Goal: Book appointment/travel/reservation

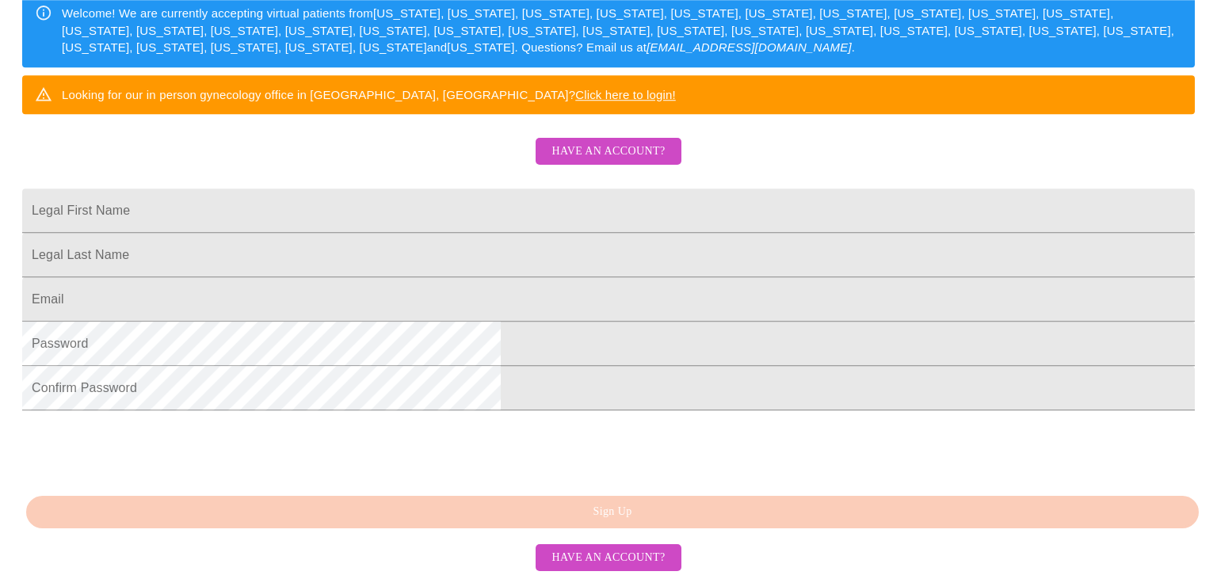
scroll to position [391, 0]
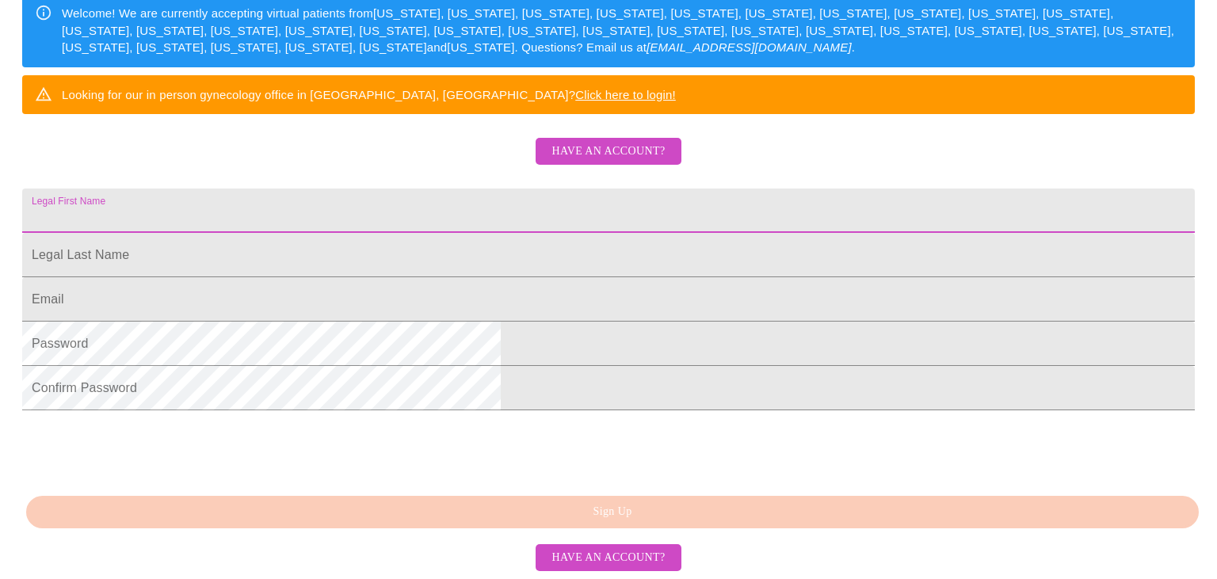
click at [480, 189] on input "Legal First Name" at bounding box center [608, 211] width 1173 height 44
type input "[PERSON_NAME]"
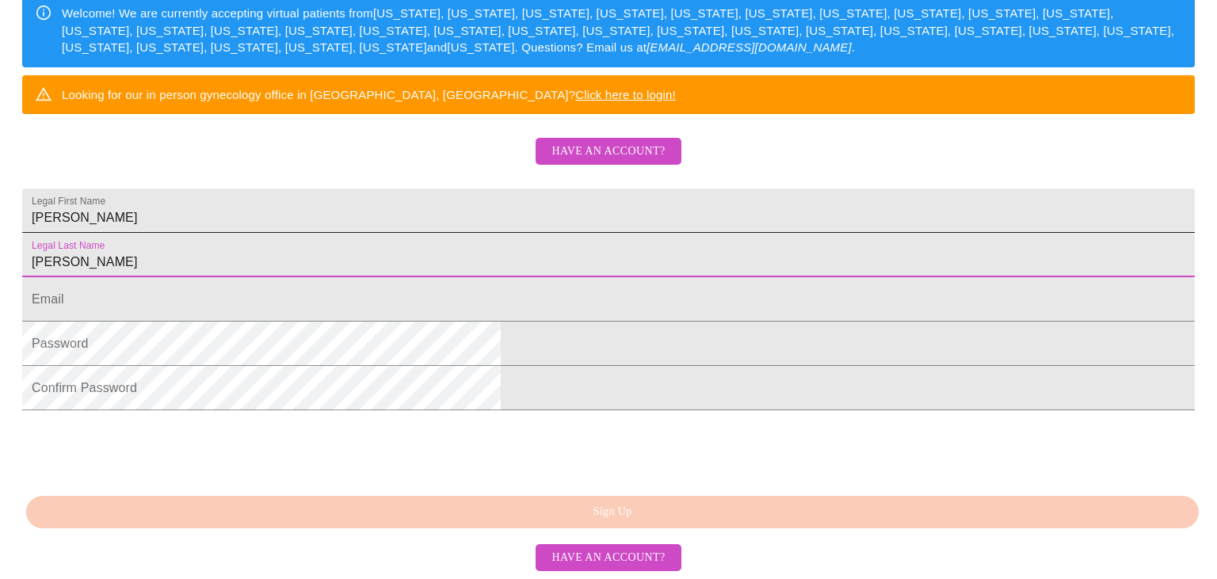
type input "[PERSON_NAME]"
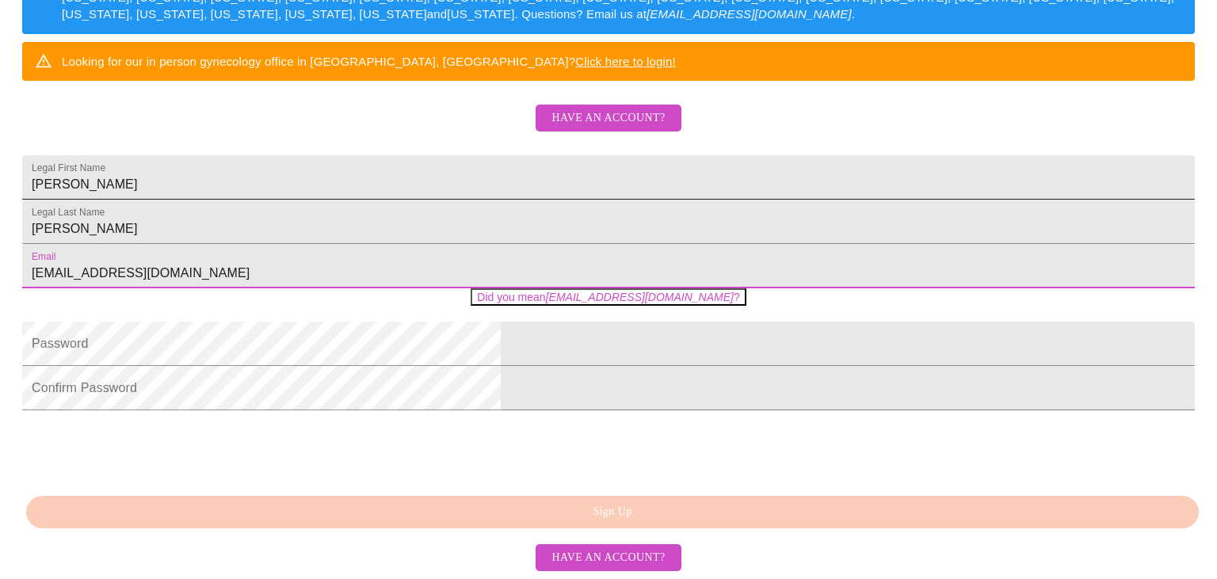
type input "[EMAIL_ADDRESS][DOMAIN_NAME]"
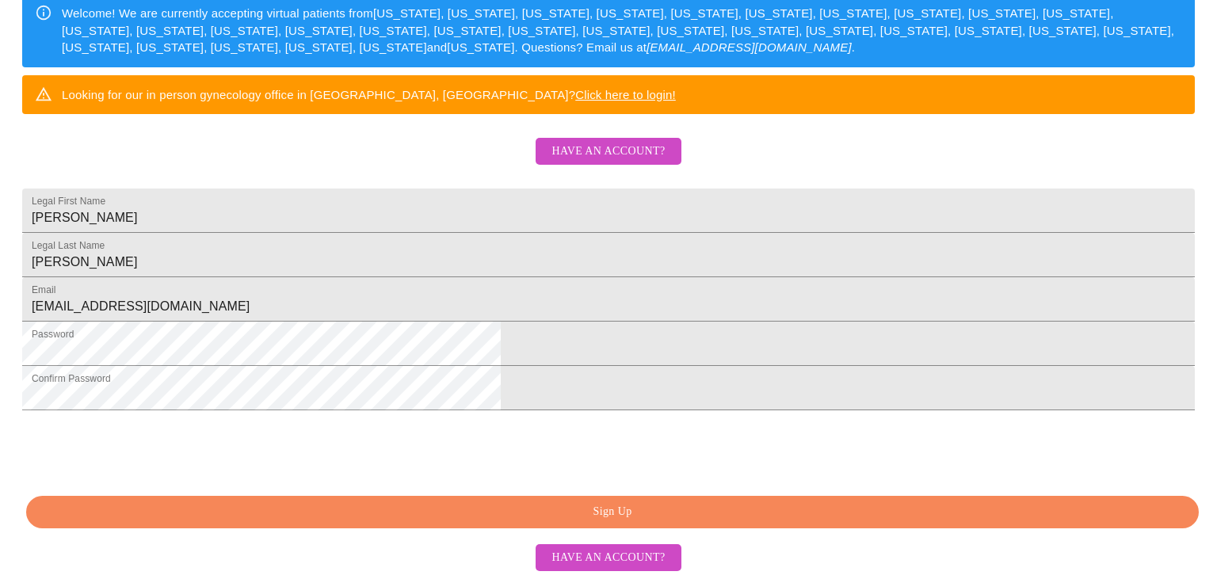
click at [634, 513] on span "Sign Up" at bounding box center [612, 512] width 1136 height 20
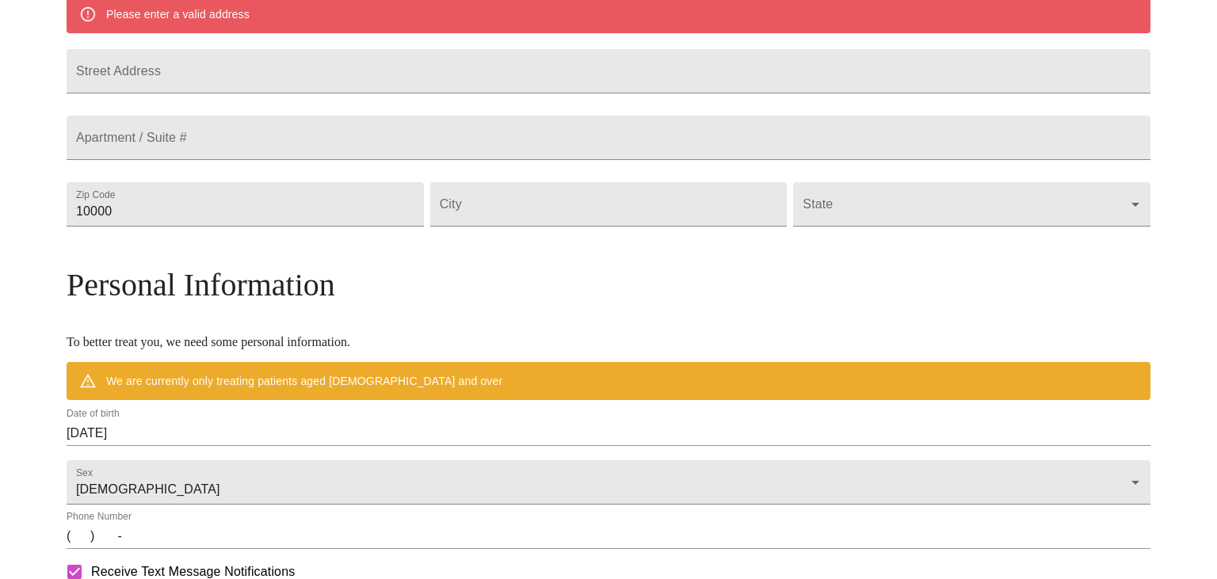
scroll to position [329, 0]
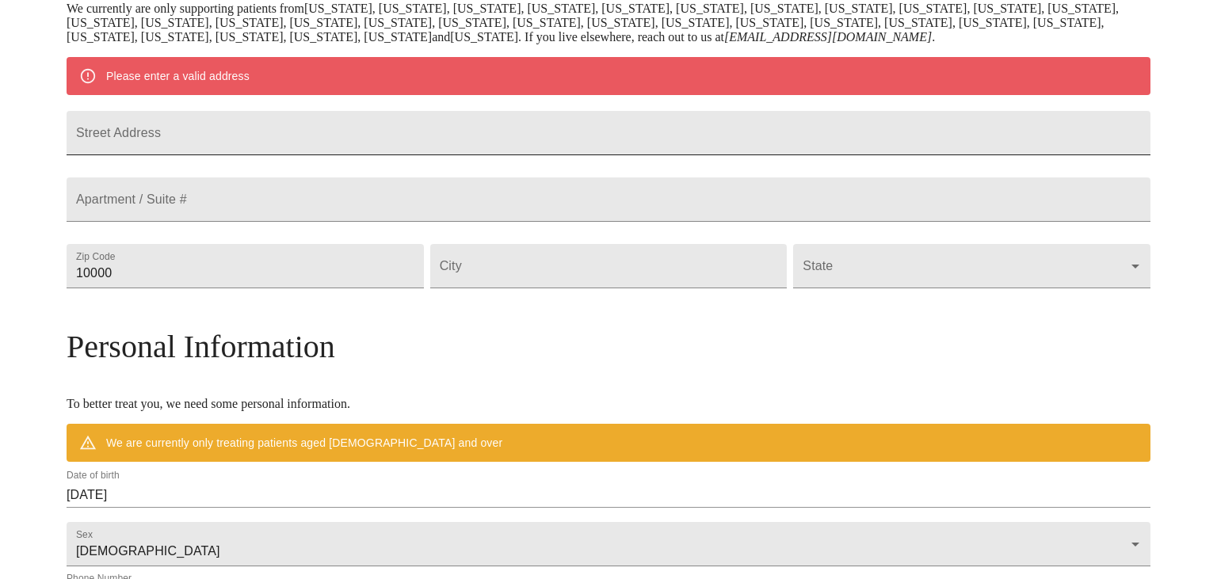
click at [306, 144] on input "Street Address" at bounding box center [609, 133] width 1084 height 44
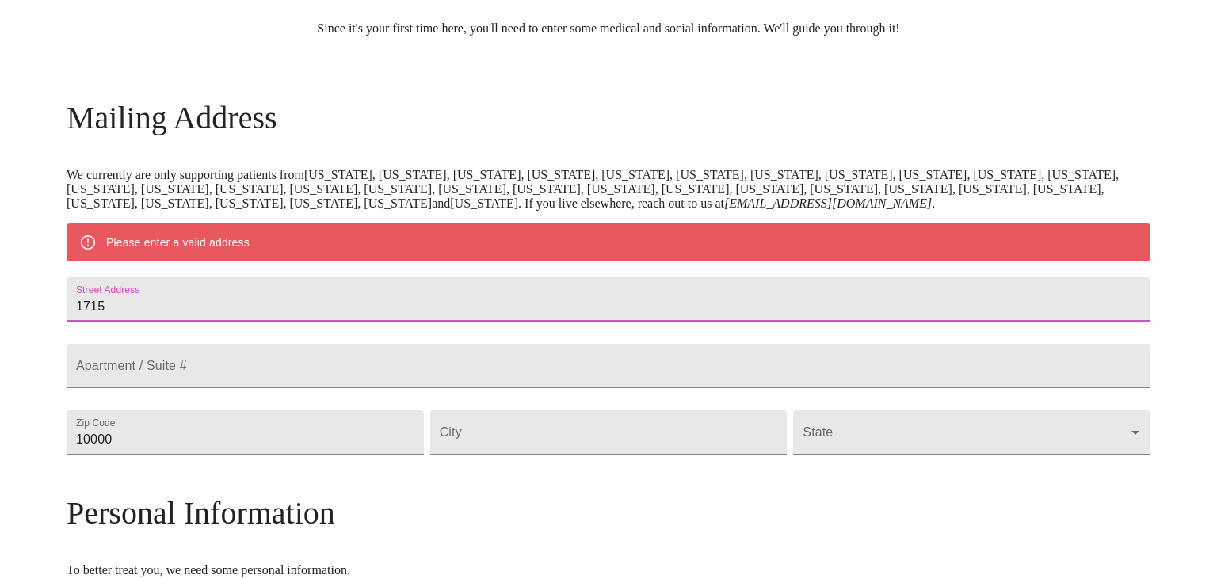
scroll to position [162, 0]
type input "[STREET_ADDRESS]"
type input "33071"
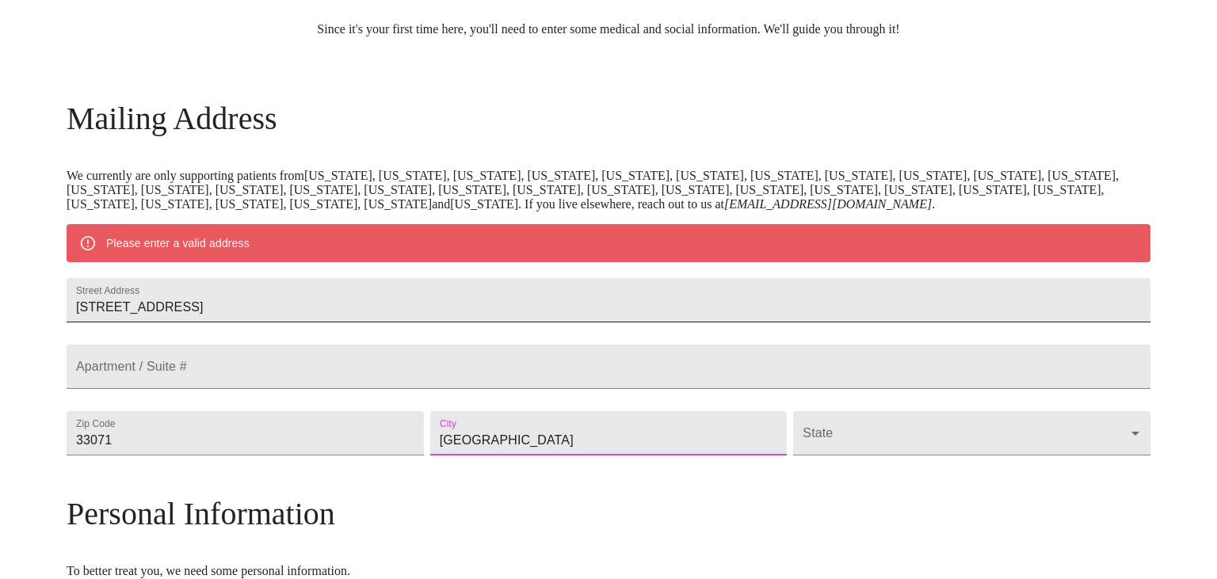
type input "[GEOGRAPHIC_DATA]"
click at [814, 484] on body "MyMenopauseRx Welcome to MyMenopauseRx Since it's your first time here, you'll …" at bounding box center [608, 462] width 1204 height 1235
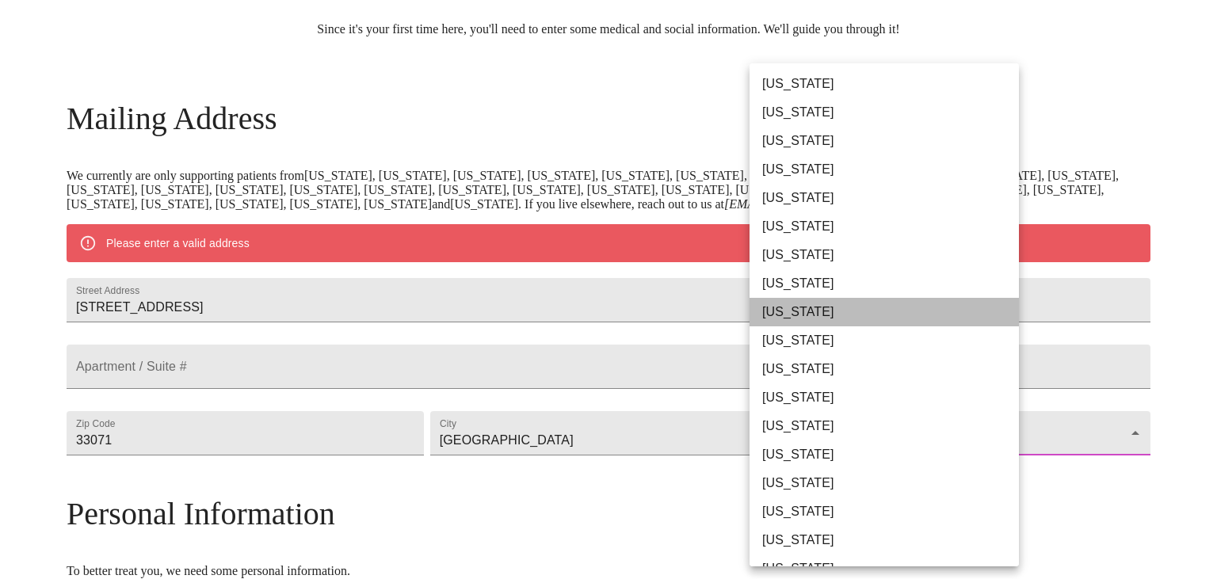
click at [829, 317] on li "[US_STATE]" at bounding box center [884, 312] width 269 height 29
type input "[US_STATE]"
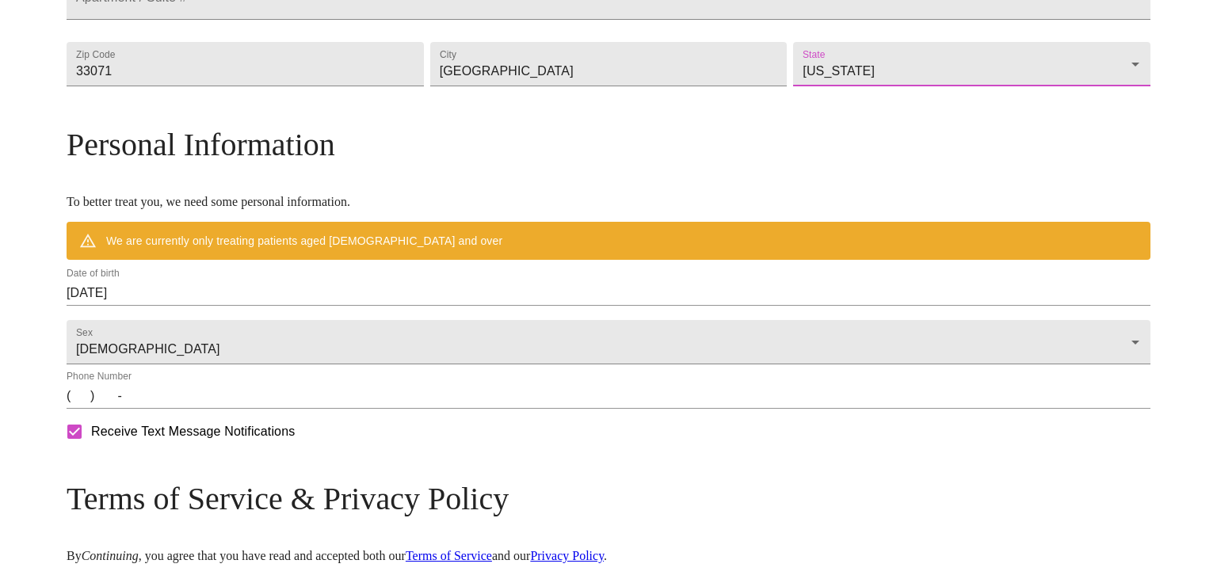
click at [296, 306] on input "[DATE]" at bounding box center [609, 292] width 1084 height 25
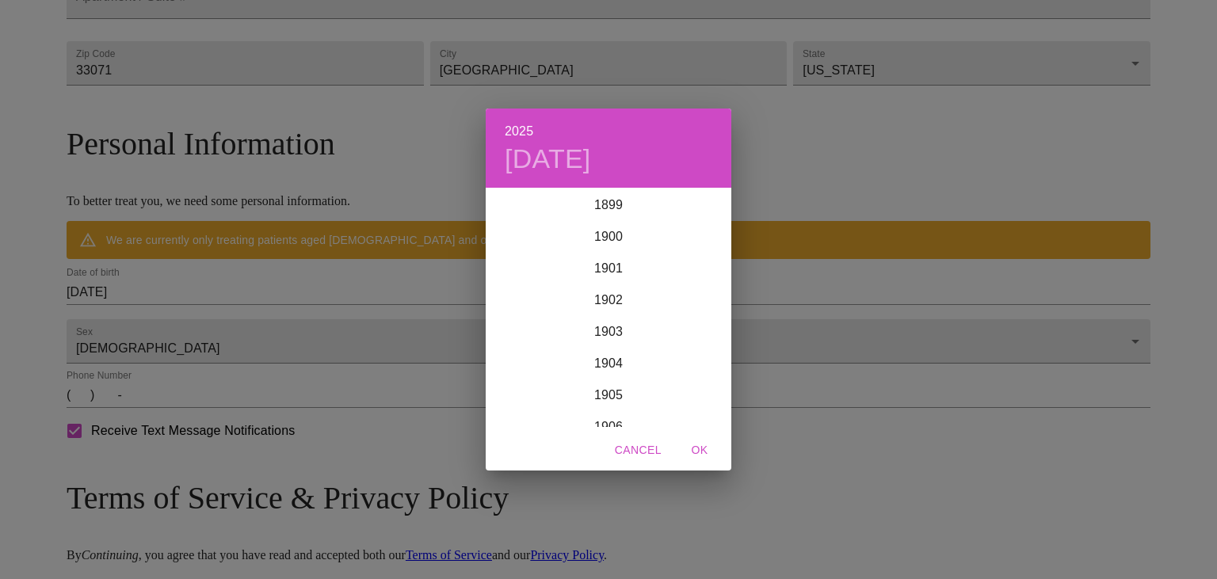
scroll to position [3898, 0]
drag, startPoint x: 265, startPoint y: 321, endPoint x: 230, endPoint y: 317, distance: 35.1
click at [230, 318] on div "2025 [DATE] 1900 1901 1902 1903 1904 1905 1906 1907 1908 1909 1910 1911 1912 19…" at bounding box center [608, 289] width 1217 height 579
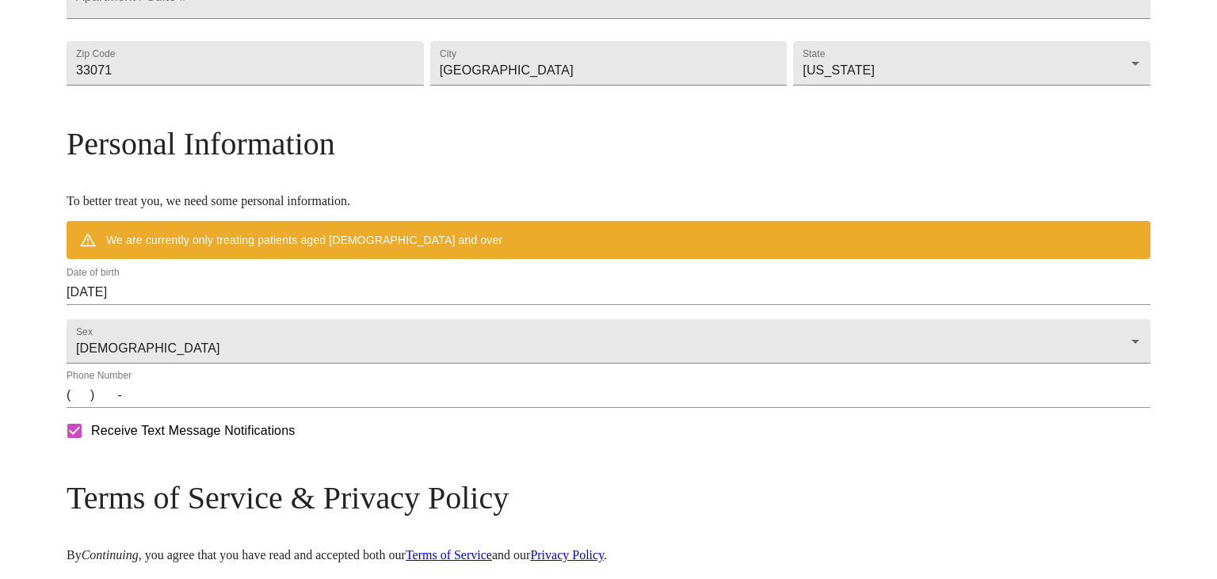
click at [493, 344] on div "Sex Female Female" at bounding box center [608, 337] width 1090 height 59
click at [497, 305] on input "[DATE]" at bounding box center [609, 292] width 1084 height 25
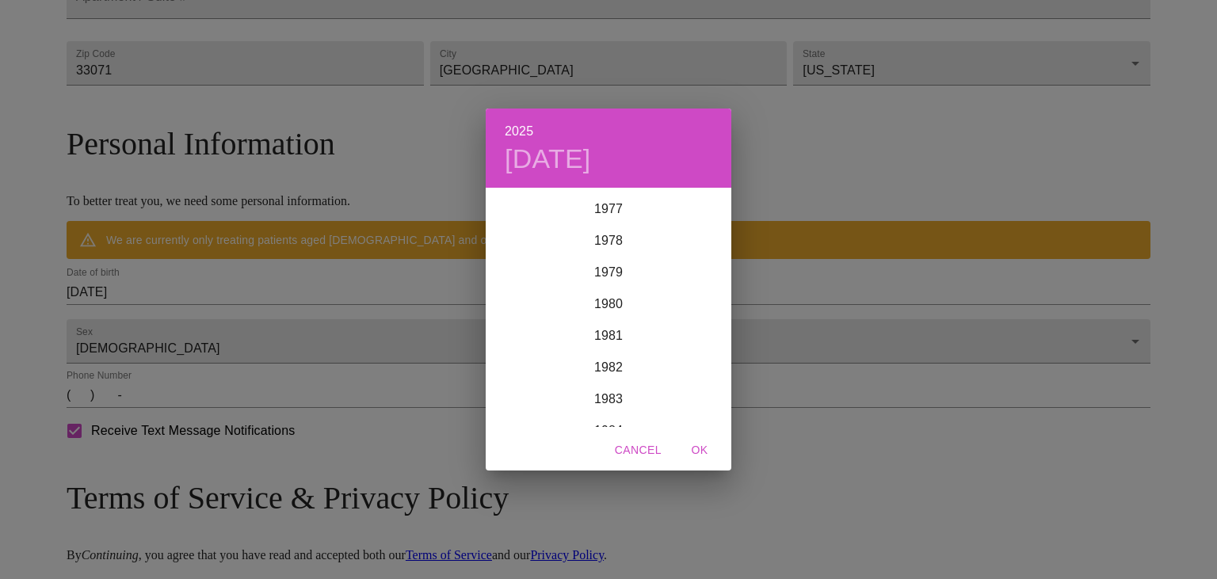
scroll to position [2463, 0]
click at [609, 376] on div "1982" at bounding box center [609, 373] width 246 height 32
click at [607, 270] on div "May" at bounding box center [608, 278] width 82 height 59
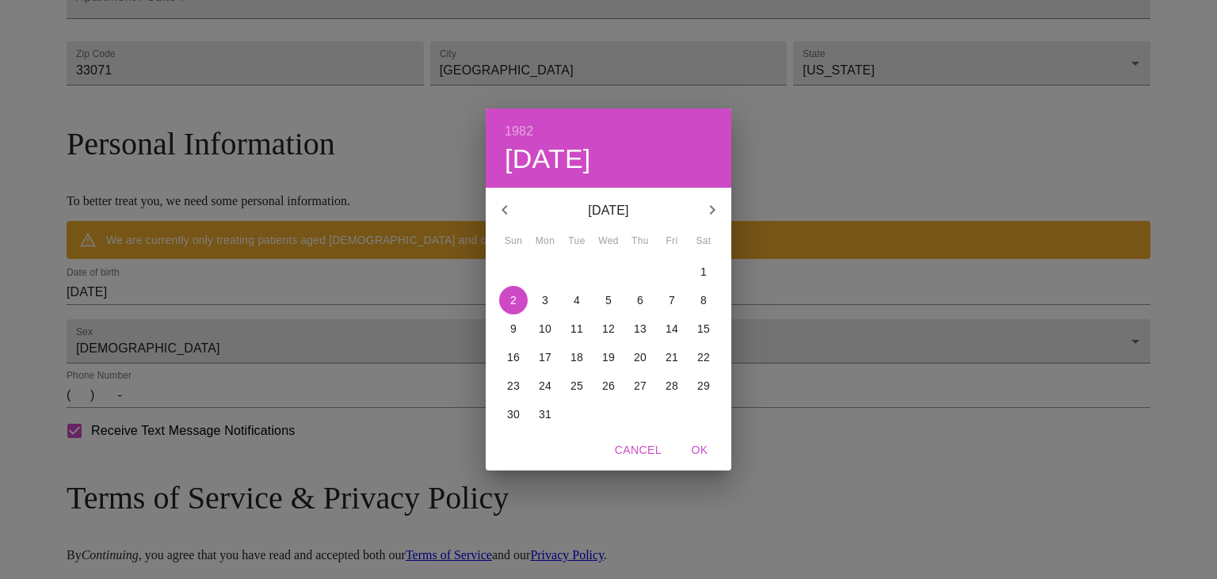
click at [670, 329] on p "14" at bounding box center [672, 329] width 13 height 16
click at [693, 446] on span "OK" at bounding box center [700, 451] width 38 height 20
type input "[DATE]"
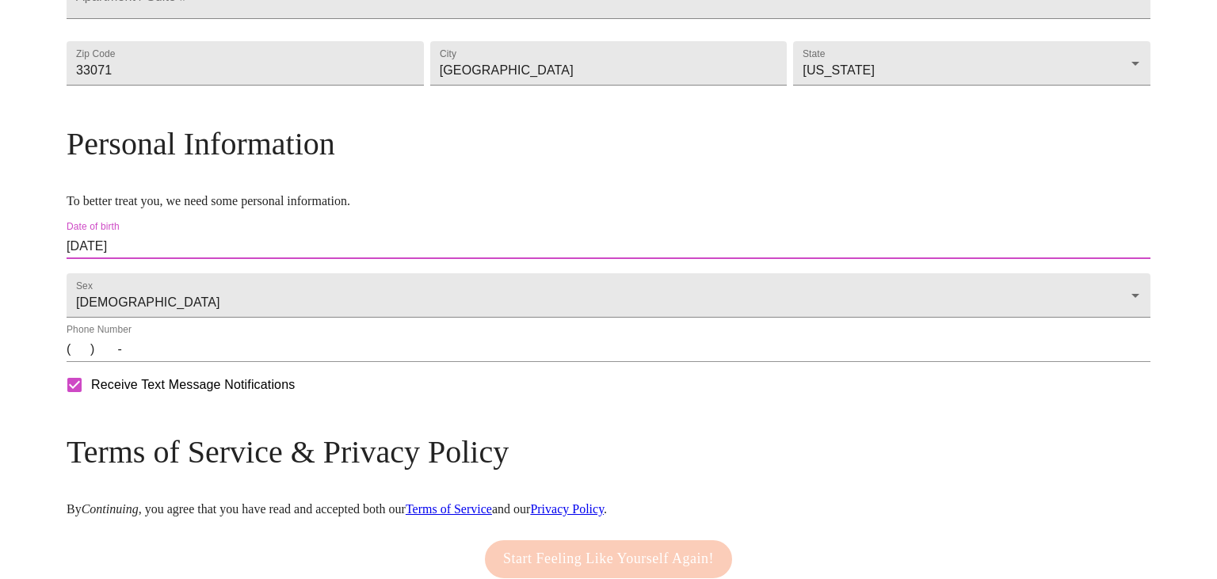
click at [198, 362] on input "(   )    -" at bounding box center [609, 349] width 1084 height 25
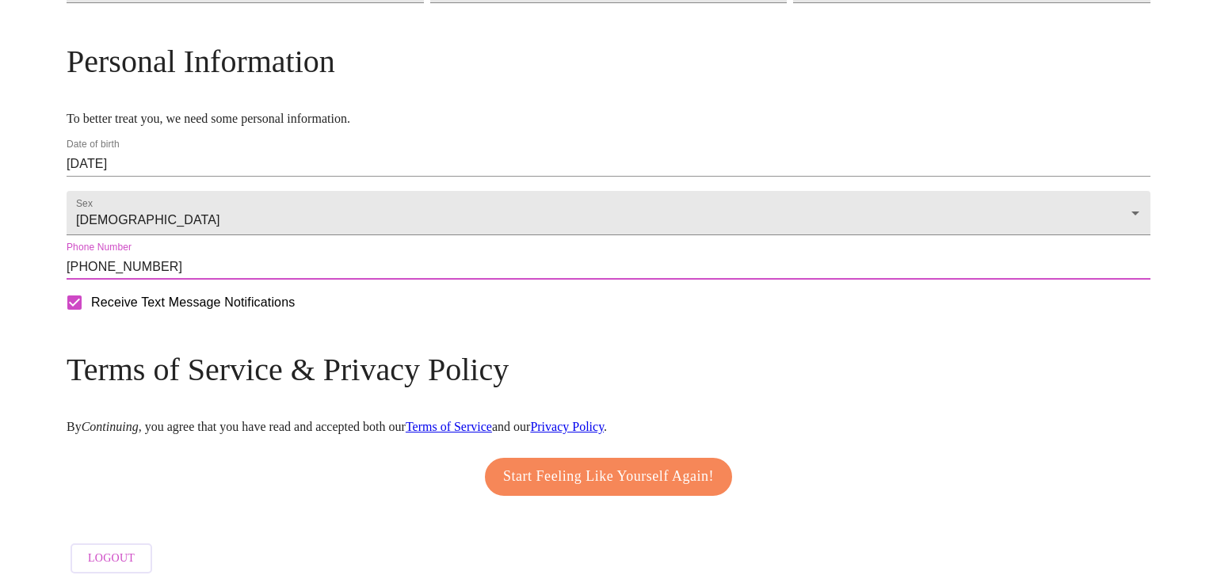
scroll to position [569, 0]
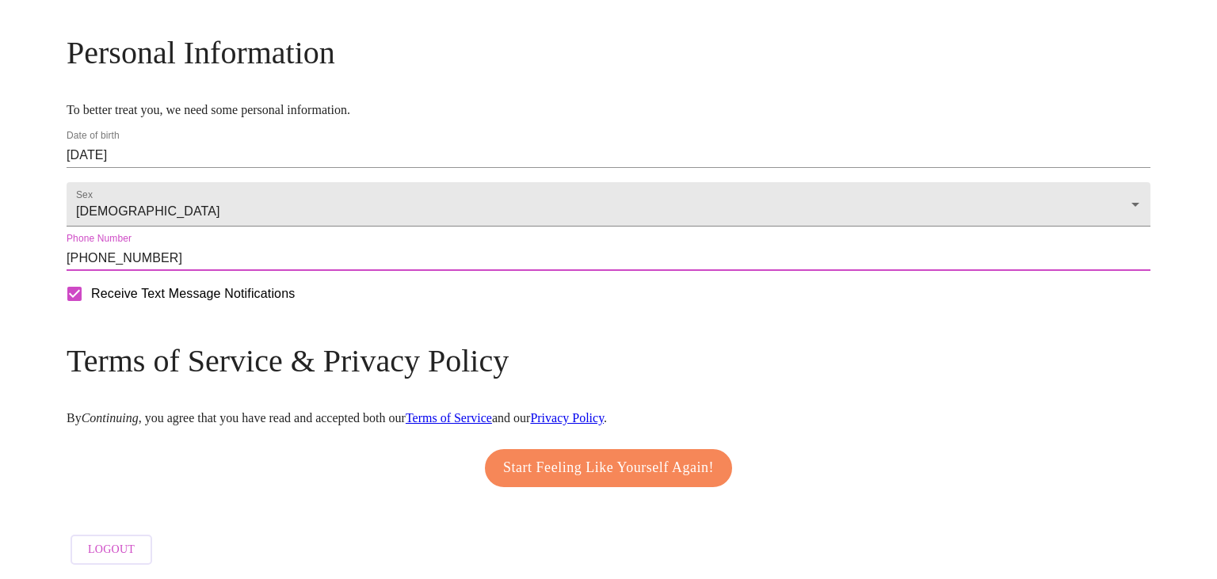
type input "[PHONE_NUMBER]"
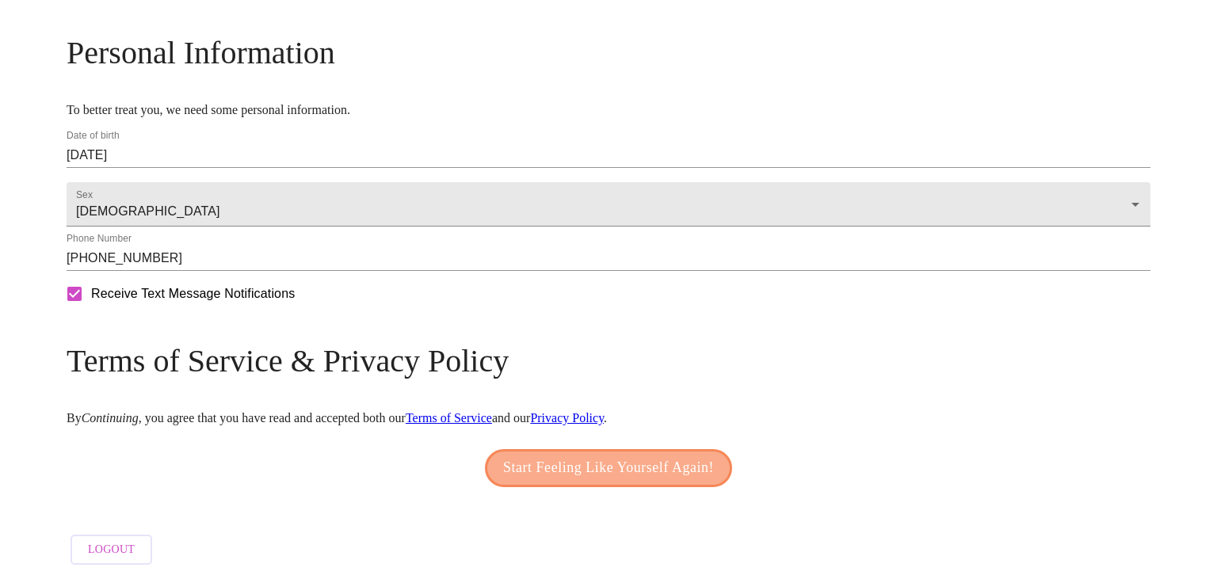
click at [601, 456] on span "Start Feeling Like Yourself Again!" at bounding box center [608, 468] width 211 height 25
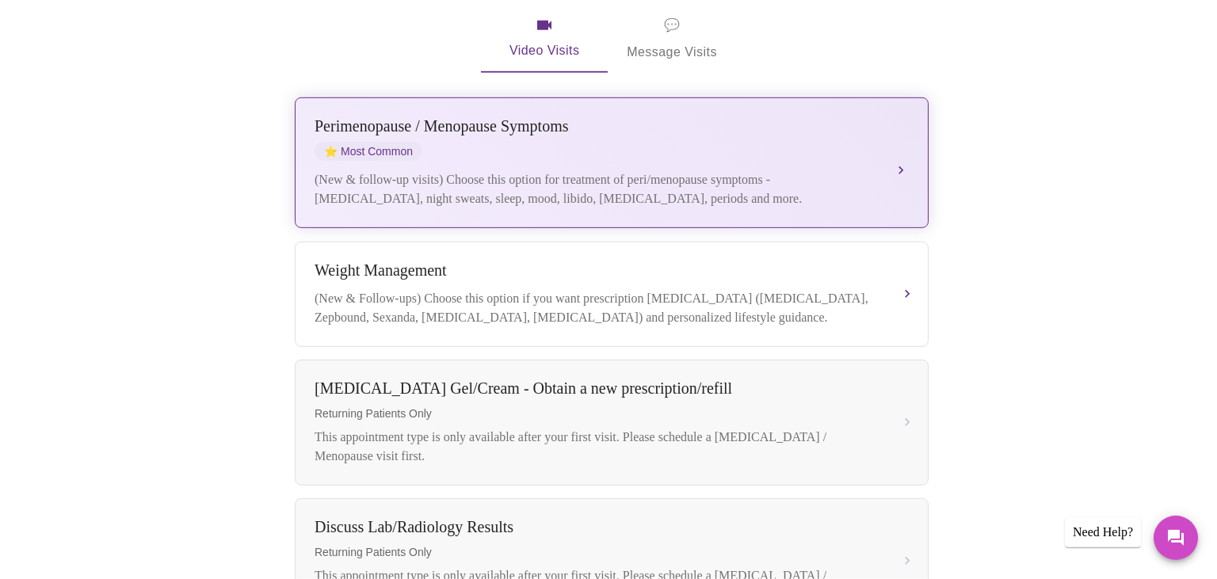
scroll to position [320, 0]
click at [895, 134] on div "[MEDICAL_DATA] / Menopause Symptoms ⭐ Most Common (New & follow-up visits) Choo…" at bounding box center [612, 163] width 594 height 91
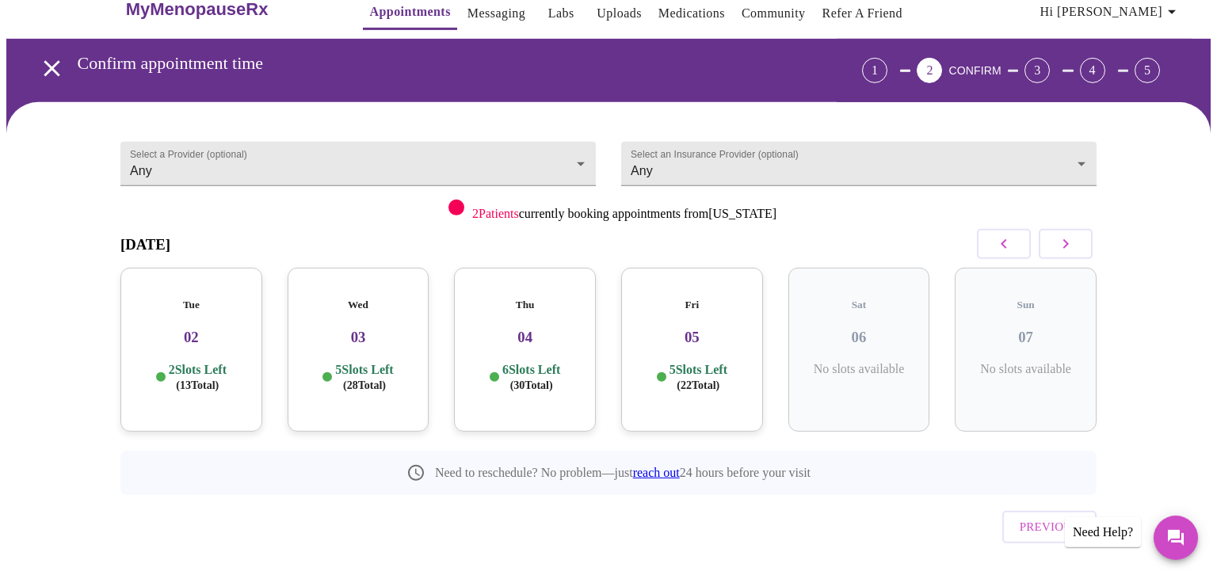
scroll to position [0, 0]
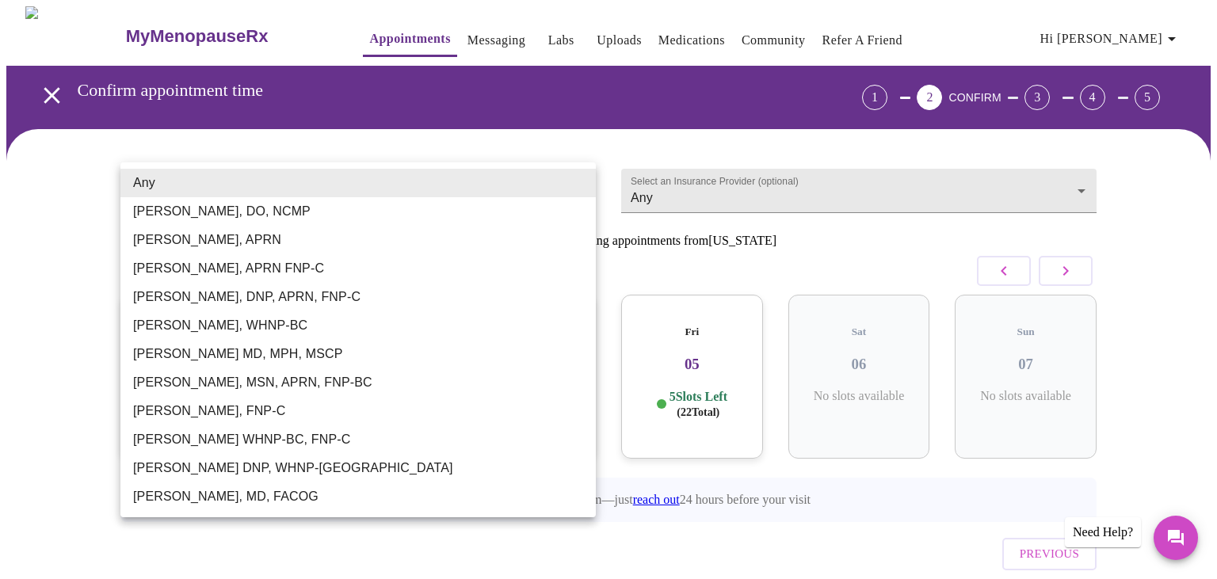
click at [294, 192] on body "MyMenopauseRx Appointments Messaging Labs Uploads Medications Community Refer a…" at bounding box center [608, 327] width 1204 height 643
click at [37, 290] on div at bounding box center [608, 289] width 1217 height 579
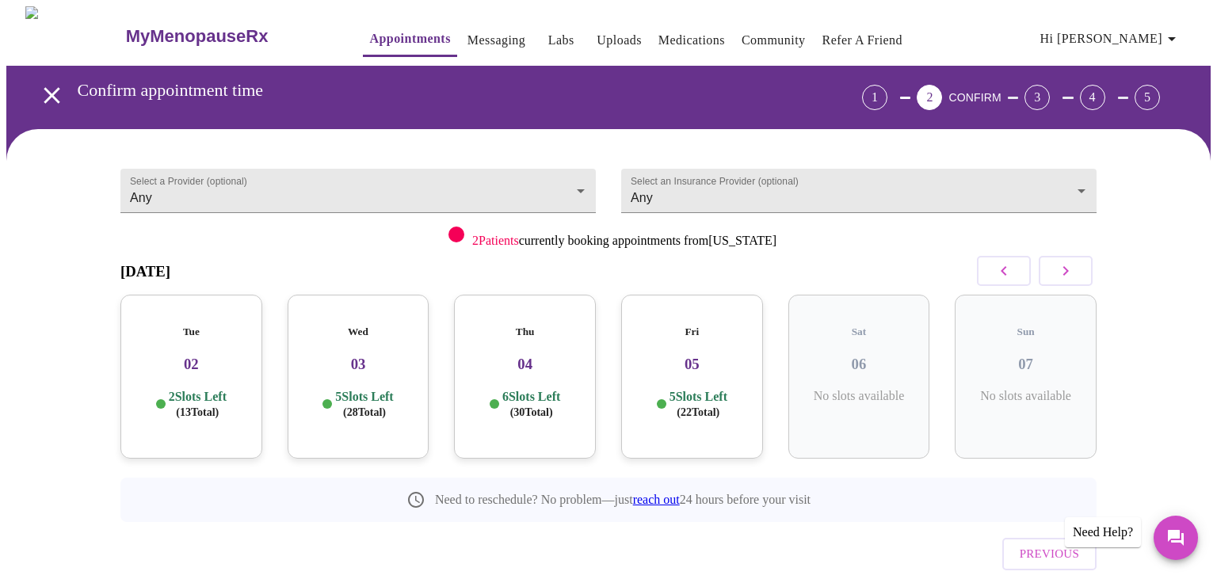
click at [199, 389] on p "2 Slots Left ( 13 Total)" at bounding box center [198, 404] width 58 height 31
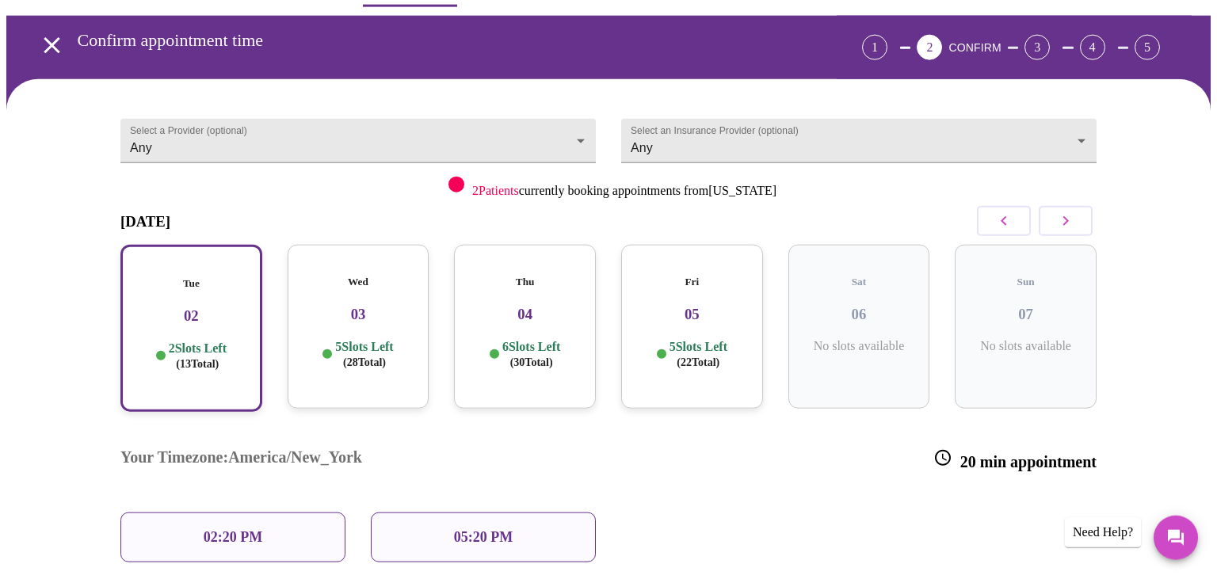
scroll to position [170, 0]
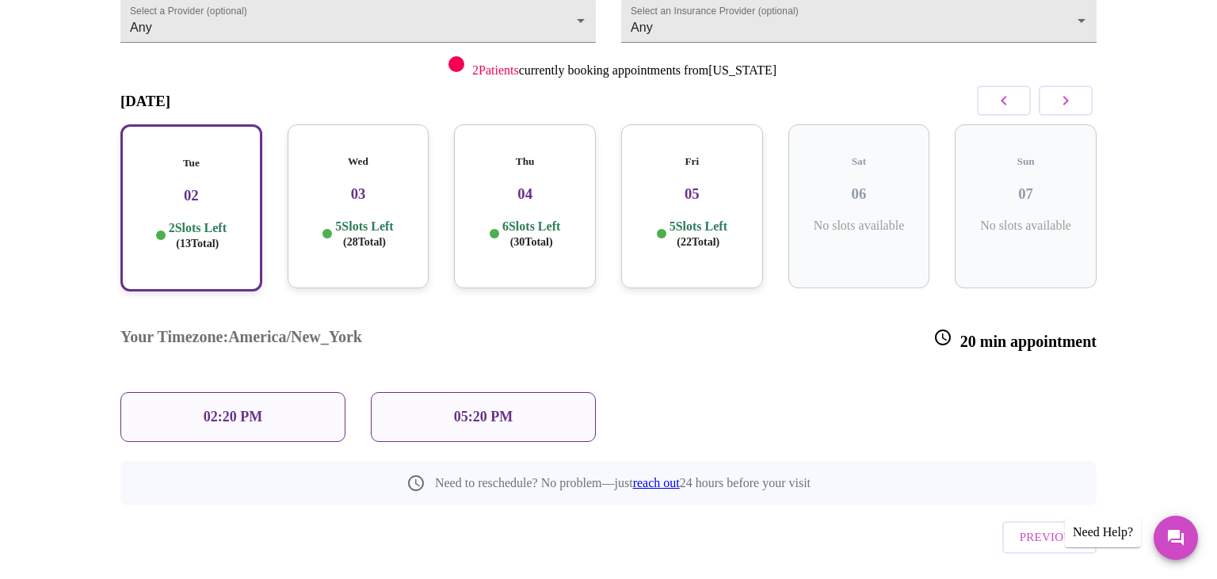
click at [476, 409] on p "05:20 PM" at bounding box center [483, 417] width 59 height 17
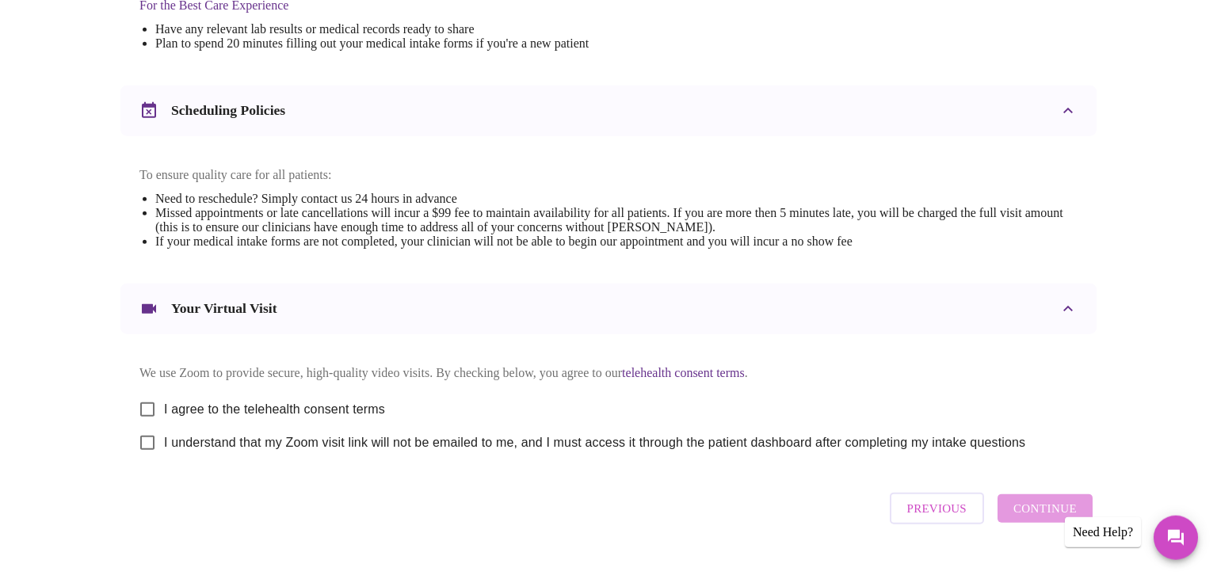
scroll to position [574, 0]
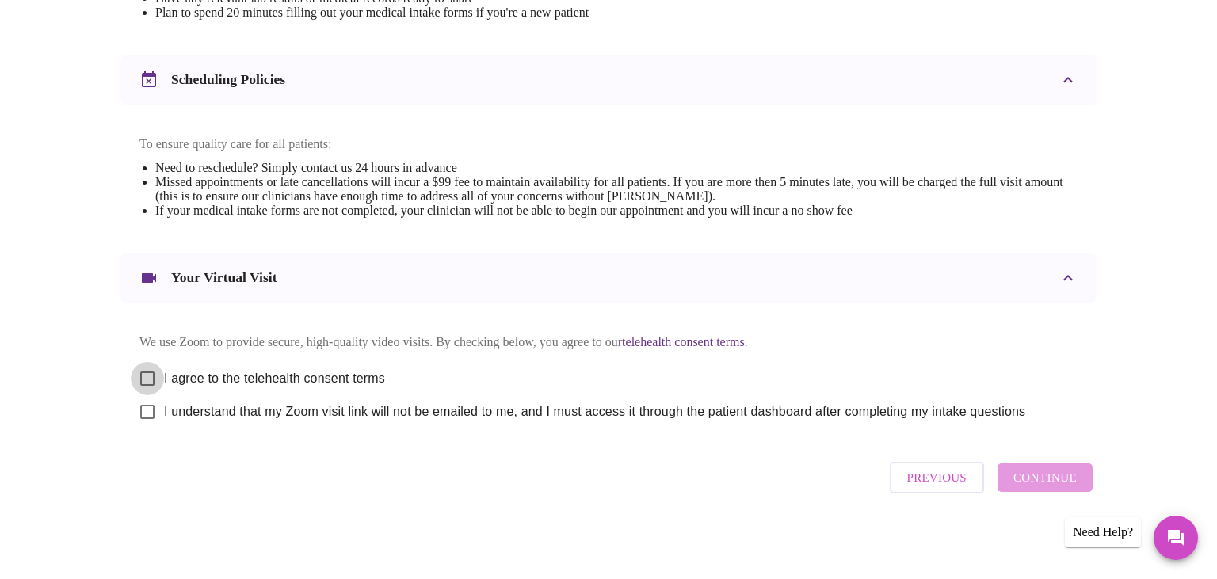
click at [149, 376] on input "I agree to the telehealth consent terms" at bounding box center [147, 378] width 33 height 33
checkbox input "true"
click at [144, 414] on input "I understand that my Zoom visit link will not be emailed to me, and I must acce…" at bounding box center [147, 411] width 33 height 33
checkbox input "true"
click at [1055, 477] on span "Continue" at bounding box center [1044, 477] width 63 height 21
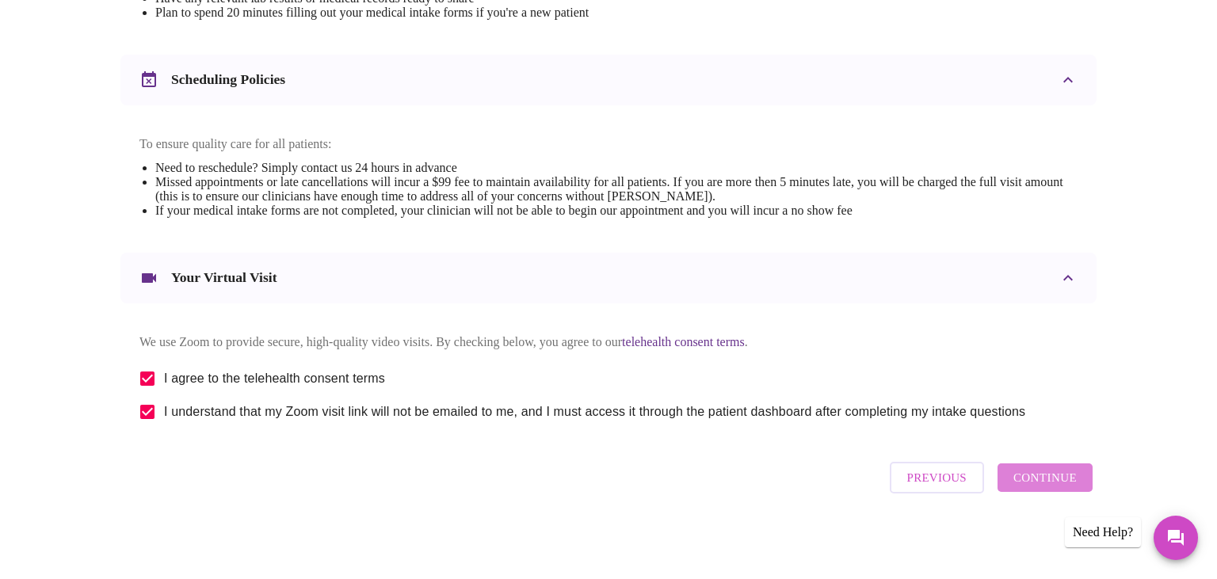
scroll to position [94, 0]
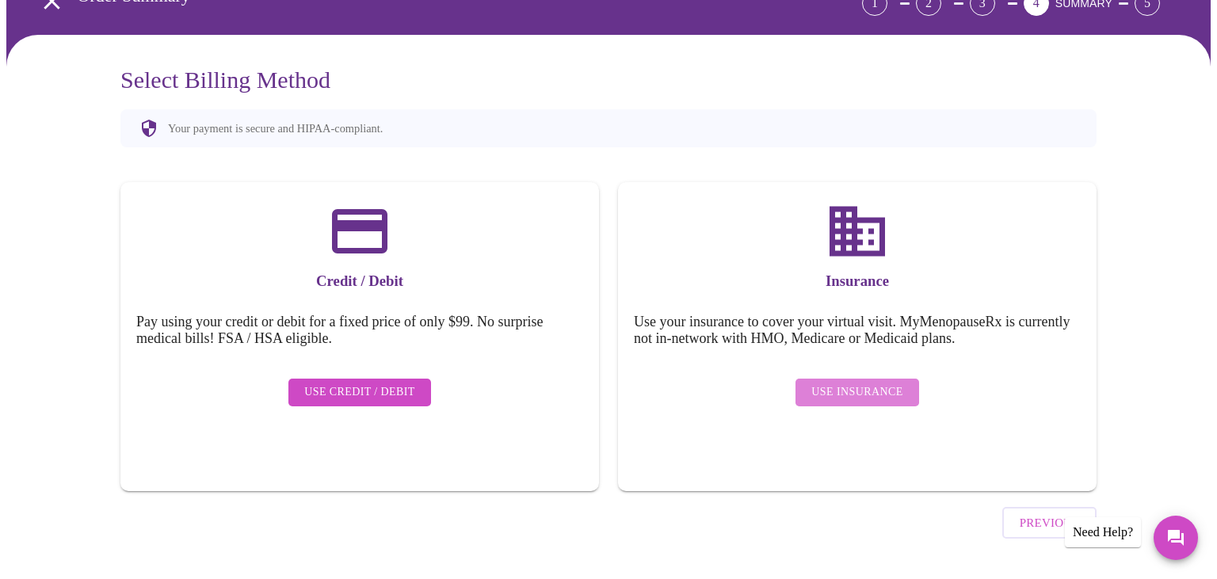
click at [865, 385] on span "Use Insurance" at bounding box center [856, 393] width 91 height 20
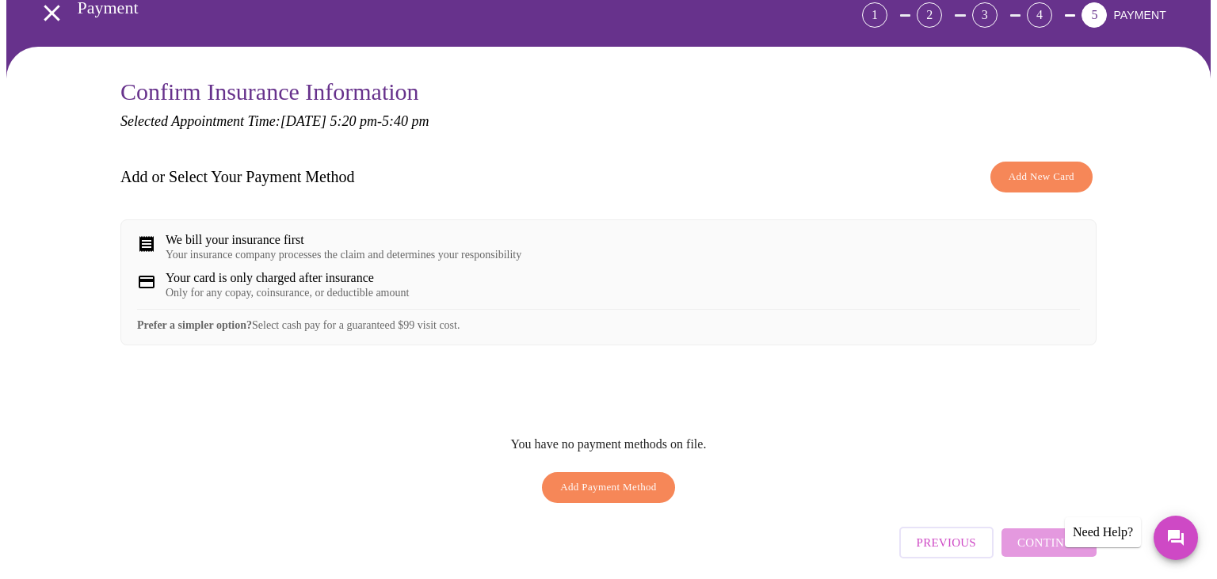
scroll to position [82, 0]
click at [631, 492] on span "Add Payment Method" at bounding box center [608, 488] width 97 height 18
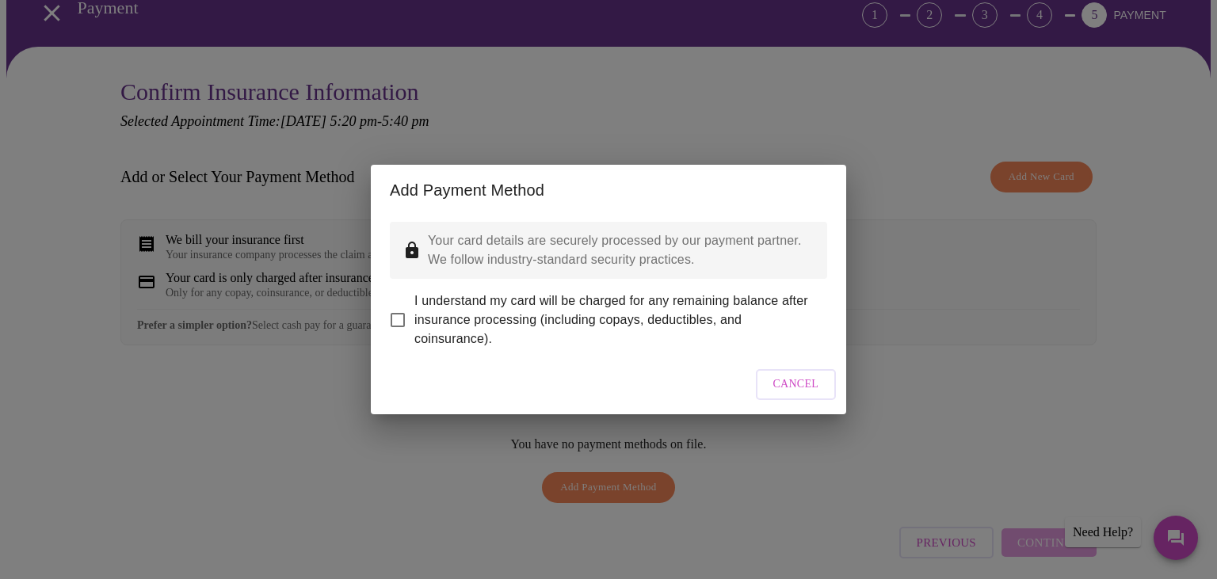
click at [401, 309] on input "I understand my card will be charged for any remaining balance after insurance …" at bounding box center [397, 319] width 33 height 33
checkbox input "true"
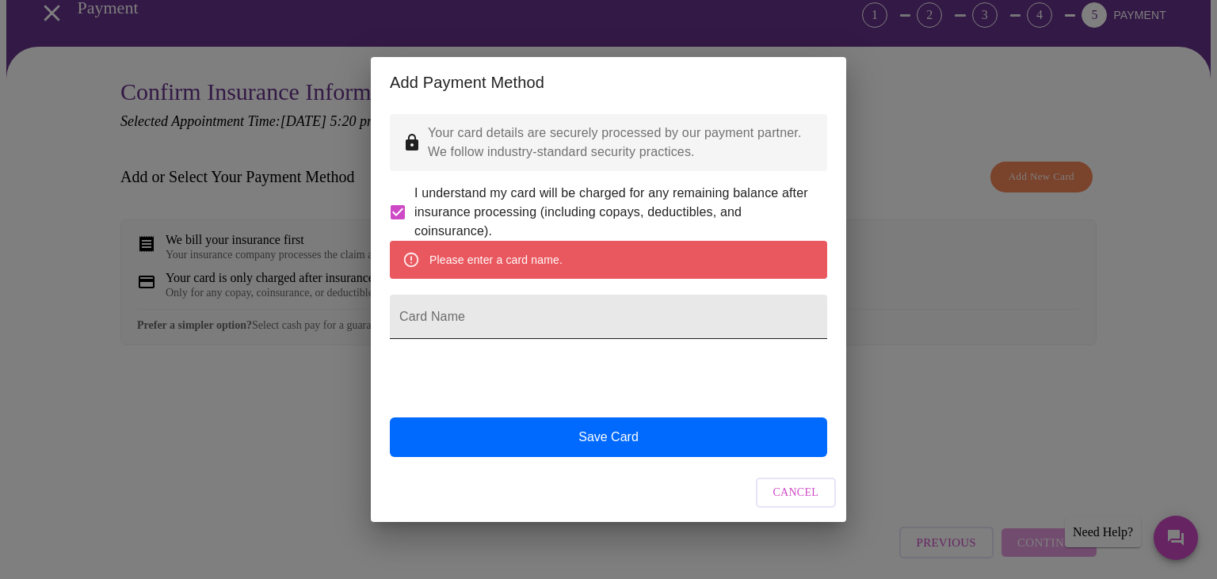
click at [497, 316] on input "Card Name" at bounding box center [608, 317] width 437 height 44
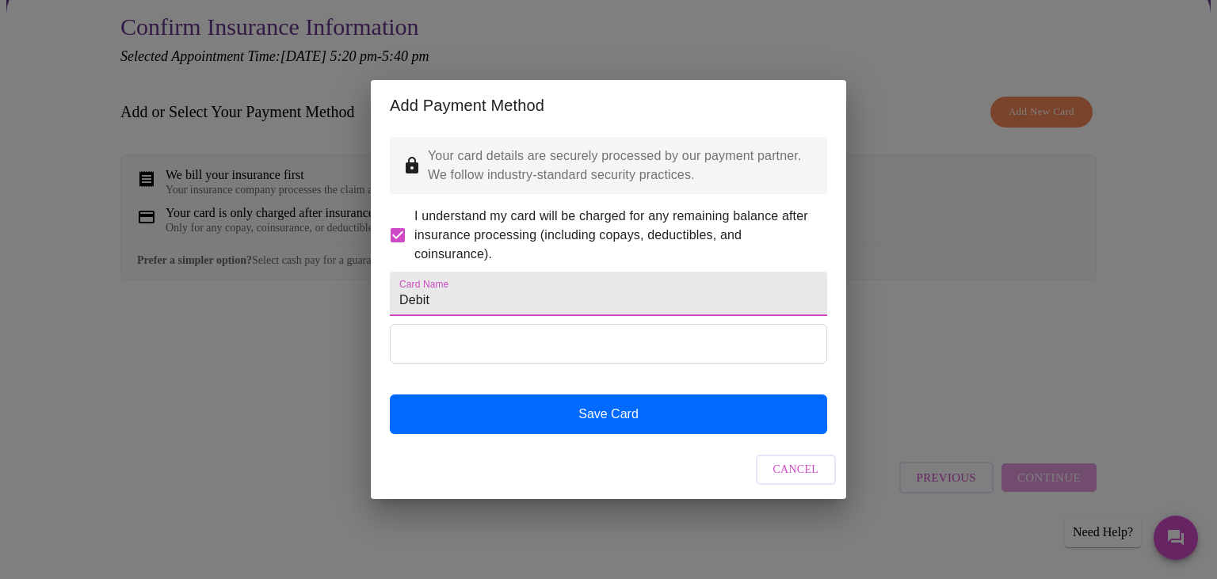
scroll to position [317, 0]
type input "Debit"
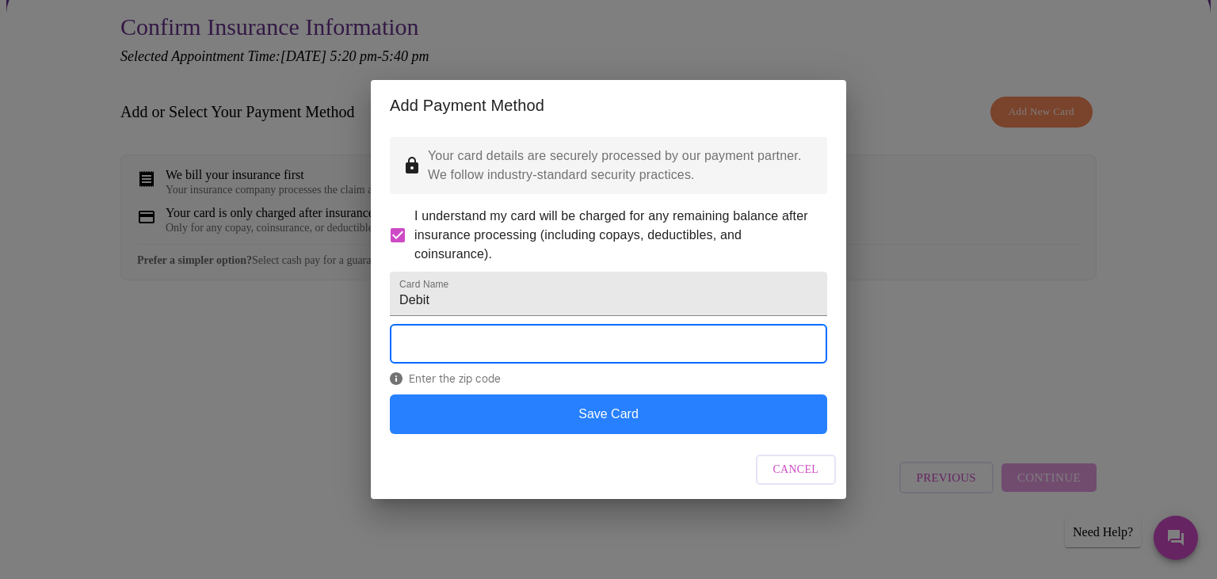
click at [525, 434] on button "Save Card" at bounding box center [608, 415] width 437 height 40
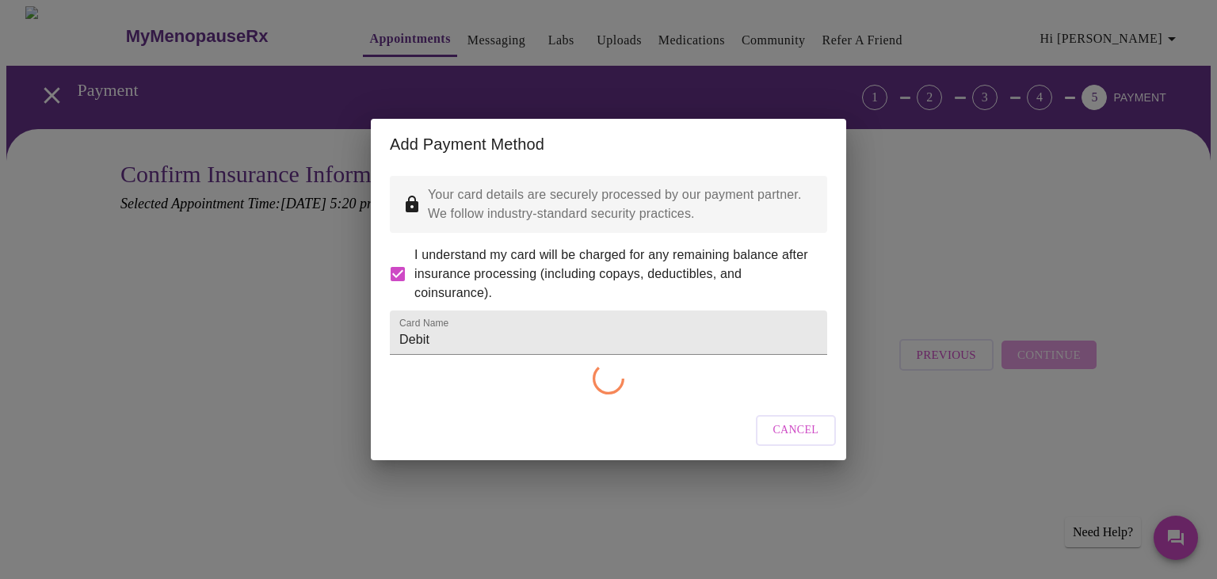
scroll to position [0, 0]
checkbox input "false"
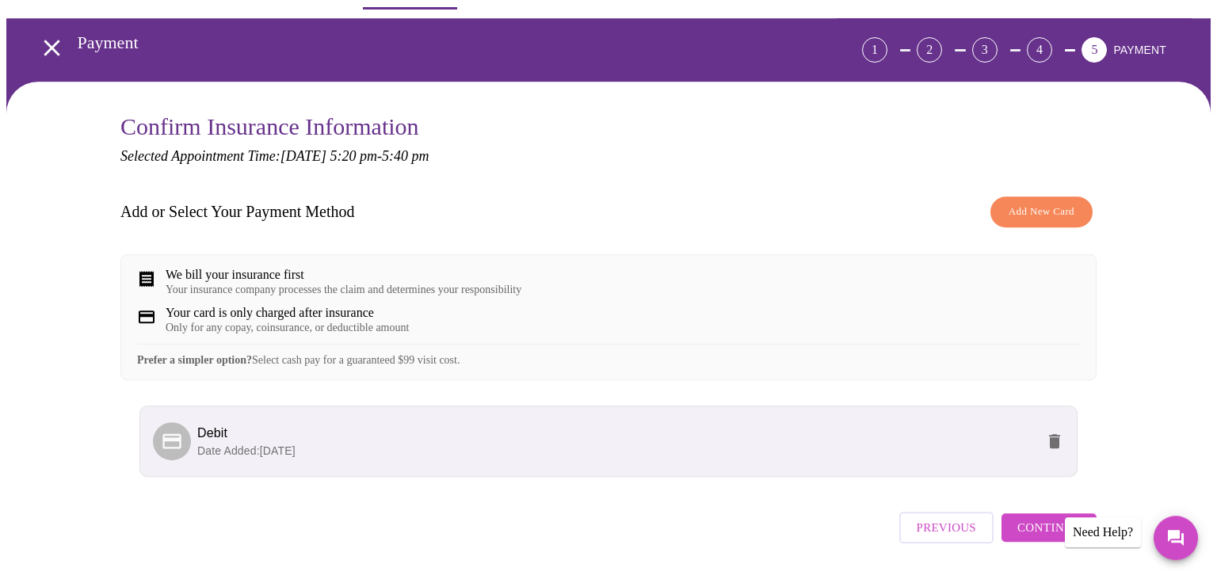
scroll to position [108, 0]
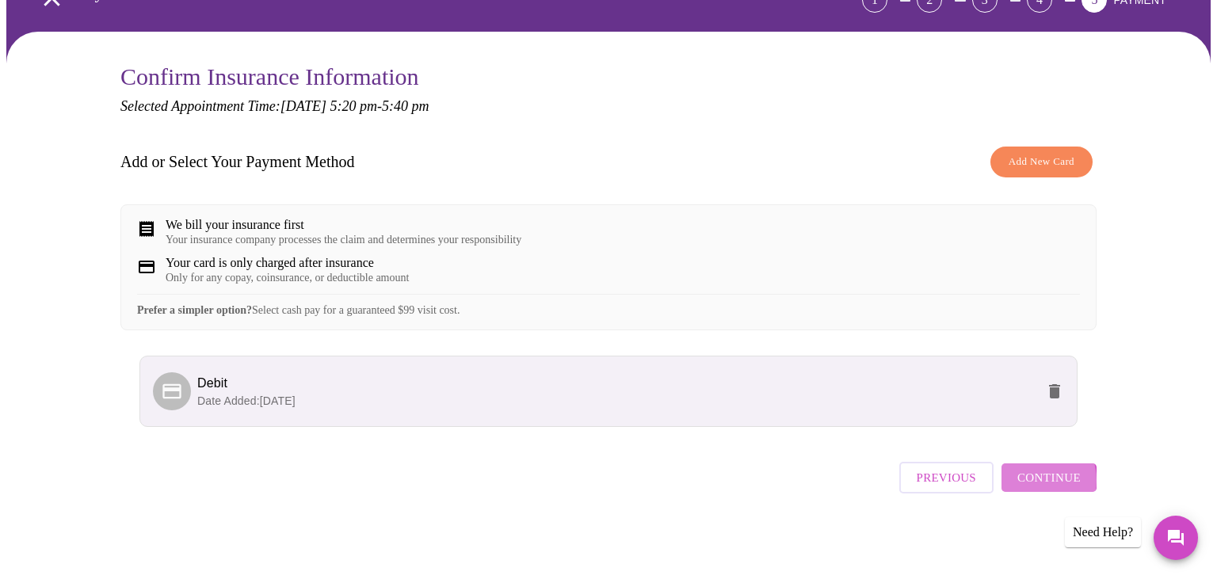
click at [1036, 487] on span "Continue" at bounding box center [1048, 477] width 63 height 21
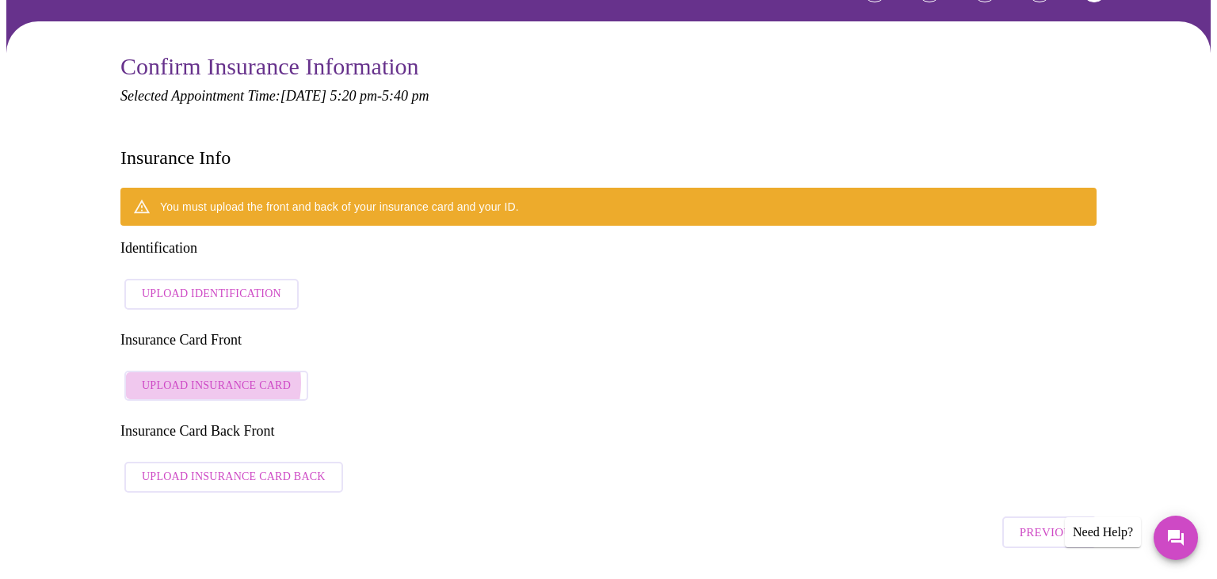
click at [208, 376] on span "Upload Insurance Card" at bounding box center [216, 386] width 149 height 20
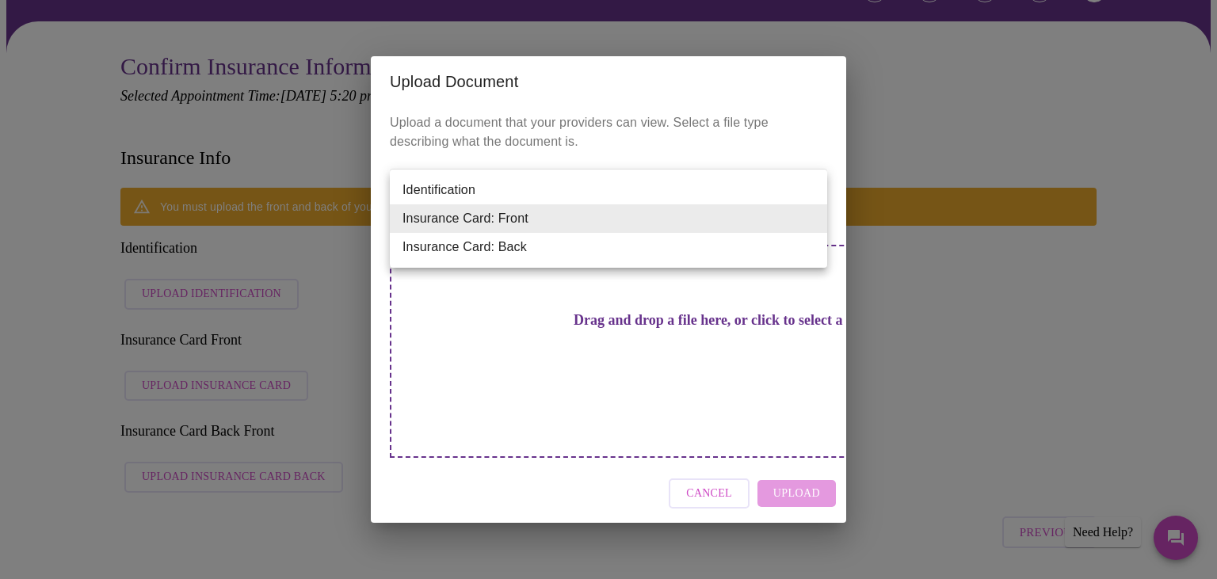
click at [654, 114] on div at bounding box center [608, 289] width 1217 height 579
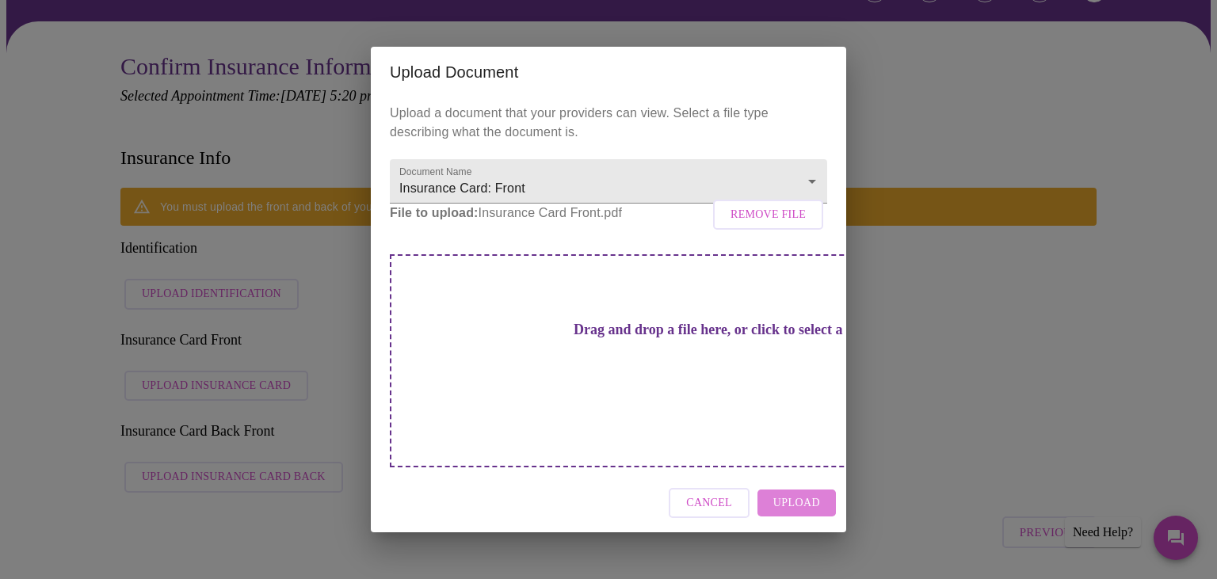
click at [789, 494] on span "Upload" at bounding box center [796, 504] width 47 height 20
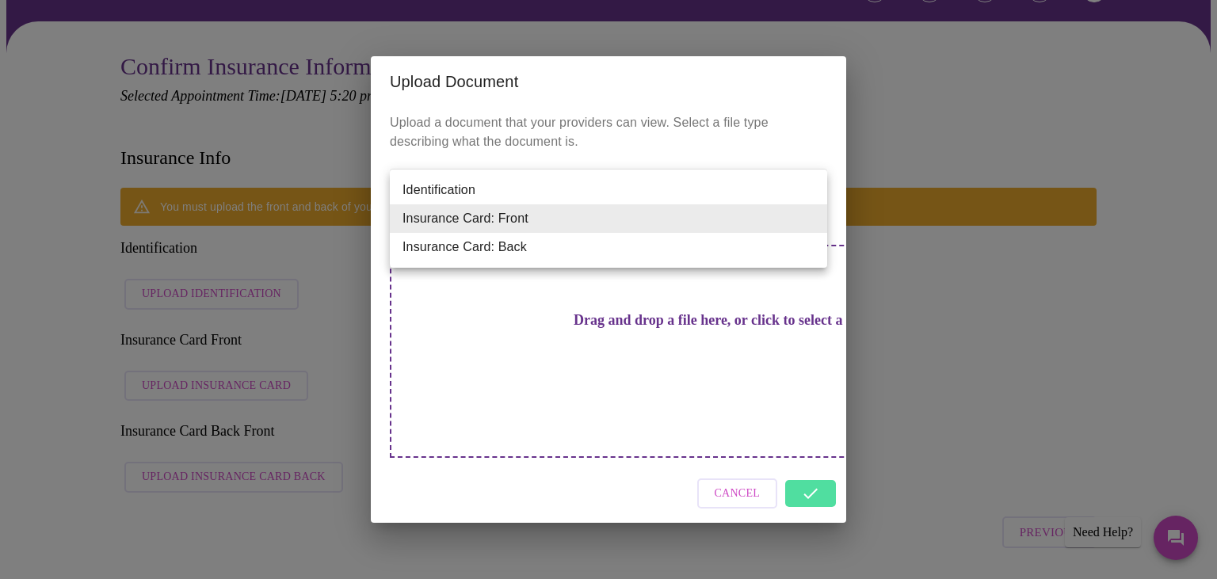
click at [601, 249] on li "Insurance Card: Back" at bounding box center [608, 247] width 437 height 29
type input "Insurance Card: Back"
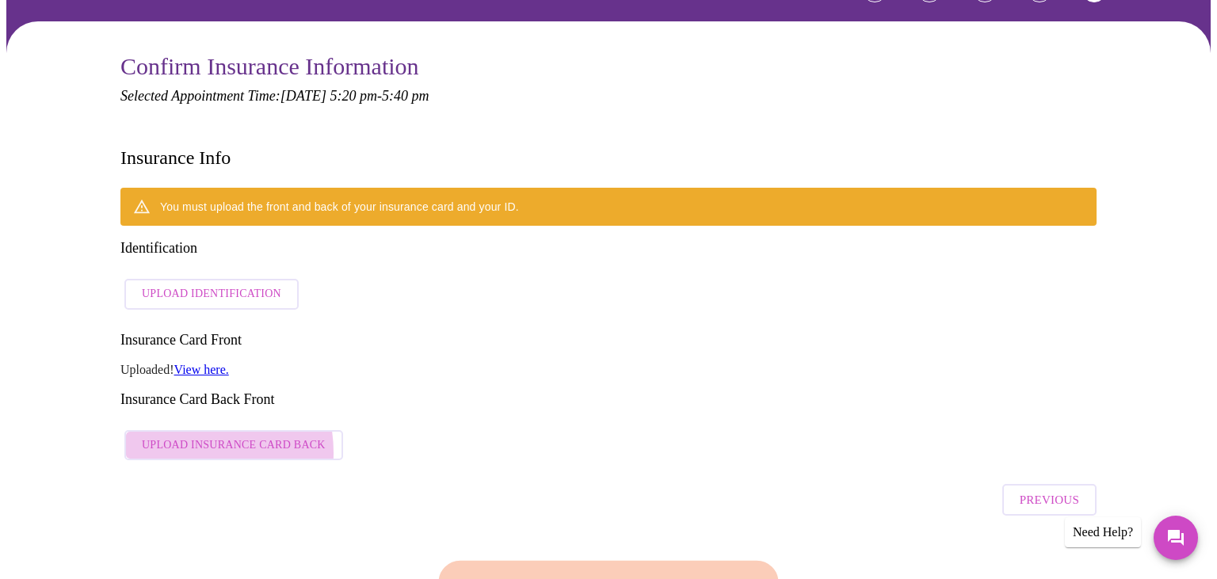
click at [187, 436] on span "Upload Insurance Card Back" at bounding box center [234, 446] width 184 height 20
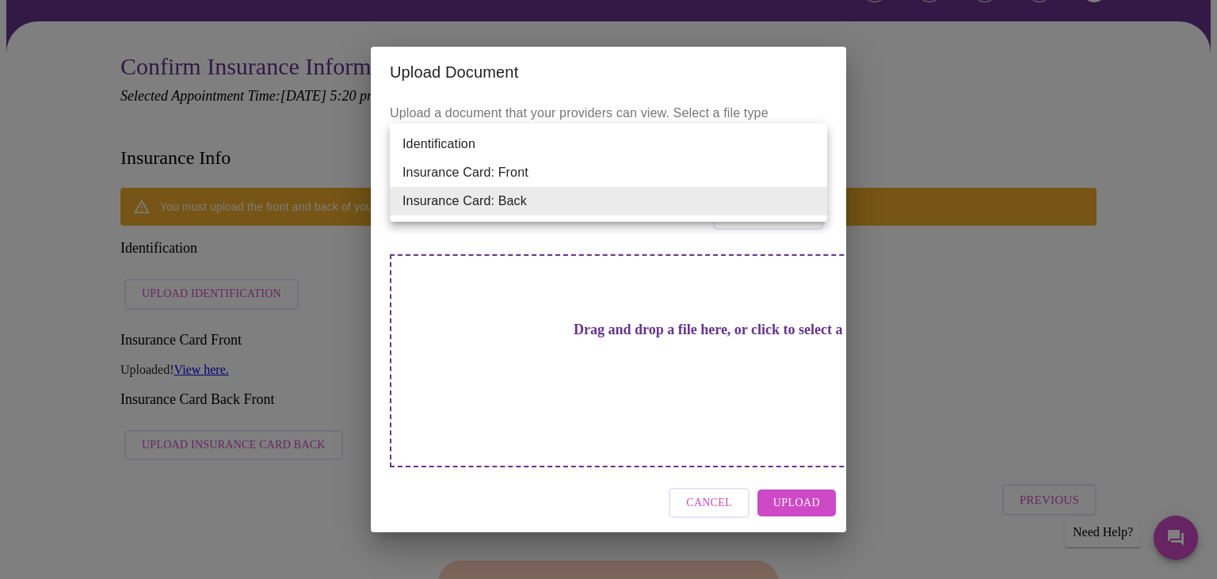
click at [791, 494] on div at bounding box center [608, 289] width 1217 height 579
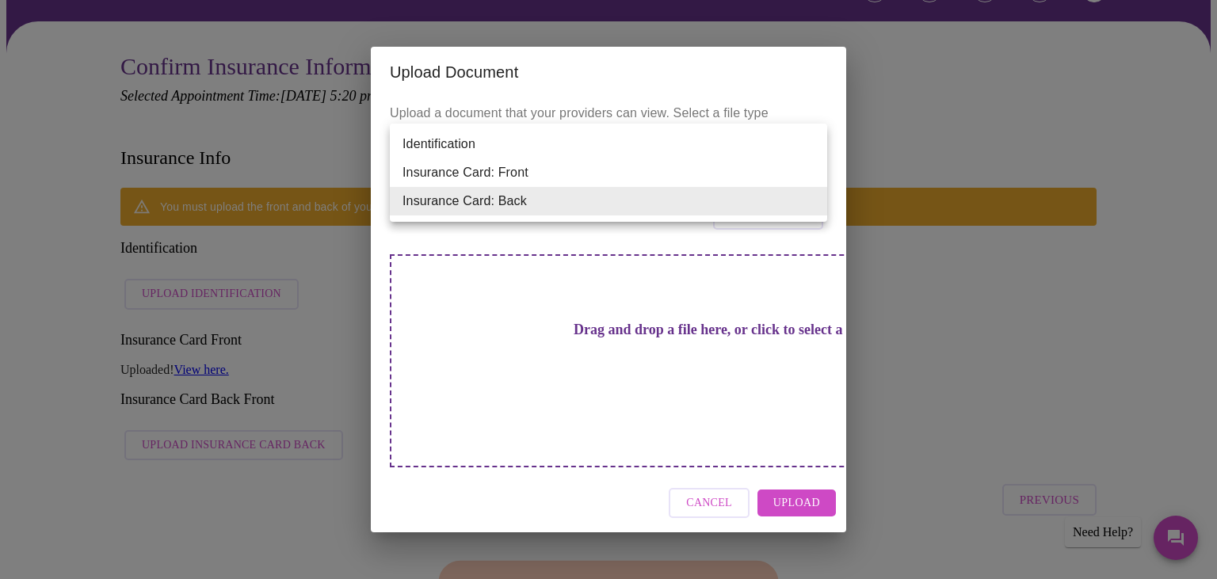
click at [494, 258] on div at bounding box center [608, 289] width 1217 height 579
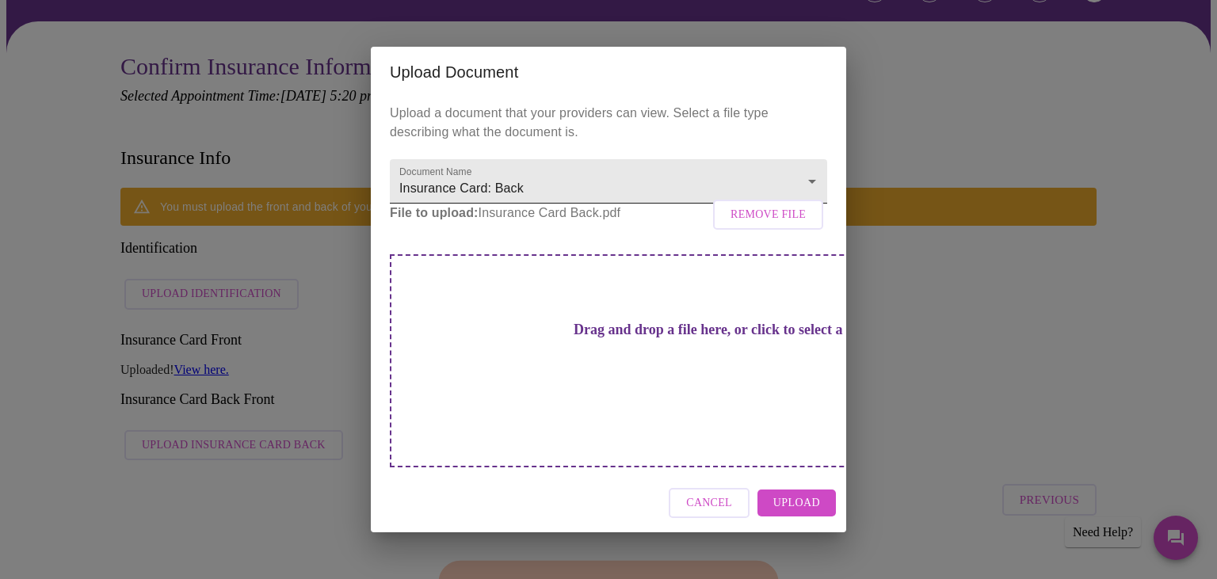
click at [826, 192] on div "Upload a document that your providers can view. Select a file type describing w…" at bounding box center [608, 285] width 475 height 376
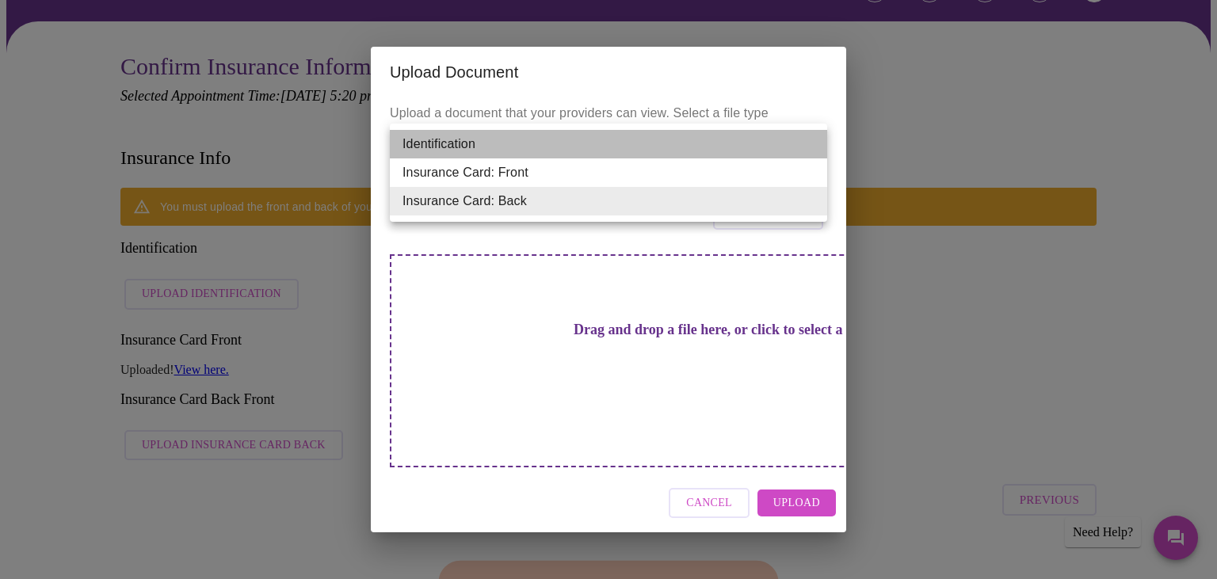
click at [546, 138] on li "Identification" at bounding box center [608, 144] width 437 height 29
type input "Identification"
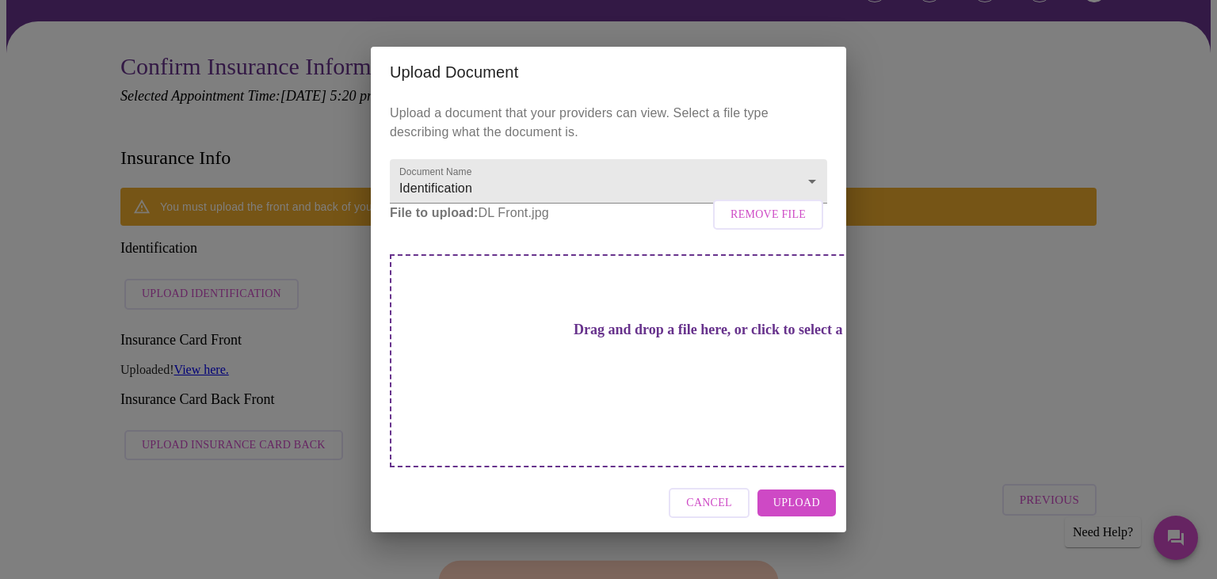
click at [796, 494] on span "Upload" at bounding box center [796, 504] width 47 height 20
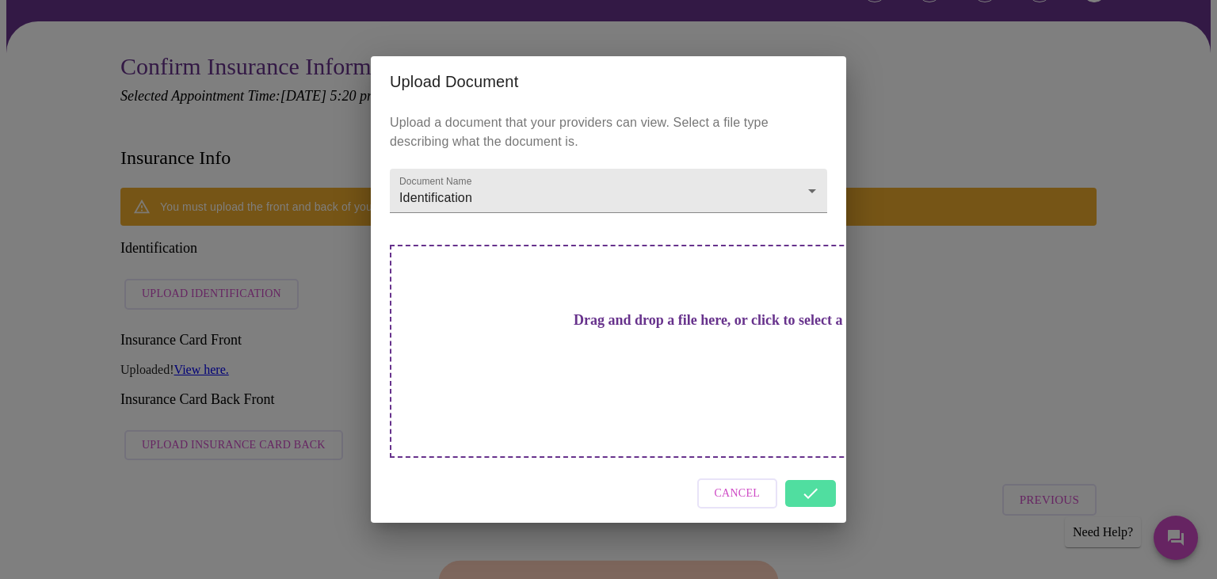
click at [789, 474] on div "Cancel" at bounding box center [608, 493] width 475 height 59
click at [750, 484] on span "Cancel" at bounding box center [738, 494] width 46 height 20
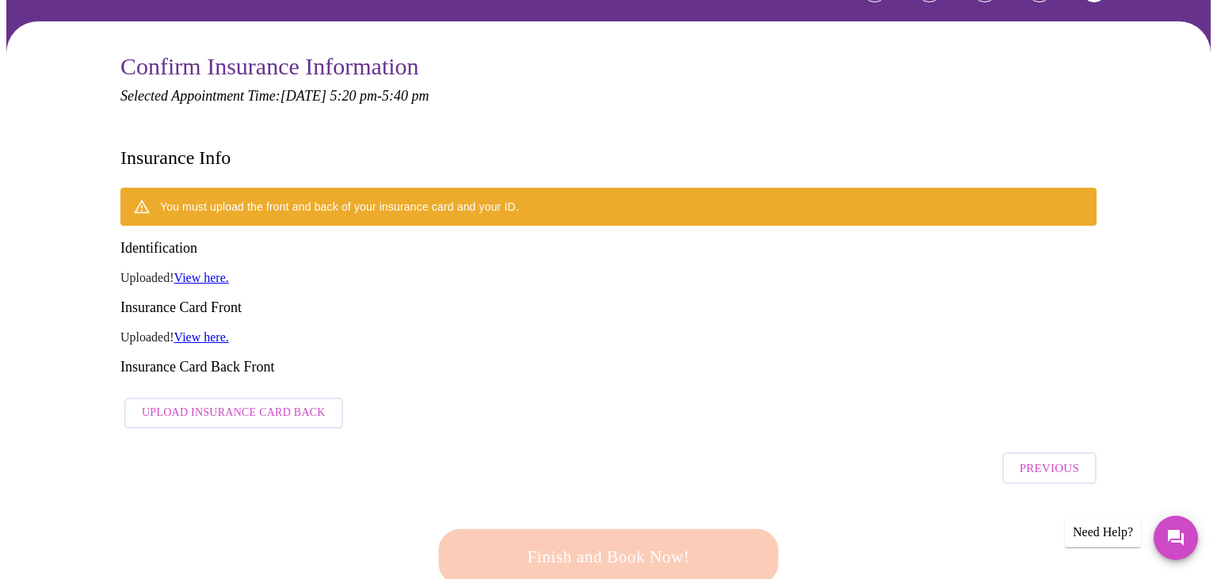
click at [197, 271] on link "View here." at bounding box center [201, 277] width 55 height 13
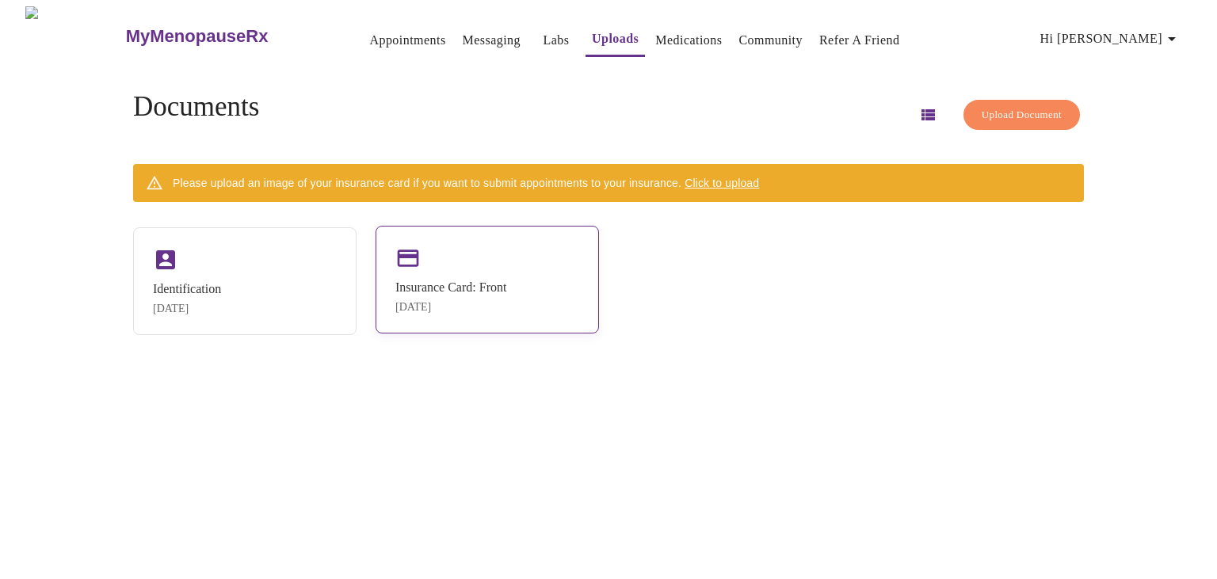
click at [463, 290] on div "Insurance Card: Front" at bounding box center [450, 287] width 111 height 14
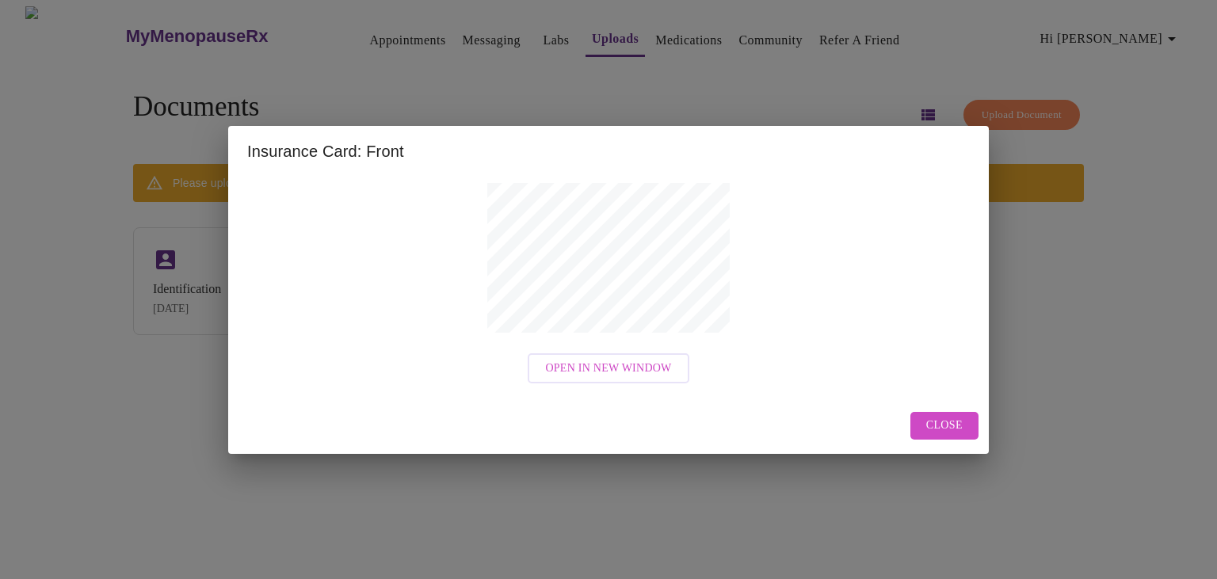
click at [965, 429] on button "Close" at bounding box center [944, 426] width 68 height 28
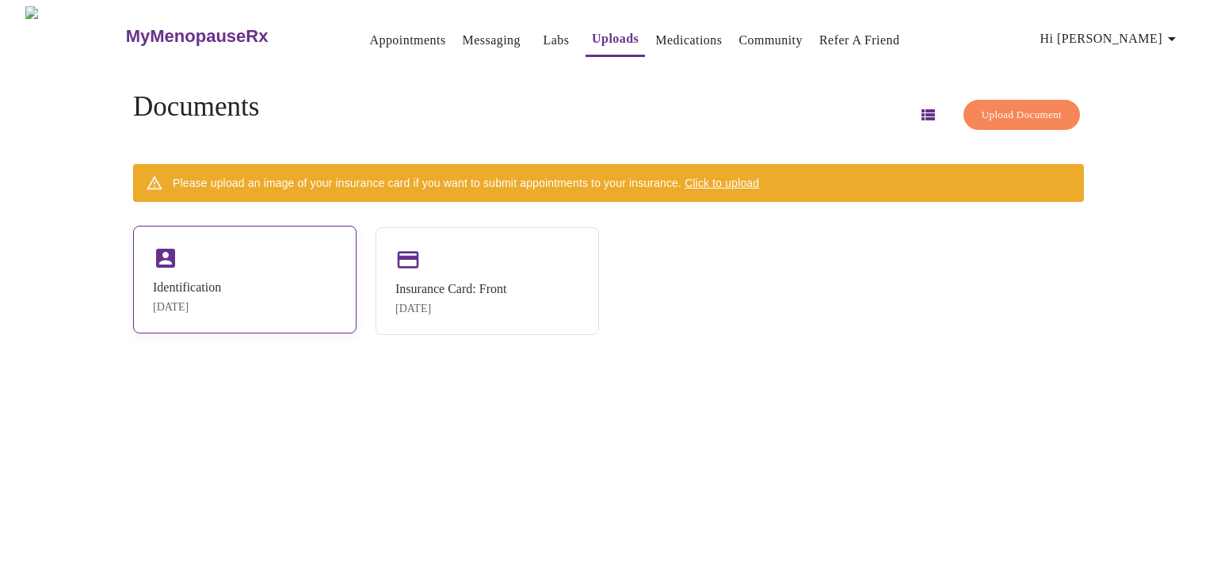
click at [280, 310] on div "Identification Sep 2, 2025" at bounding box center [244, 280] width 223 height 108
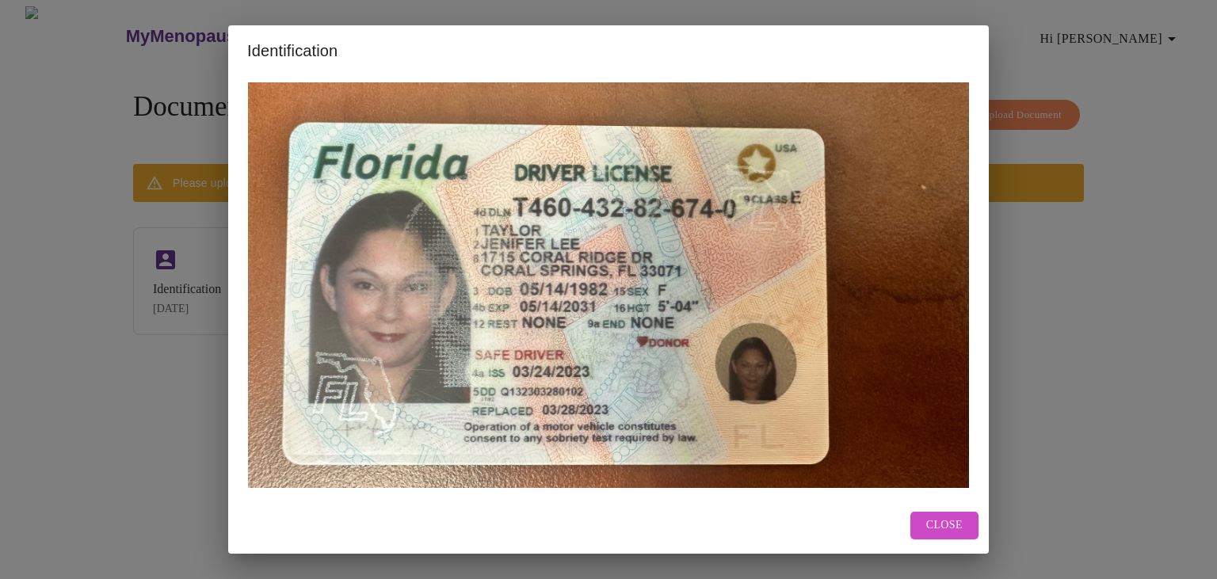
click at [931, 525] on span "Close" at bounding box center [944, 526] width 36 height 20
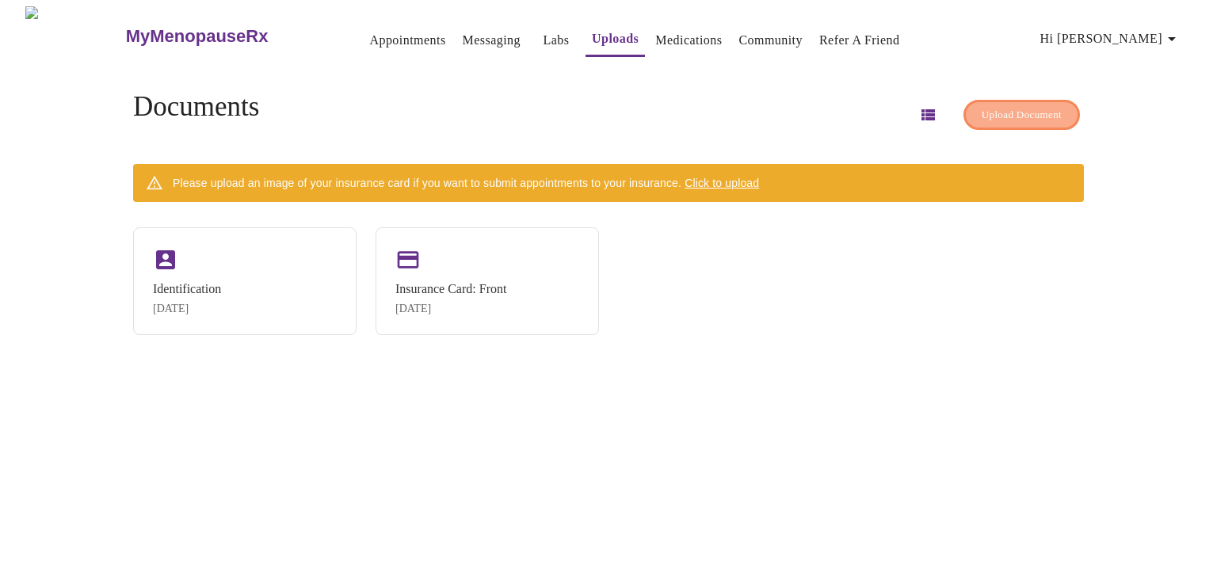
click at [987, 110] on span "Upload Document" at bounding box center [1022, 115] width 80 height 18
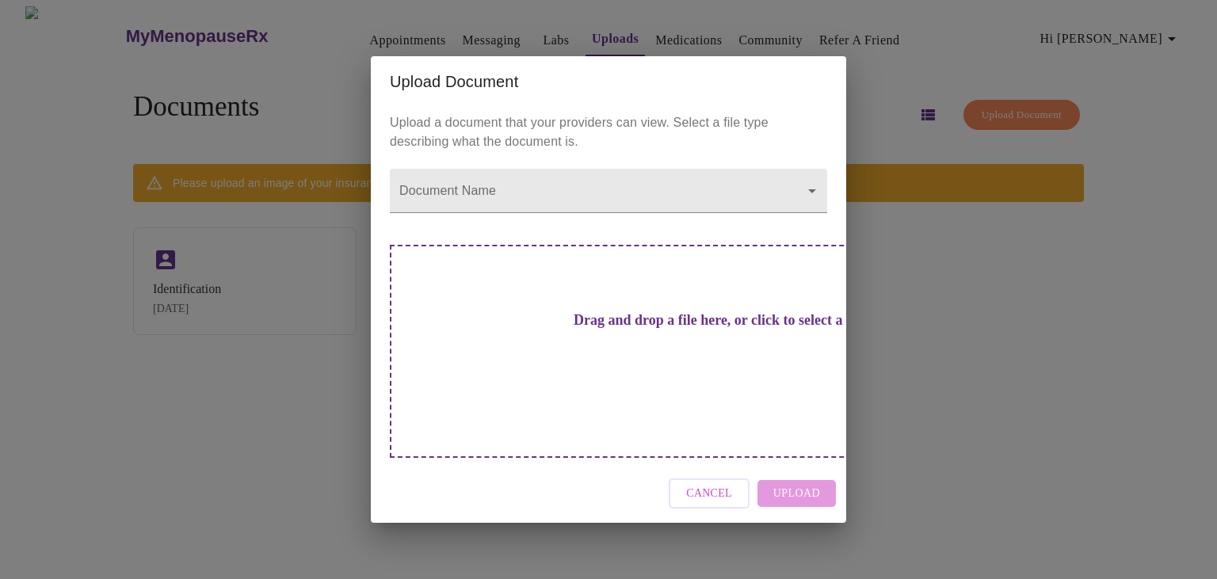
click at [562, 107] on div "Upload Document" at bounding box center [608, 81] width 475 height 51
click at [549, 218] on body "MyMenopauseRx Appointments Messaging Labs Uploads Medications Community Refer a…" at bounding box center [608, 295] width 1204 height 579
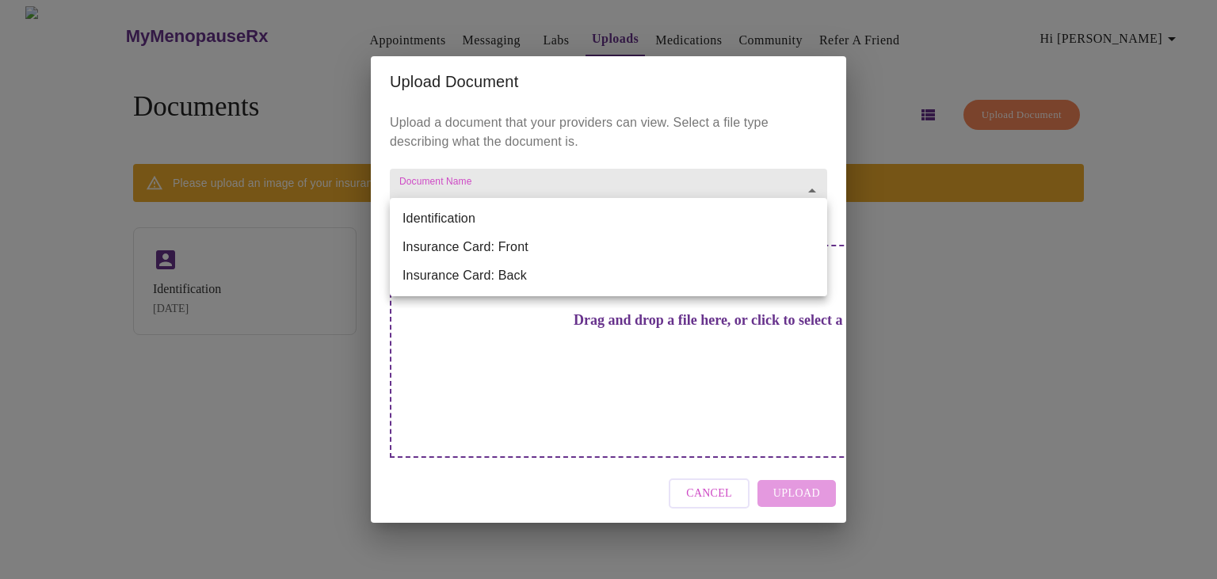
click at [531, 279] on li "Insurance Card: Back" at bounding box center [608, 275] width 437 height 29
type input "Insurance Card: Back"
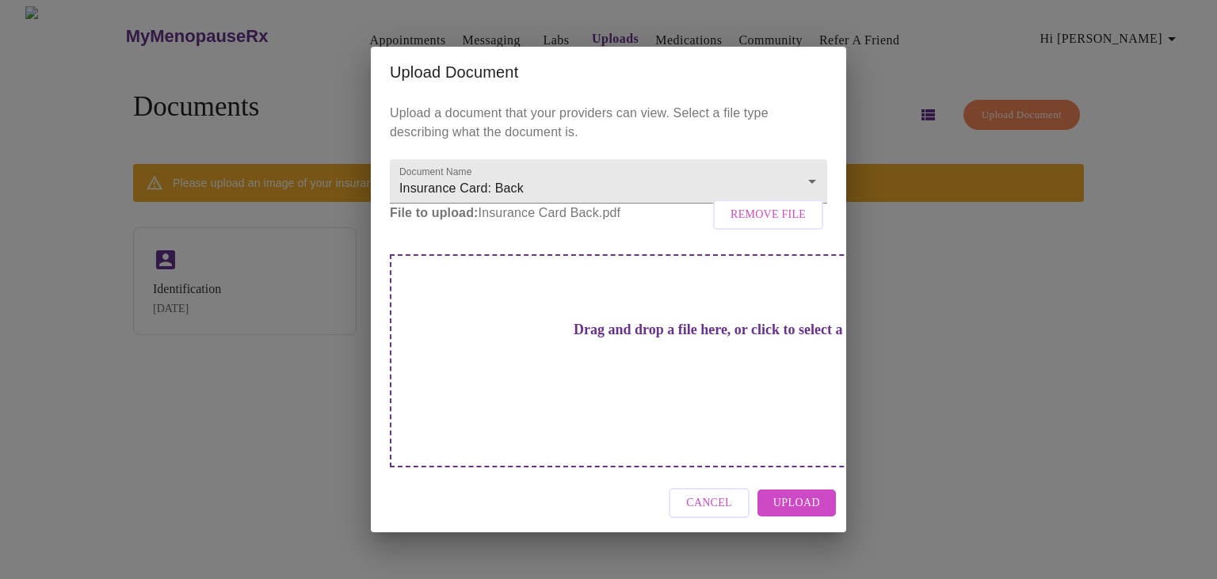
click at [784, 494] on span "Upload" at bounding box center [796, 504] width 47 height 20
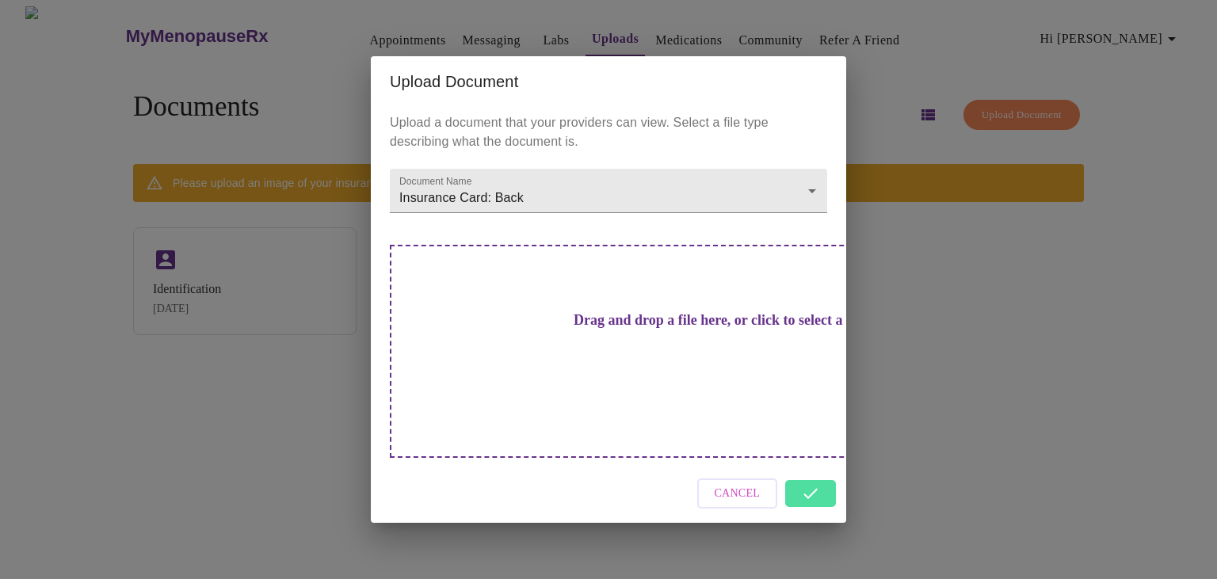
click at [805, 469] on div "Cancel" at bounding box center [608, 493] width 475 height 59
click at [752, 484] on span "Cancel" at bounding box center [738, 494] width 46 height 20
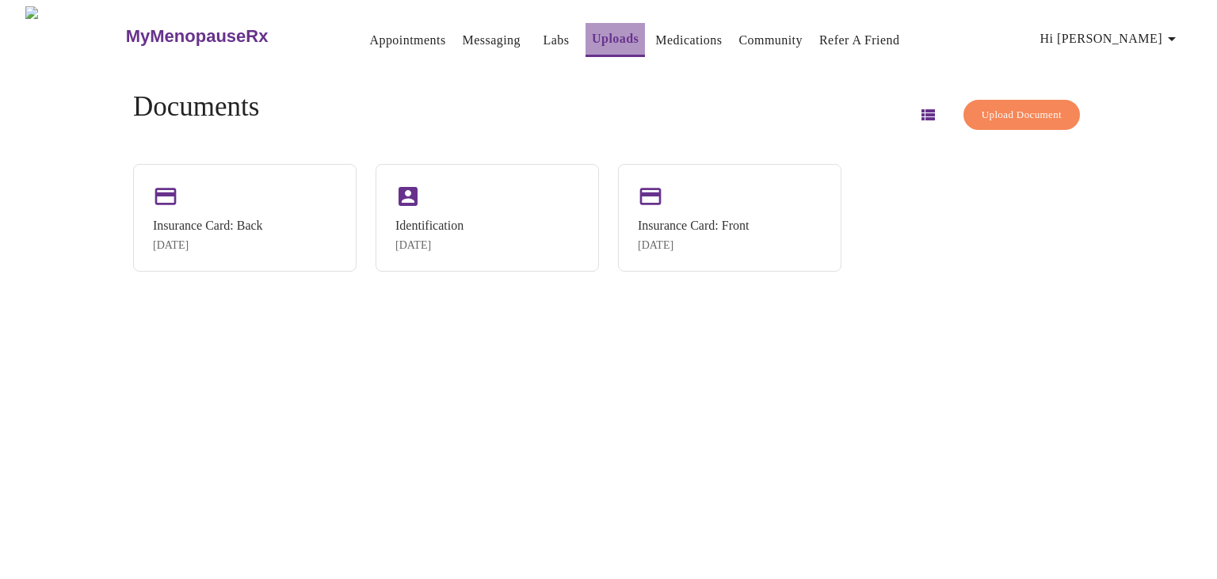
click at [597, 28] on link "Uploads" at bounding box center [615, 39] width 47 height 22
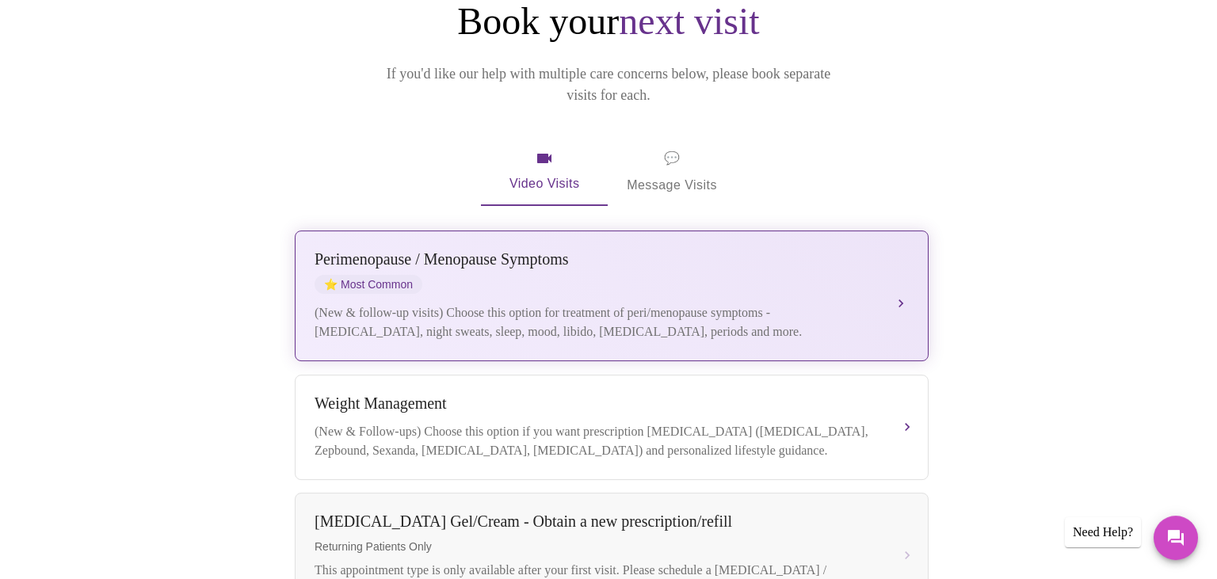
scroll to position [42, 0]
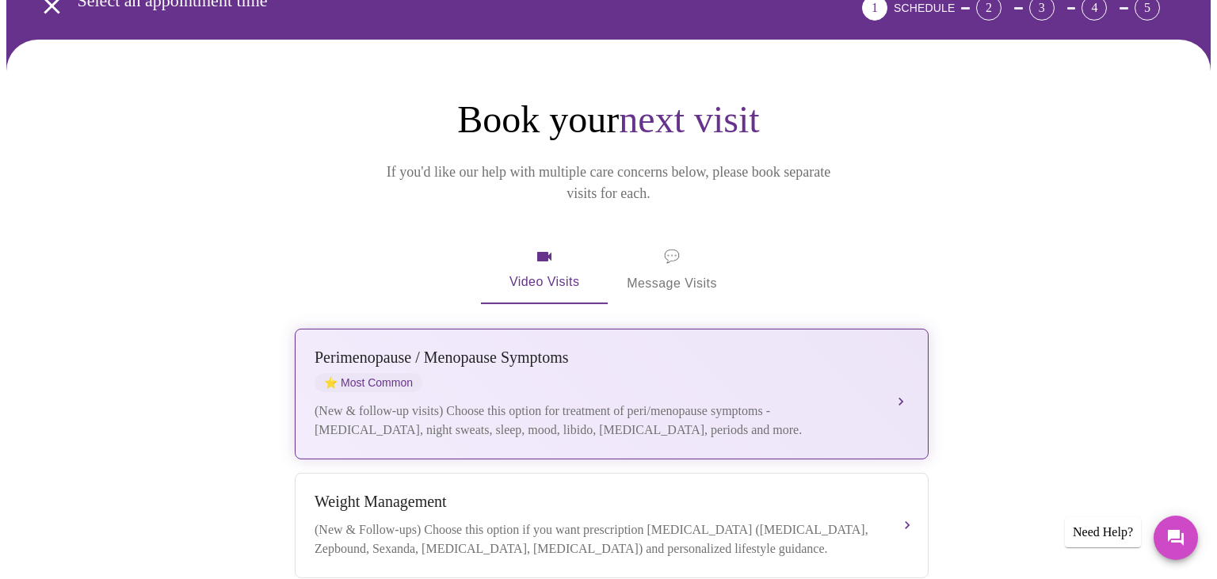
click at [866, 349] on div "[MEDICAL_DATA] / Menopause Symptoms ⭐ Most Common" at bounding box center [596, 371] width 563 height 44
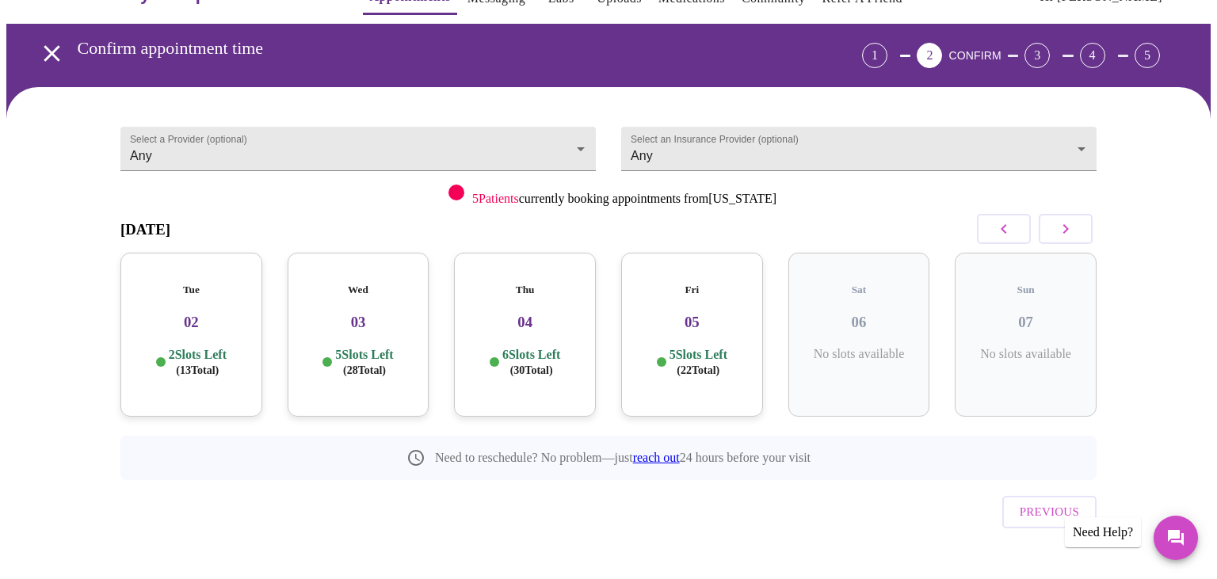
click at [243, 314] on h3 "02" at bounding box center [191, 322] width 116 height 17
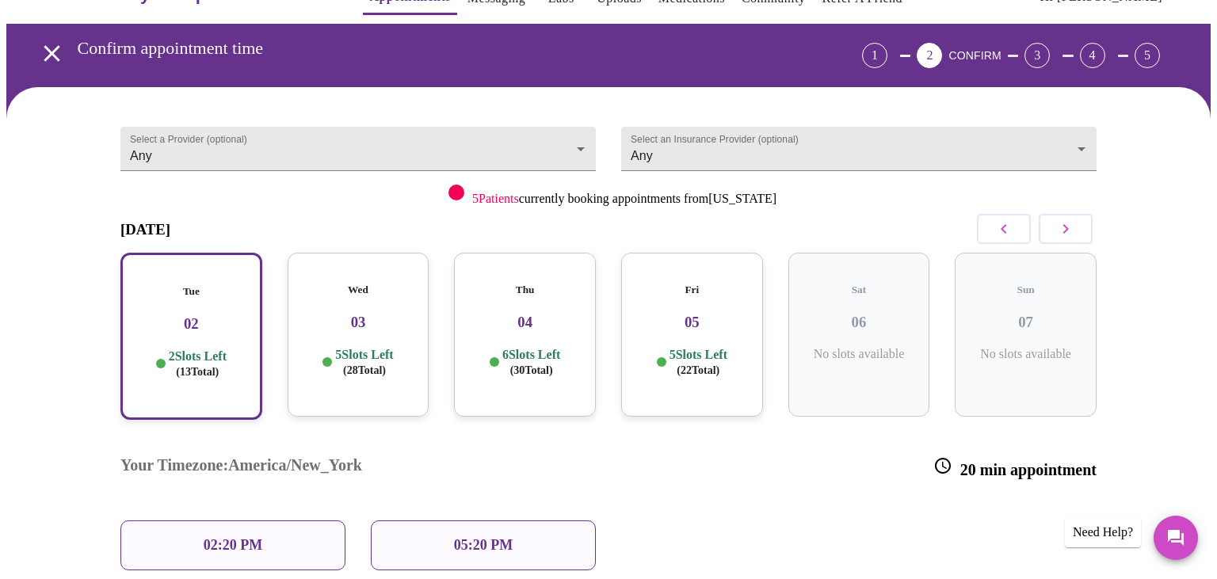
click at [490, 537] on p "05:20 PM" at bounding box center [483, 545] width 59 height 17
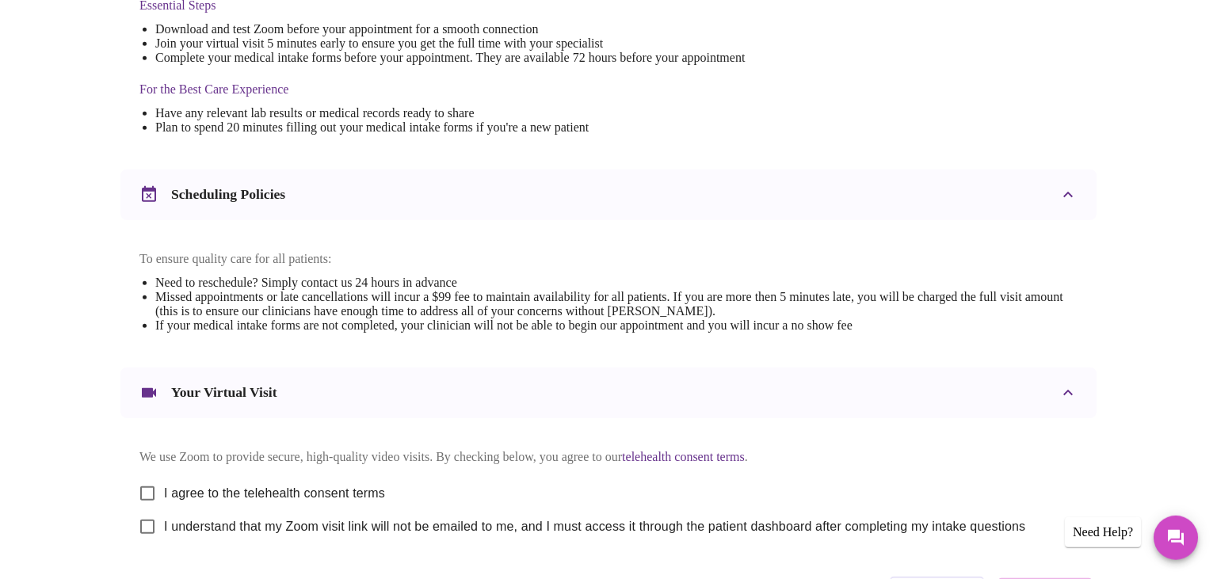
scroll to position [574, 0]
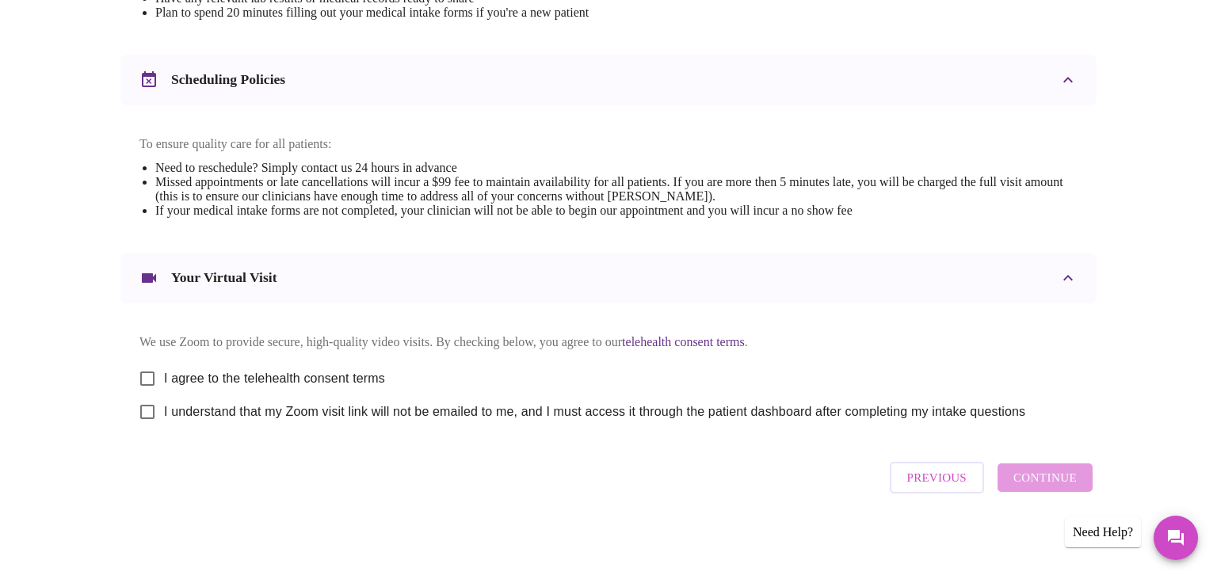
click at [140, 373] on input "I agree to the telehealth consent terms" at bounding box center [147, 378] width 33 height 33
checkbox input "true"
click at [146, 419] on input "I understand that my Zoom visit link will not be emailed to me, and I must acce…" at bounding box center [147, 411] width 33 height 33
checkbox input "true"
click at [1058, 482] on span "Continue" at bounding box center [1044, 477] width 63 height 21
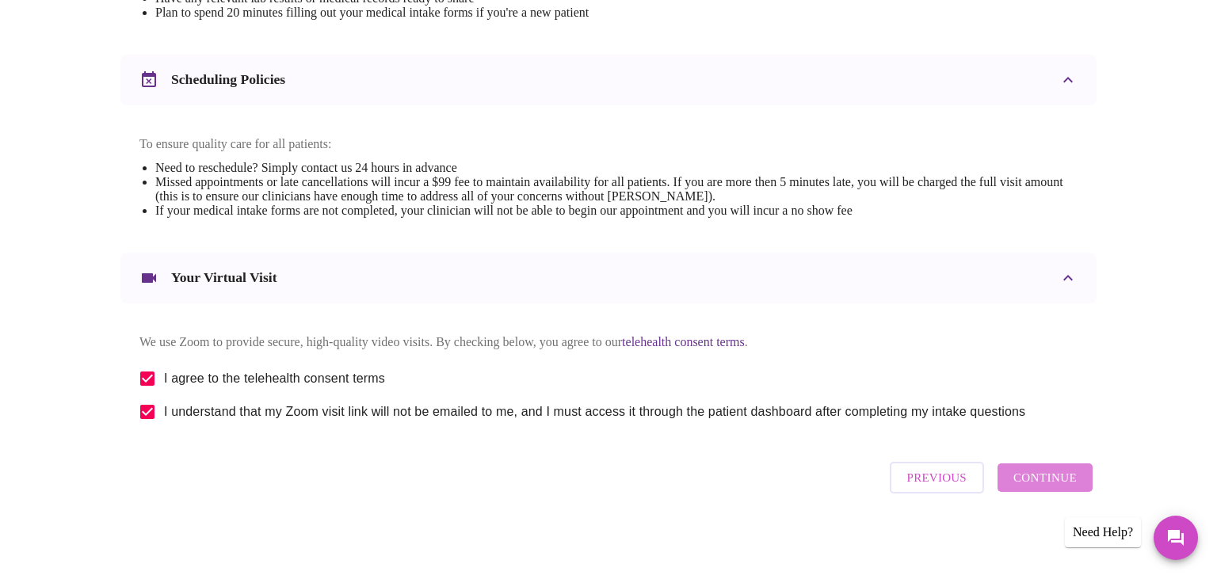
scroll to position [94, 0]
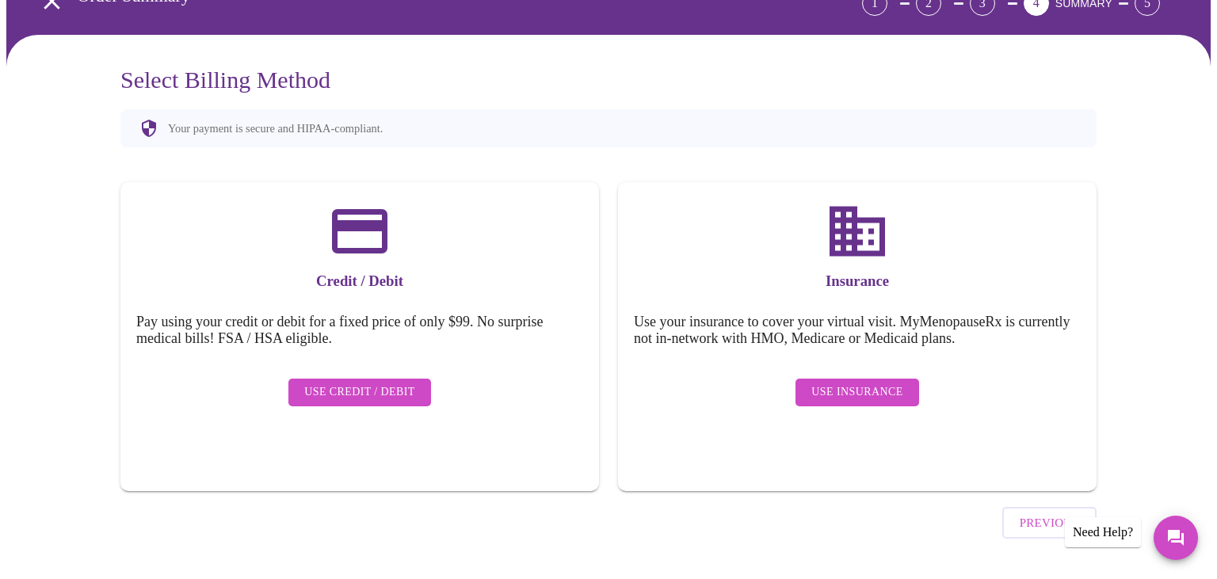
click at [361, 379] on button "Use Credit / Debit" at bounding box center [359, 393] width 143 height 28
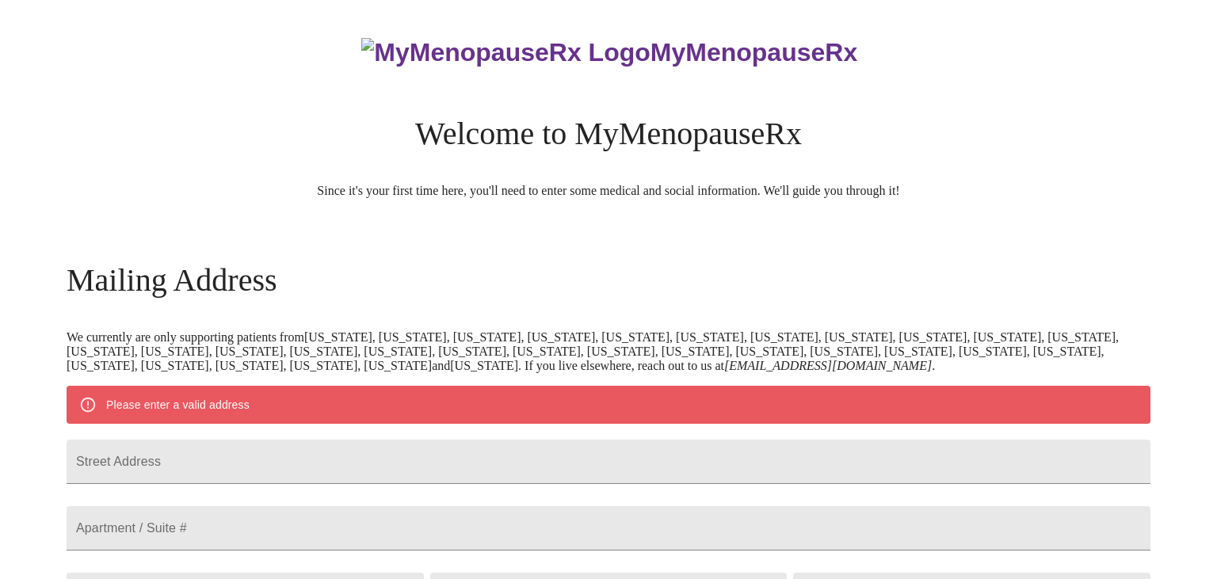
scroll to position [329, 0]
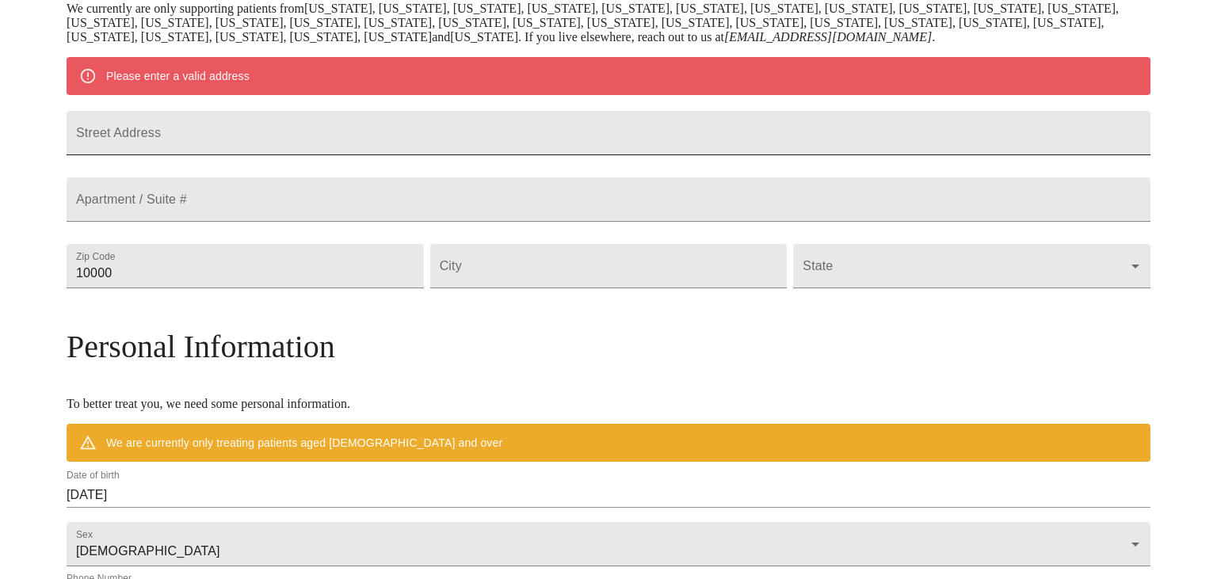
click at [281, 140] on input "Street Address" at bounding box center [609, 133] width 1084 height 44
click at [280, 139] on input "Street Address" at bounding box center [609, 133] width 1084 height 44
click at [278, 139] on input "Street Address" at bounding box center [609, 133] width 1084 height 44
type input "[STREET_ADDRESS]"
type input "33071"
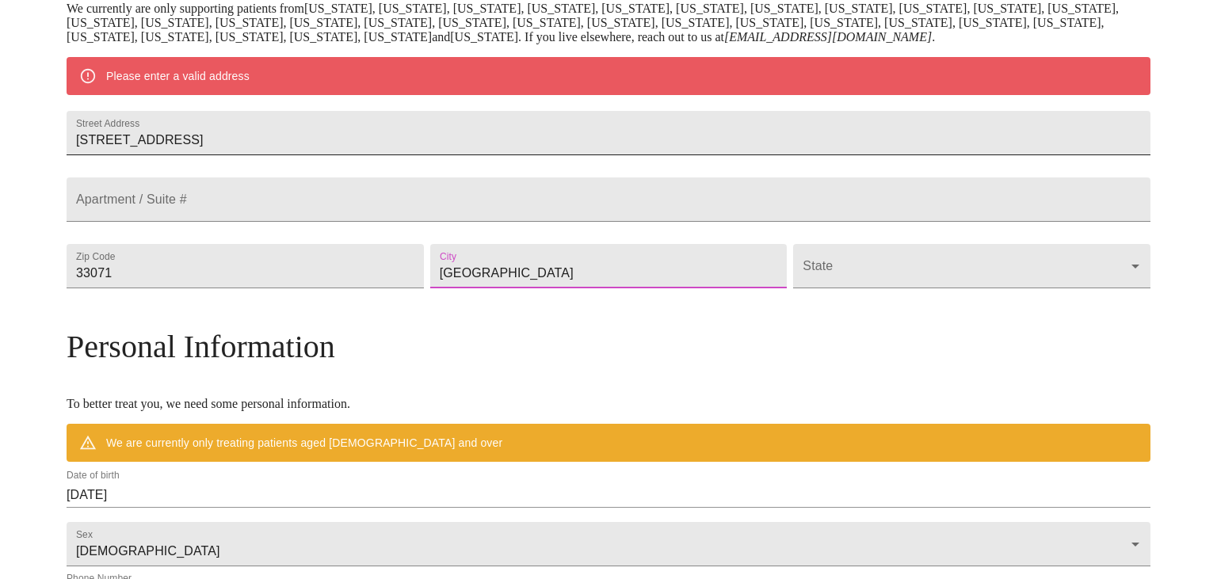
type input "[GEOGRAPHIC_DATA]"
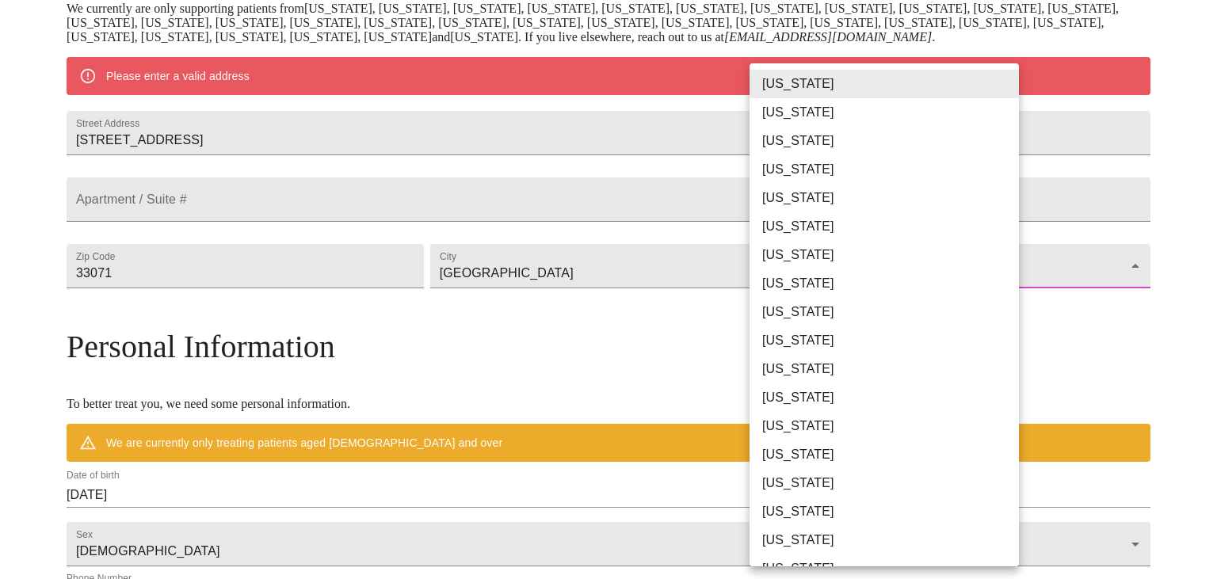
click at [933, 315] on body "MyMenopauseRx Welcome to MyMenopauseRx Since it's your first time here, you'll …" at bounding box center [608, 295] width 1204 height 1235
click at [788, 317] on li "[US_STATE]" at bounding box center [884, 312] width 269 height 29
type input "[US_STATE]"
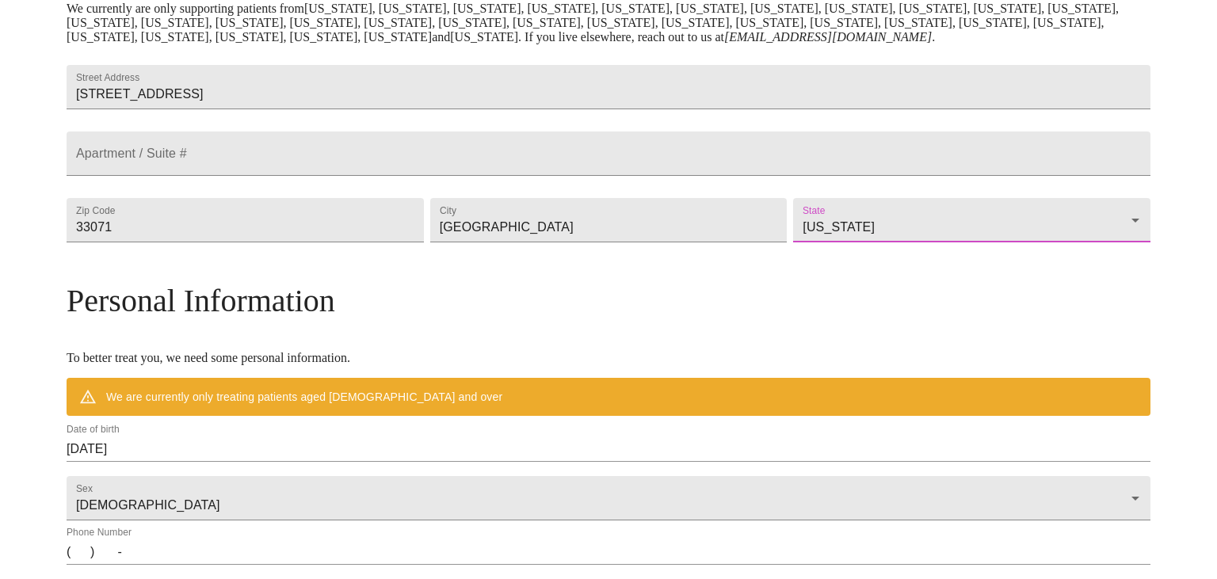
click at [661, 319] on h3 "Personal Information" at bounding box center [609, 300] width 1084 height 37
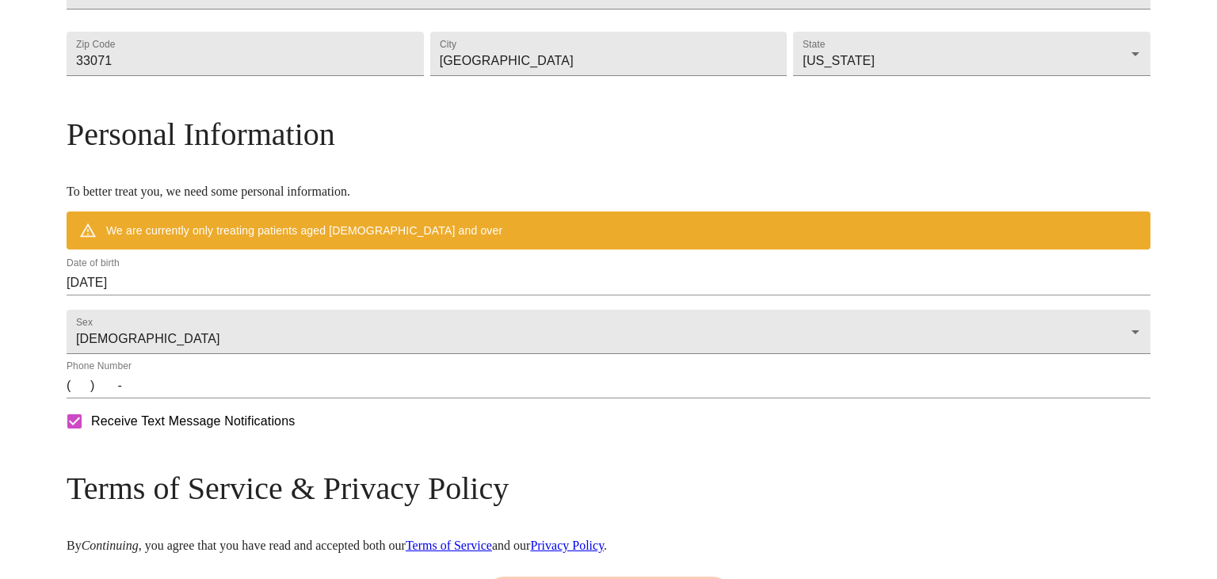
click at [208, 399] on input "(   )    -" at bounding box center [609, 385] width 1084 height 25
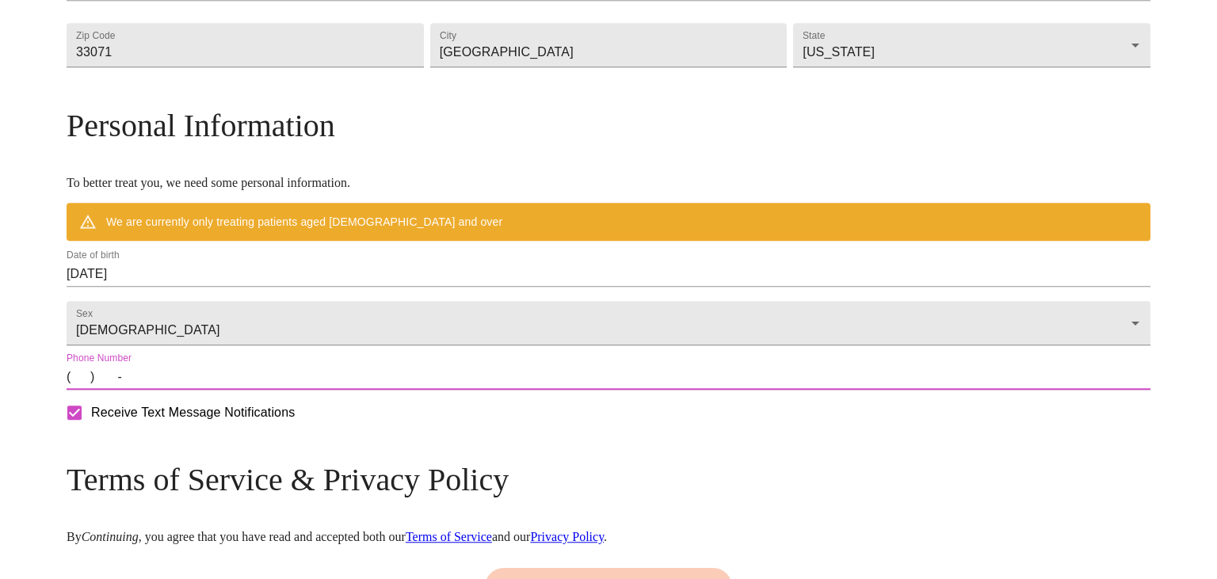
scroll to position [506, 0]
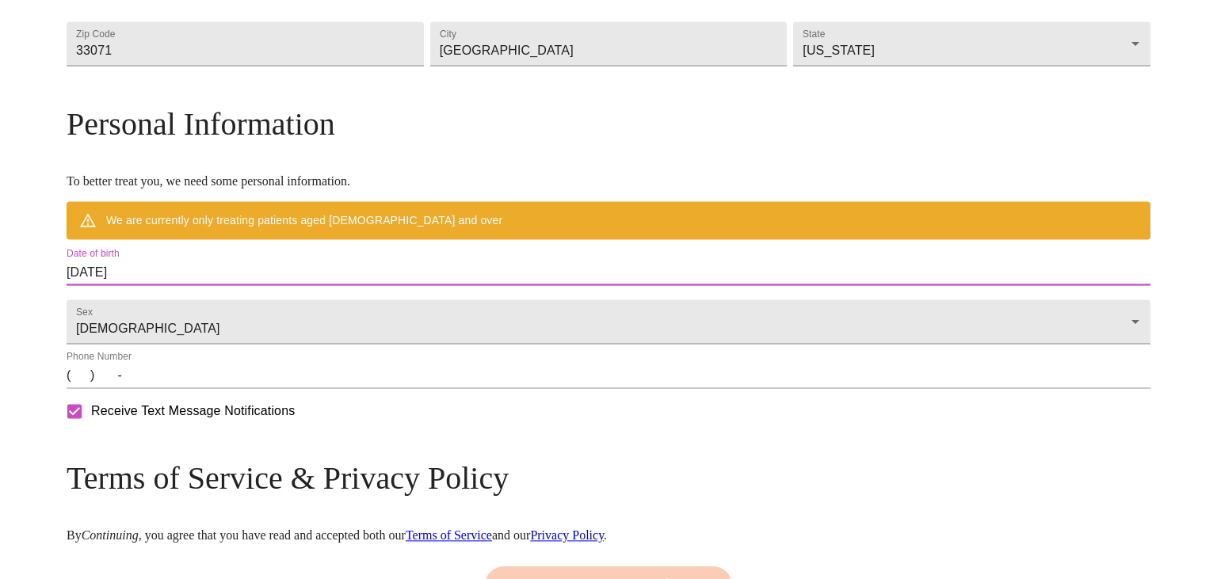
drag, startPoint x: 292, startPoint y: 304, endPoint x: 55, endPoint y: 309, distance: 236.2
click at [67, 285] on input "[DATE]" at bounding box center [609, 272] width 1084 height 25
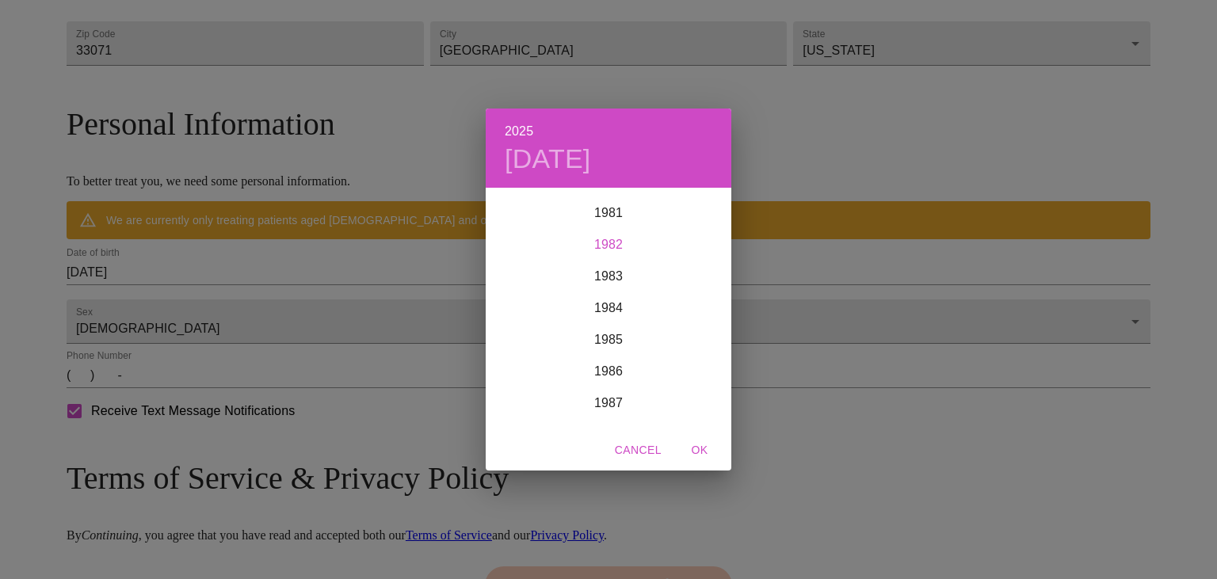
scroll to position [2583, 0]
click at [607, 242] on div "1982" at bounding box center [609, 253] width 246 height 32
click at [601, 273] on div "May" at bounding box center [608, 278] width 82 height 59
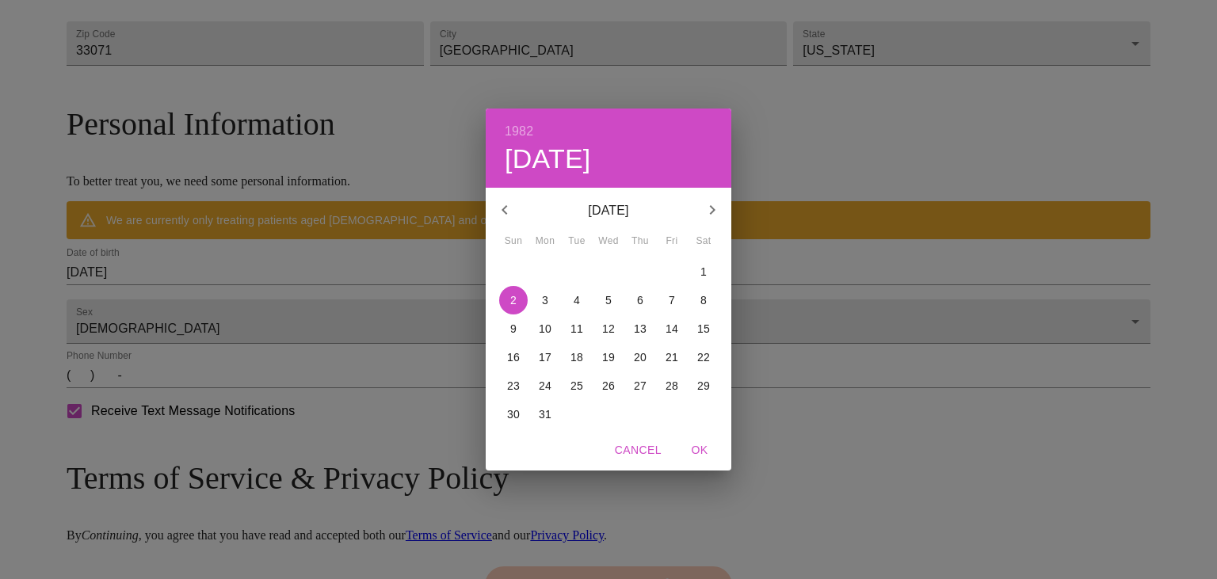
click at [673, 329] on p "14" at bounding box center [672, 329] width 13 height 16
click at [704, 448] on span "OK" at bounding box center [700, 451] width 38 height 20
type input "[DATE]"
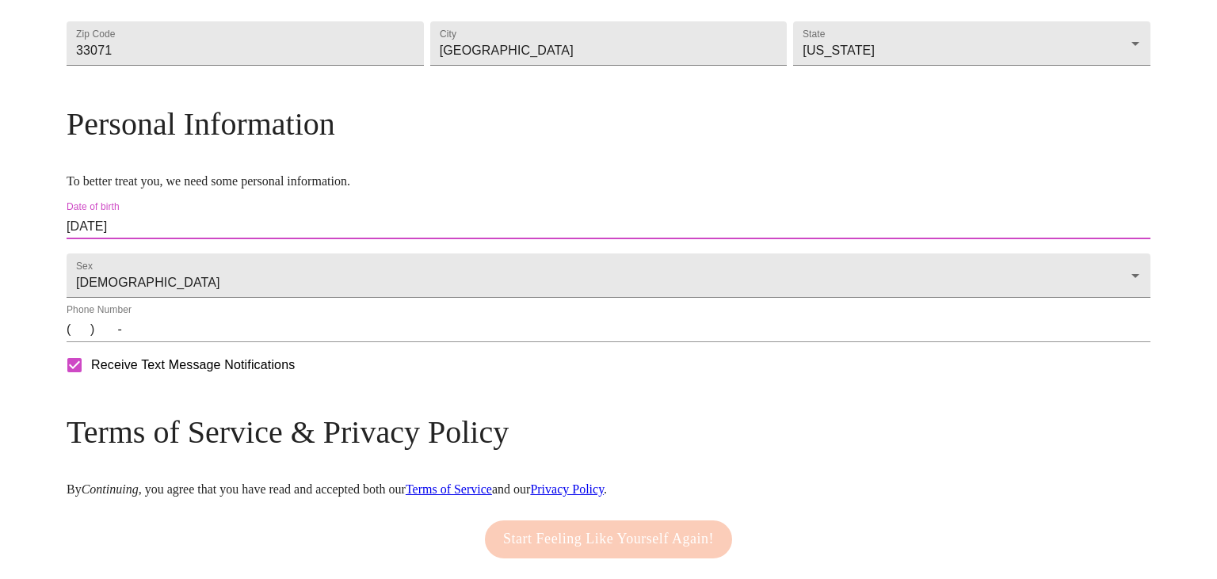
click at [199, 342] on input "(   )    -" at bounding box center [609, 329] width 1084 height 25
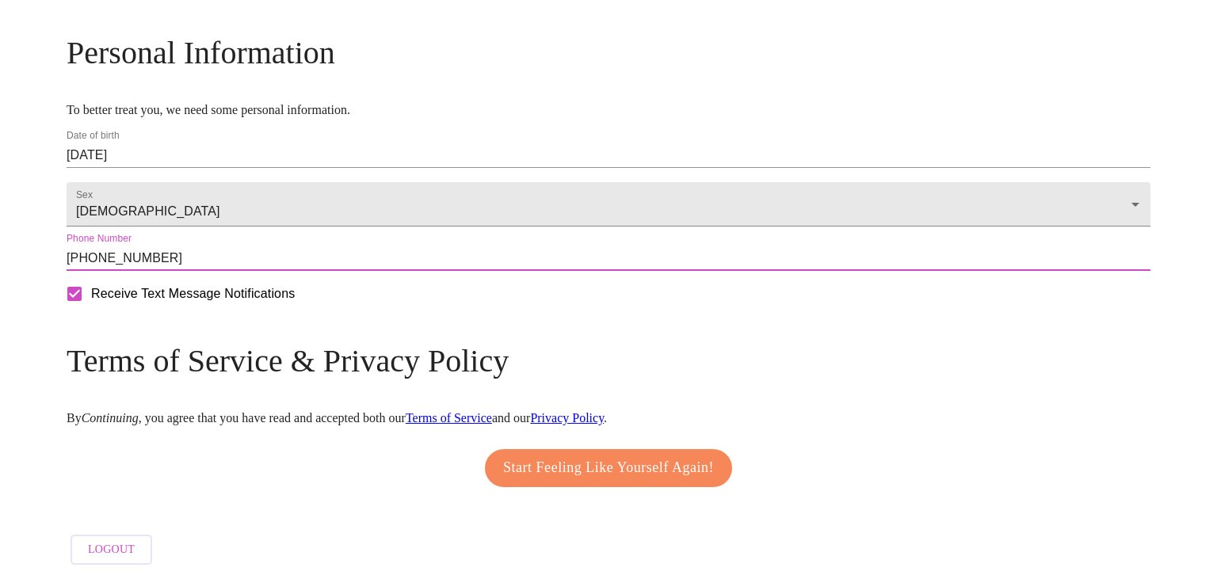
scroll to position [620, 0]
type input "[PHONE_NUMBER]"
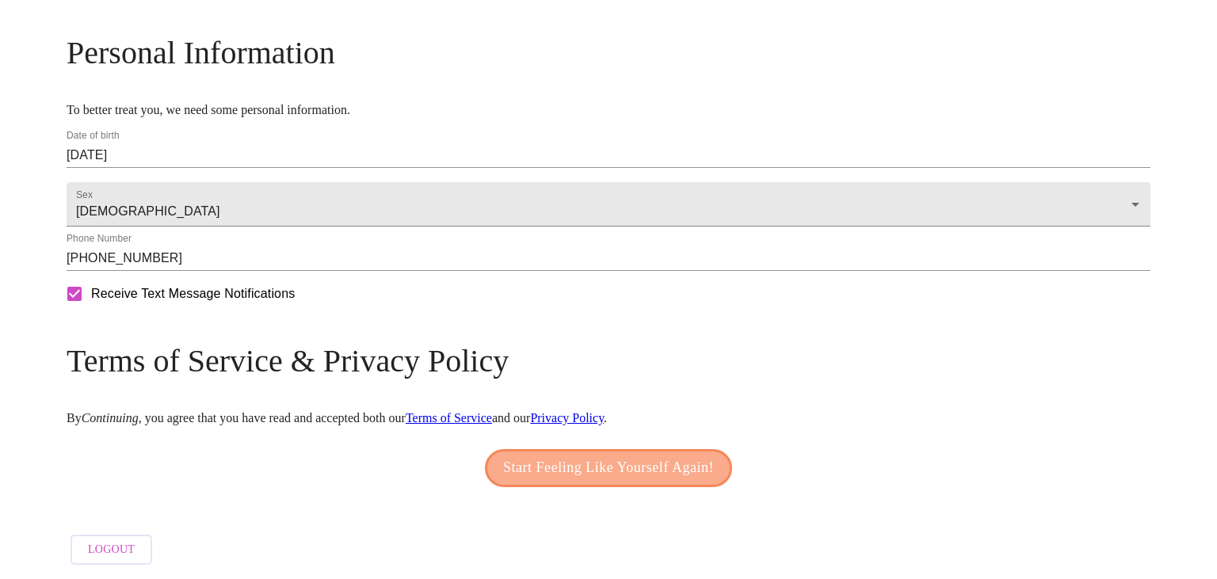
click at [643, 472] on button "Start Feeling Like Yourself Again!" at bounding box center [608, 468] width 247 height 38
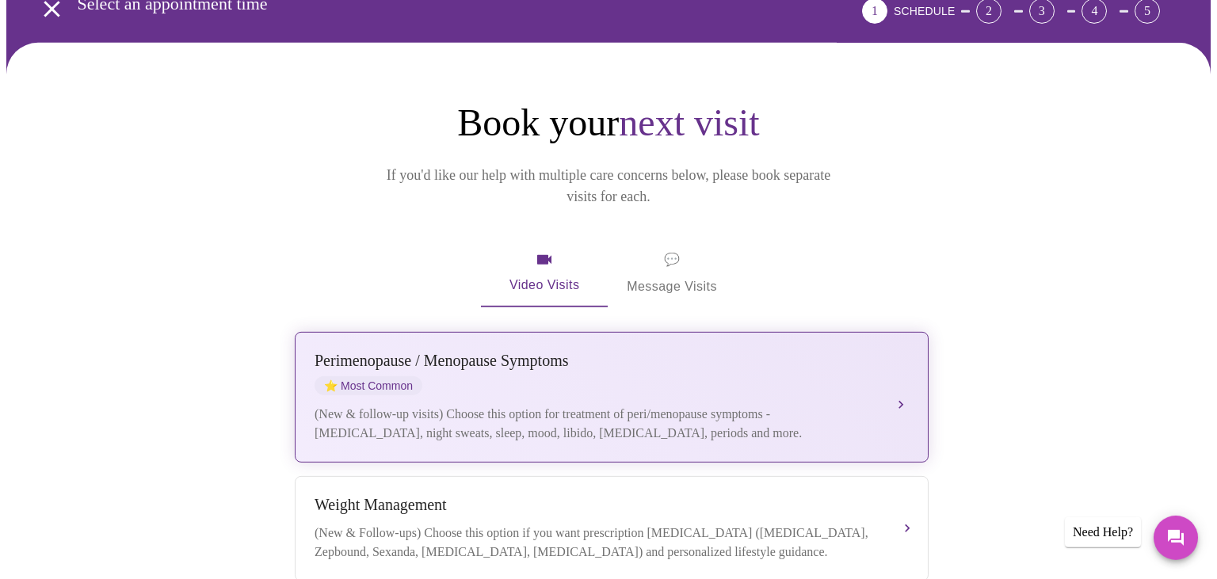
click at [859, 379] on div "[MEDICAL_DATA] / Menopause Symptoms ⭐ Most Common (New & follow-up visits) Choo…" at bounding box center [612, 397] width 594 height 91
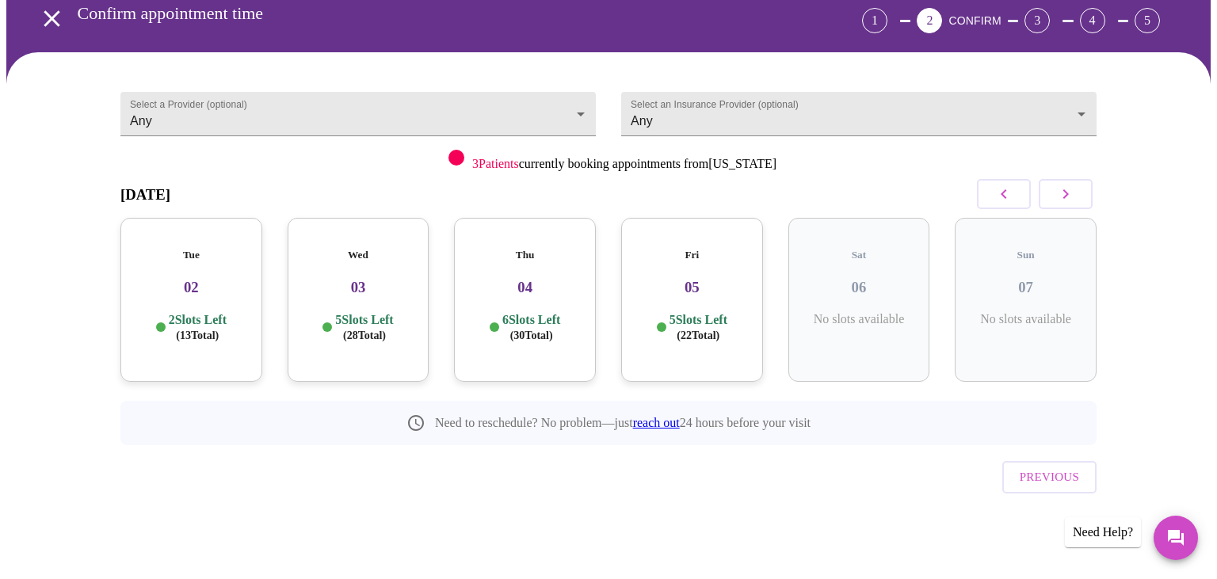
scroll to position [42, 0]
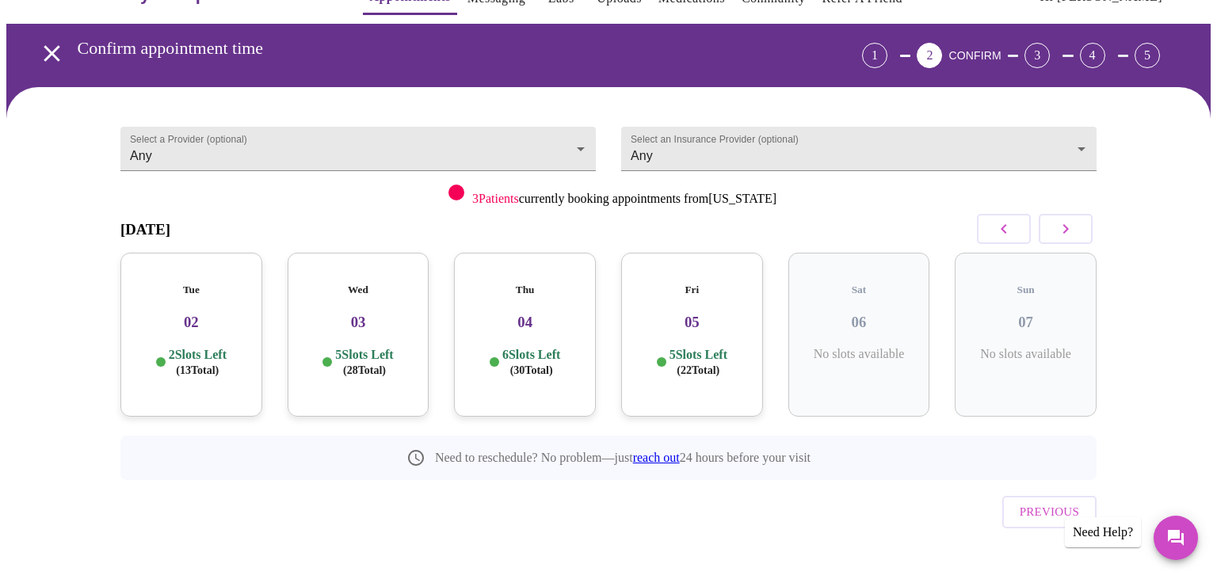
click at [185, 287] on div "Tue 02 2 Slots Left ( 13 Total)" at bounding box center [191, 335] width 142 height 164
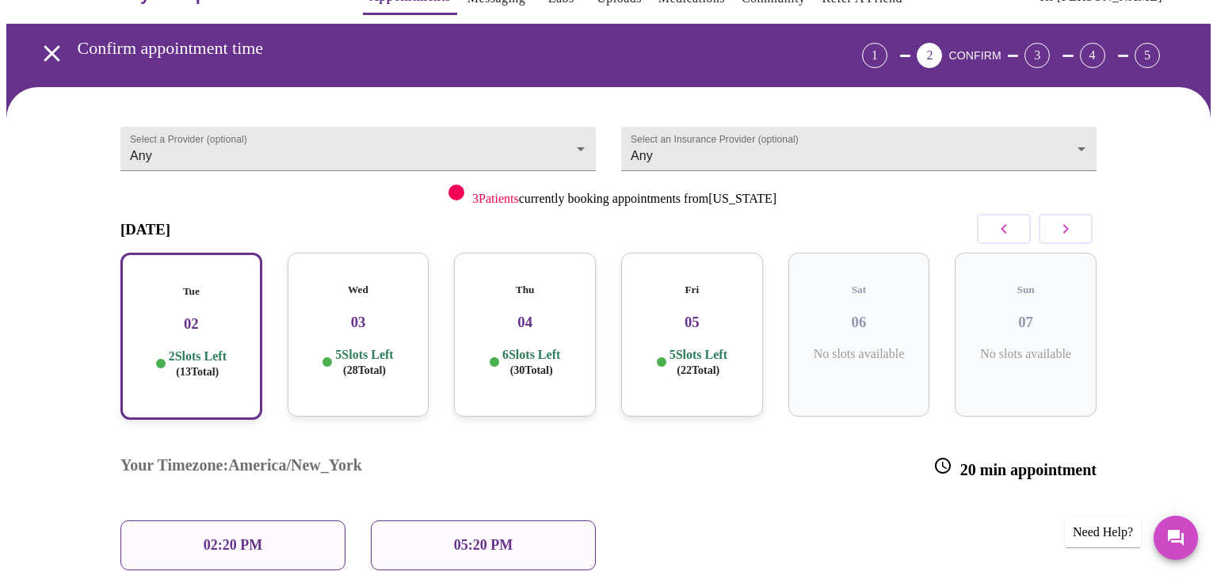
click at [495, 537] on p "05:20 PM" at bounding box center [483, 545] width 59 height 17
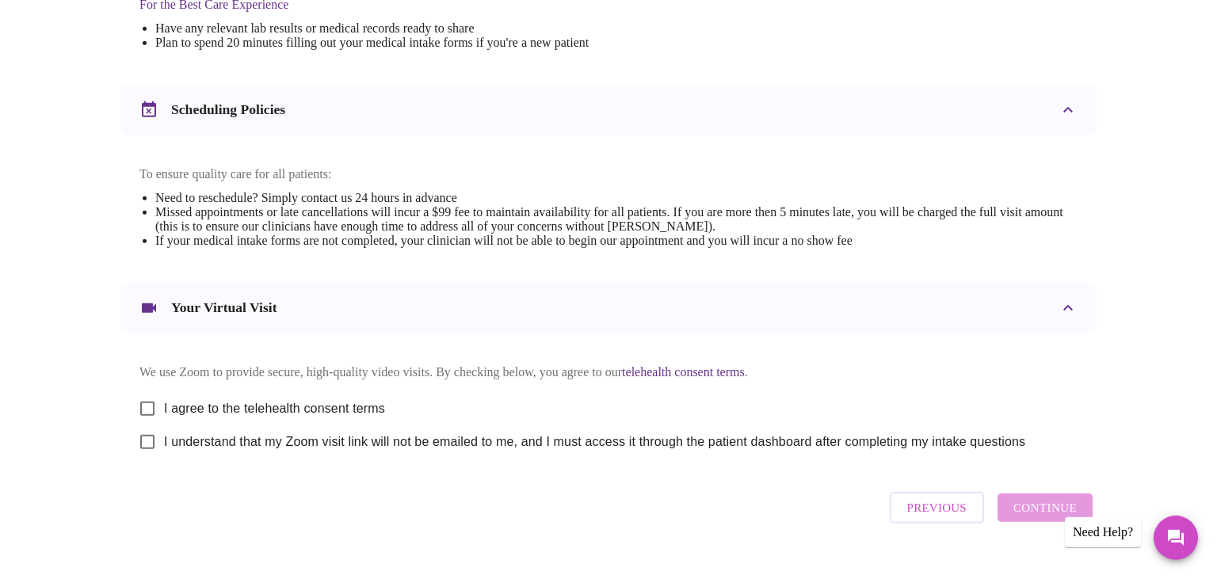
scroll to position [574, 0]
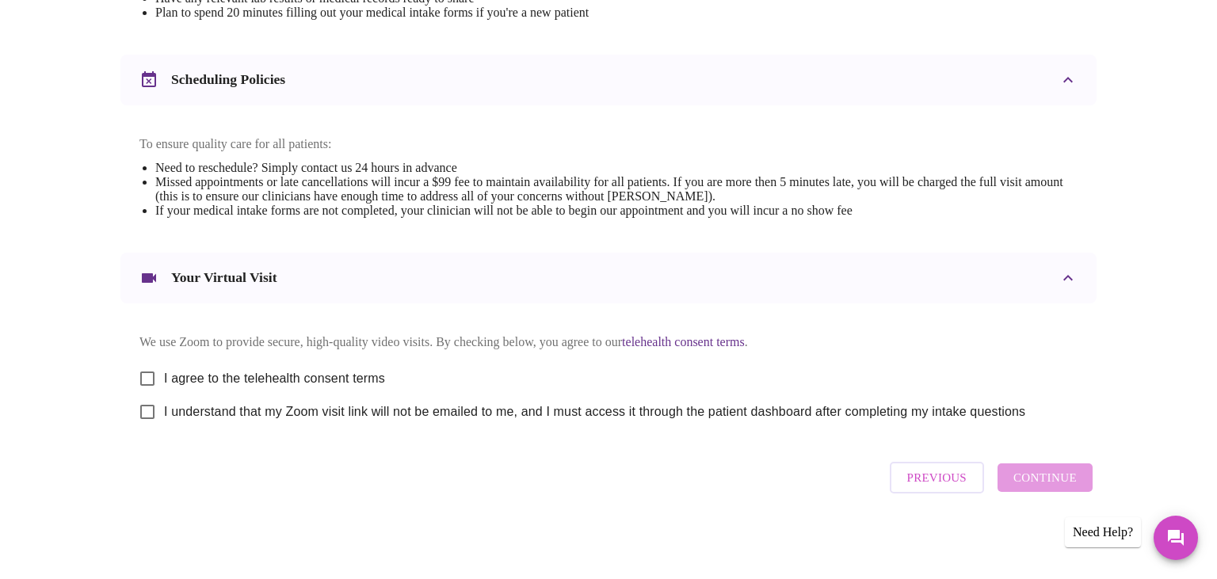
click at [145, 372] on input "I agree to the telehealth consent terms" at bounding box center [147, 378] width 33 height 33
checkbox input "true"
click at [147, 412] on input "I understand that my Zoom visit link will not be emailed to me, and I must acce…" at bounding box center [147, 411] width 33 height 33
checkbox input "true"
click at [1051, 487] on span "Continue" at bounding box center [1044, 477] width 63 height 21
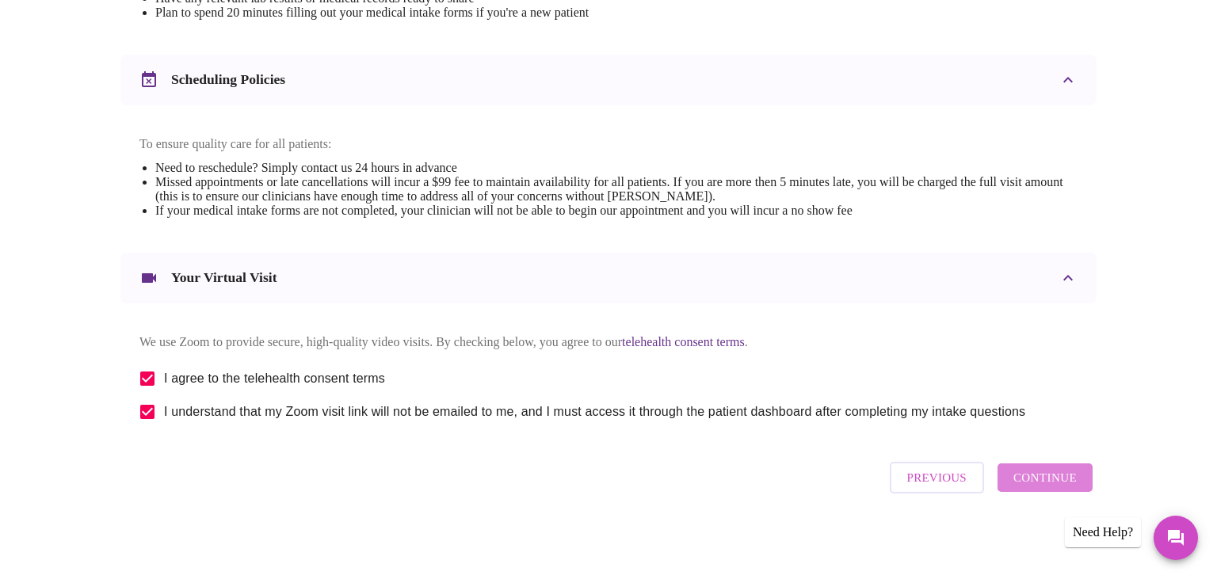
scroll to position [94, 0]
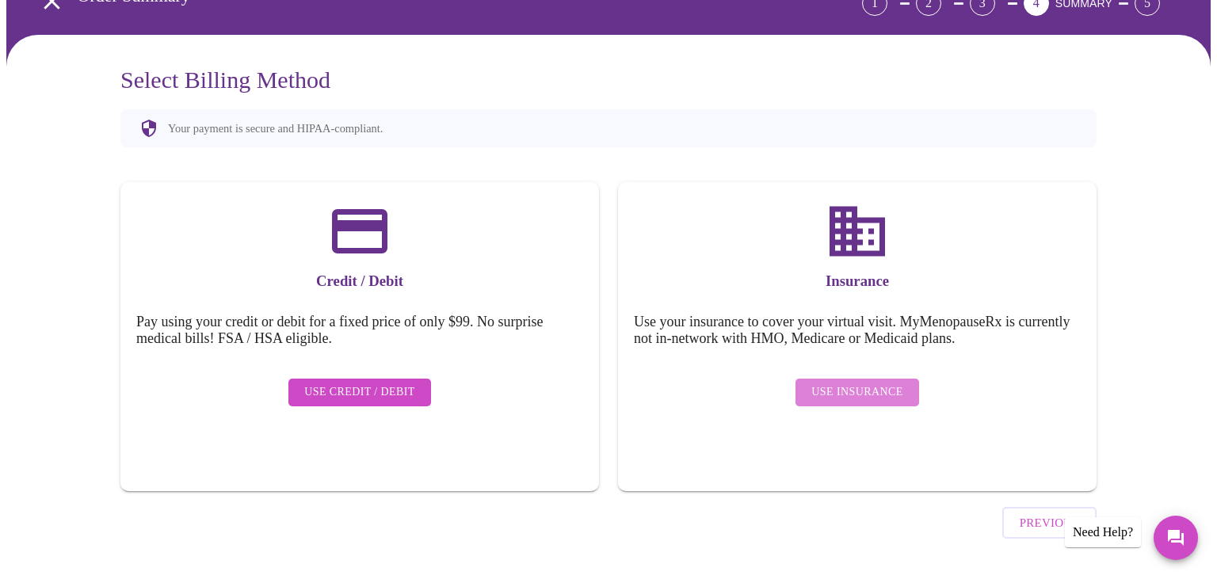
click at [875, 387] on span "Use Insurance" at bounding box center [856, 393] width 91 height 20
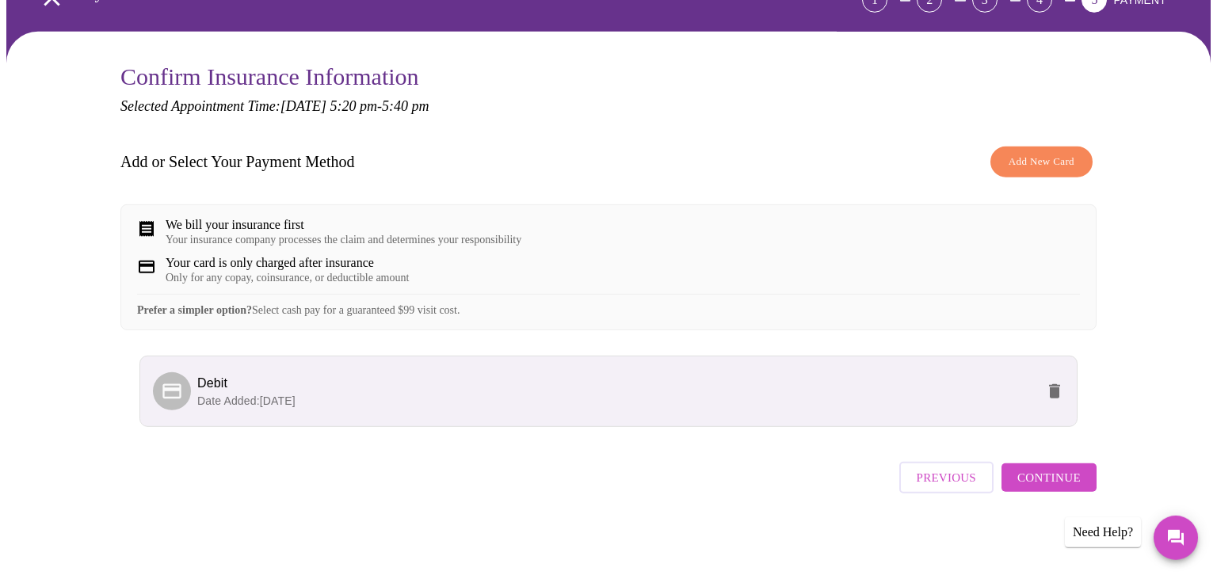
scroll to position [108, 0]
click at [266, 219] on div "We bill your insurance first" at bounding box center [344, 225] width 356 height 14
click at [991, 401] on p "Date Added: [DATE]" at bounding box center [616, 401] width 838 height 16
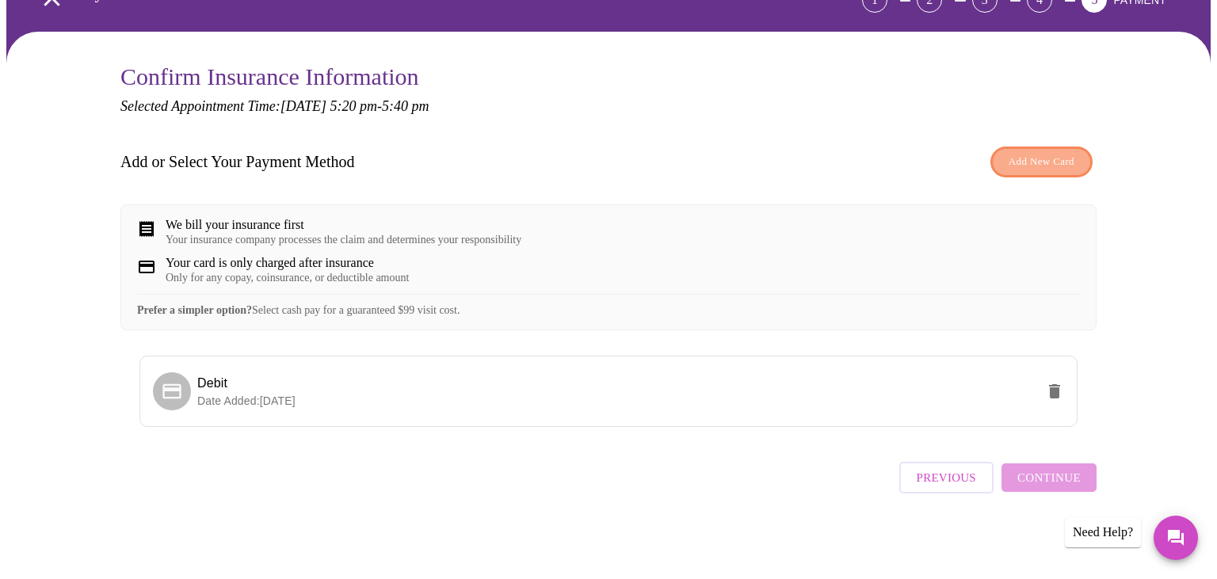
click at [1046, 153] on span "Add New Card" at bounding box center [1042, 162] width 66 height 18
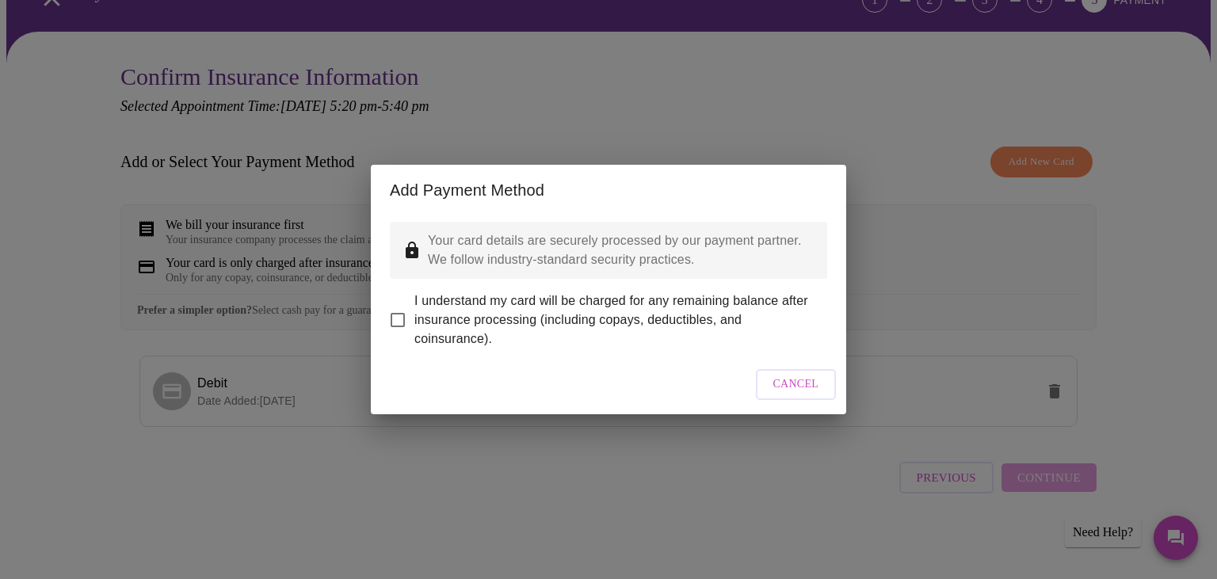
click at [613, 154] on div "Add Payment Method Your card details are securely processed by our payment part…" at bounding box center [608, 289] width 1217 height 579
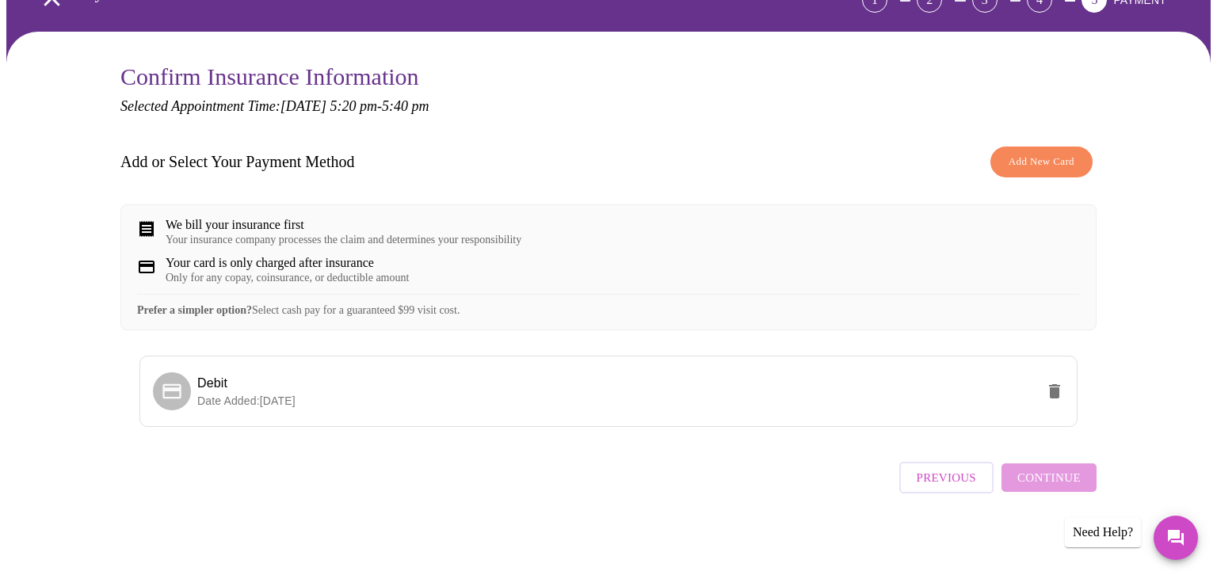
click at [1037, 479] on div "Previous Continue" at bounding box center [997, 473] width 197 height 55
click at [243, 393] on span "Debit" at bounding box center [616, 383] width 838 height 19
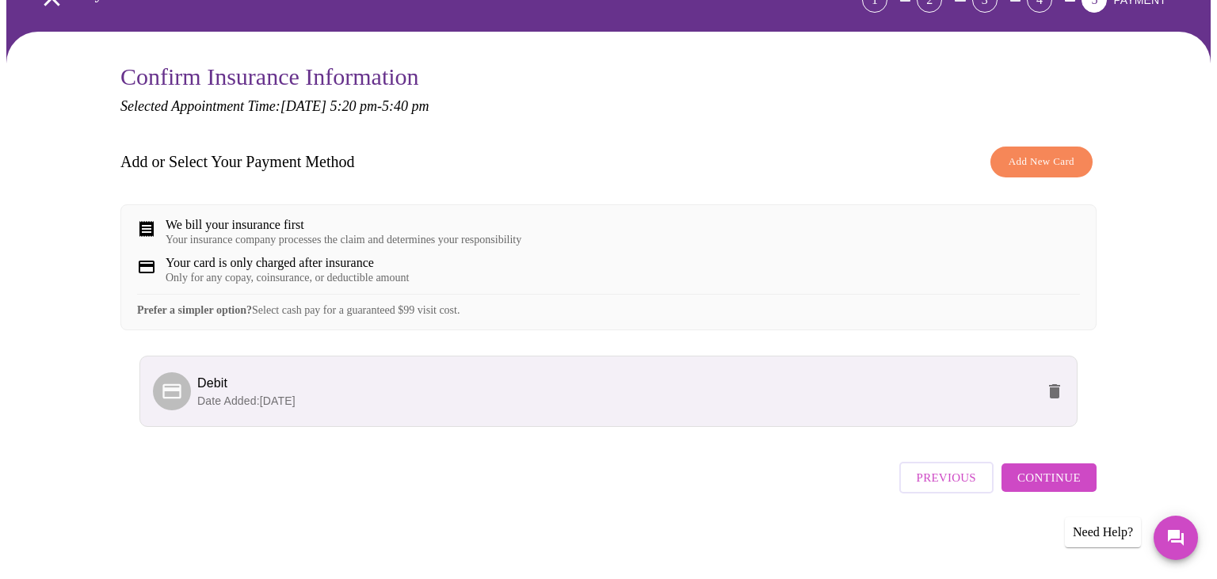
click at [351, 405] on p "Date Added: [DATE]" at bounding box center [616, 401] width 838 height 16
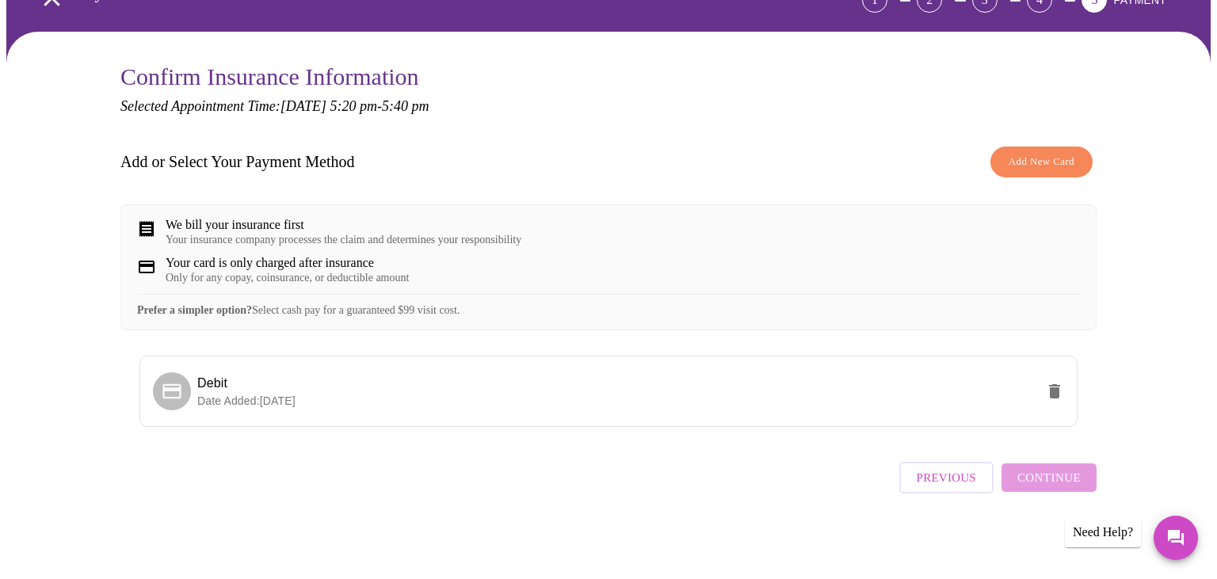
click at [186, 279] on div "Only for any copay, coinsurance, or deductible amount" at bounding box center [287, 278] width 243 height 13
click at [197, 235] on div "Your insurance company processes the claim and determines your responsibility" at bounding box center [344, 240] width 356 height 13
click at [1057, 147] on button "Add New Card" at bounding box center [1041, 162] width 102 height 31
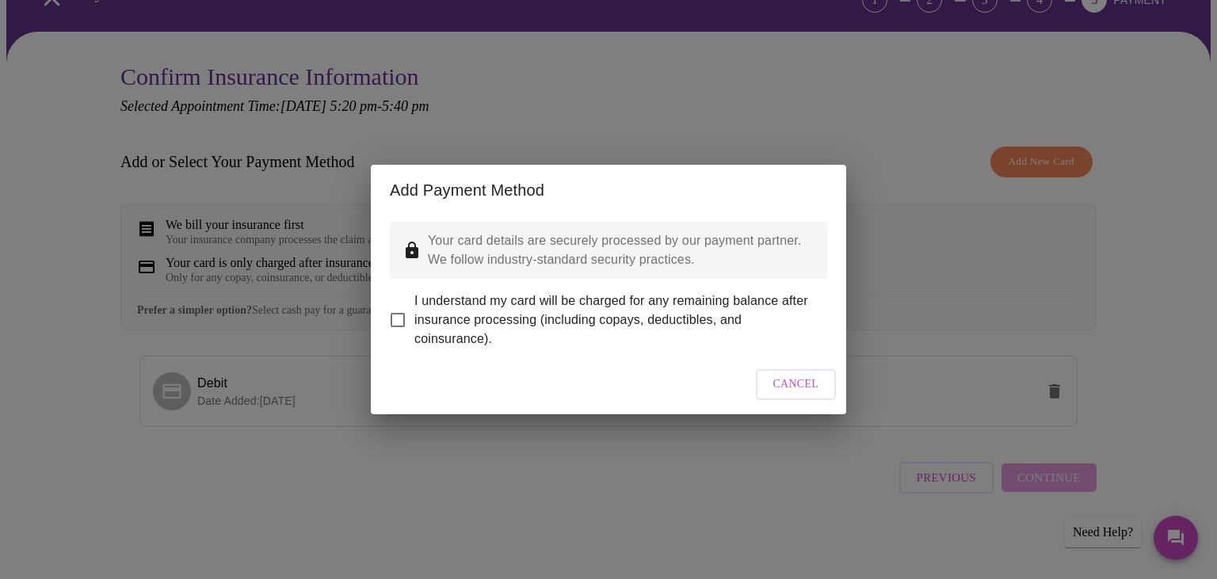
click at [416, 303] on span "I understand my card will be charged for any remaining balance after insurance …" at bounding box center [614, 320] width 400 height 57
click at [414, 303] on input "I understand my card will be charged for any remaining balance after insurance …" at bounding box center [397, 319] width 33 height 33
checkbox input "true"
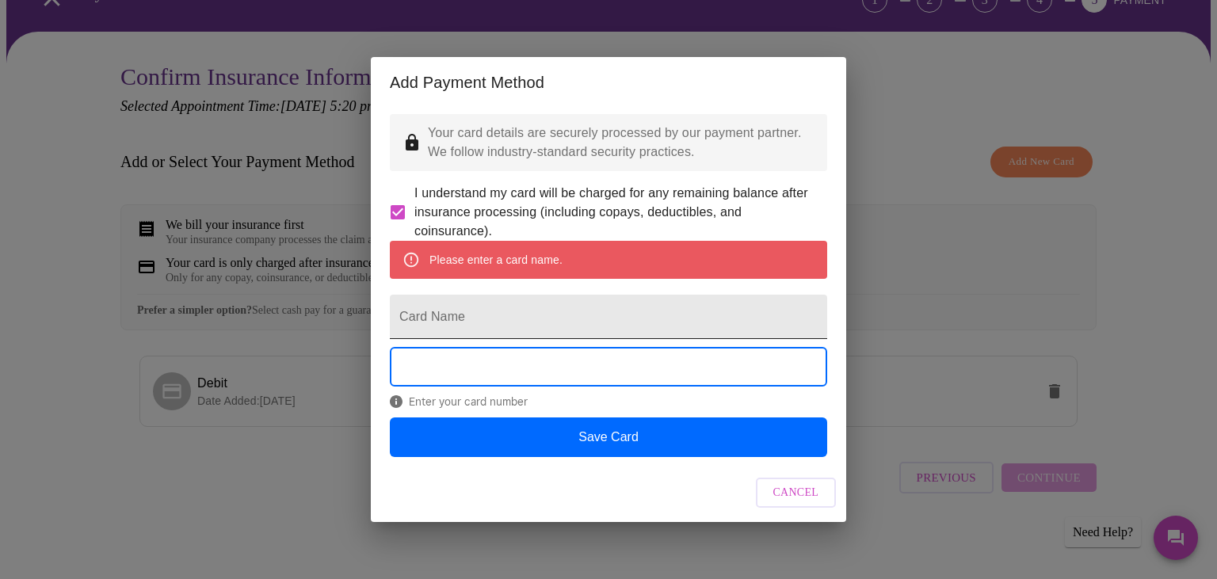
click at [517, 303] on input "Card Name" at bounding box center [608, 317] width 437 height 44
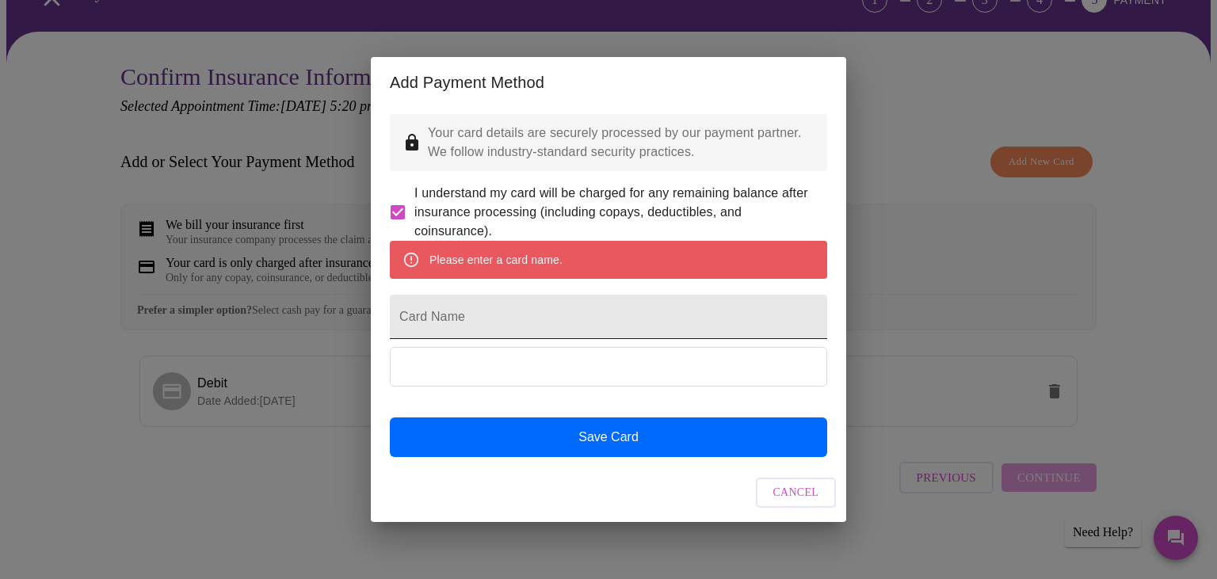
scroll to position [317, 0]
click at [803, 503] on span "Cancel" at bounding box center [796, 493] width 46 height 20
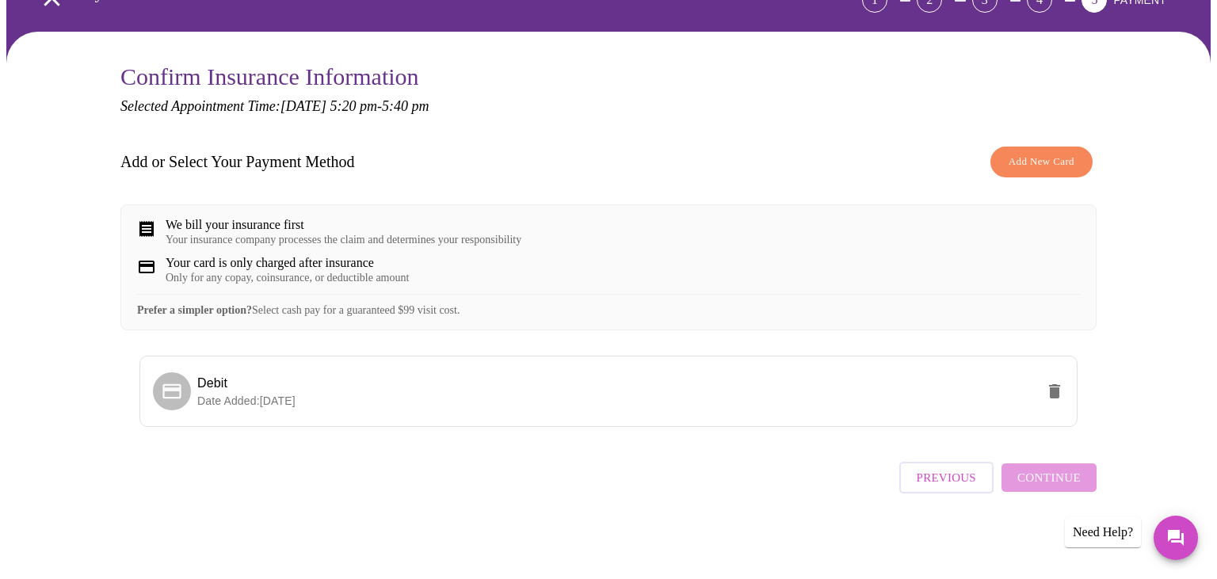
scroll to position [0, 0]
drag, startPoint x: 501, startPoint y: 246, endPoint x: 532, endPoint y: 250, distance: 32.0
click at [500, 374] on span "Debit" at bounding box center [616, 383] width 838 height 19
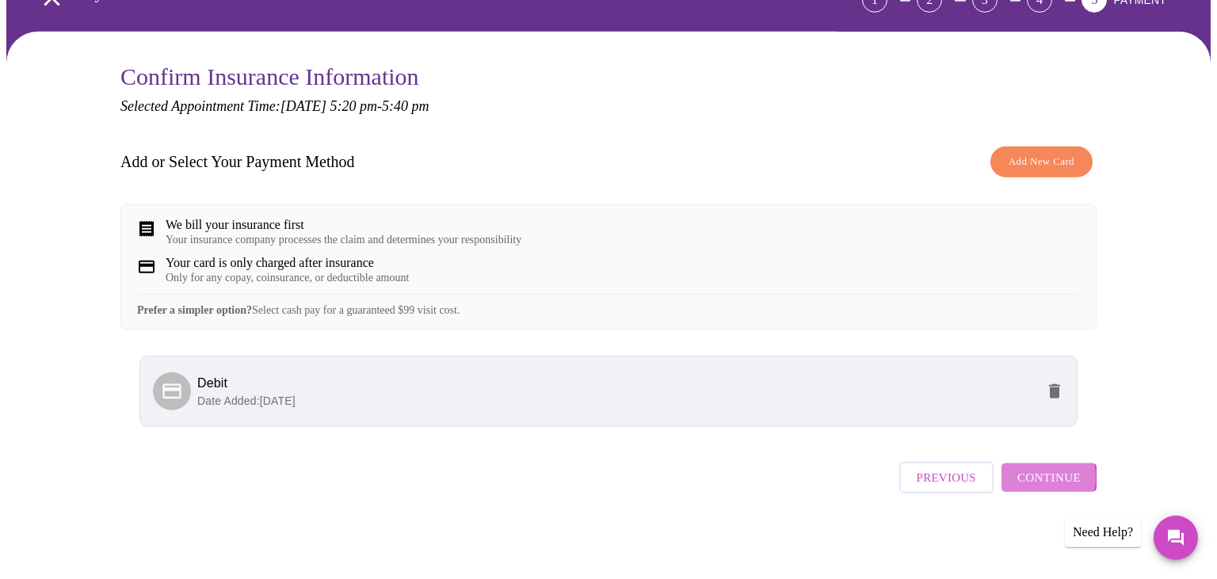
click at [1031, 467] on span "Continue" at bounding box center [1048, 477] width 63 height 21
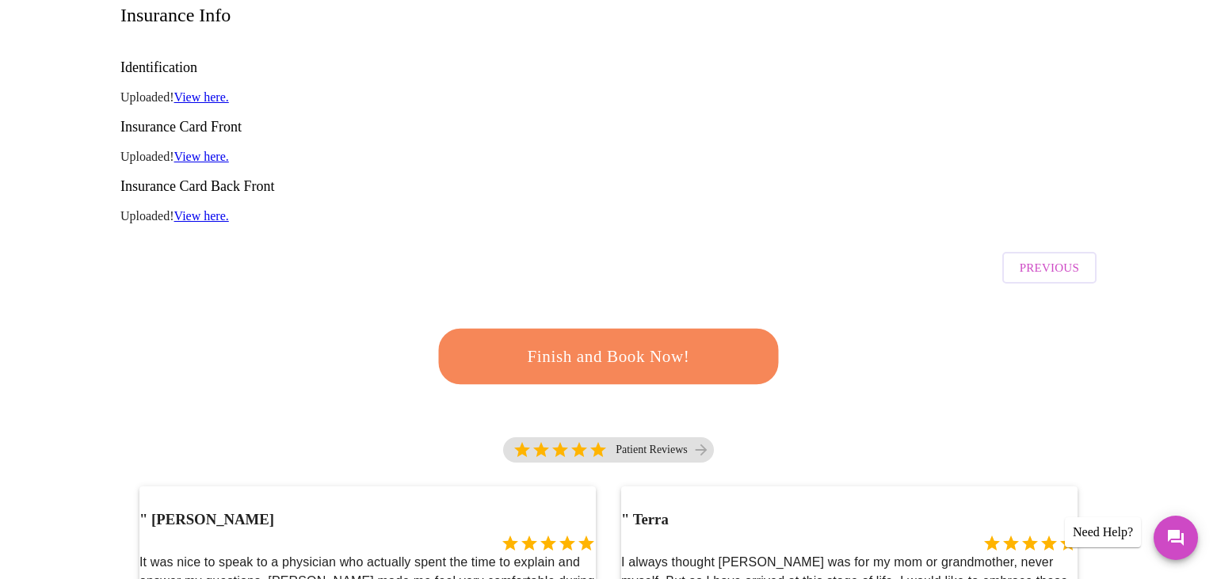
click at [613, 342] on span "Finish and Book Now!" at bounding box center [608, 356] width 293 height 29
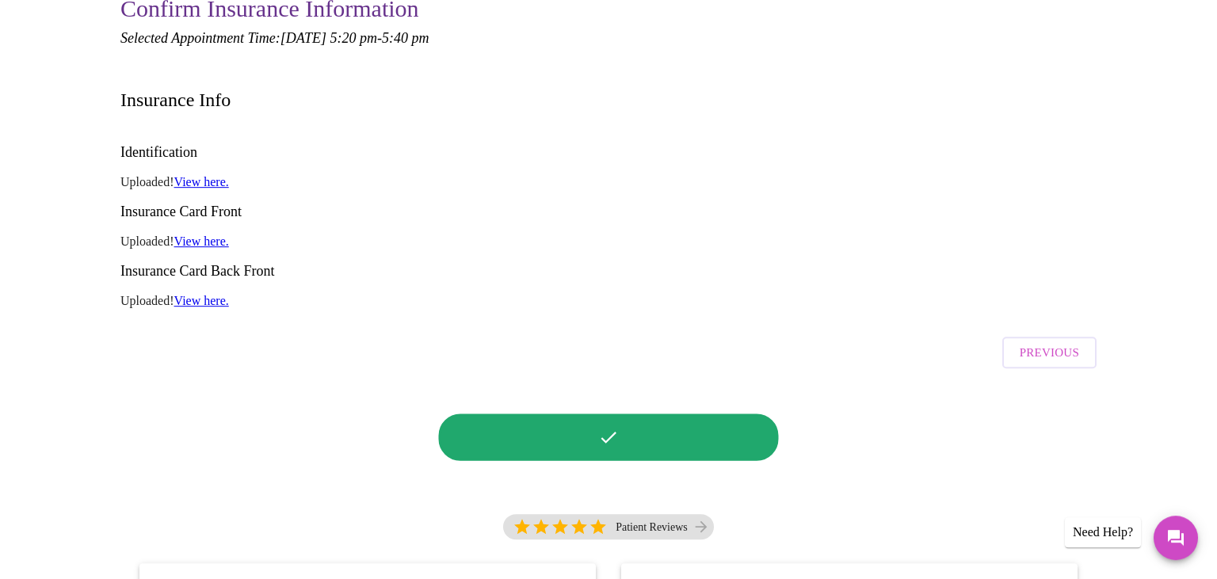
scroll to position [166, 0]
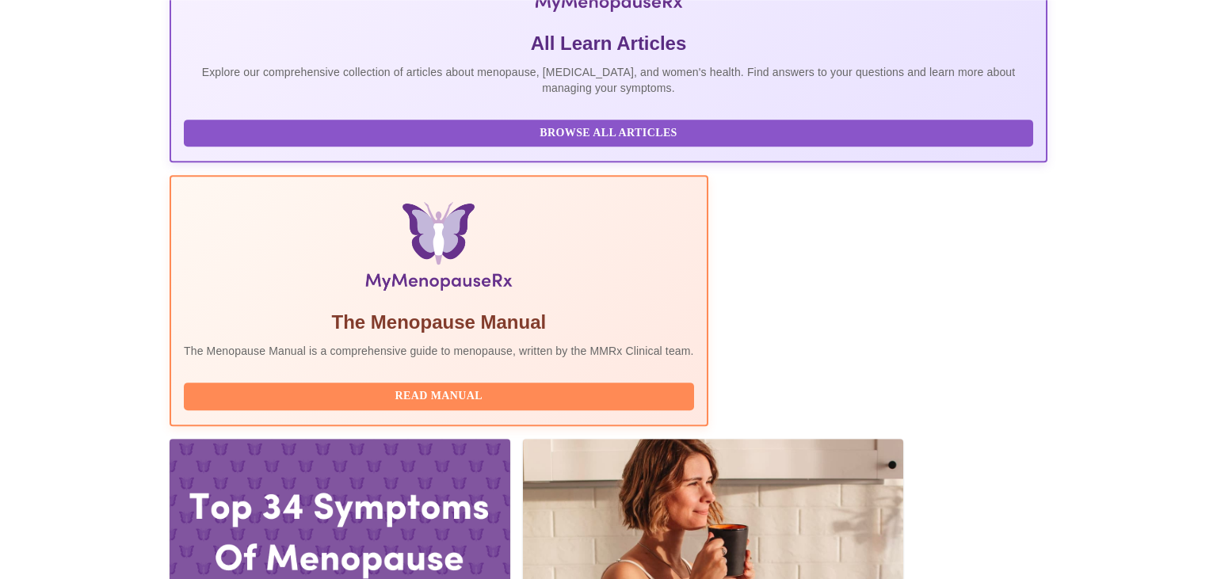
scroll to position [336, 0]
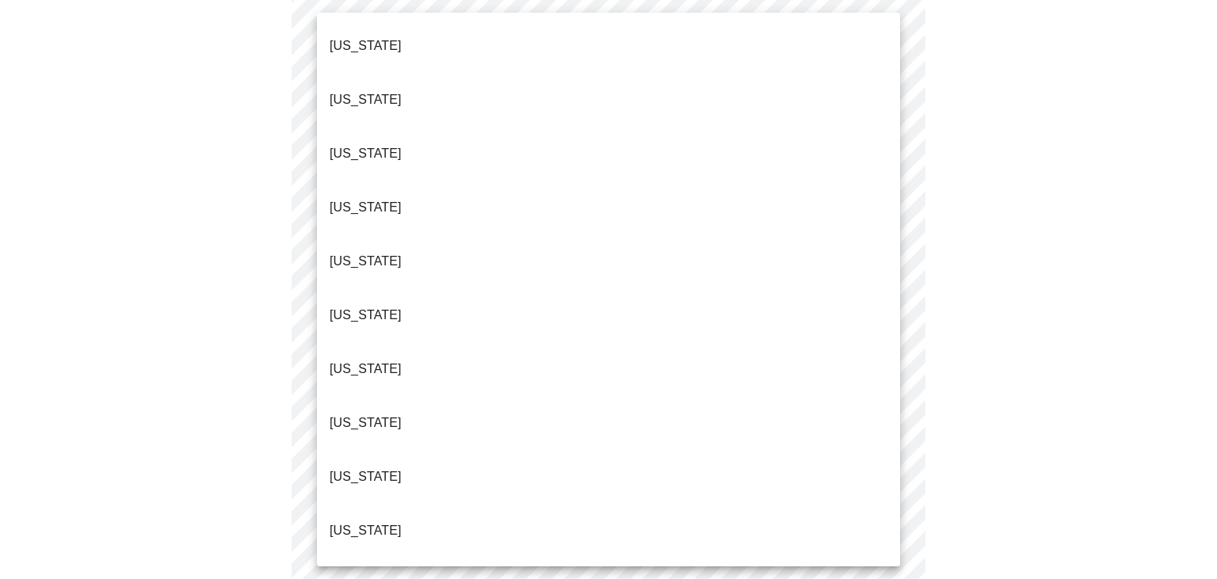
scroll to position [317, 0]
click at [394, 450] on li "[US_STATE]" at bounding box center [608, 477] width 583 height 54
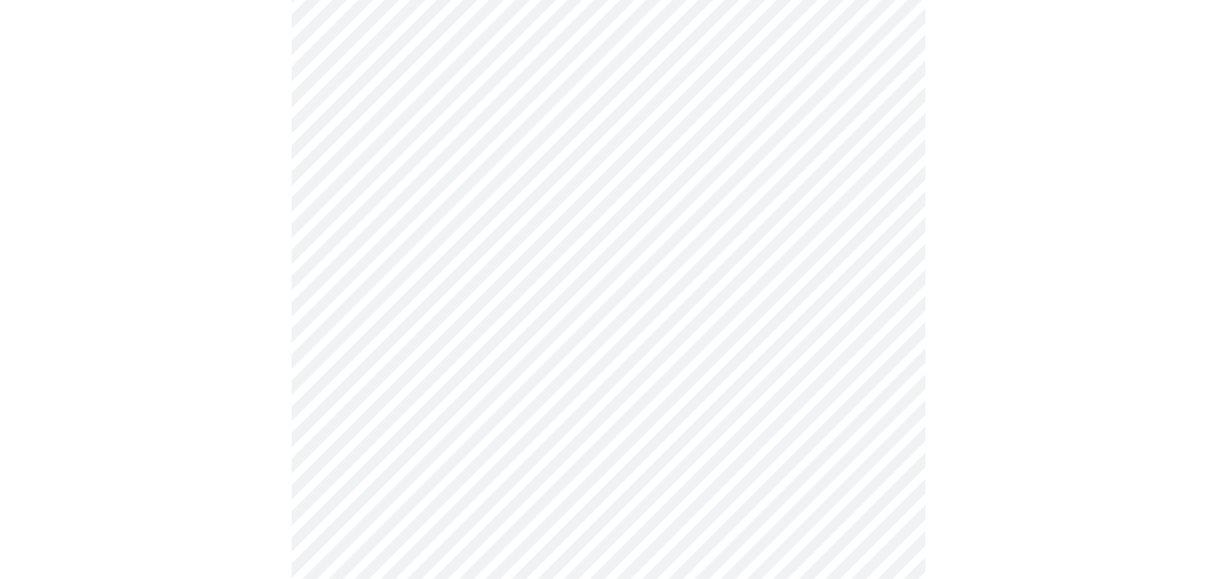
click at [899, 147] on body "MyMenopauseRx Appointments Messaging Labs Uploads Medications Community Refer a…" at bounding box center [608, 412] width 1204 height 1446
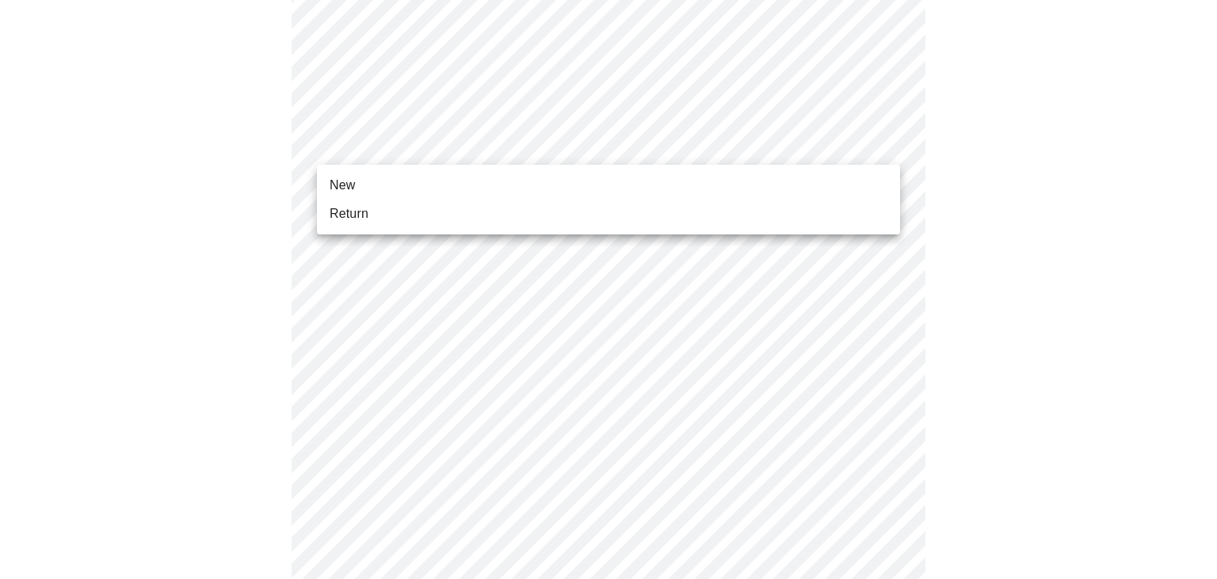
drag, startPoint x: 417, startPoint y: 201, endPoint x: 407, endPoint y: 176, distance: 27.1
click at [407, 176] on ul "New Return" at bounding box center [608, 200] width 583 height 70
click at [403, 179] on li "New" at bounding box center [608, 185] width 583 height 29
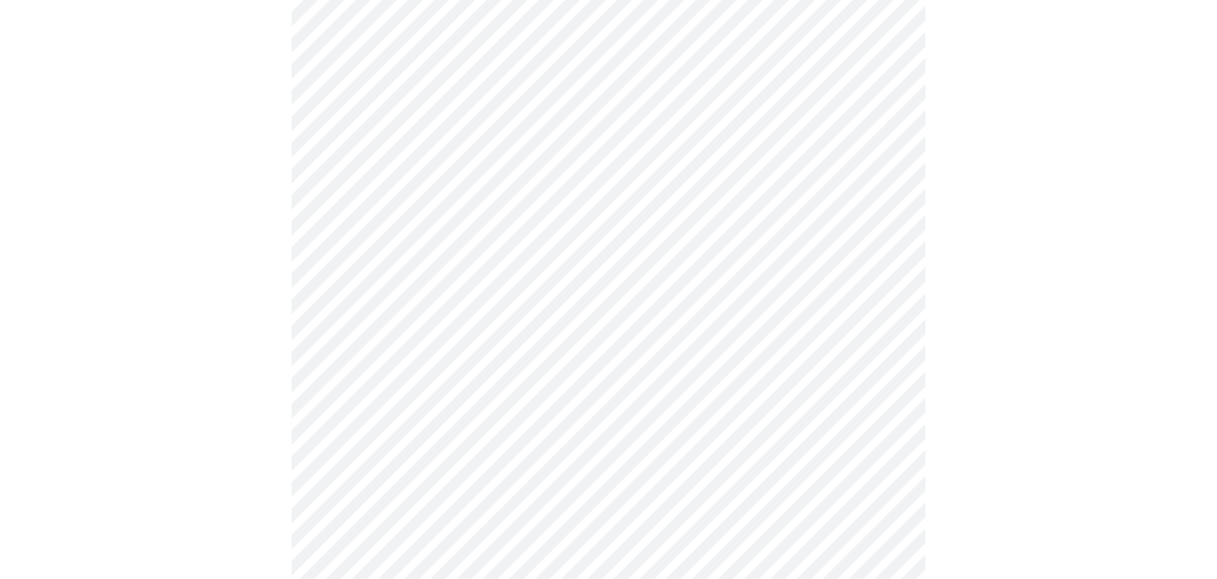
scroll to position [742, 0]
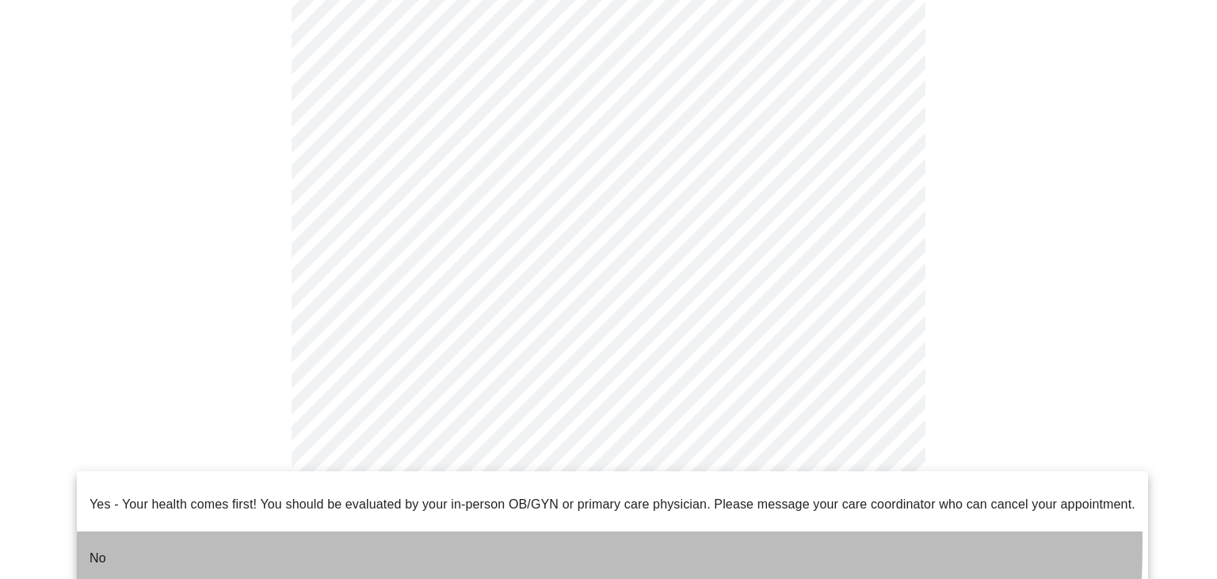
click at [184, 532] on li "No" at bounding box center [612, 559] width 1071 height 54
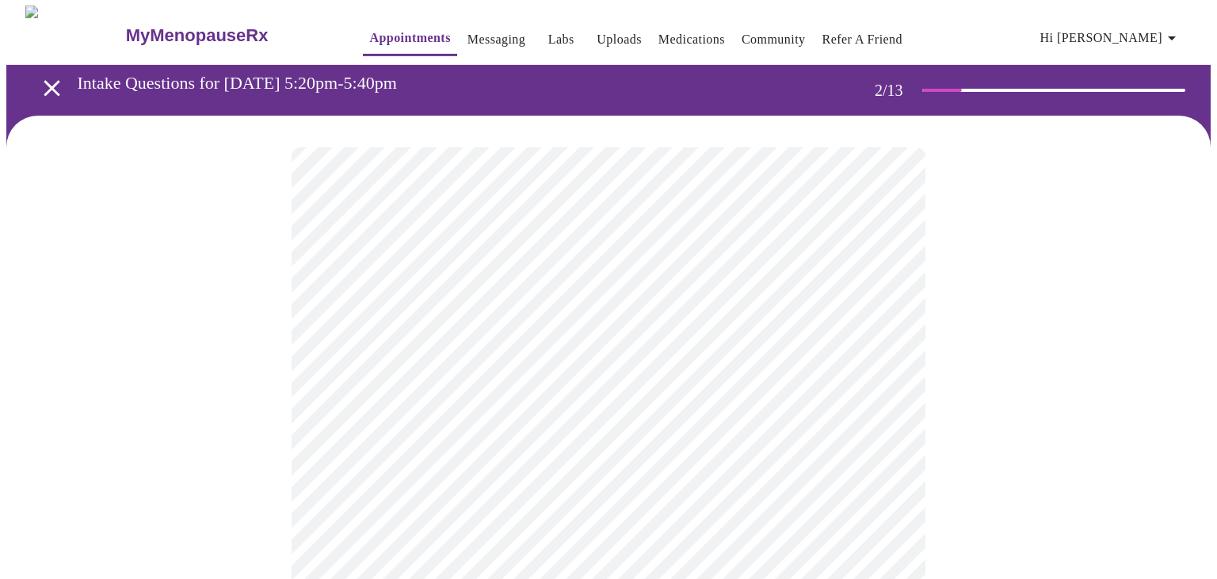
scroll to position [2, 0]
click at [620, 325] on body "MyMenopauseRx Appointments Messaging Labs Uploads Medications Community Refer a…" at bounding box center [608, 481] width 1204 height 952
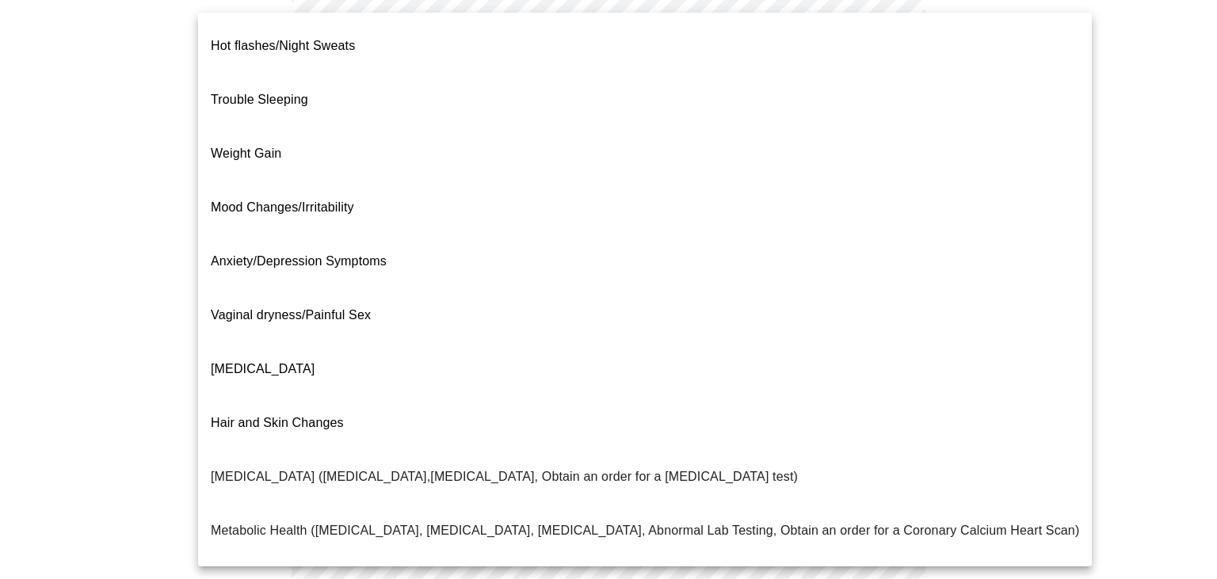
scroll to position [317, 0]
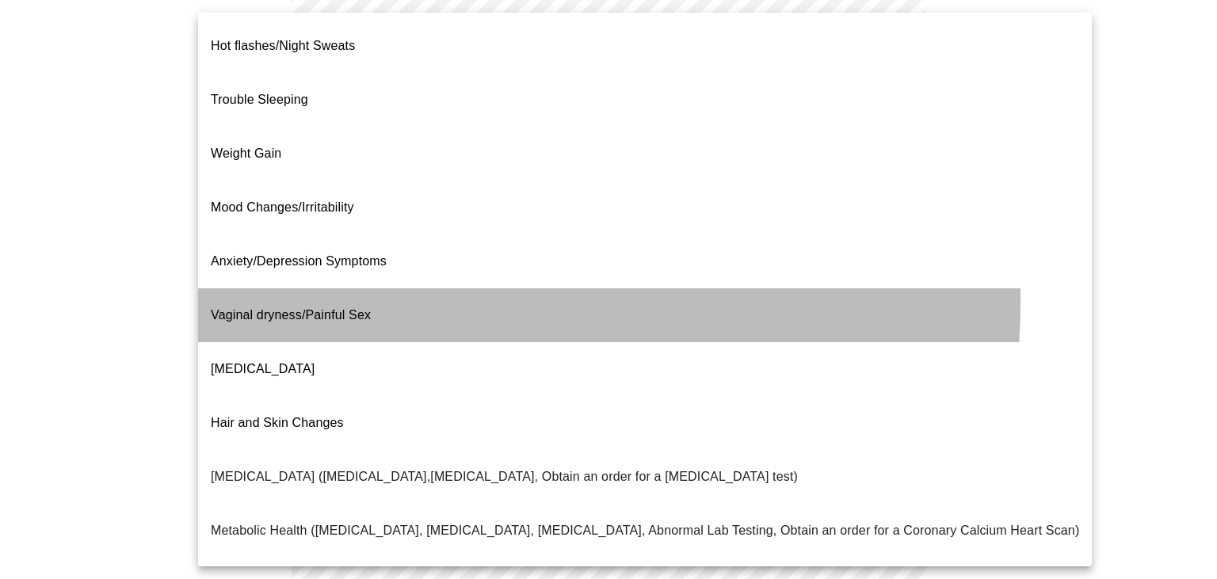
click at [340, 308] on span "Vaginal dryness/Painful Sex" at bounding box center [291, 314] width 160 height 13
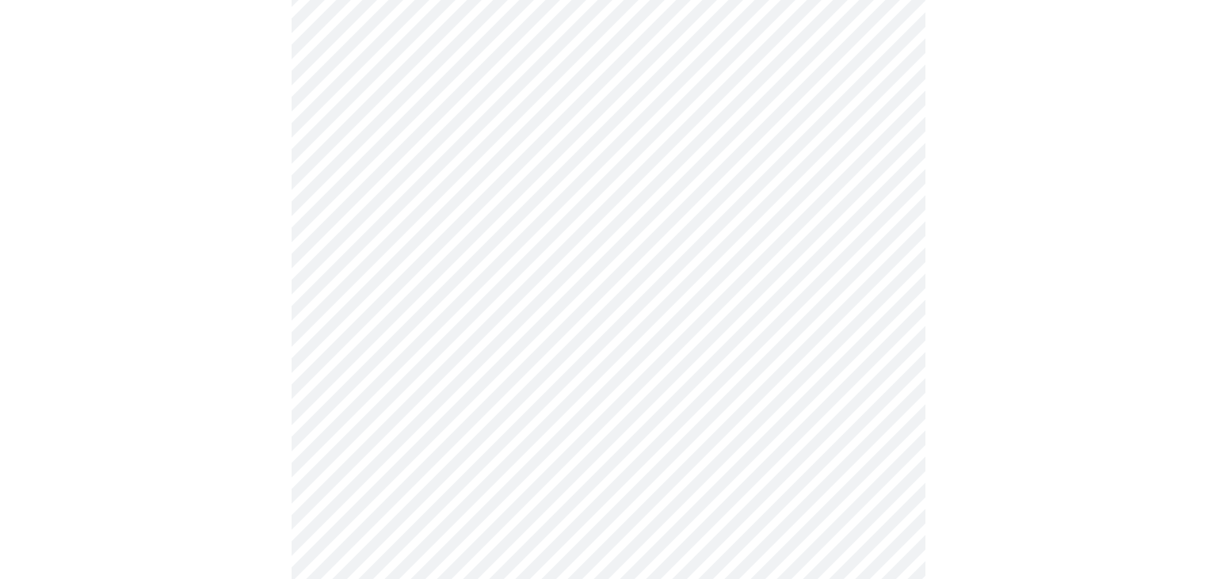
click at [544, 249] on body "MyMenopauseRx Appointments Messaging Labs Uploads Medications Community Refer a…" at bounding box center [608, 243] width 1204 height 942
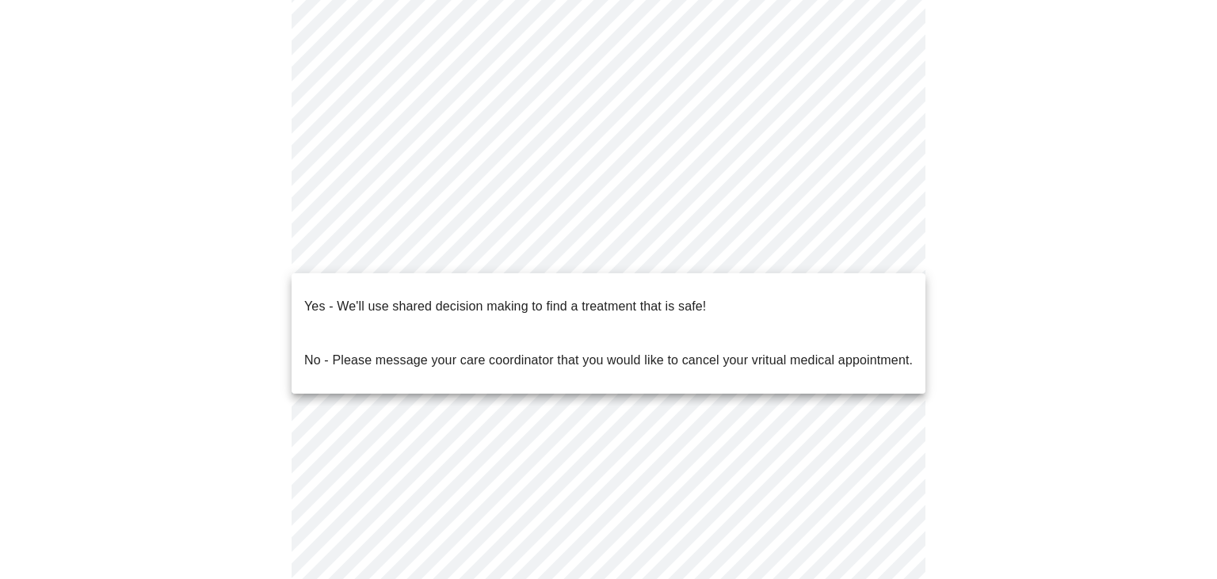
click at [915, 153] on div at bounding box center [608, 289] width 1217 height 579
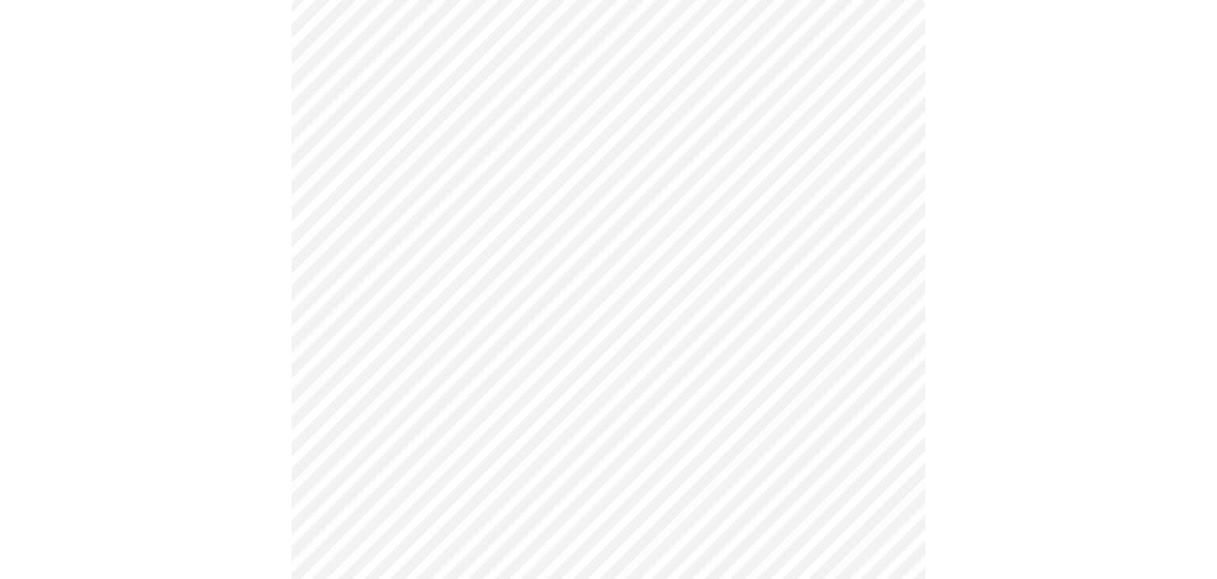
click at [877, 182] on body "MyMenopauseRx Appointments Messaging Labs Uploads Medications Community Refer a…" at bounding box center [608, 327] width 1204 height 942
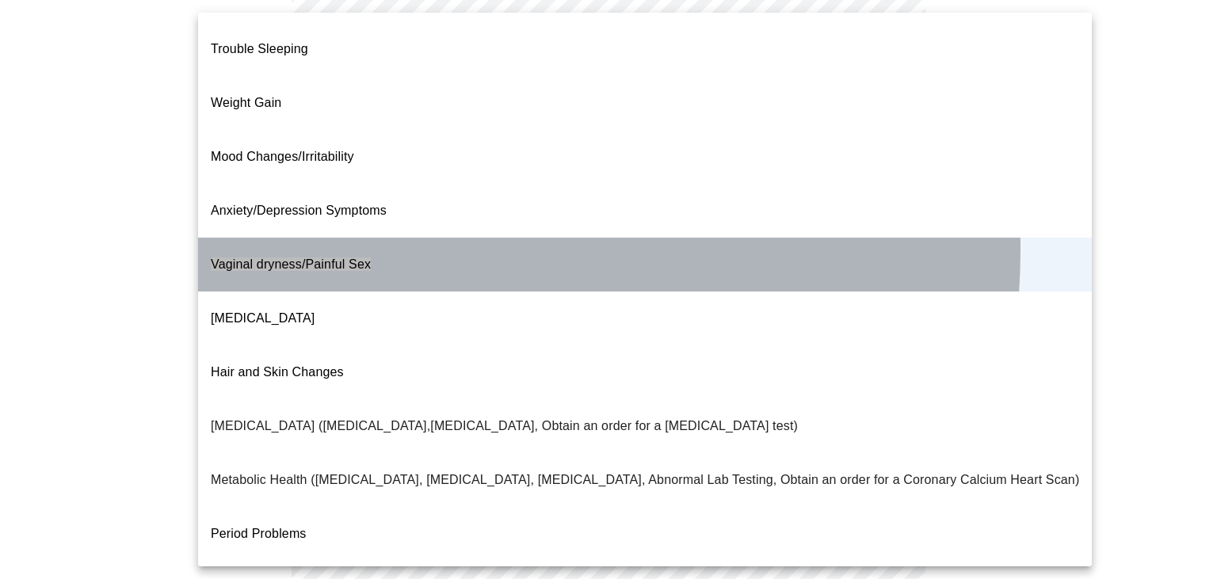
click at [399, 238] on li "Vaginal dryness/Painful Sex" at bounding box center [645, 265] width 894 height 54
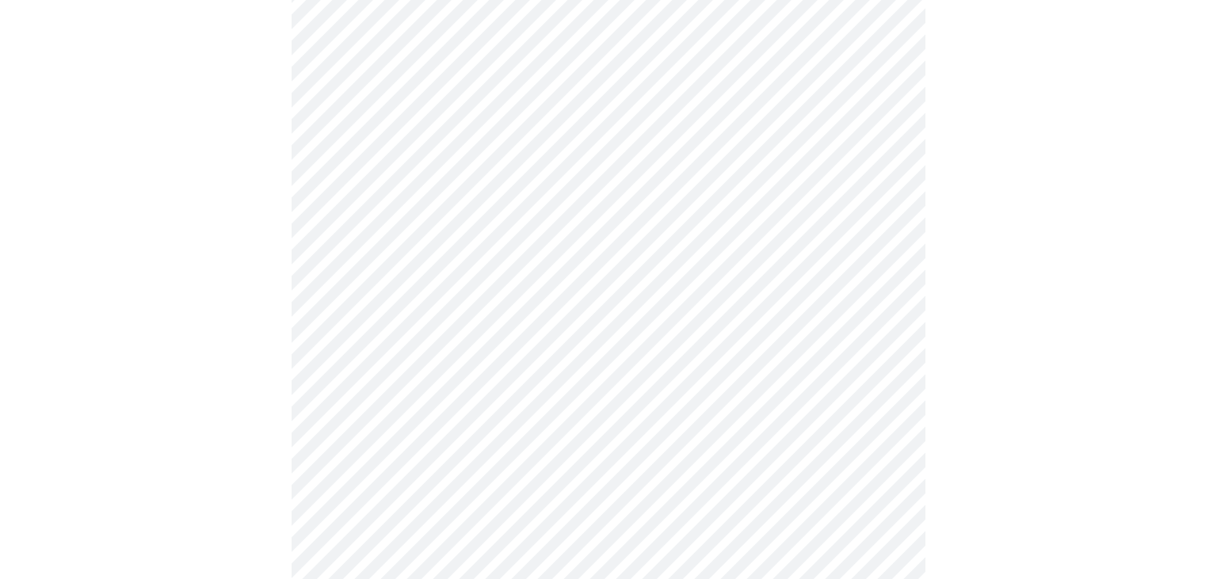
scroll to position [49, 0]
click at [889, 165] on body "MyMenopauseRx Appointments Messaging Labs Uploads Medications Community Refer a…" at bounding box center [608, 160] width 1204 height 942
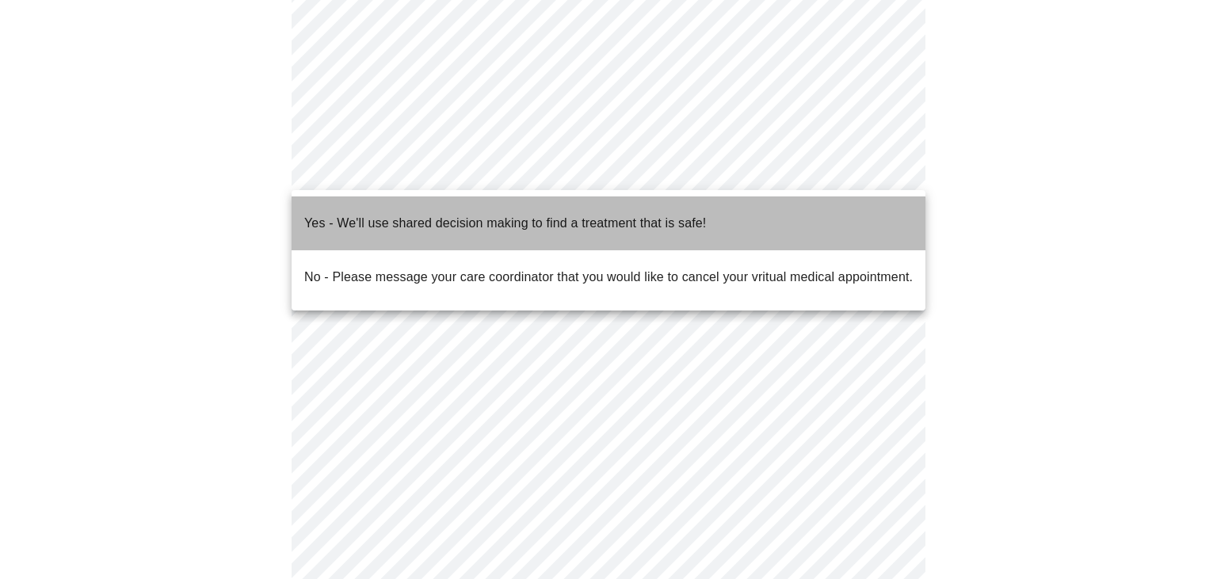
click at [459, 223] on span "Yes - We'll use shared decision making to find a treatment that is safe!" at bounding box center [505, 223] width 402 height 44
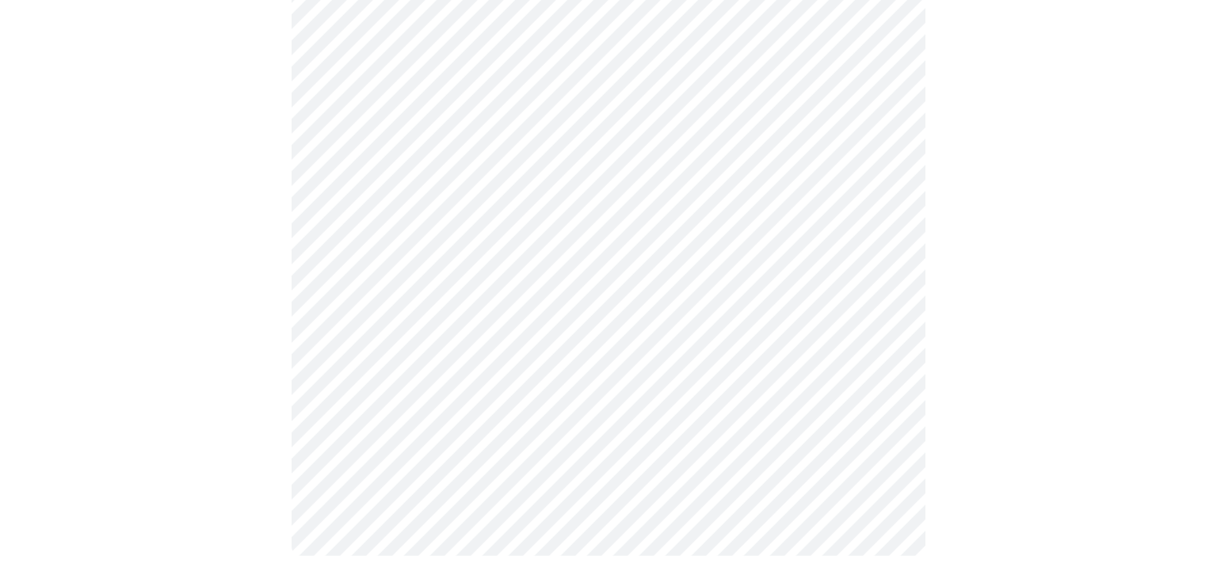
scroll to position [0, 0]
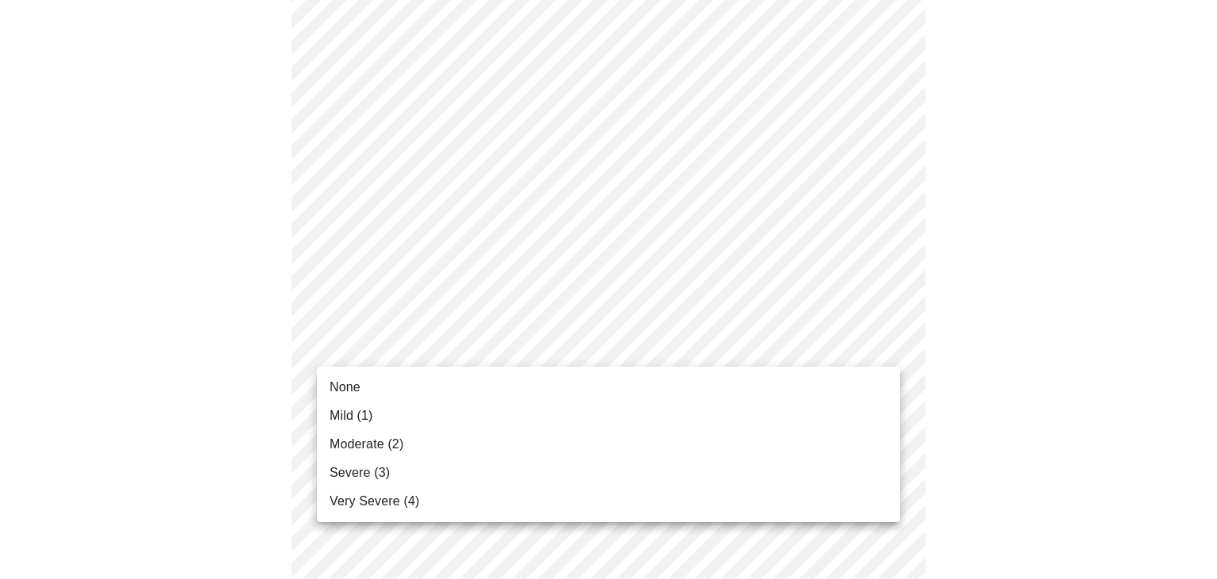
scroll to position [317, 0]
click at [1035, 289] on div at bounding box center [608, 289] width 1217 height 579
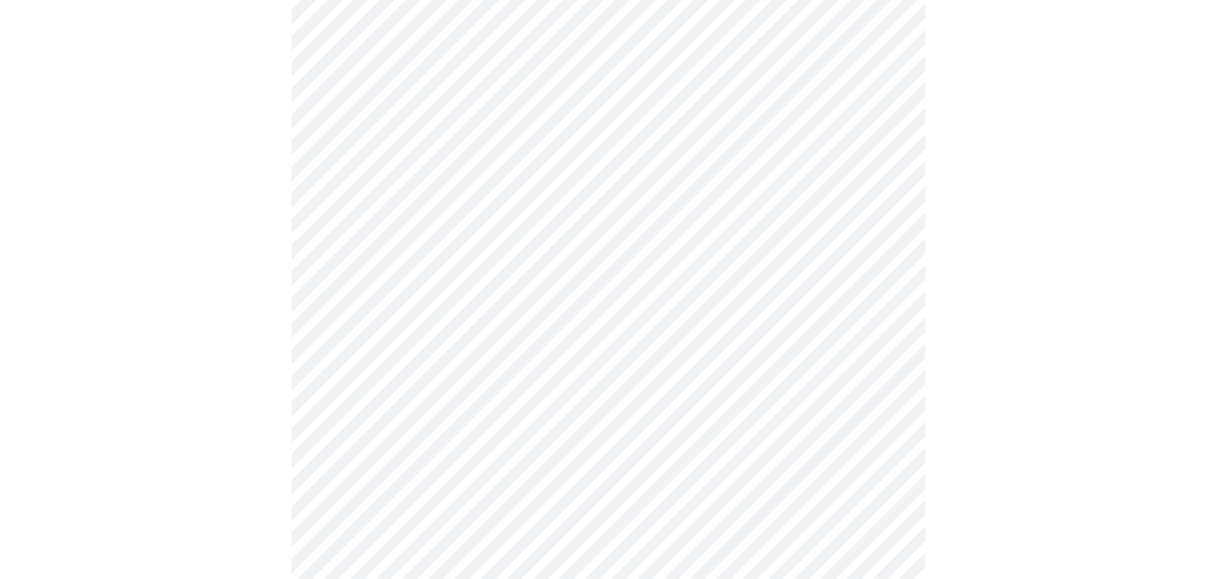
scroll to position [0, 0]
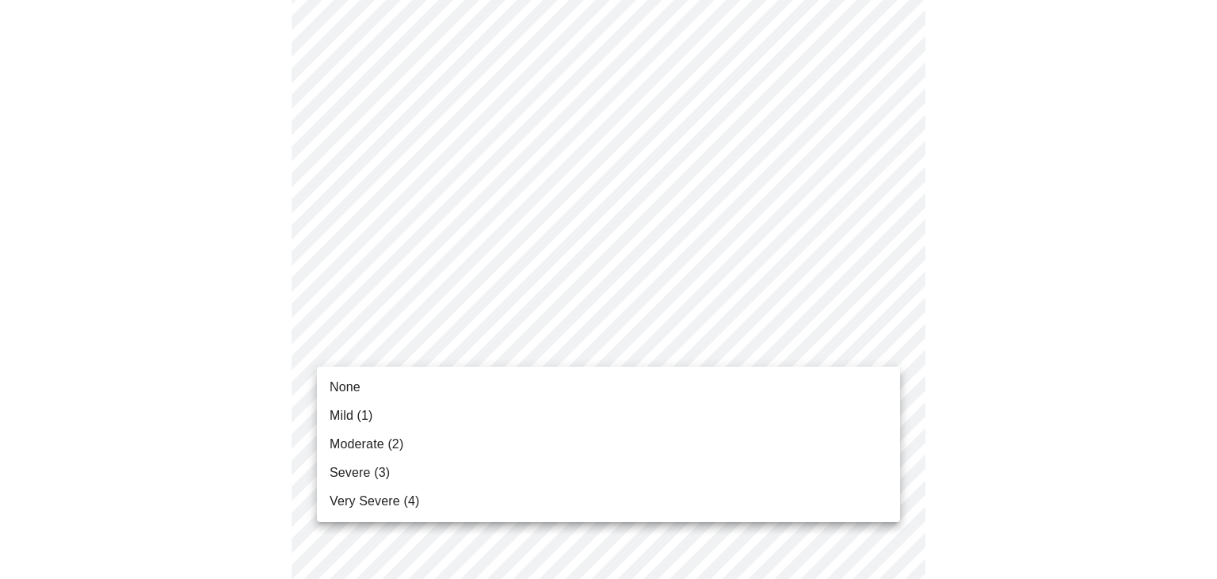
scroll to position [317, 0]
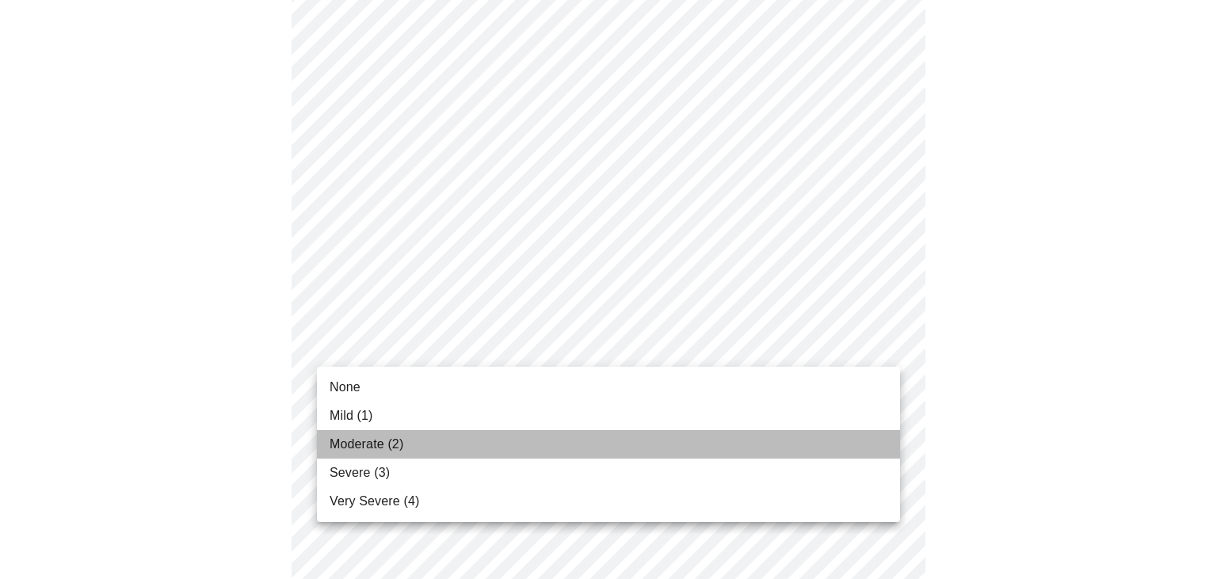
click at [423, 443] on li "Moderate (2)" at bounding box center [608, 444] width 583 height 29
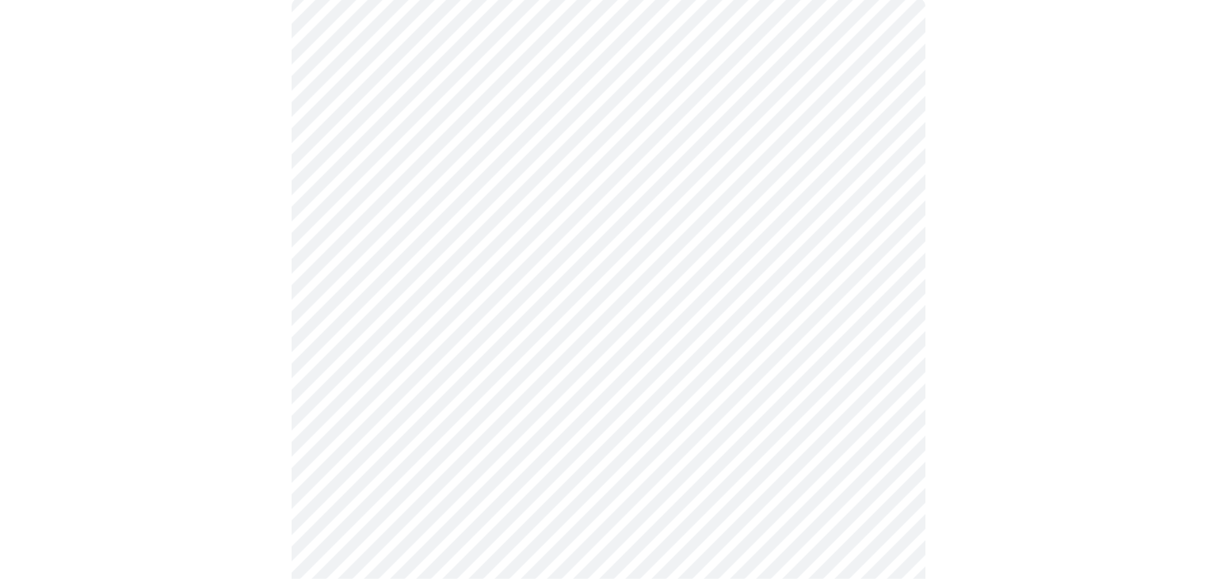
scroll to position [150, 0]
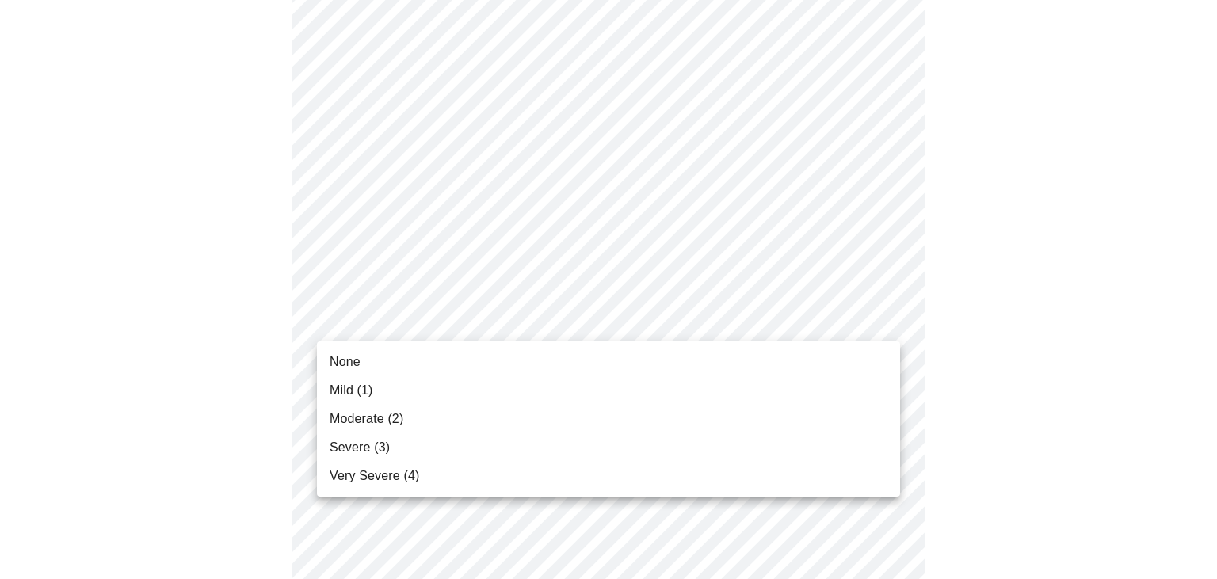
scroll to position [317, 0]
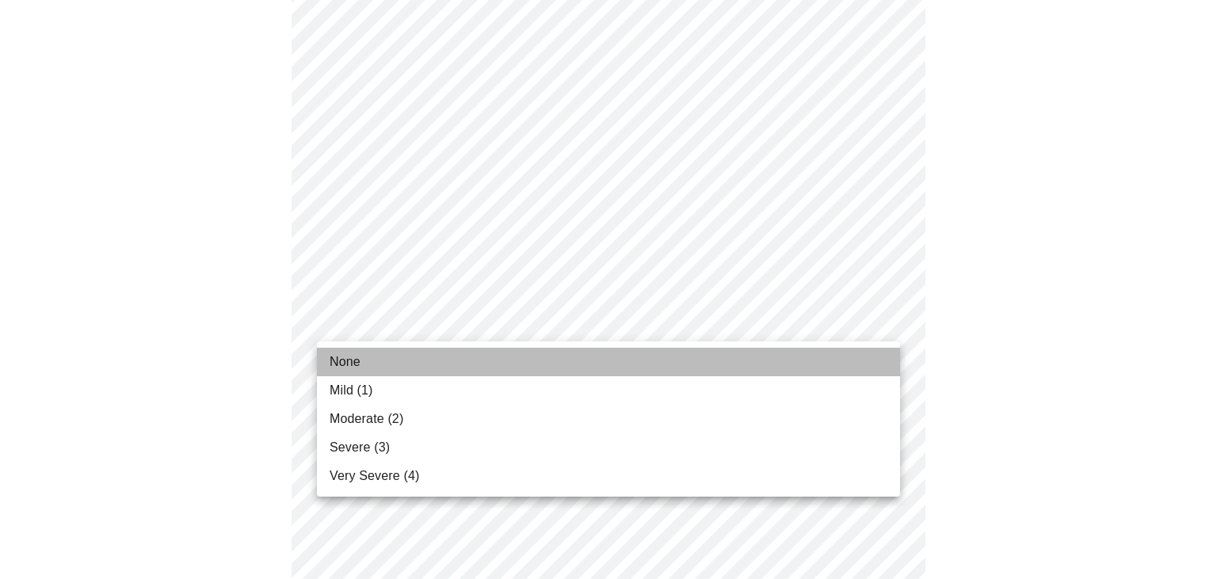
click at [481, 363] on li "None" at bounding box center [608, 362] width 583 height 29
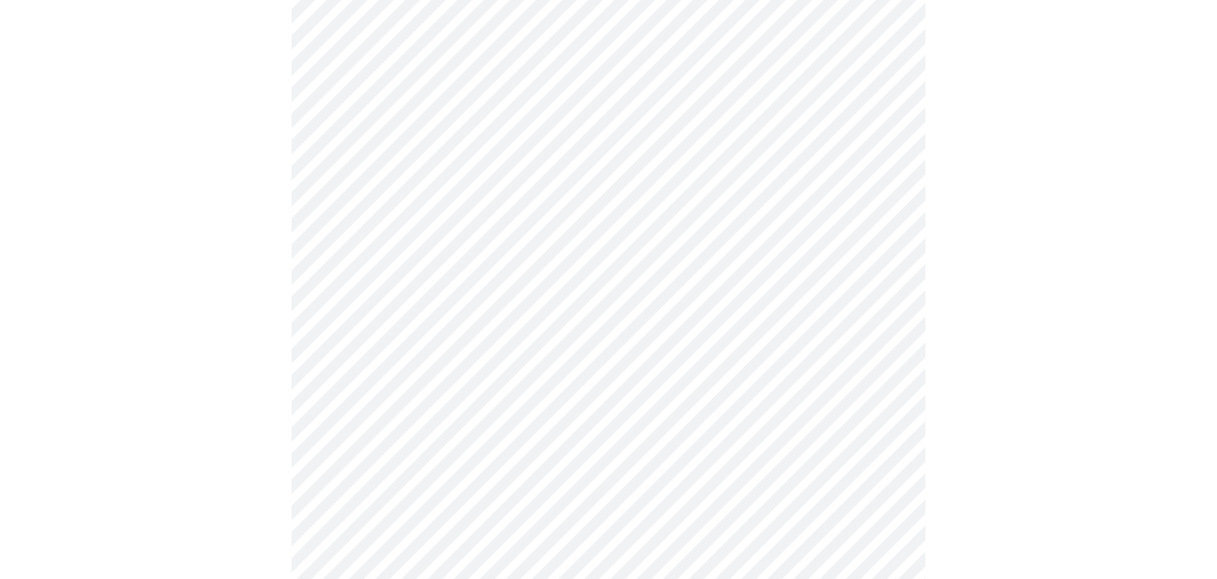
scroll to position [166, 0]
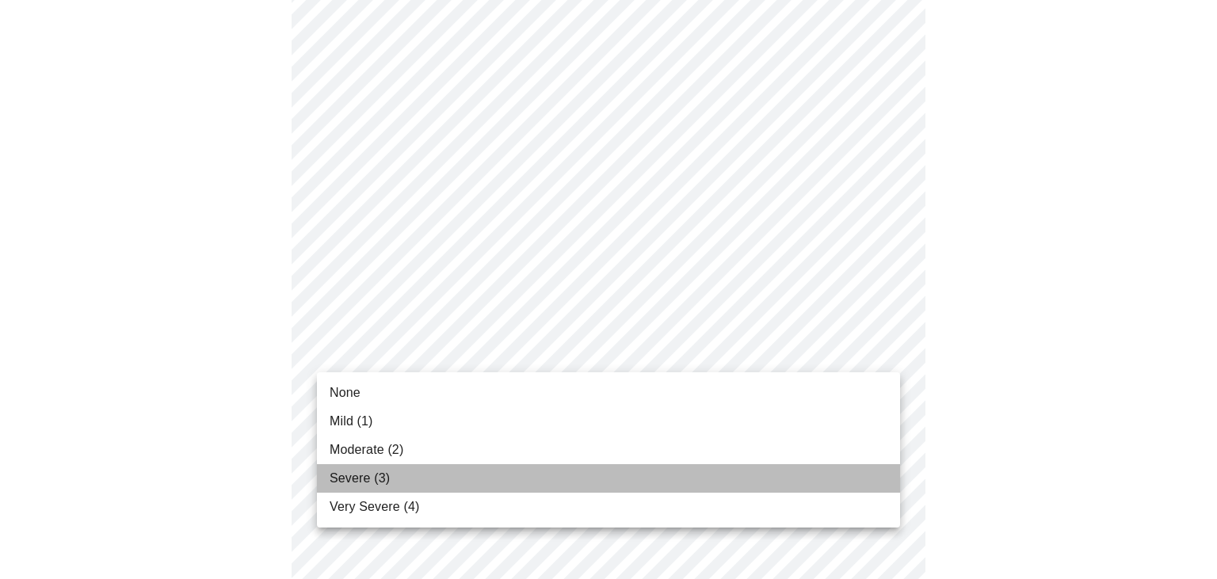
click at [420, 475] on li "Severe (3)" at bounding box center [608, 478] width 583 height 29
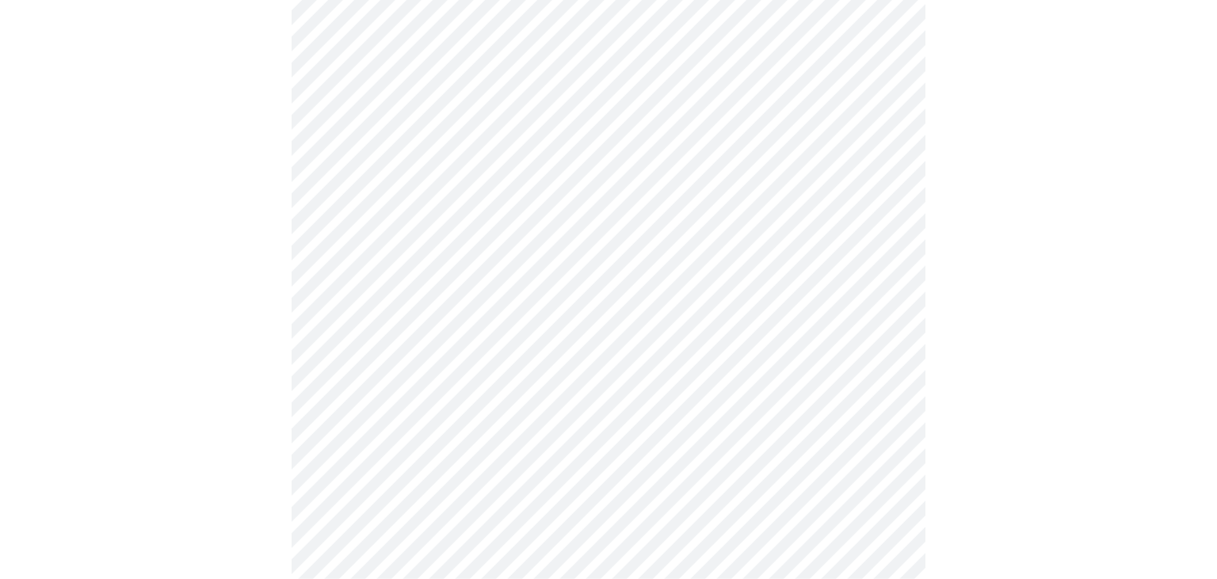
scroll to position [400, 0]
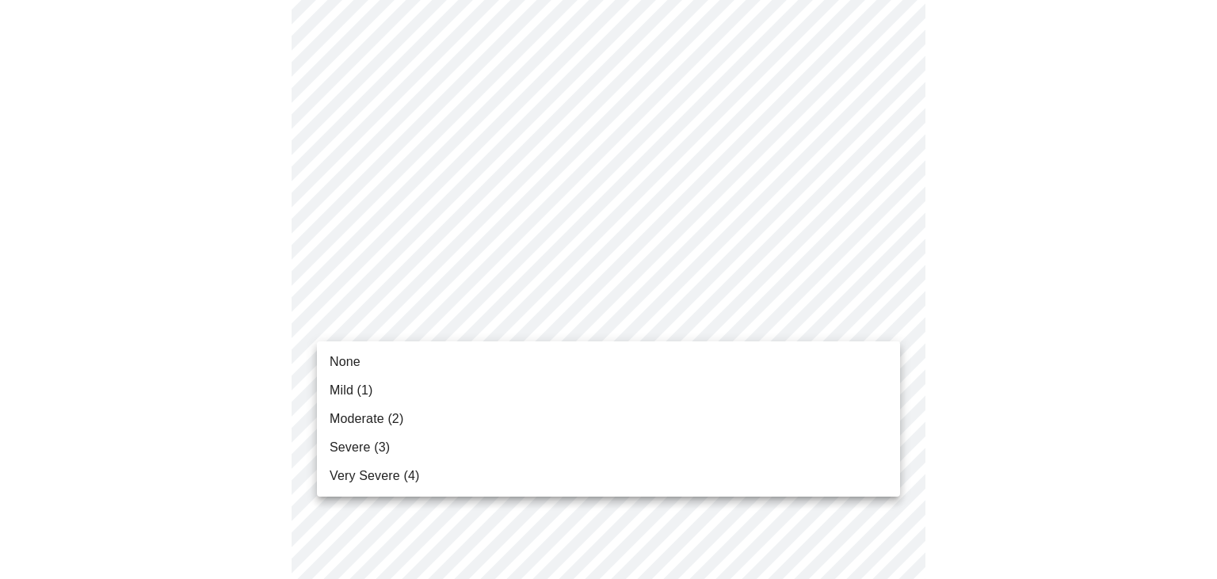
click at [423, 474] on li "Very Severe (4)" at bounding box center [608, 476] width 583 height 29
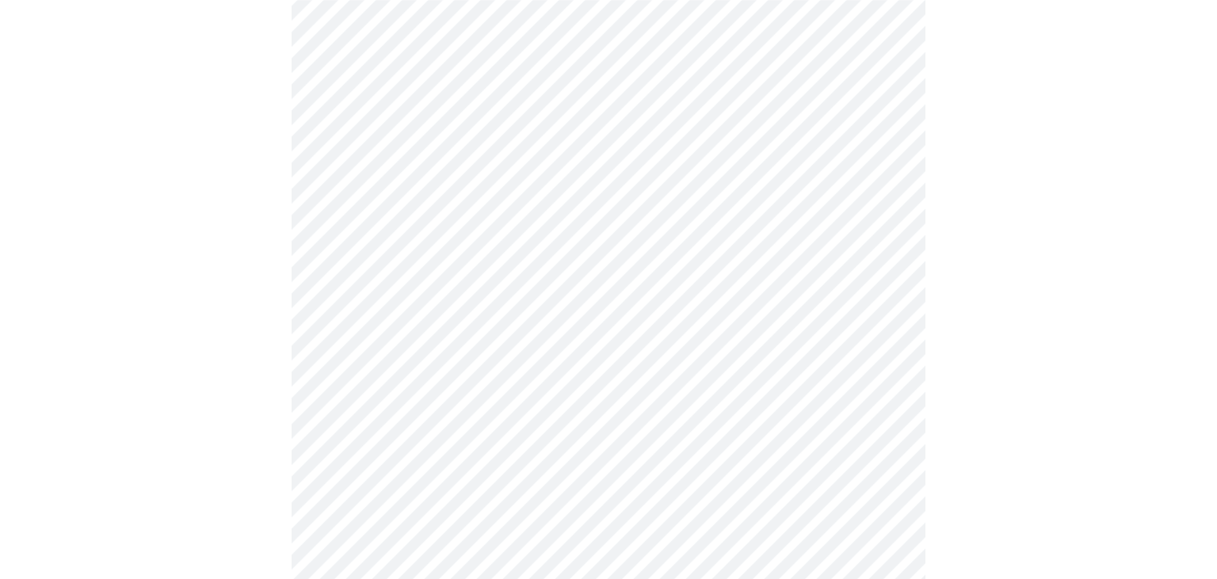
scroll to position [563, 0]
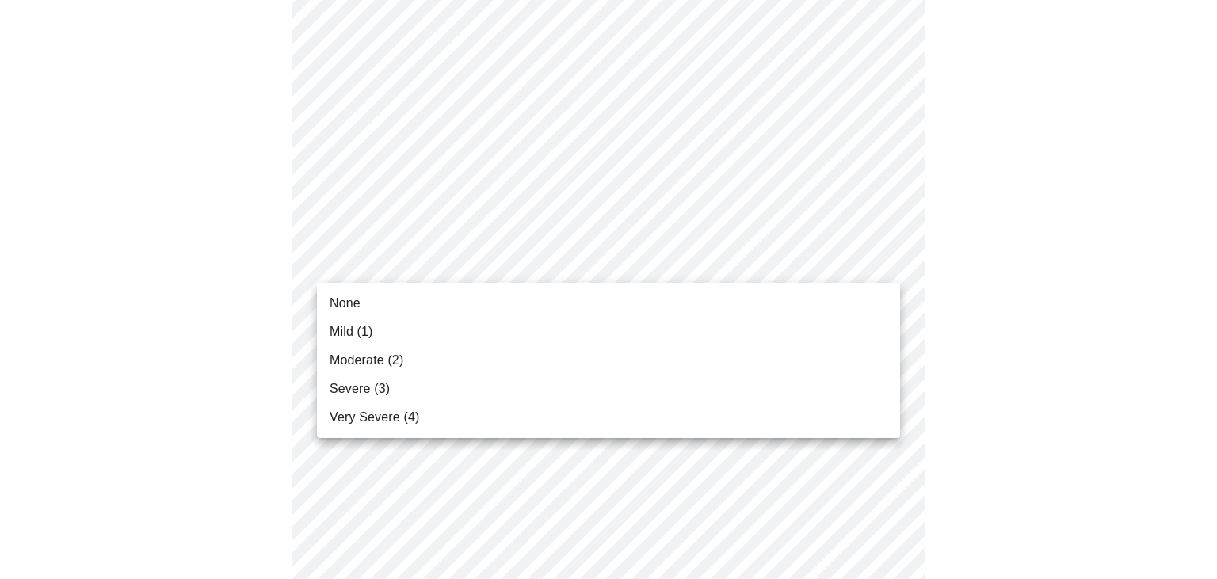
click at [489, 255] on body "MyMenopauseRx Appointments Messaging Labs Uploads Medications Community Refer a…" at bounding box center [608, 453] width 1204 height 2018
click at [457, 359] on li "Moderate (2)" at bounding box center [608, 360] width 583 height 29
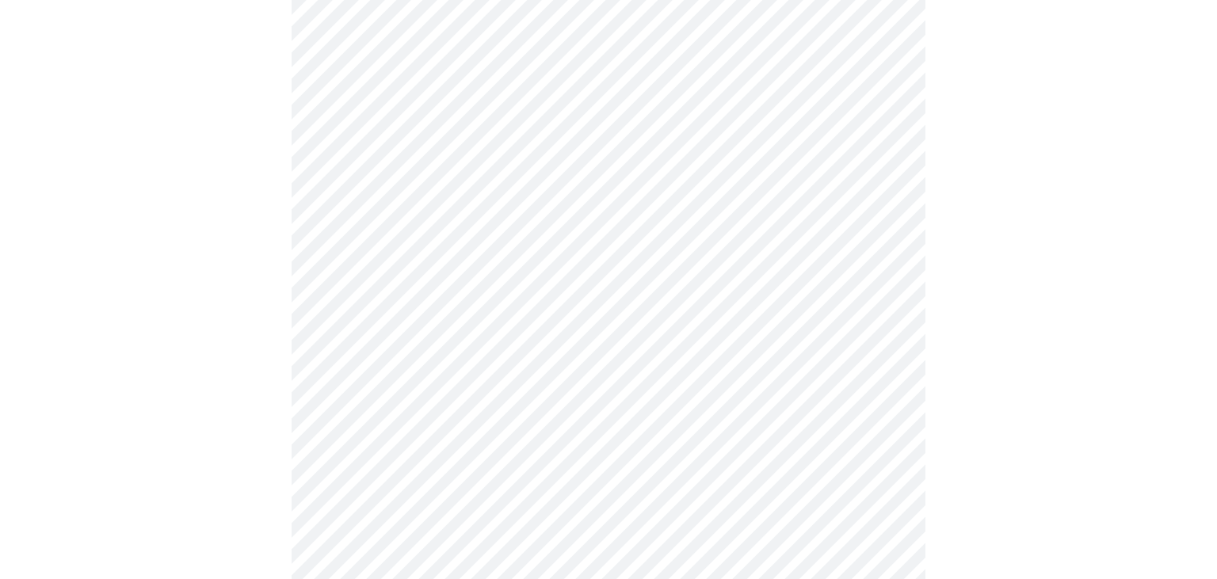
scroll to position [646, 0]
click at [455, 274] on body "MyMenopauseRx Appointments Messaging Labs Uploads Medications Community Refer a…" at bounding box center [608, 359] width 1204 height 1996
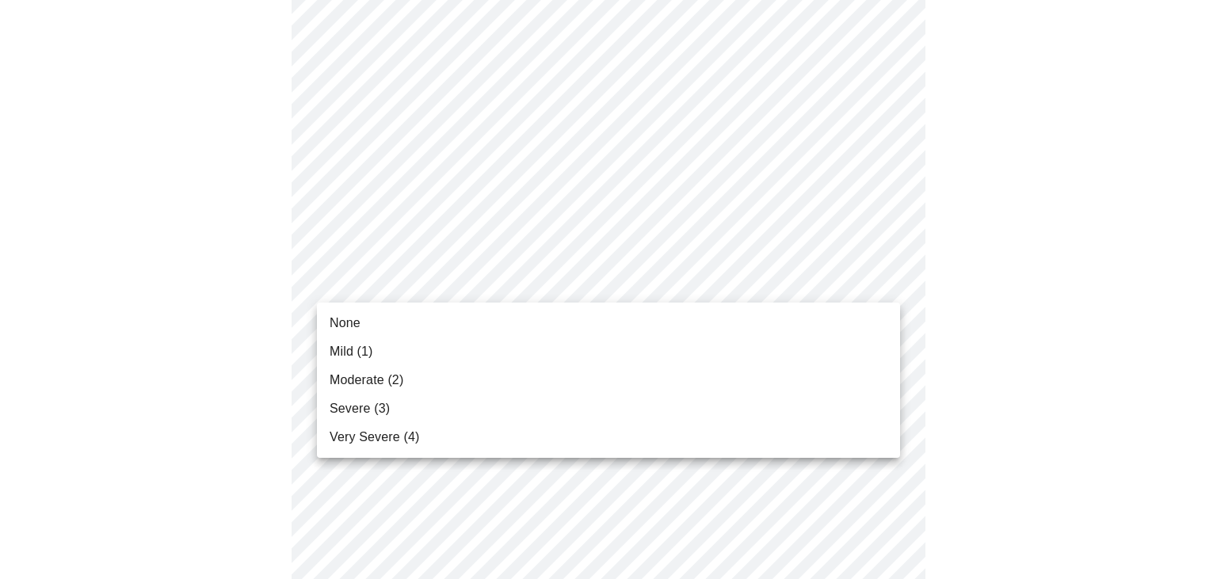
click at [450, 354] on li "Mild (1)" at bounding box center [608, 352] width 583 height 29
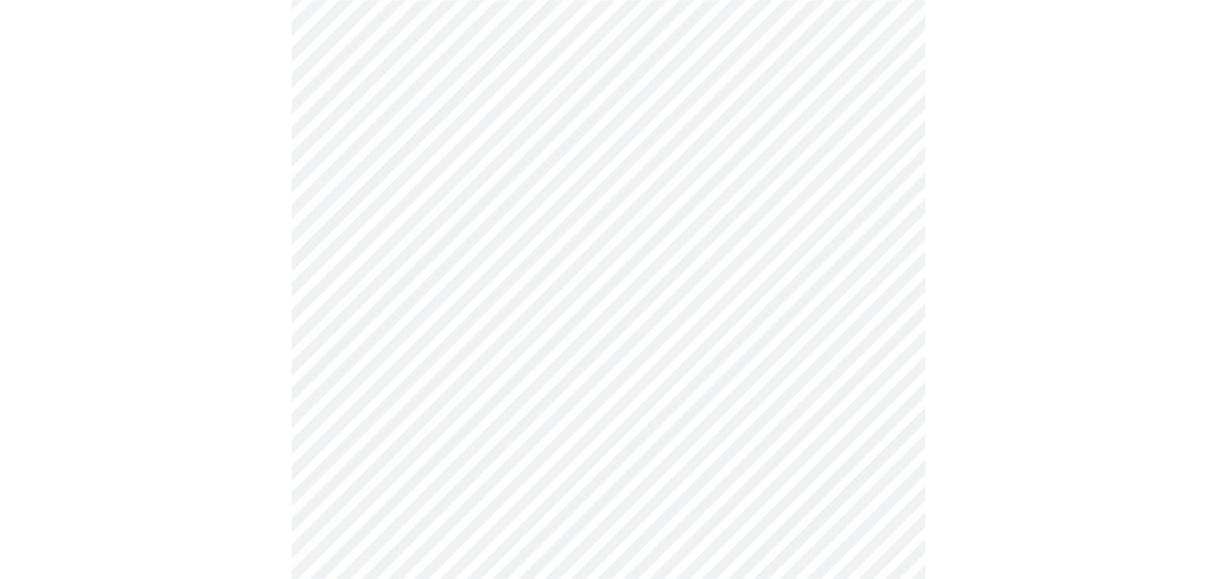
scroll to position [729, 0]
click at [448, 325] on body "MyMenopauseRx Appointments Messaging Labs Uploads Medications Community Refer a…" at bounding box center [608, 264] width 1204 height 1974
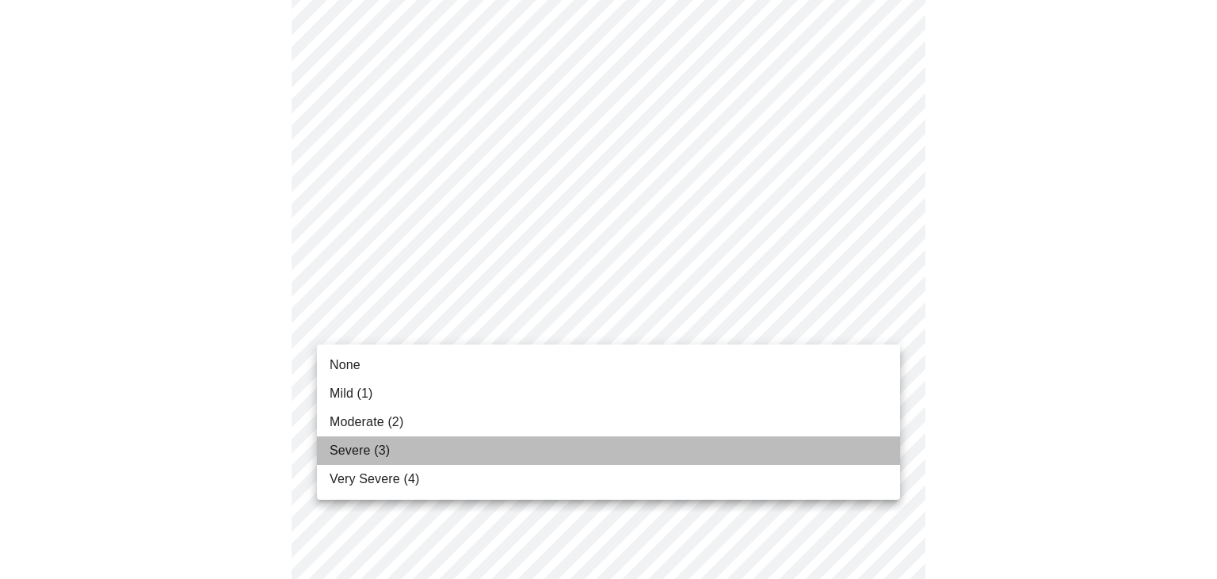
click at [439, 448] on li "Severe (3)" at bounding box center [608, 451] width 583 height 29
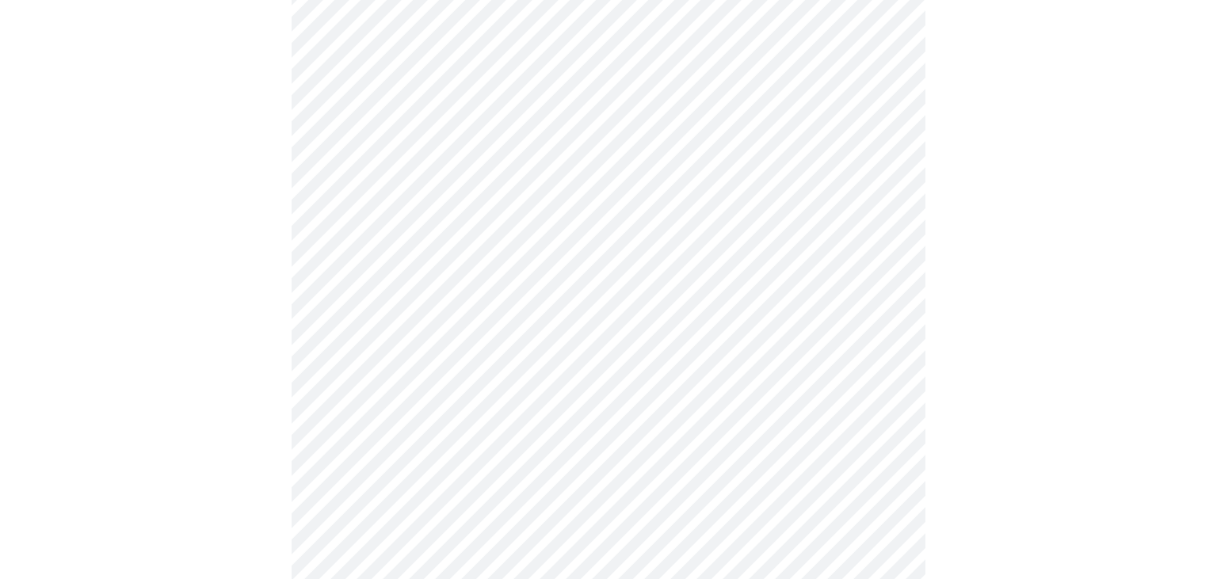
scroll to position [812, 0]
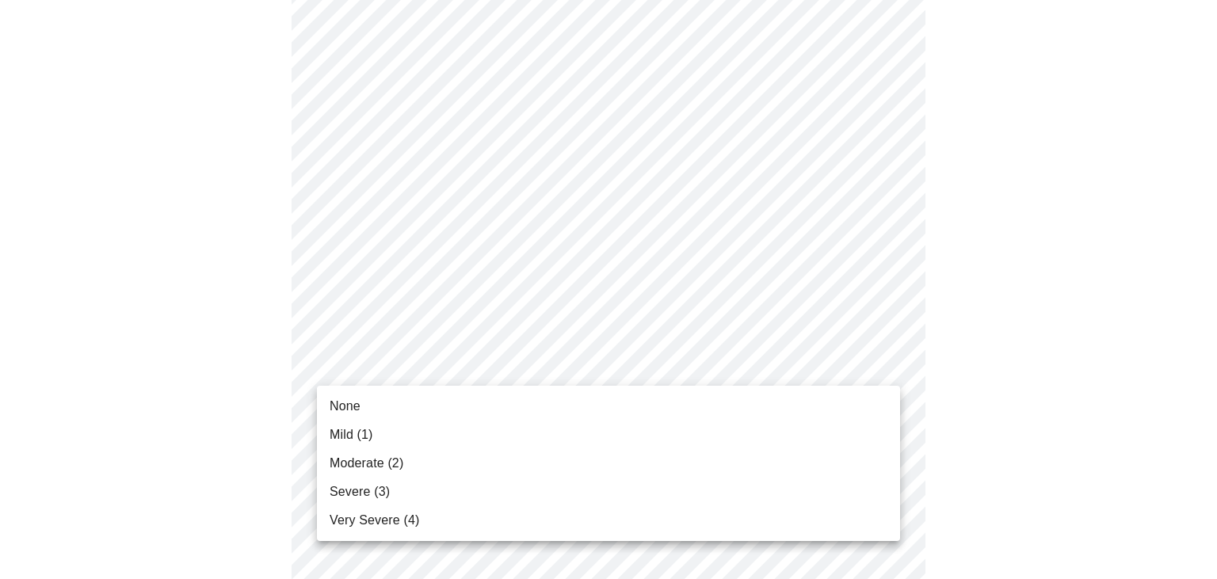
click at [433, 367] on body "MyMenopauseRx Appointments Messaging Labs Uploads Medications Community Refer a…" at bounding box center [608, 170] width 1204 height 1952
click at [430, 501] on li "Severe (3)" at bounding box center [608, 492] width 583 height 29
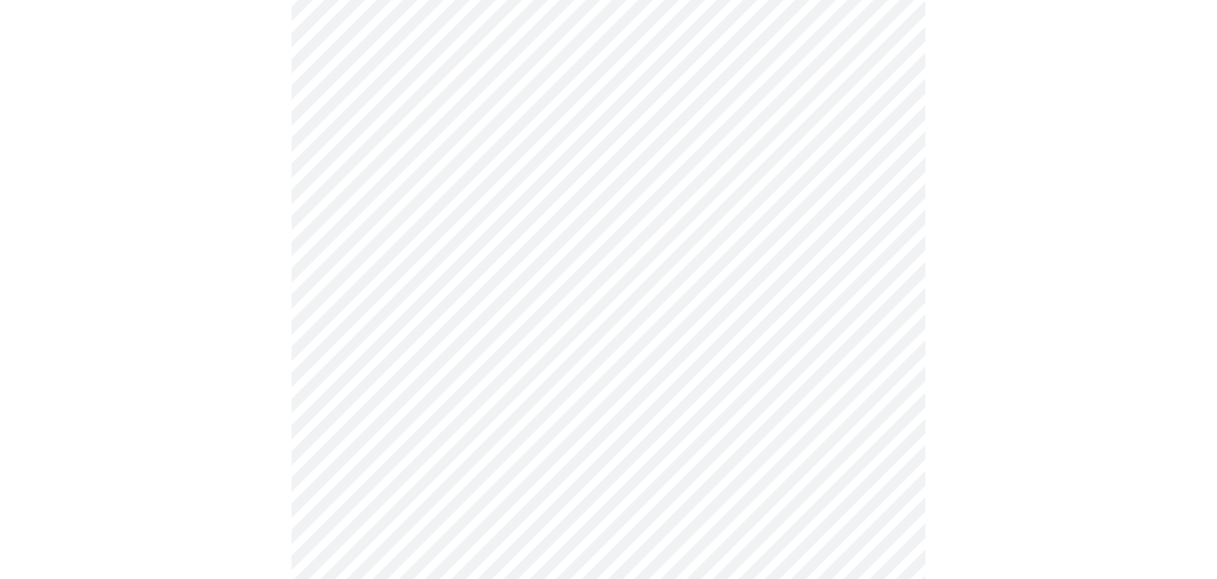
scroll to position [979, 0]
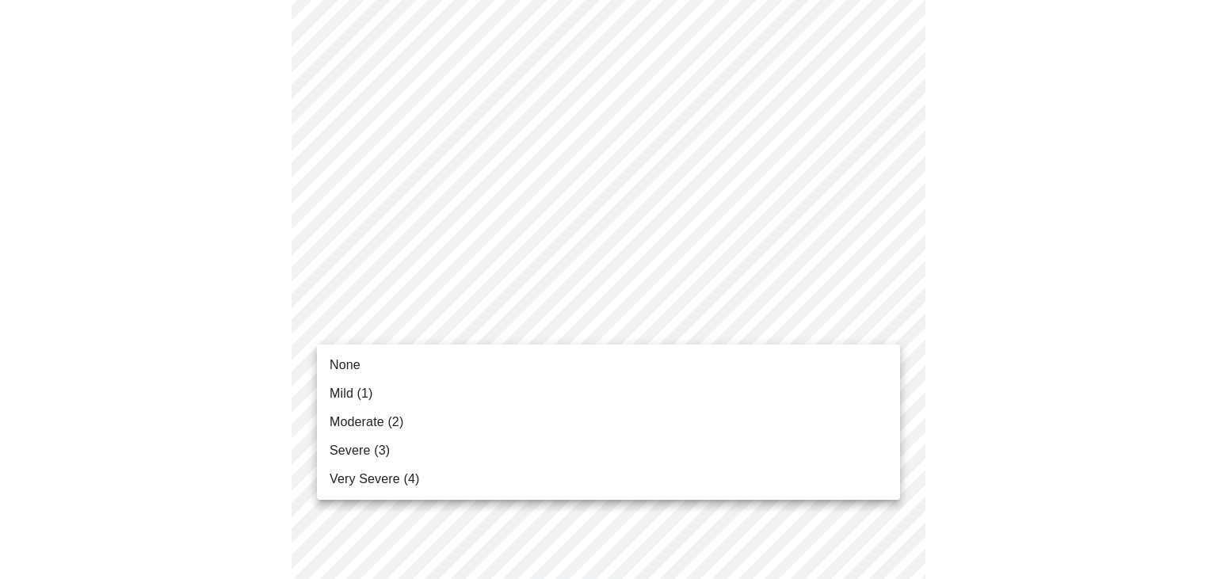
click at [429, 369] on li "None" at bounding box center [608, 365] width 583 height 29
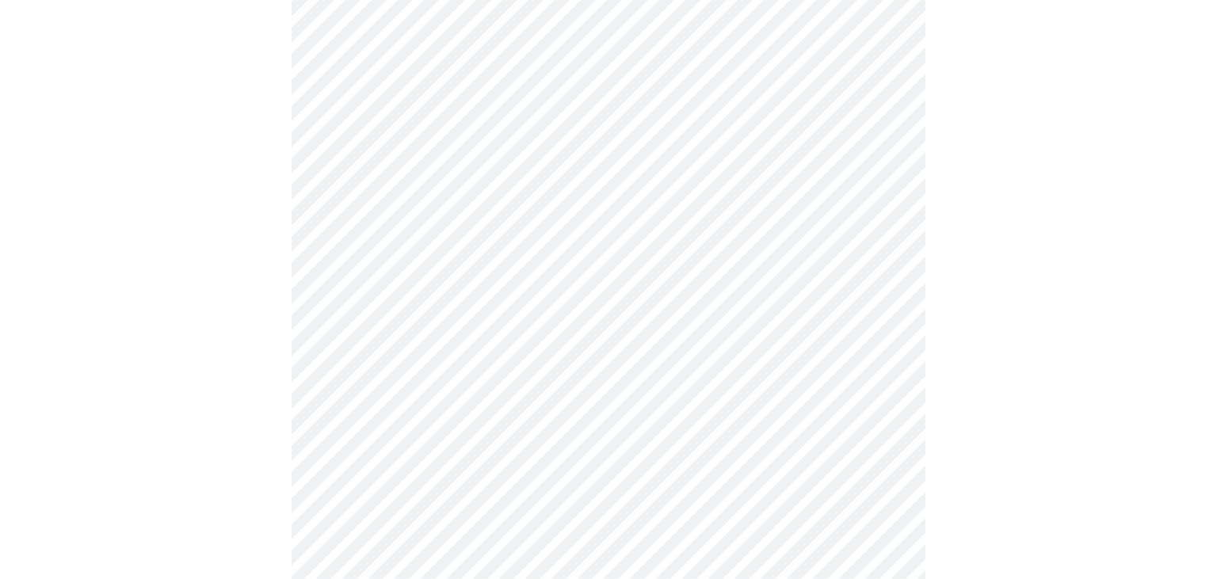
scroll to position [1062, 0]
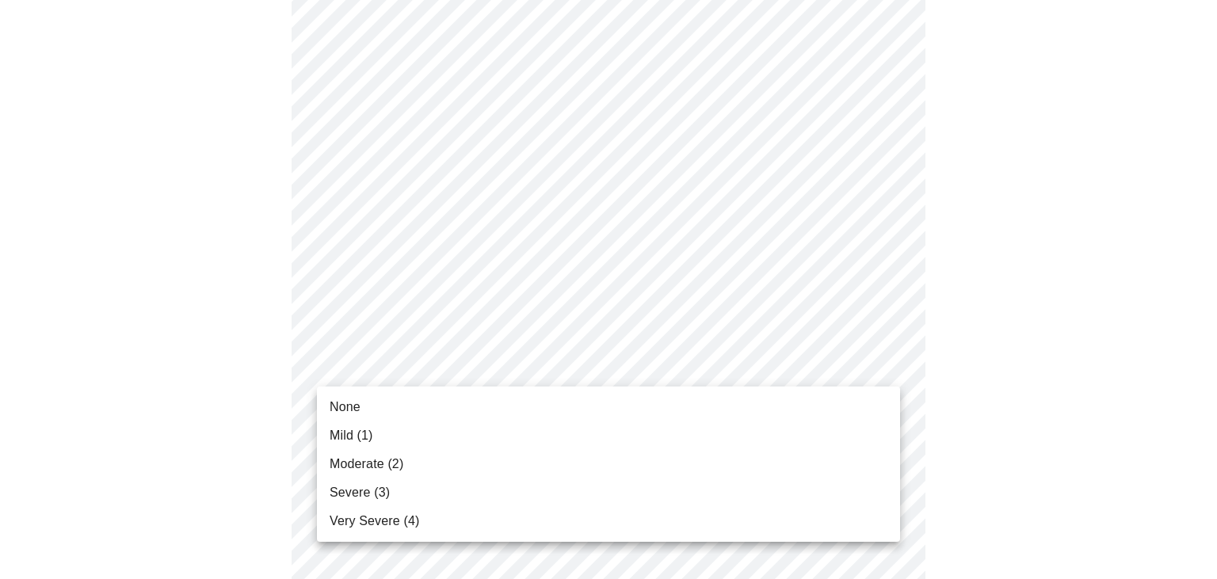
click at [461, 460] on li "Moderate (2)" at bounding box center [608, 464] width 583 height 29
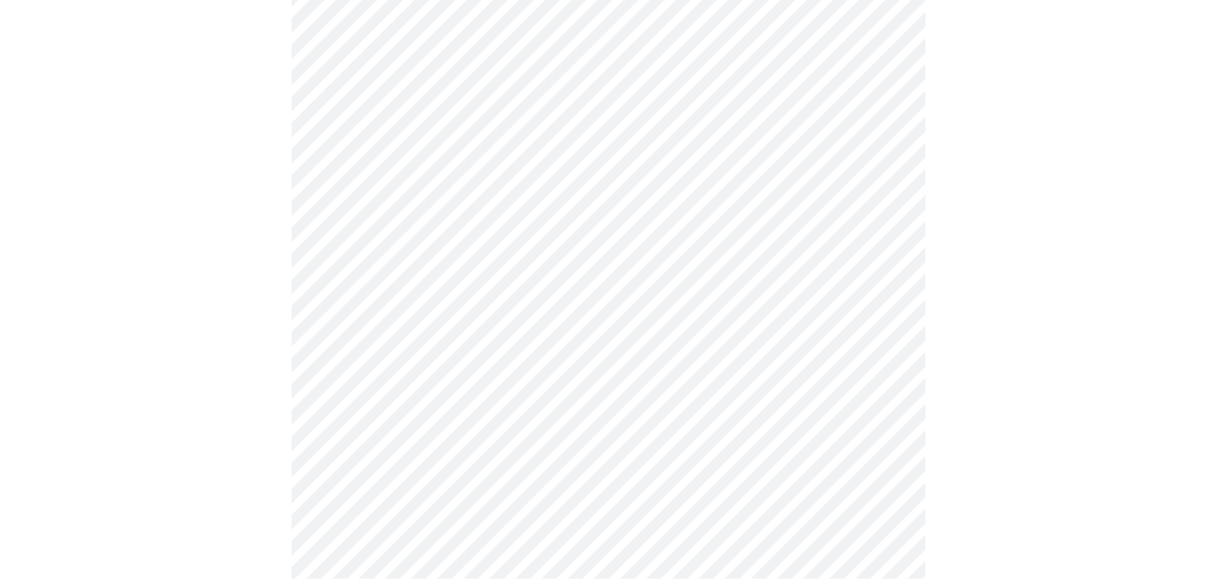
scroll to position [1229, 0]
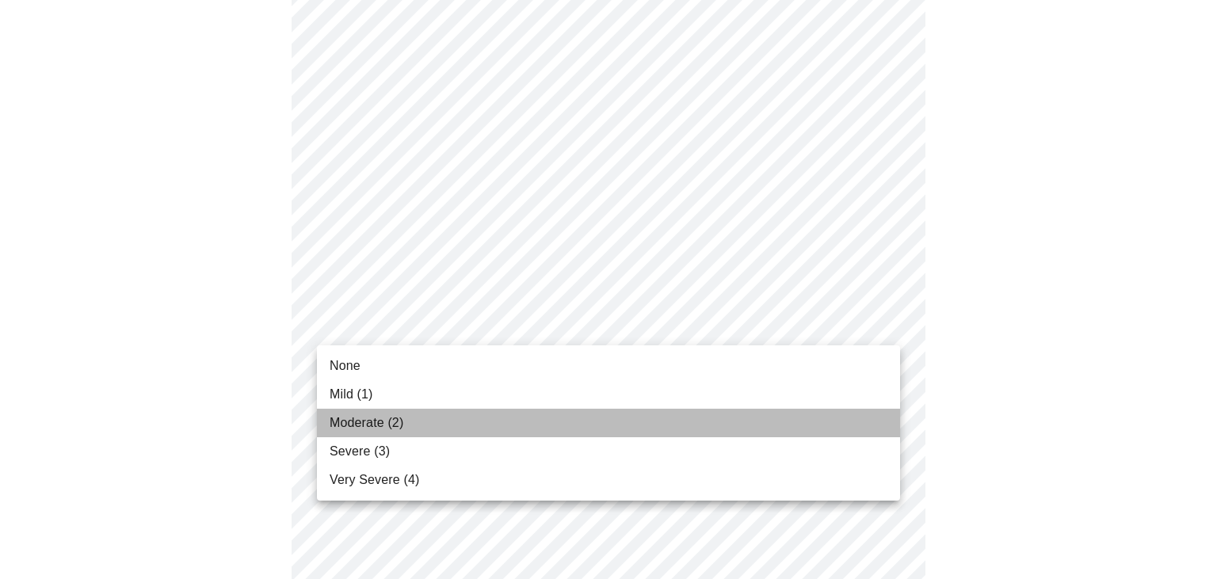
click at [452, 425] on li "Moderate (2)" at bounding box center [608, 423] width 583 height 29
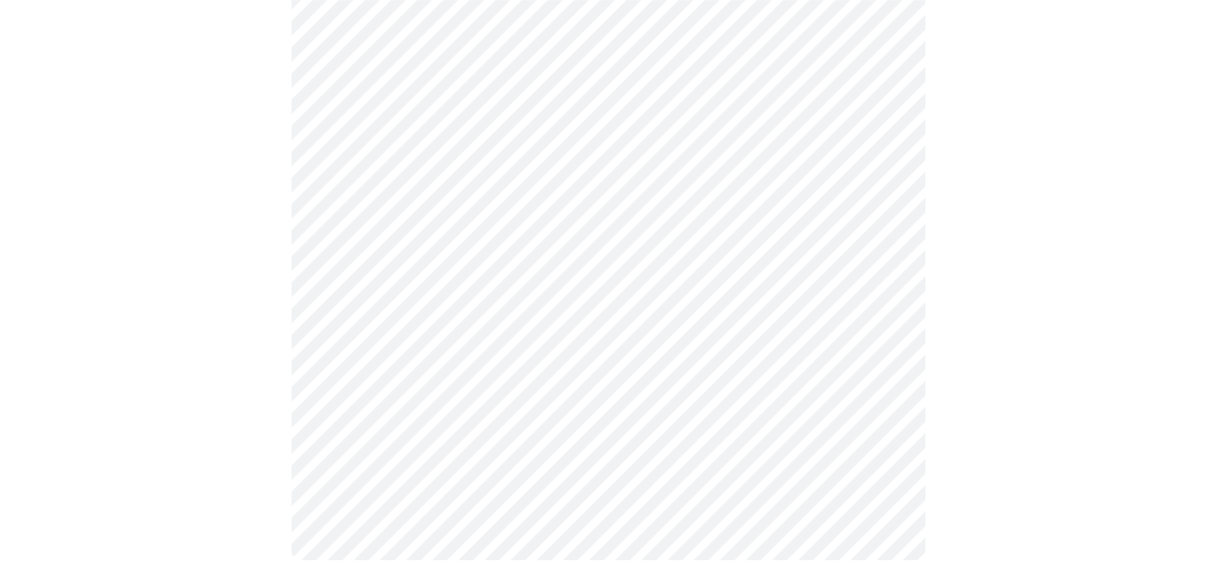
scroll to position [1284, 0]
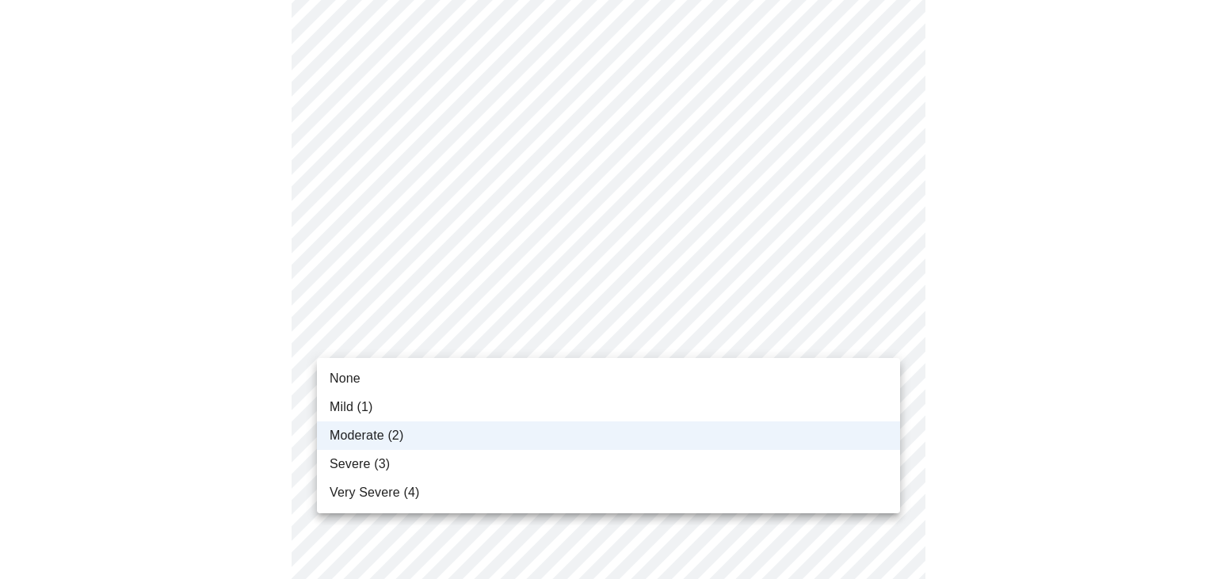
click at [433, 473] on li "Severe (3)" at bounding box center [608, 464] width 583 height 29
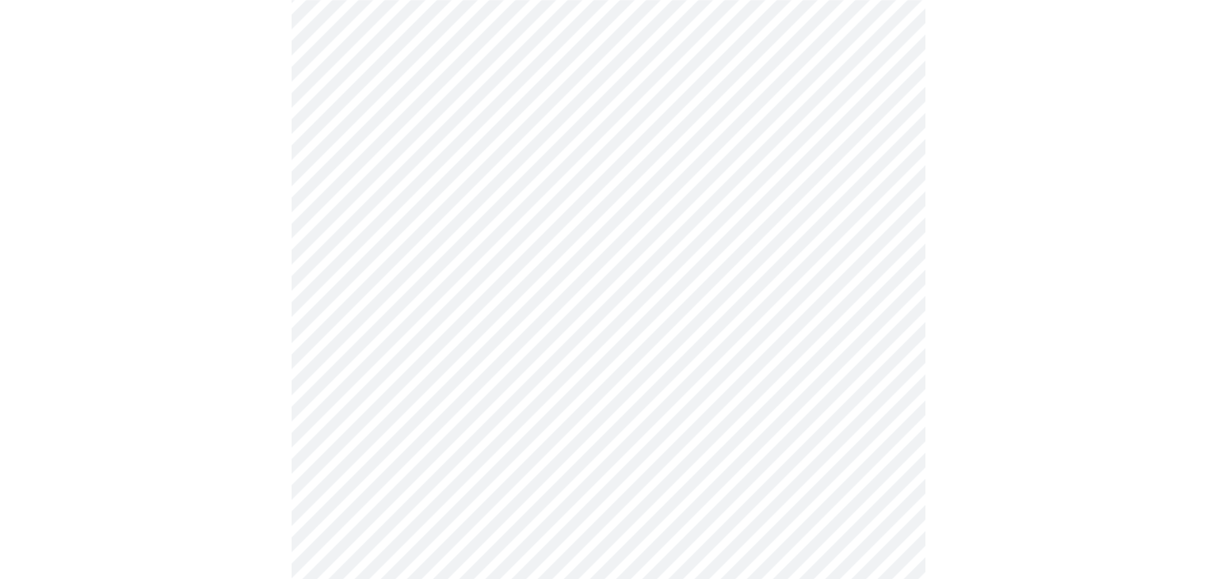
scroll to position [1153, 0]
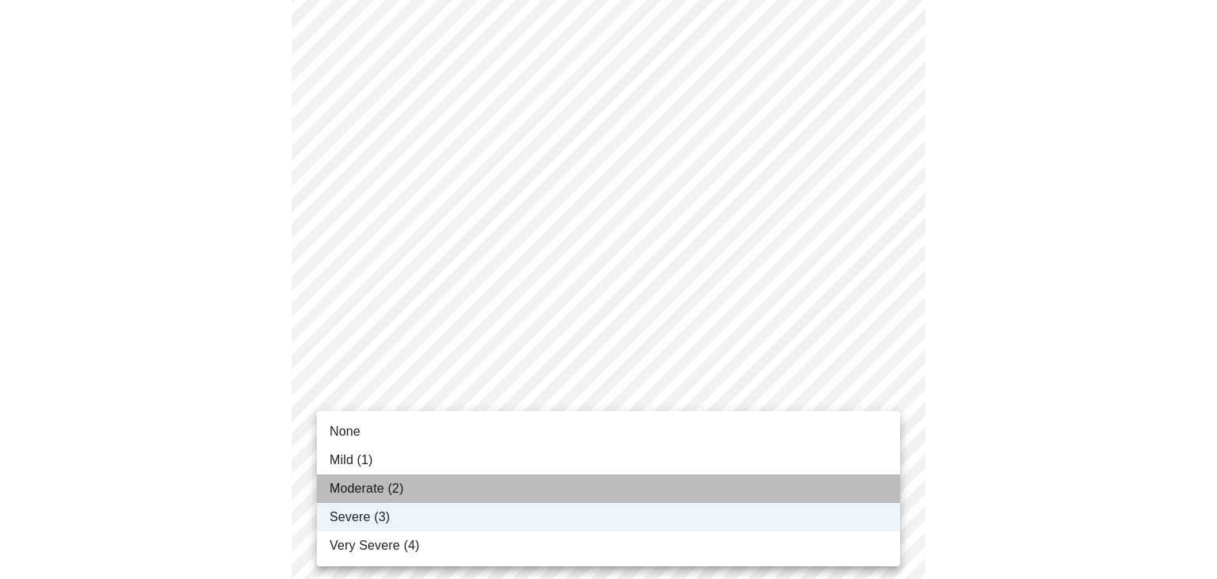
click at [437, 496] on li "Moderate (2)" at bounding box center [608, 489] width 583 height 29
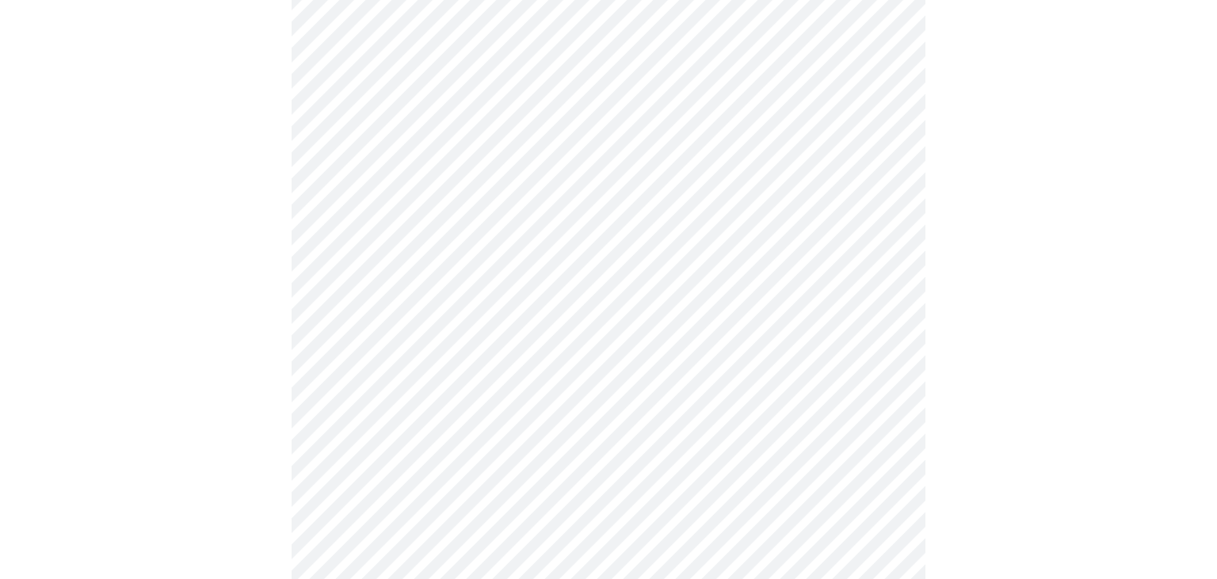
scroll to position [572, 0]
click at [506, 397] on body "MyMenopauseRx Appointments Messaging Labs Uploads Medications Community Refer a…" at bounding box center [608, 215] width 1204 height 1563
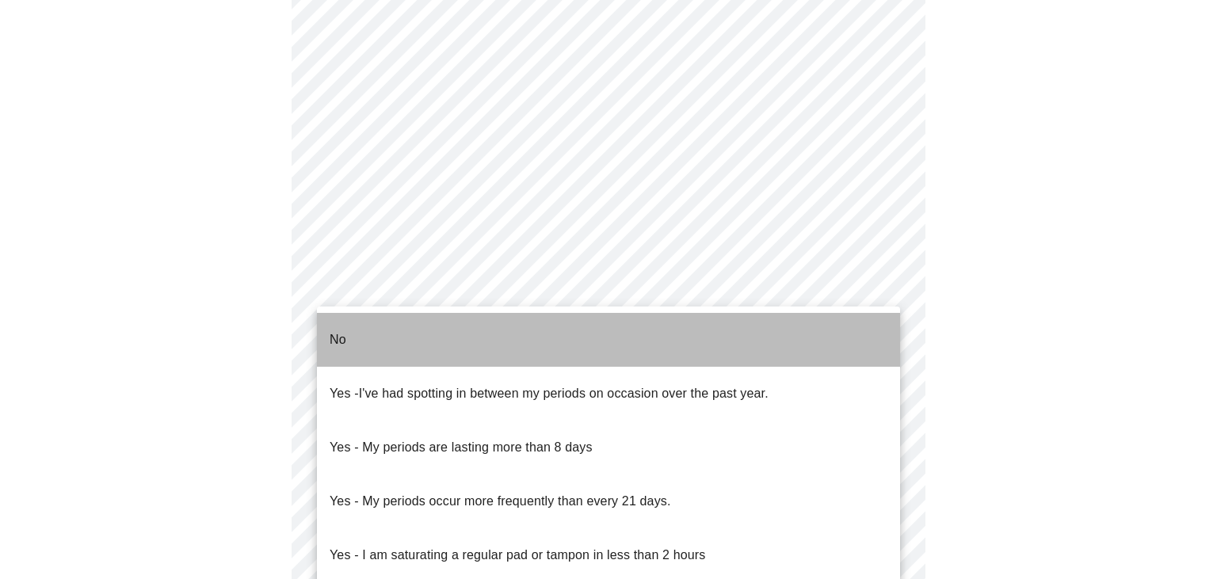
click at [426, 328] on li "No" at bounding box center [608, 340] width 583 height 54
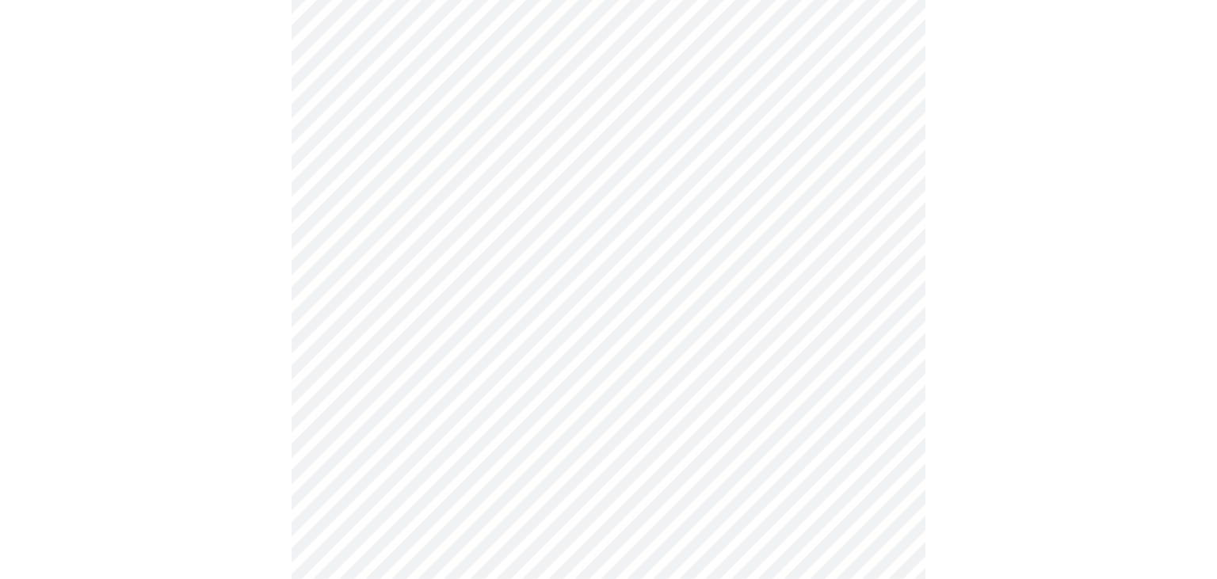
scroll to position [726, 0]
click at [389, 365] on body "MyMenopauseRx Appointments Messaging Labs Uploads Medications Community Refer a…" at bounding box center [608, 57] width 1204 height 1553
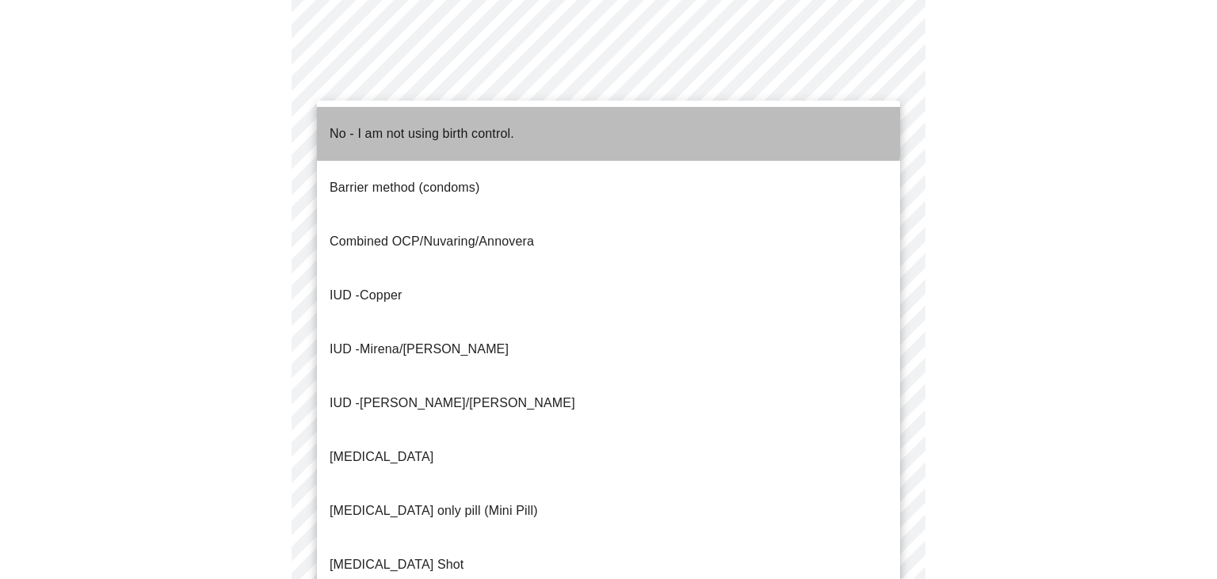
click at [401, 124] on p "No - I am not using birth control." at bounding box center [422, 133] width 185 height 19
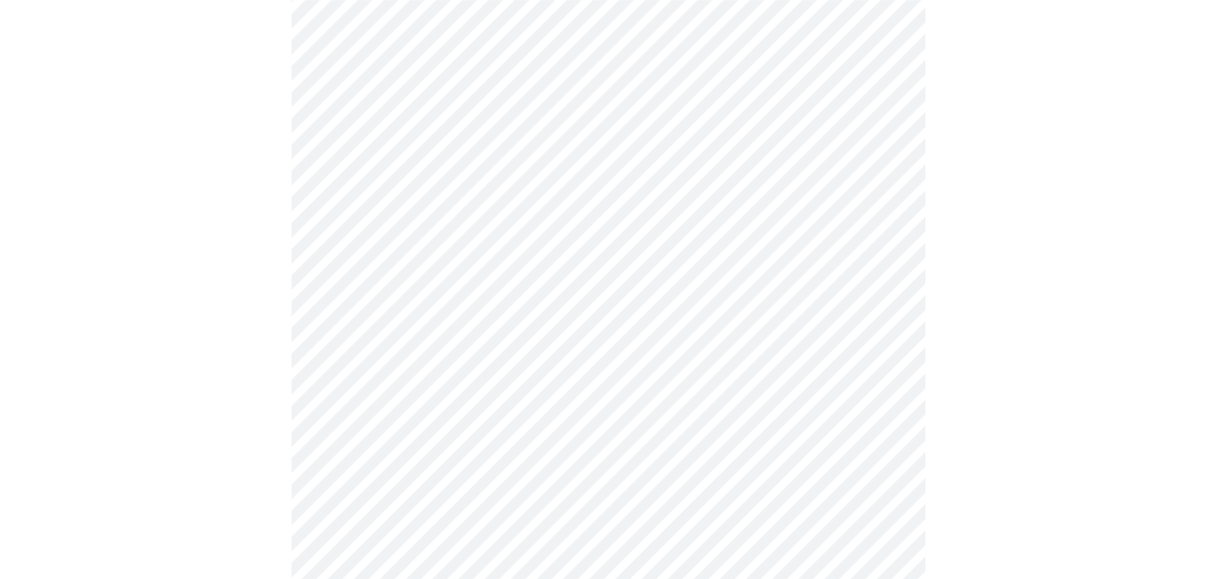
scroll to position [793, 0]
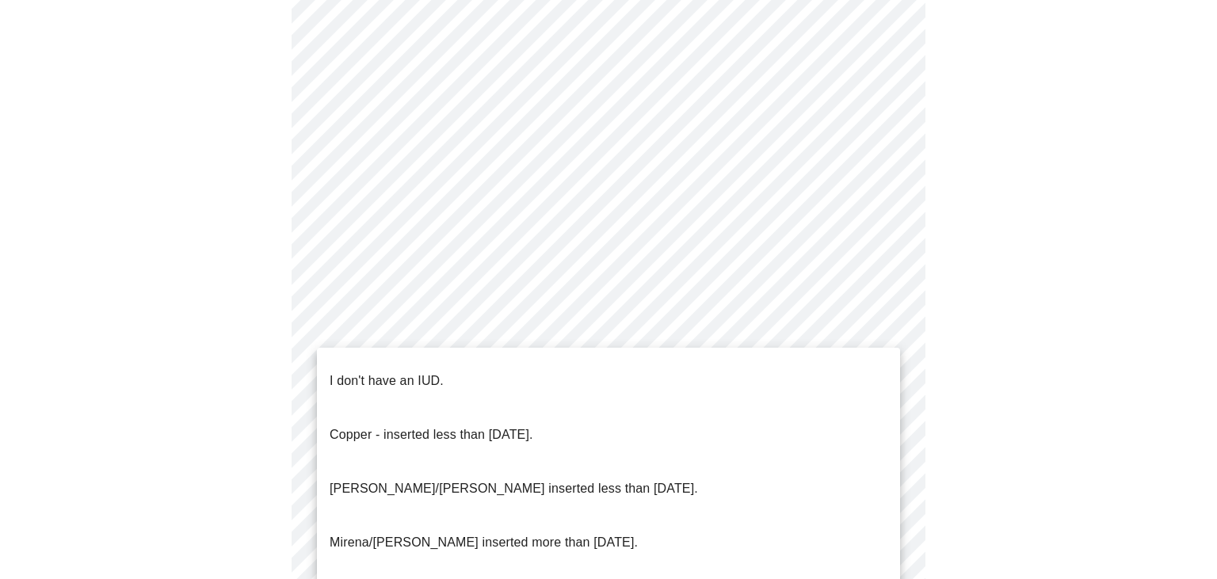
click at [429, 372] on p "I don't have an IUD." at bounding box center [387, 381] width 114 height 19
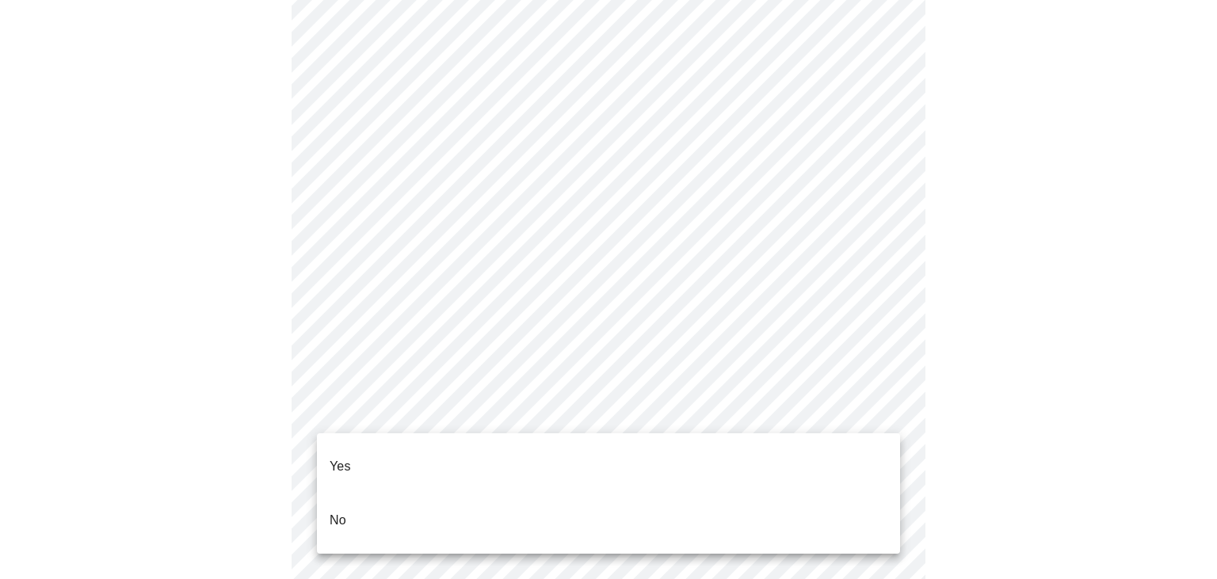
click at [399, 462] on li "Yes" at bounding box center [608, 467] width 583 height 54
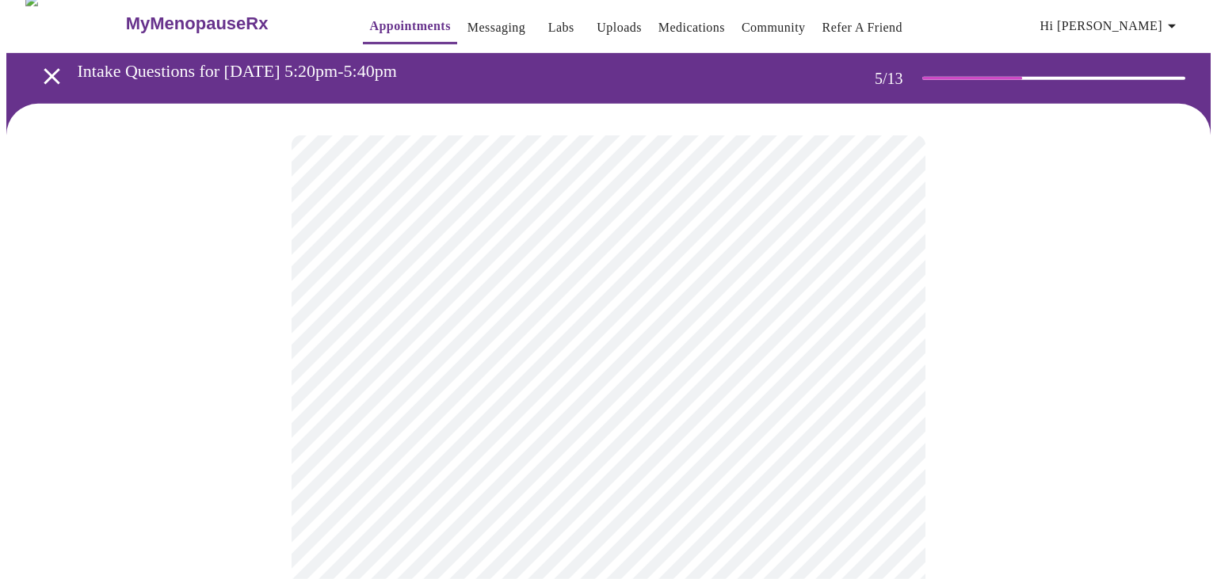
scroll to position [13, 0]
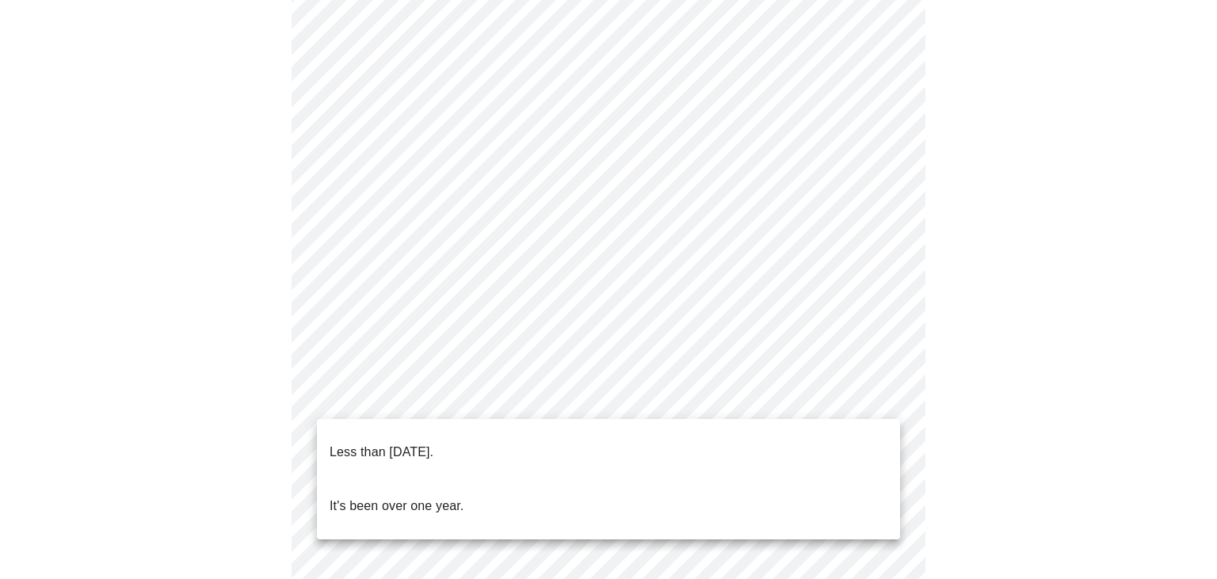
scroll to position [317, 0]
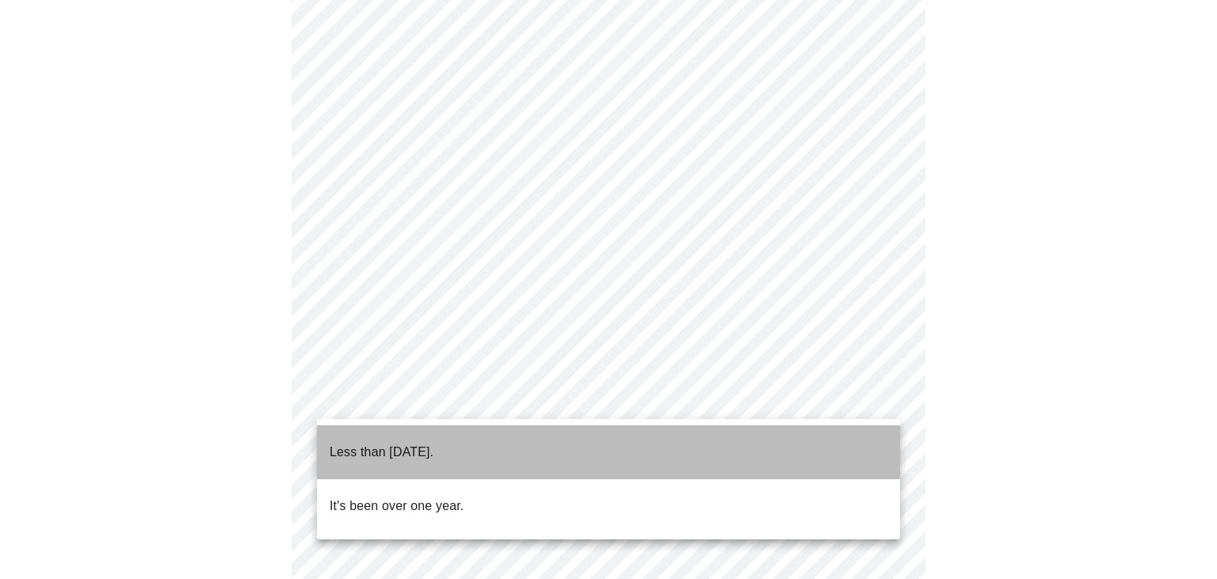
click at [481, 439] on li "Less than [DATE]." at bounding box center [608, 453] width 583 height 54
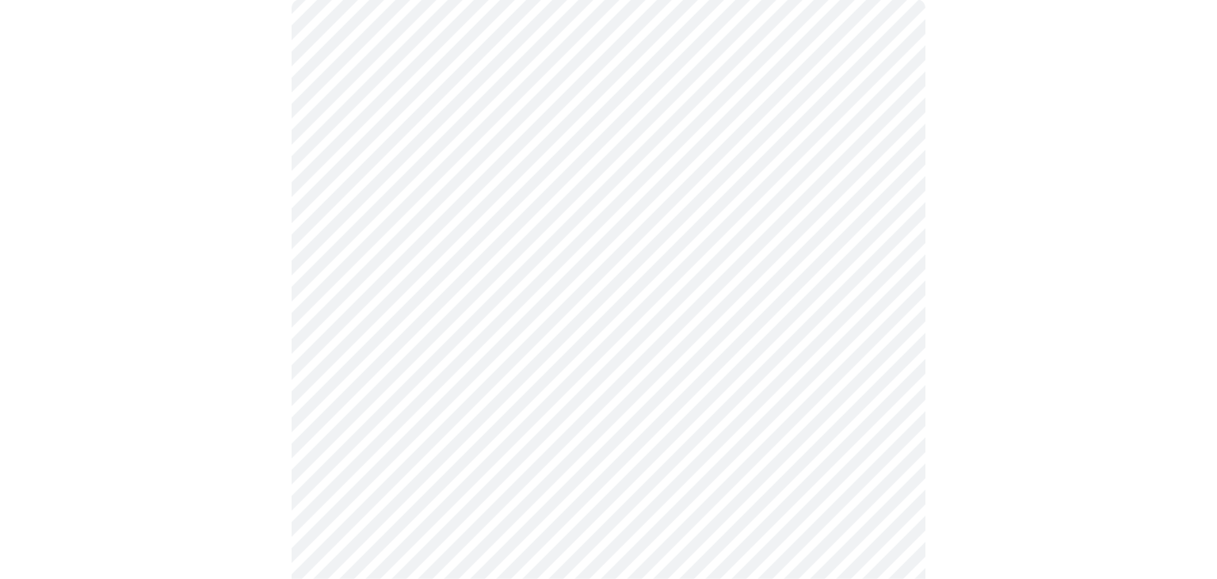
scroll to position [149, 0]
click at [719, 397] on body "MyMenopauseRx Appointments Messaging Labs Uploads Medications Community Refer a…" at bounding box center [608, 493] width 1204 height 1273
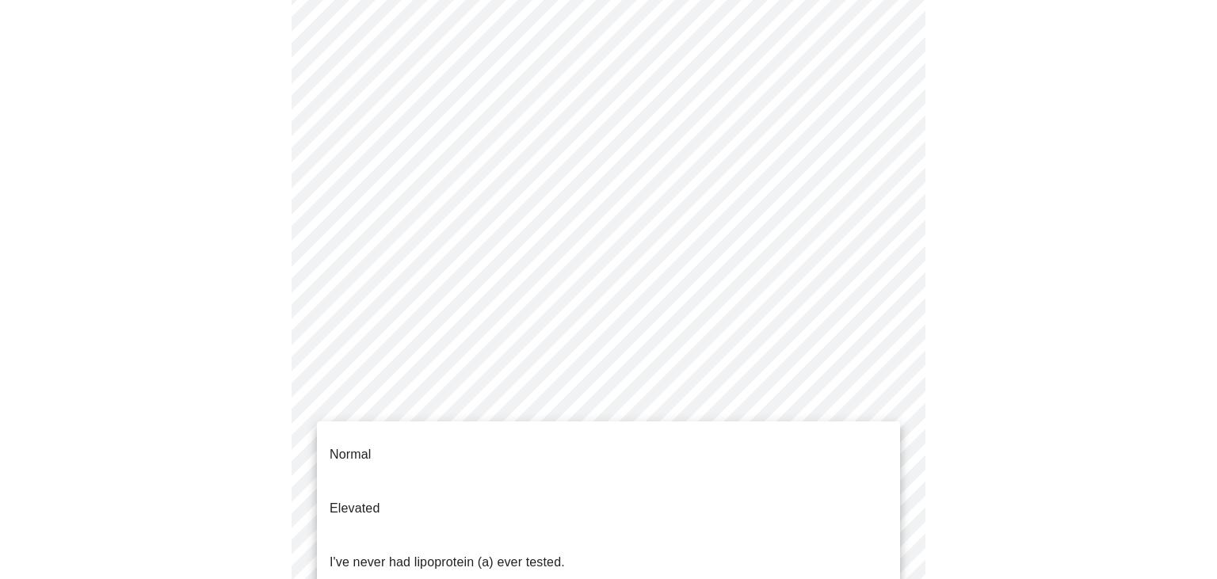
scroll to position [317, 0]
click at [442, 445] on li "Normal" at bounding box center [608, 455] width 583 height 54
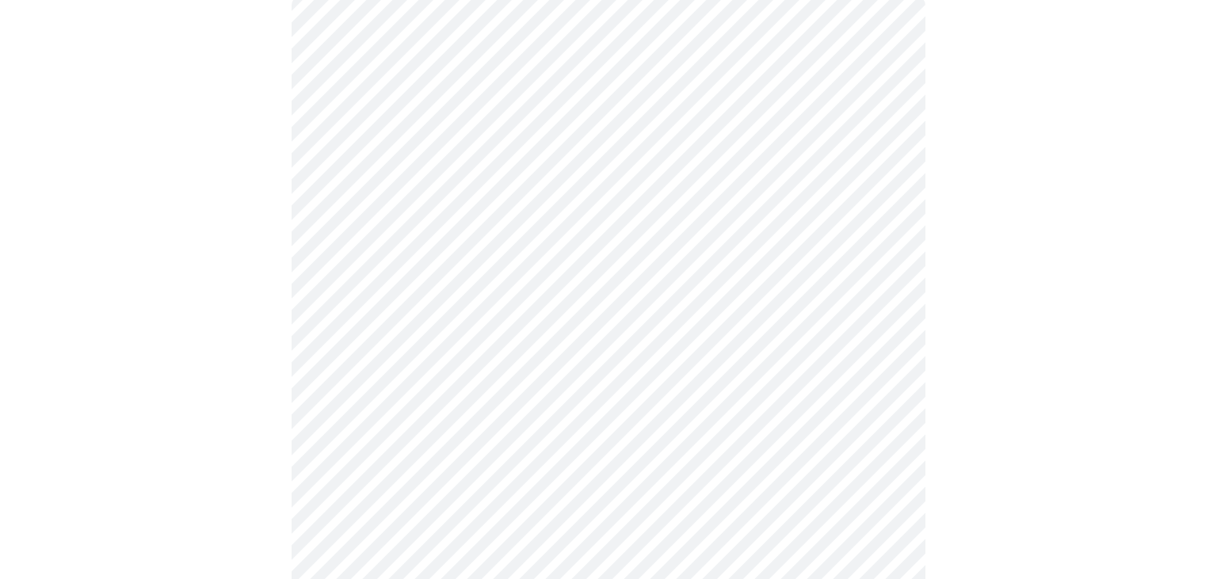
click at [467, 306] on body "MyMenopauseRx Appointments Messaging Labs Uploads Medications Community Refer a…" at bounding box center [608, 276] width 1204 height 845
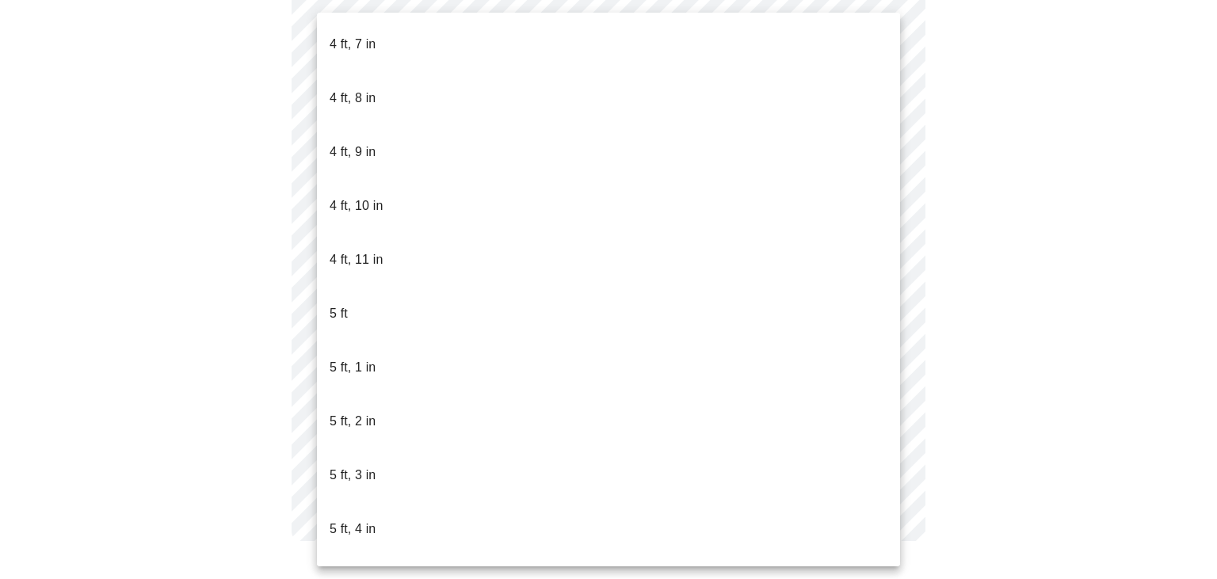
scroll to position [1026, 0]
click at [418, 502] on li "5 ft, 4 in" at bounding box center [608, 529] width 583 height 54
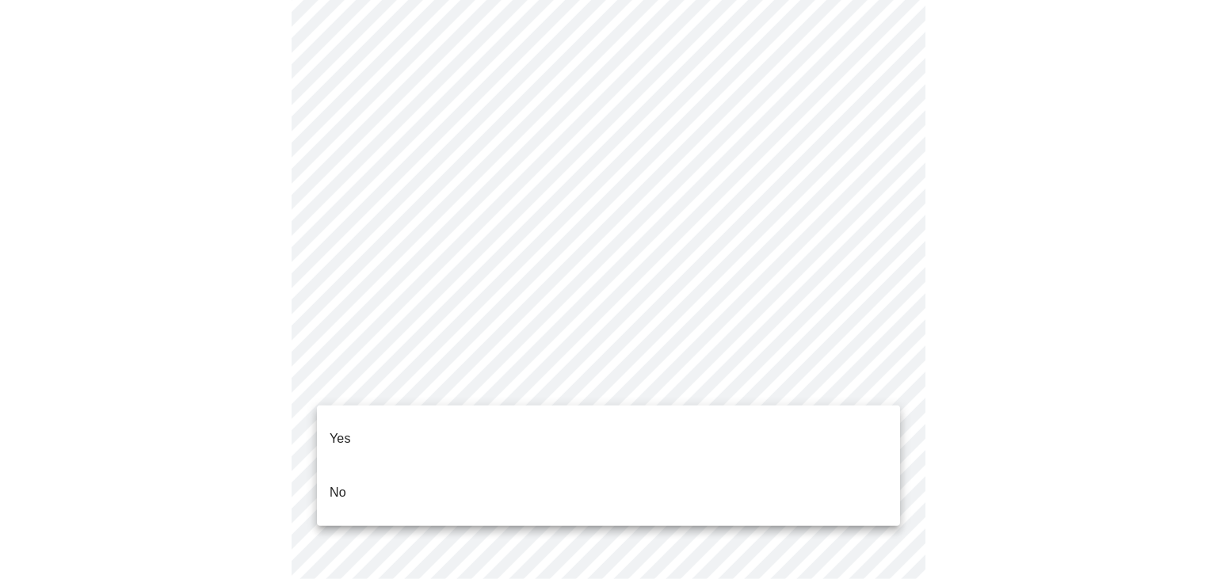
scroll to position [4006, 0]
click at [429, 466] on li "No" at bounding box center [608, 493] width 583 height 54
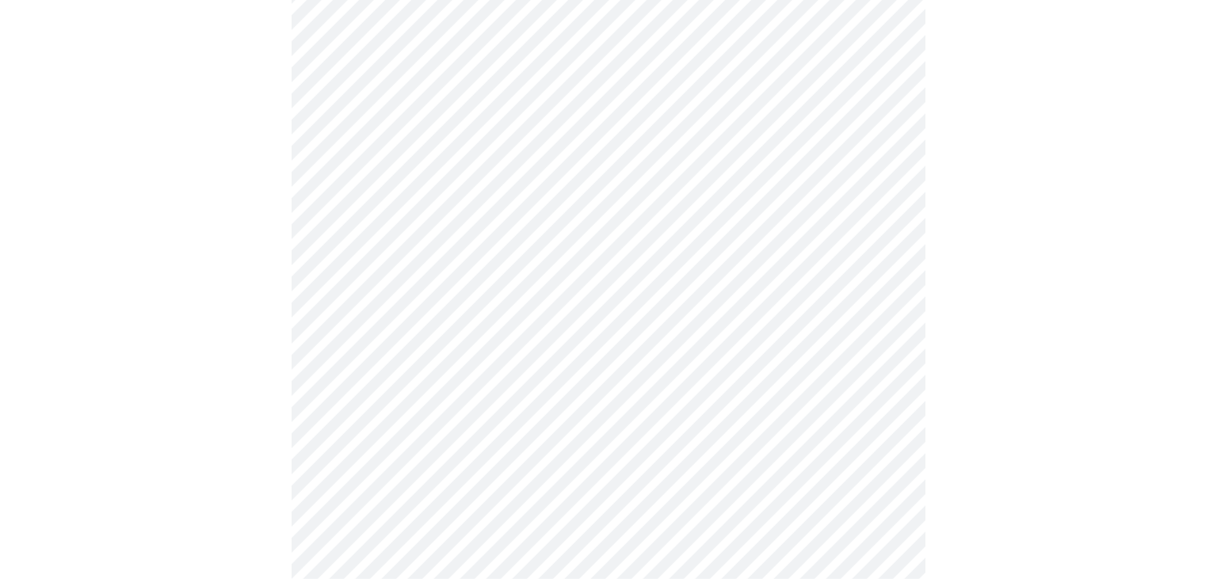
scroll to position [918, 0]
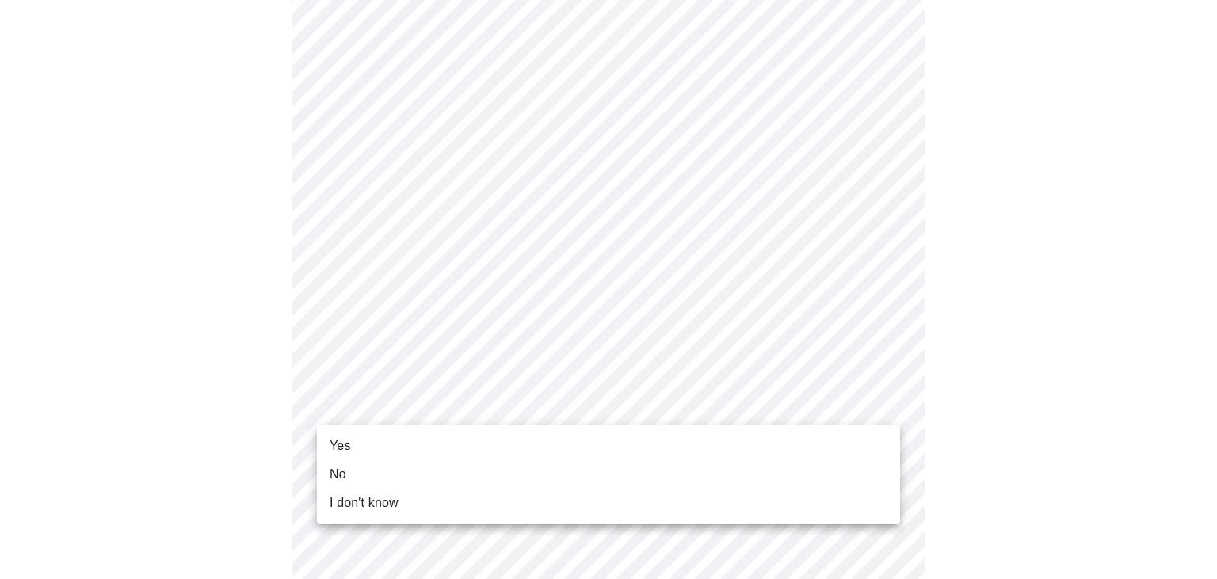
click at [454, 439] on li "Yes" at bounding box center [608, 446] width 583 height 29
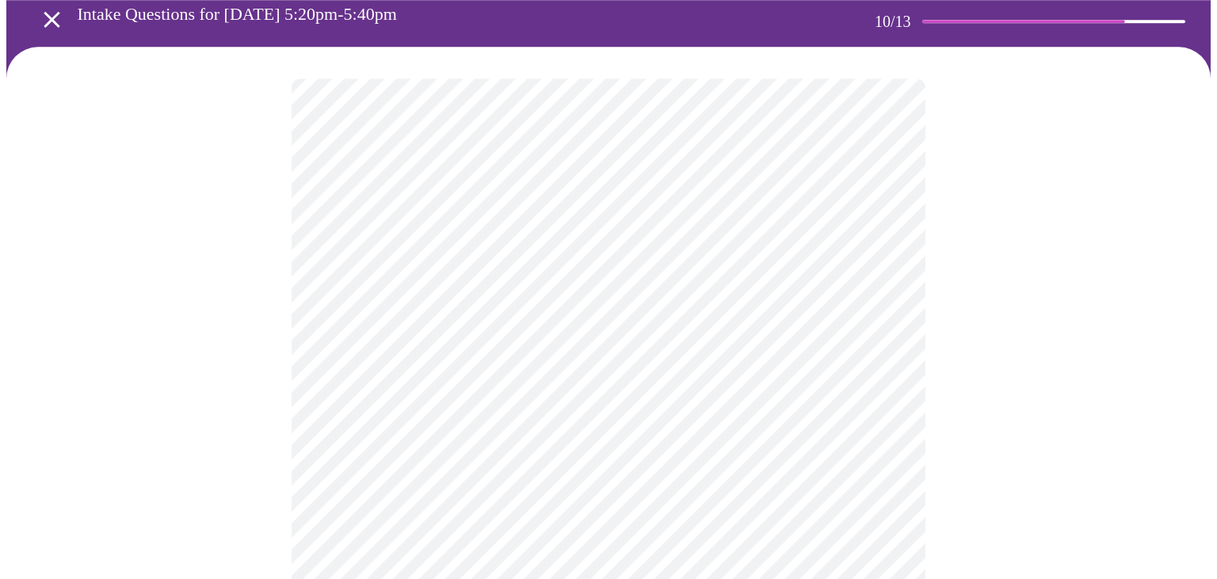
scroll to position [67, 0]
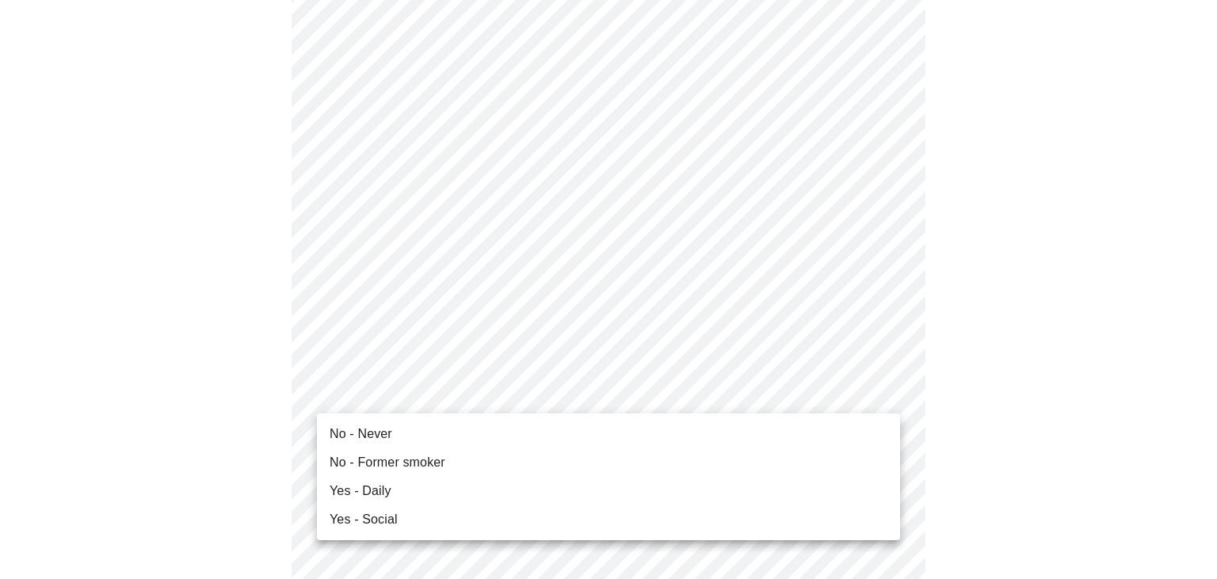
scroll to position [317, 0]
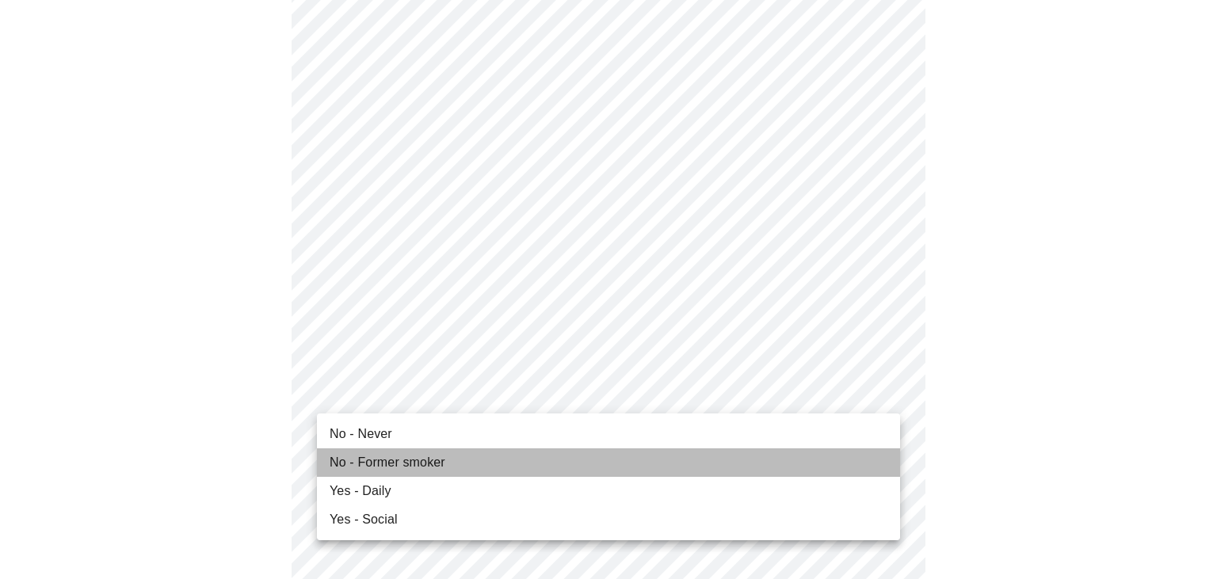
click at [432, 471] on span "No - Former smoker" at bounding box center [388, 462] width 116 height 19
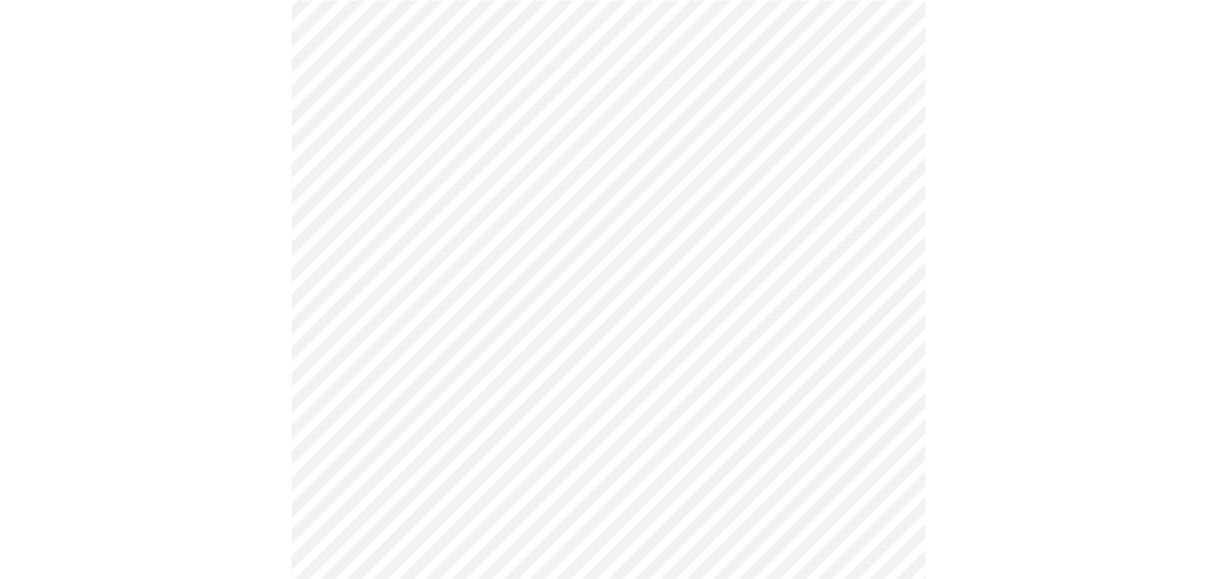
scroll to position [1319, 0]
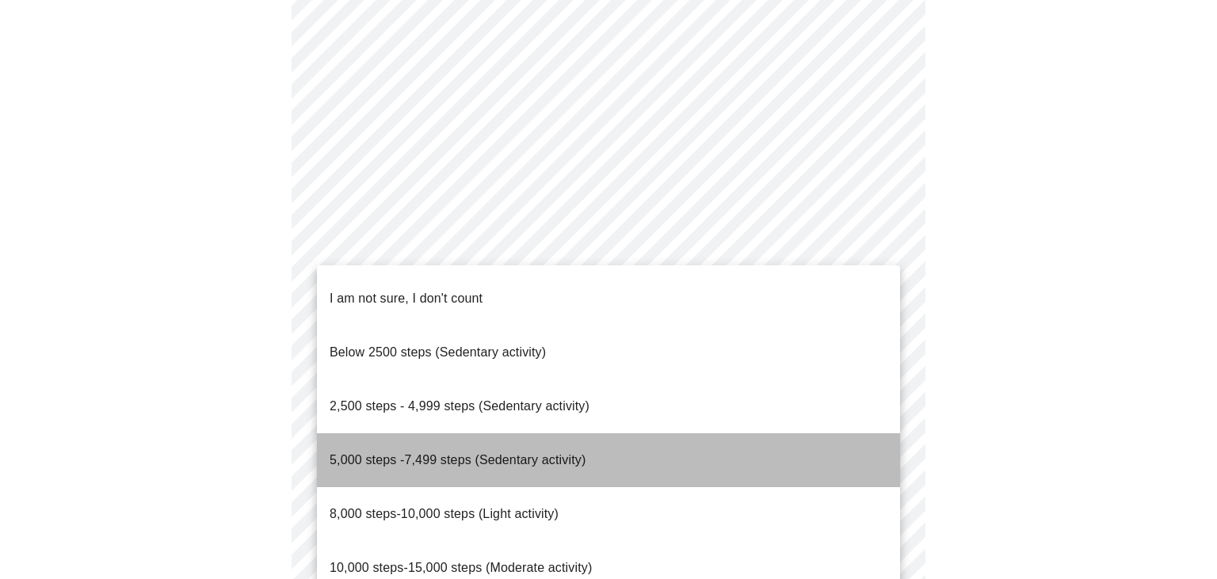
click at [470, 453] on span "5,000 steps -7,499 steps (Sedentary activity)" at bounding box center [458, 459] width 256 height 13
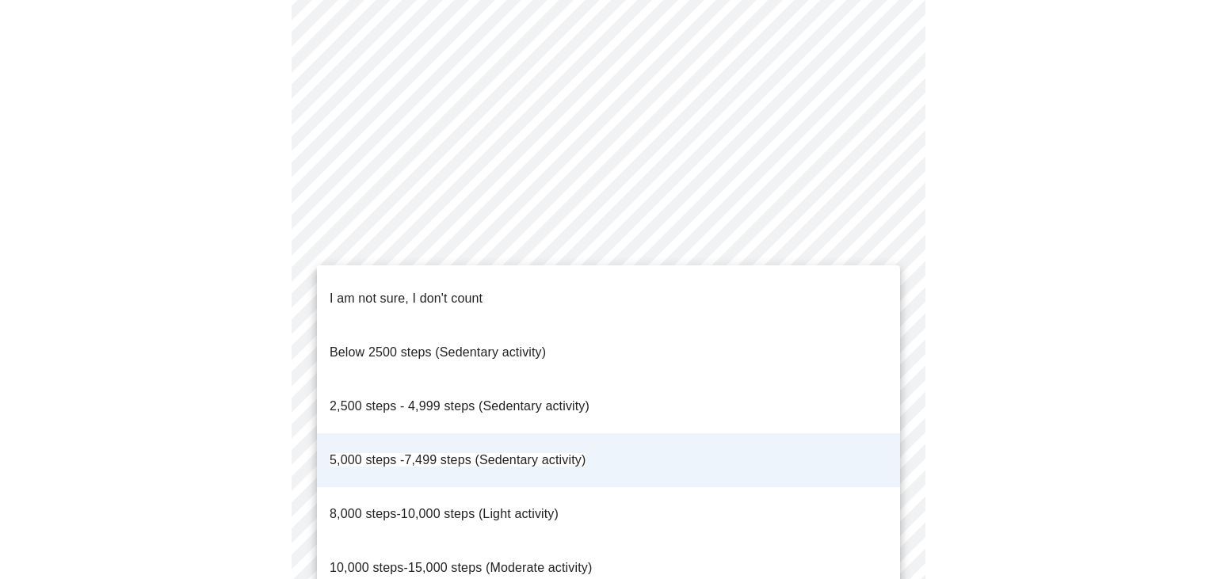
click at [611, 291] on li "I am not sure, I don't count" at bounding box center [608, 299] width 583 height 54
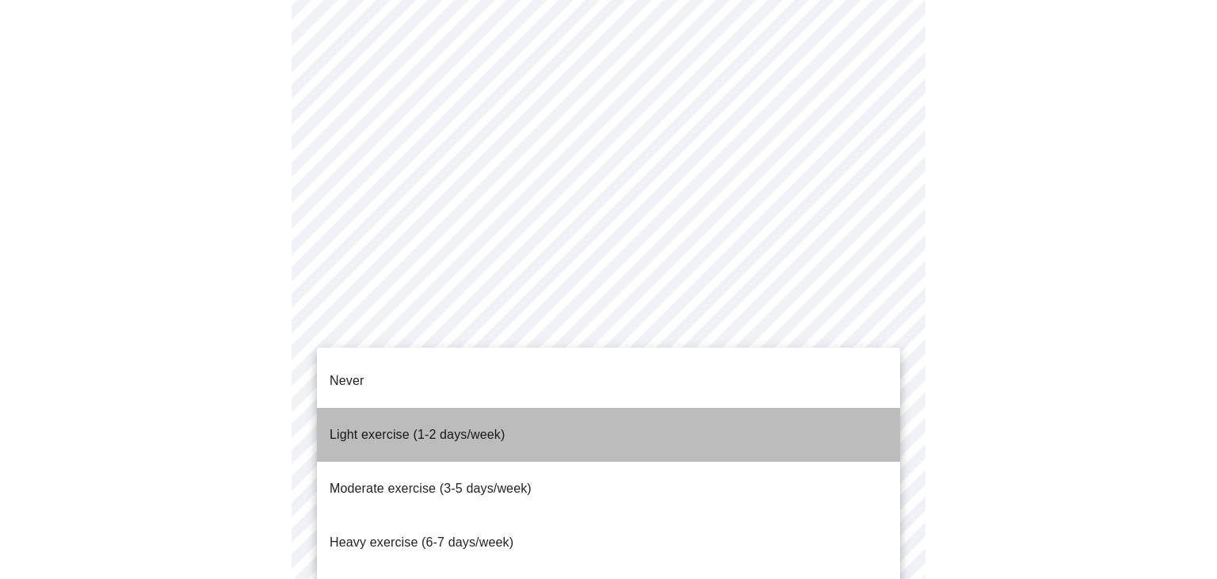
click at [572, 422] on li "Light exercise (1-2 days/week)" at bounding box center [608, 435] width 583 height 54
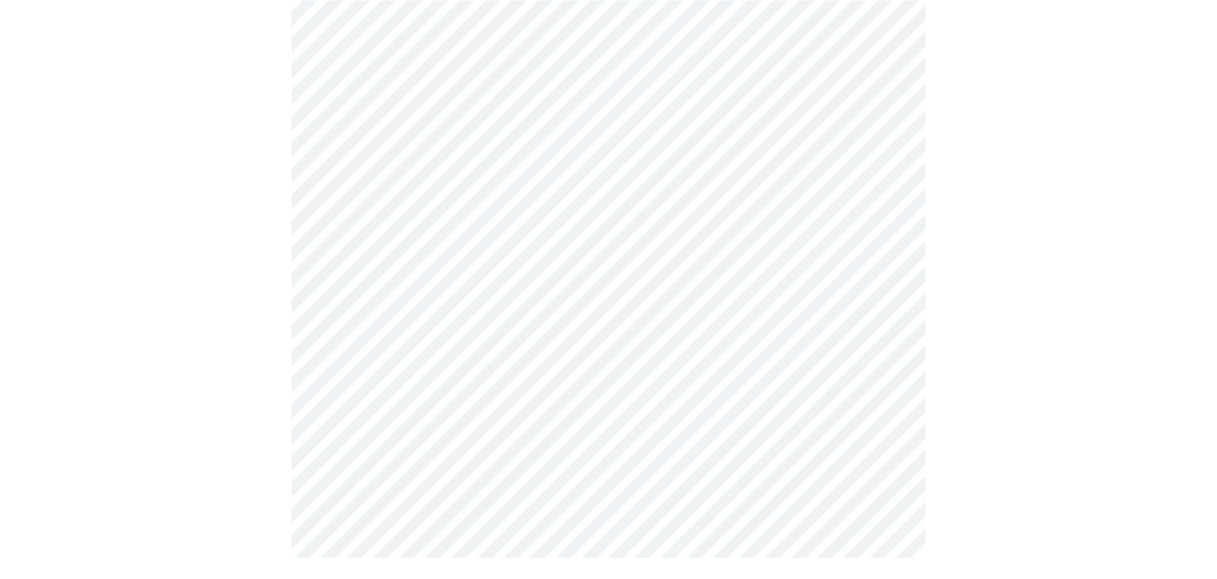
scroll to position [1474, 0]
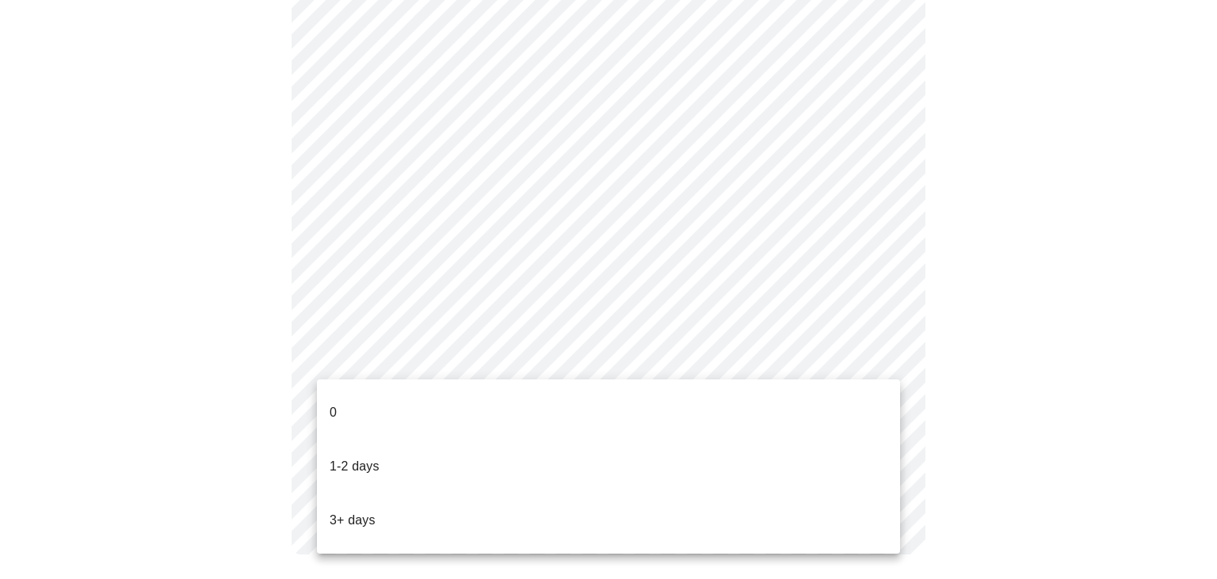
click at [448, 400] on li "0" at bounding box center [608, 413] width 583 height 54
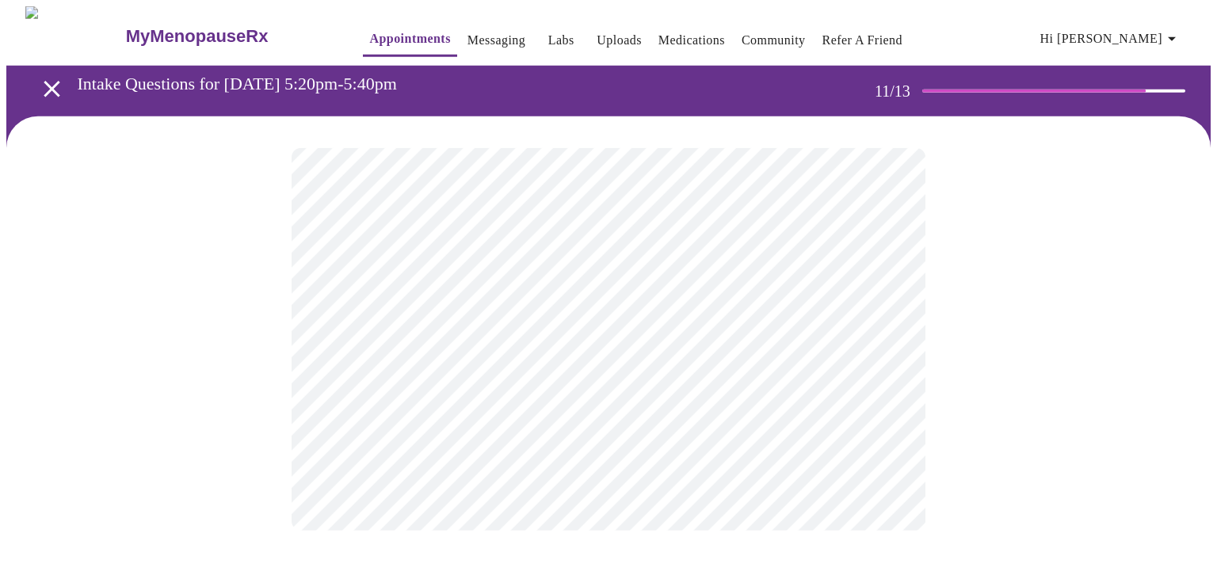
scroll to position [0, 0]
click at [457, 337] on body "MyMenopauseRx Appointments Messaging Labs Uploads Medications Community Refer a…" at bounding box center [608, 269] width 1204 height 526
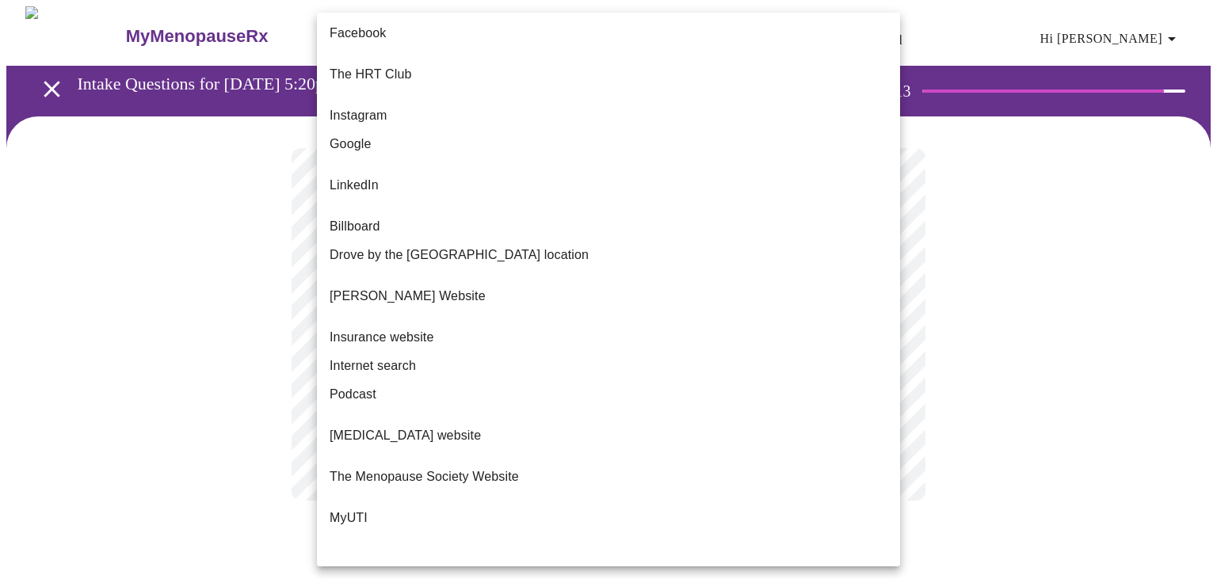
scroll to position [317, 0]
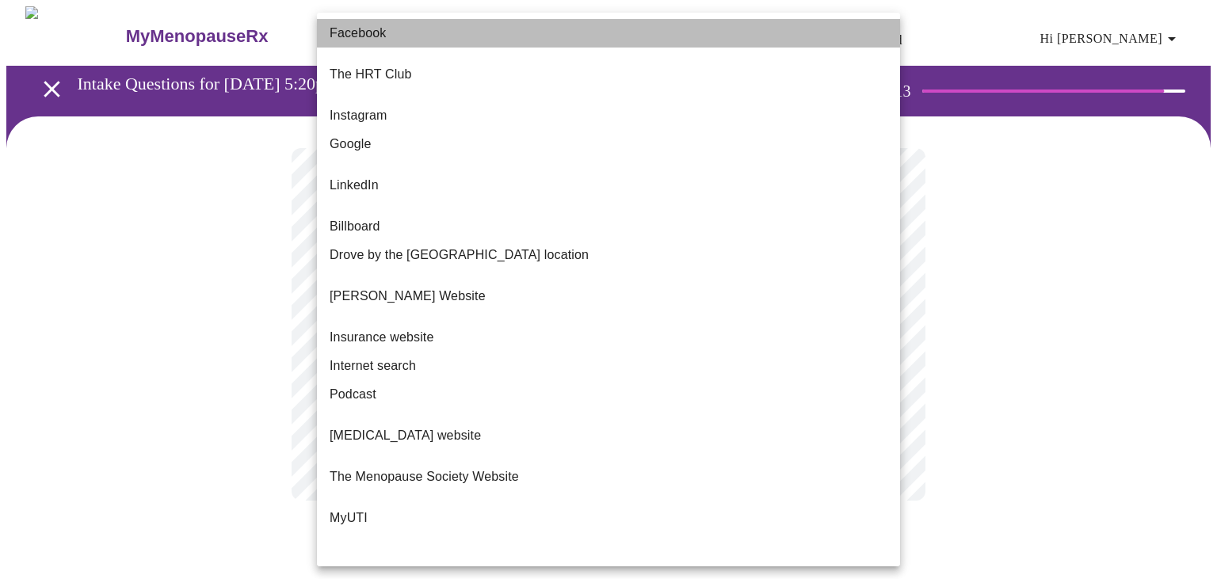
click at [399, 29] on li "Facebook" at bounding box center [608, 33] width 583 height 29
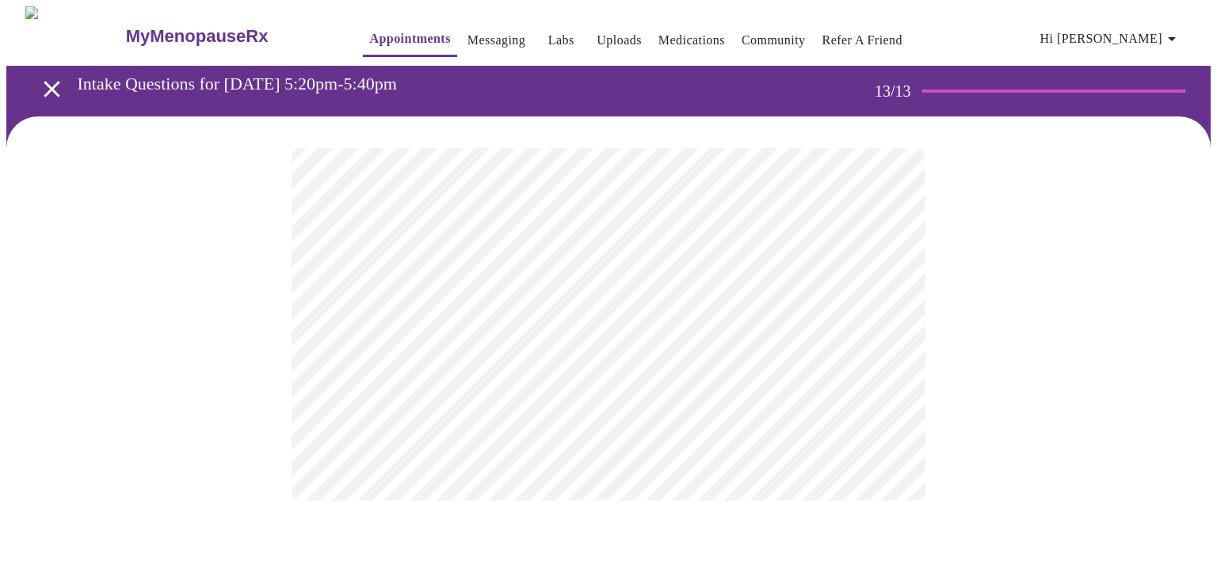
scroll to position [0, 0]
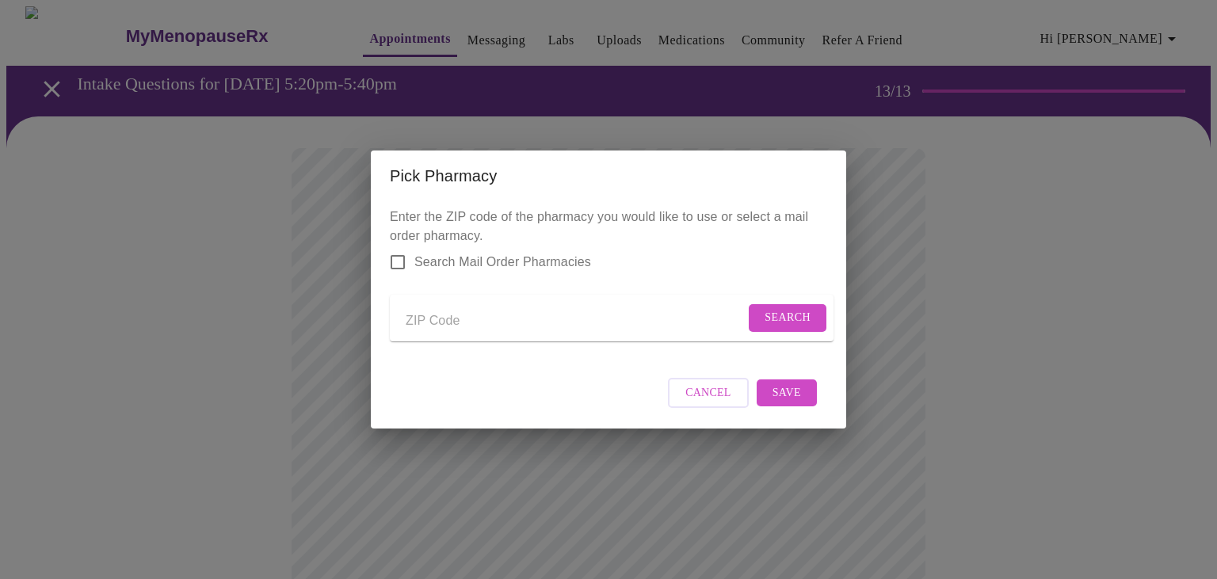
click at [437, 315] on input "Send a message to your care team" at bounding box center [575, 320] width 339 height 25
type input "33065"
click at [765, 315] on span "Search" at bounding box center [788, 318] width 46 height 20
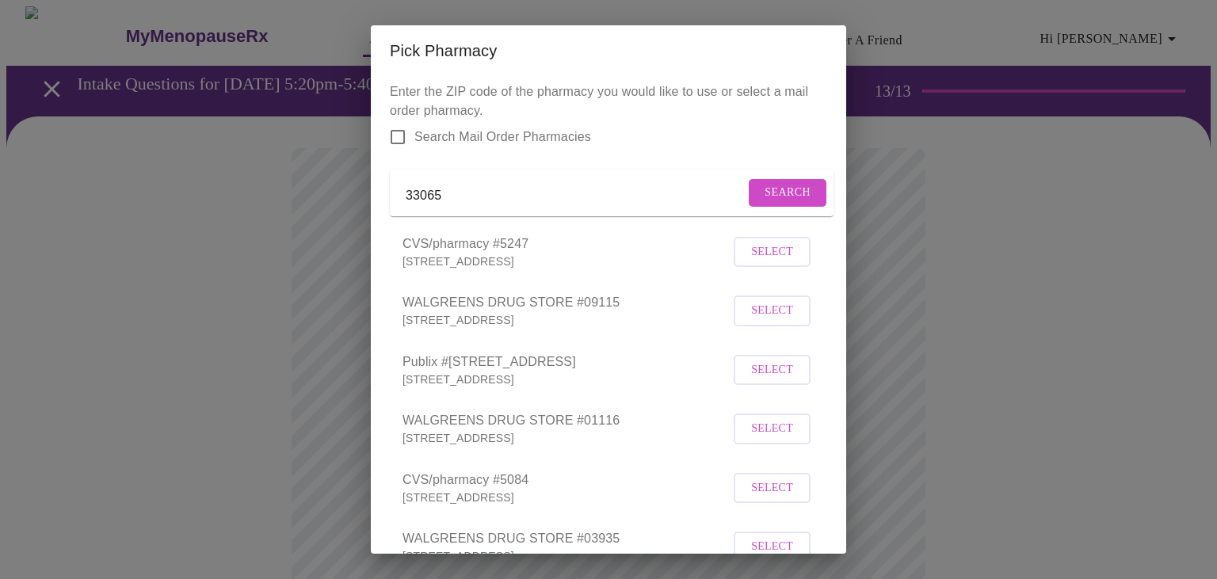
click at [772, 439] on span "Select" at bounding box center [772, 429] width 42 height 20
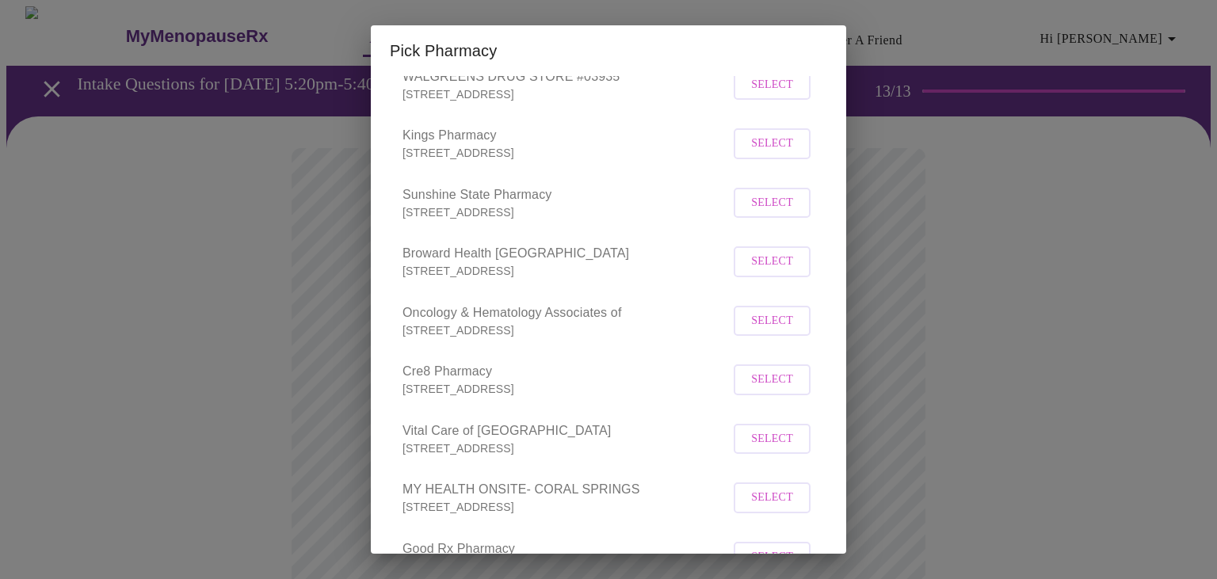
scroll to position [646, 0]
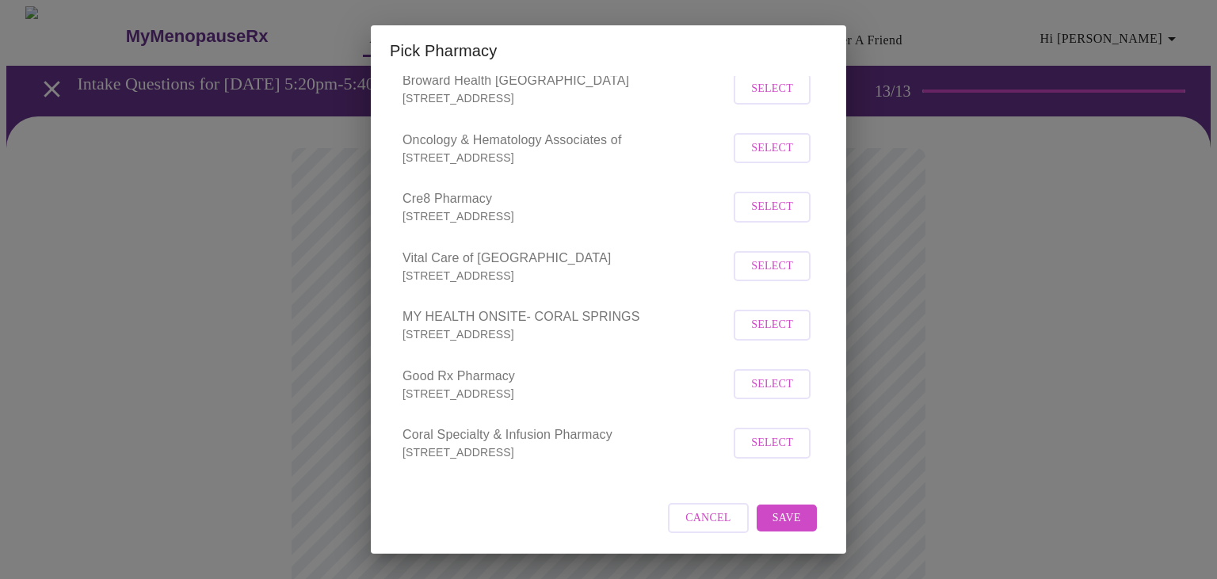
click at [784, 517] on span "Save" at bounding box center [787, 519] width 29 height 20
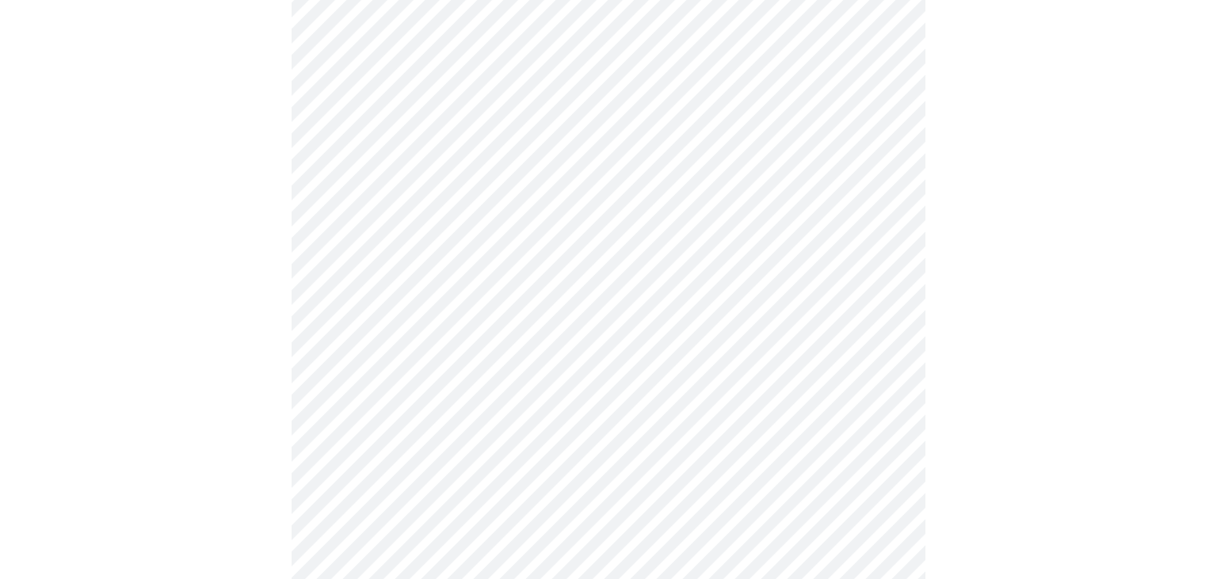
scroll to position [250, 0]
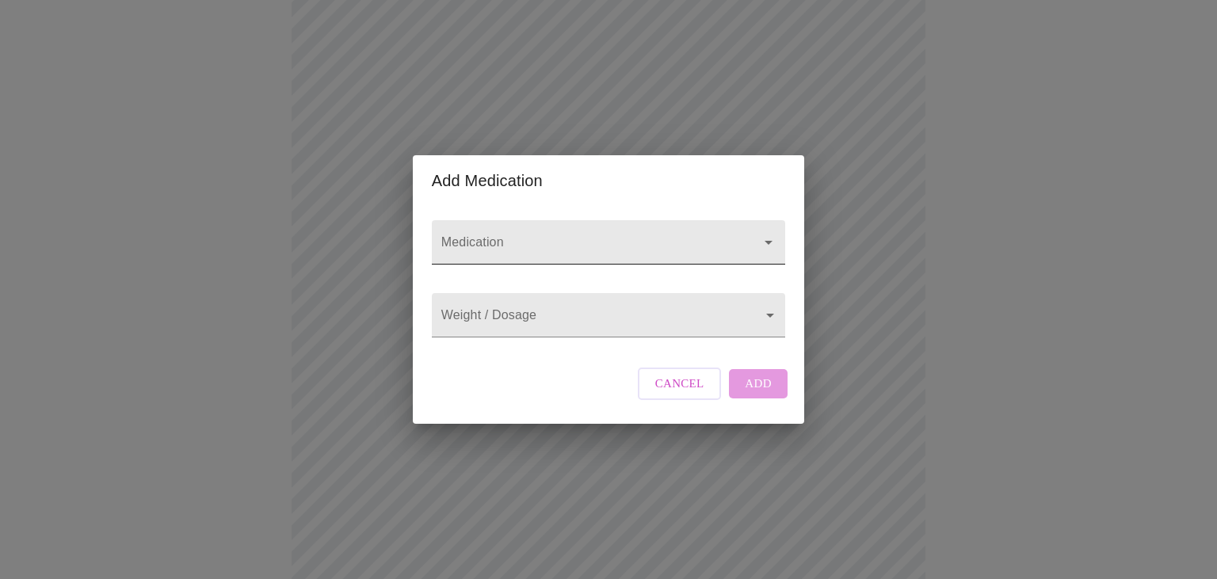
click at [537, 221] on div at bounding box center [608, 242] width 353 height 44
click at [540, 235] on input "Medication" at bounding box center [586, 249] width 296 height 29
click at [550, 235] on input "Medication" at bounding box center [586, 249] width 296 height 29
type input "[MEDICAL_DATA]"
click at [502, 235] on input "Medication" at bounding box center [586, 249] width 296 height 29
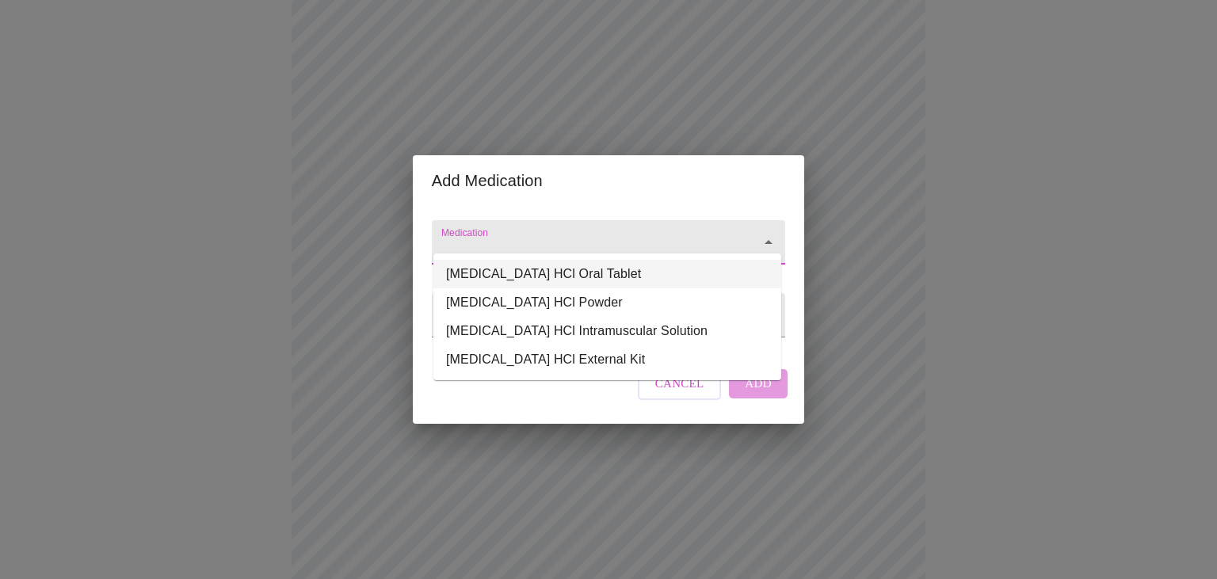
click at [487, 269] on li "[MEDICAL_DATA] HCl Oral Tablet" at bounding box center [607, 274] width 348 height 29
type input "[MEDICAL_DATA] HCl Oral Tablet"
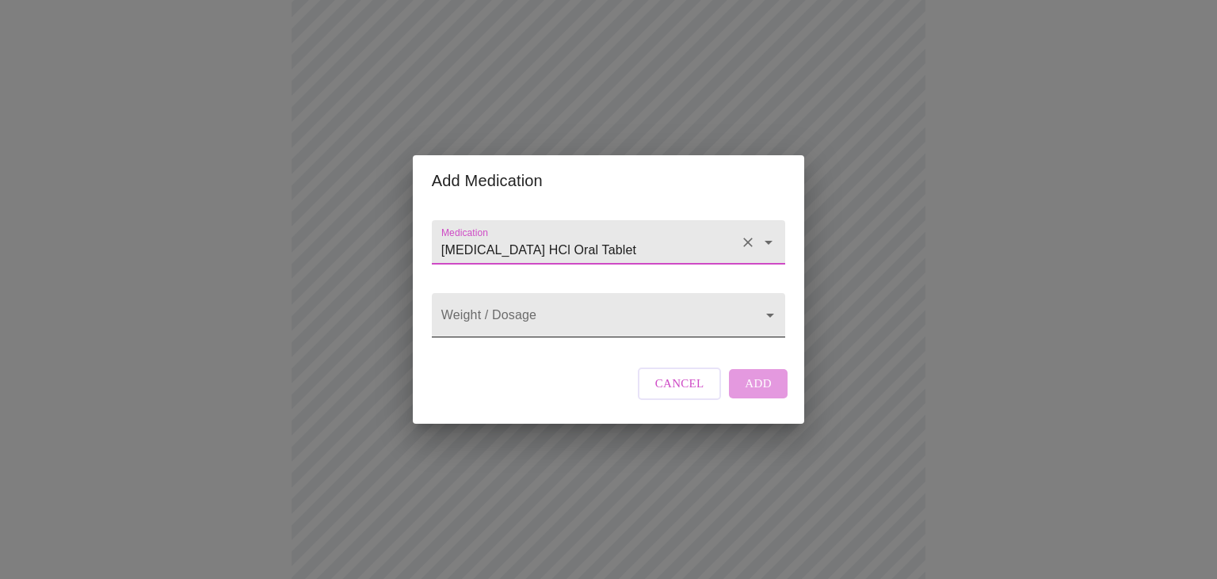
click at [453, 318] on body "MyMenopauseRx Appointments Messaging Labs Uploads Medications Community Refer a…" at bounding box center [608, 350] width 1204 height 1189
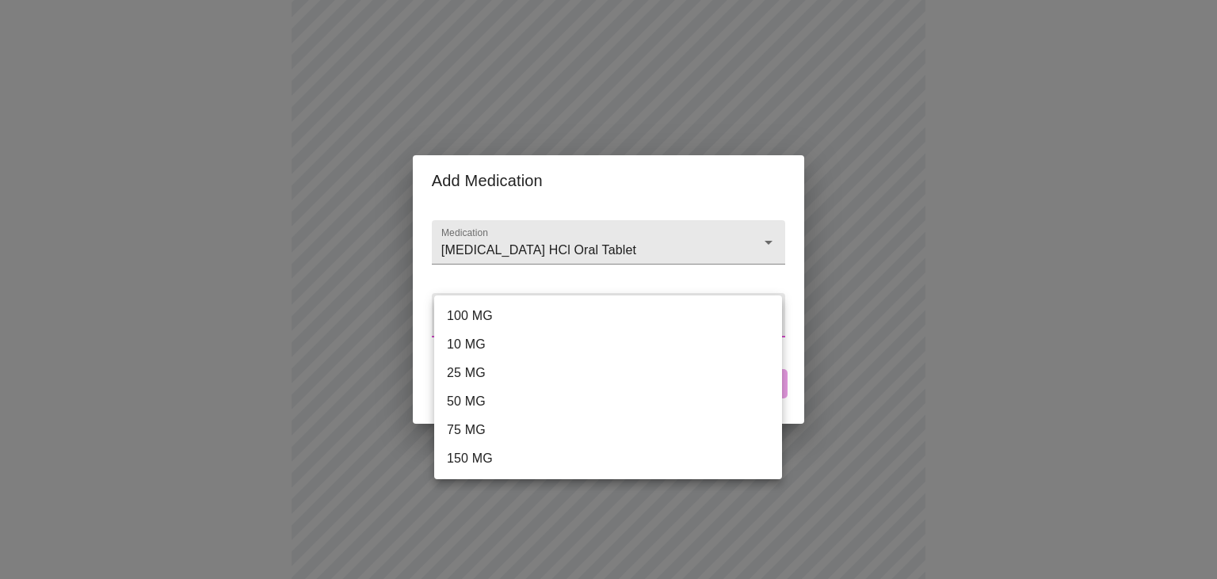
click at [515, 320] on li "100 MG" at bounding box center [608, 316] width 348 height 29
type input "100 MG"
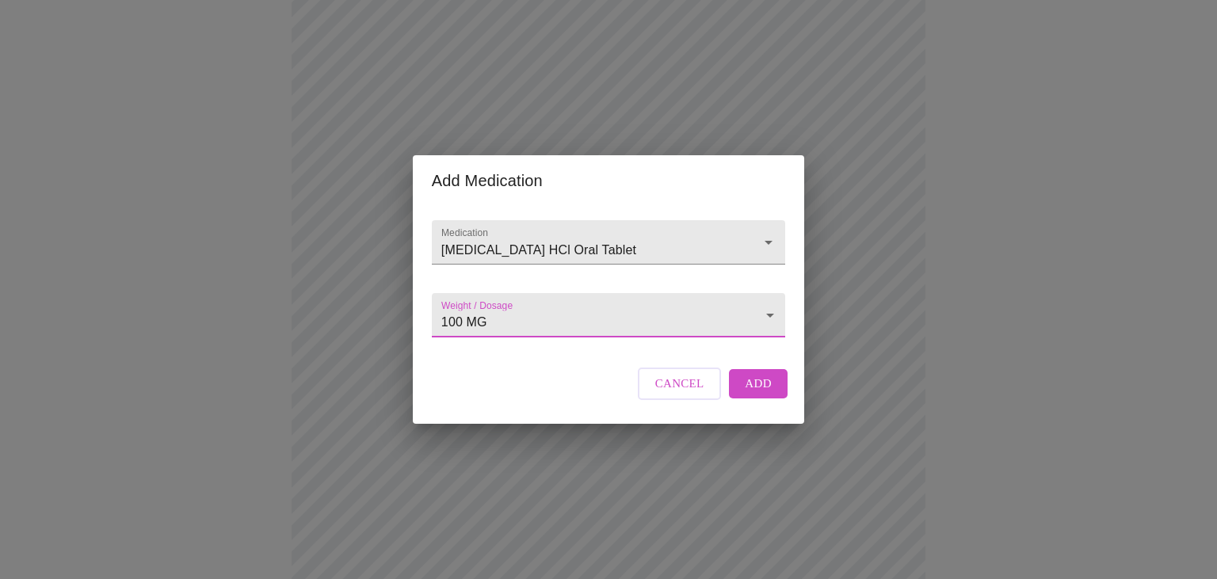
click at [770, 312] on body "MyMenopauseRx Appointments Messaging Labs Uploads Medications Community Refer a…" at bounding box center [608, 350] width 1204 height 1189
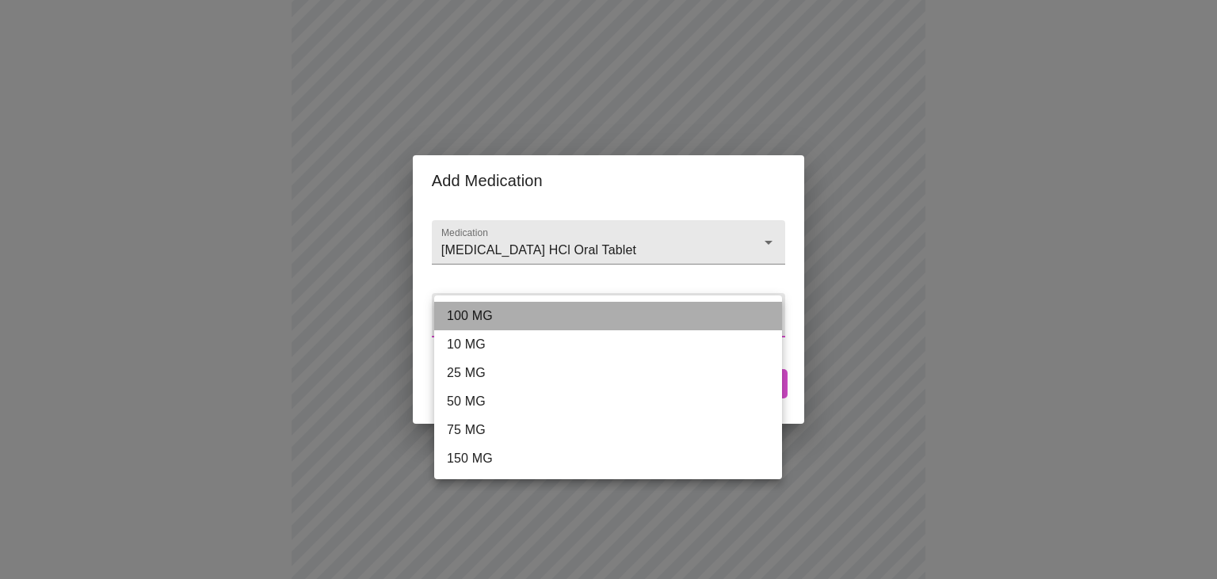
click at [770, 307] on li "100 MG" at bounding box center [608, 316] width 348 height 29
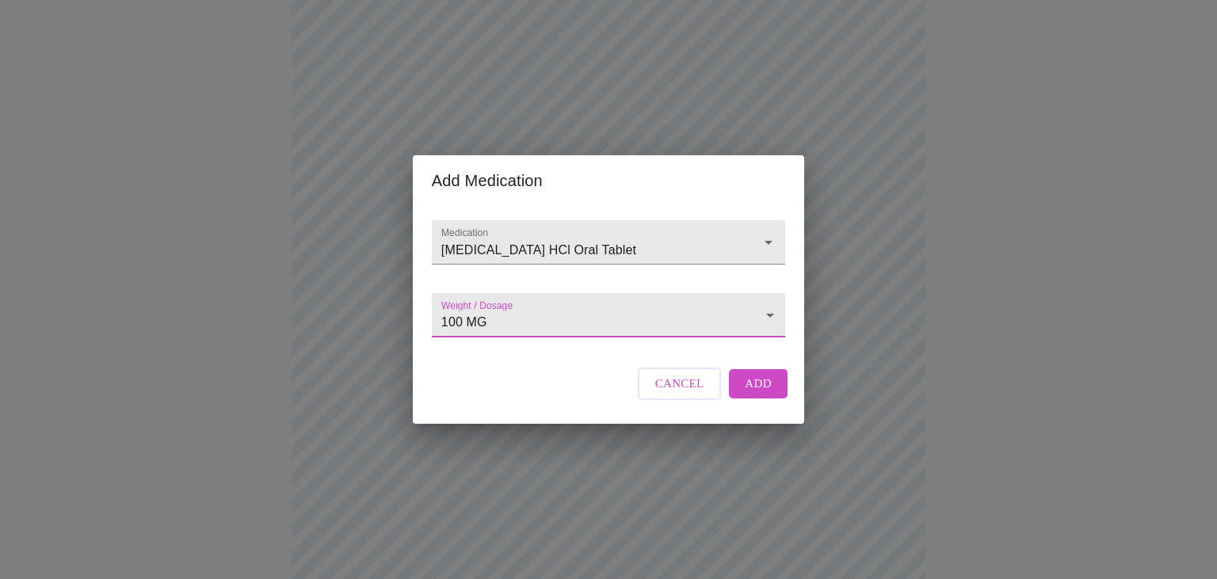
click at [761, 394] on span "Add" at bounding box center [758, 383] width 27 height 21
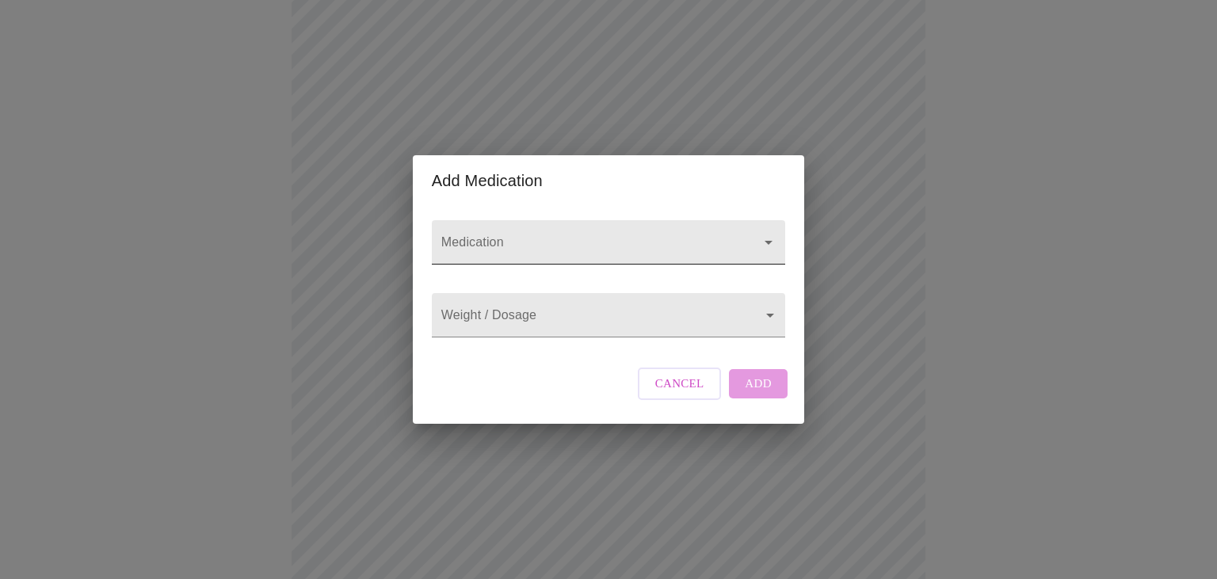
click at [601, 235] on input "Medication" at bounding box center [586, 249] width 296 height 29
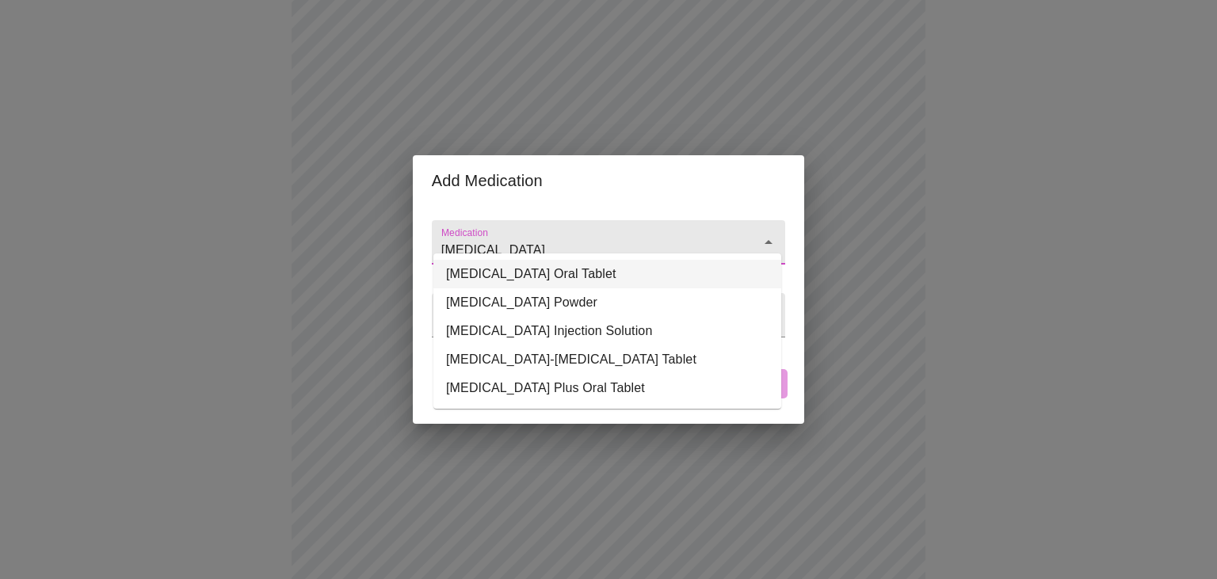
click at [504, 274] on li "[MEDICAL_DATA] Oral Tablet" at bounding box center [607, 274] width 348 height 29
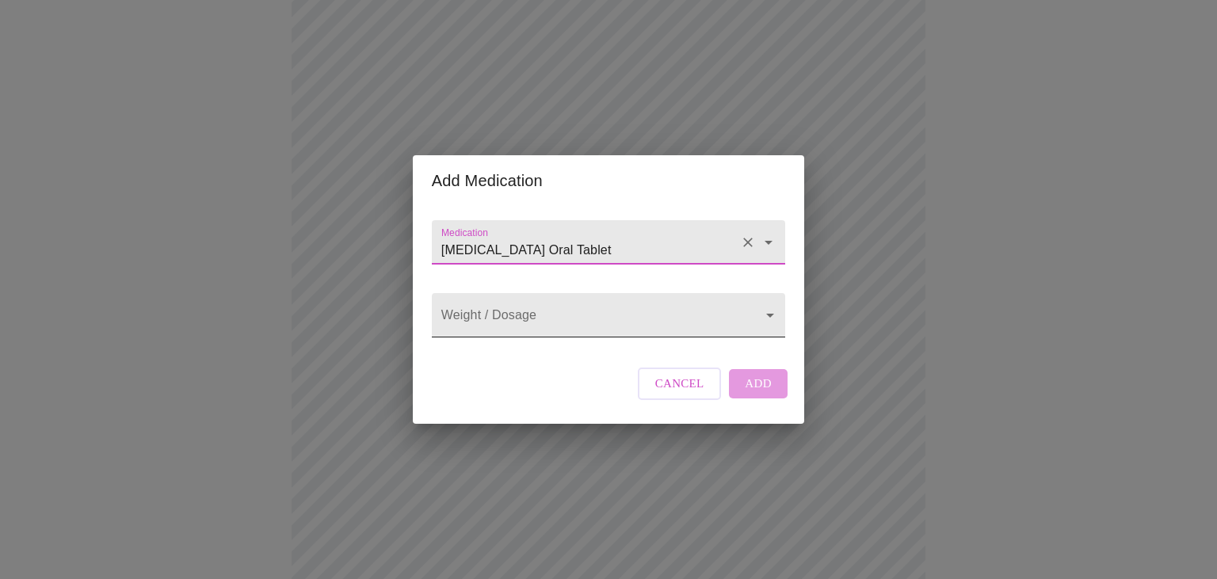
type input "[MEDICAL_DATA] Oral Tablet"
click at [480, 315] on body "MyMenopauseRx Appointments Messaging Labs Uploads Medications Community Refer a…" at bounding box center [608, 367] width 1204 height 1223
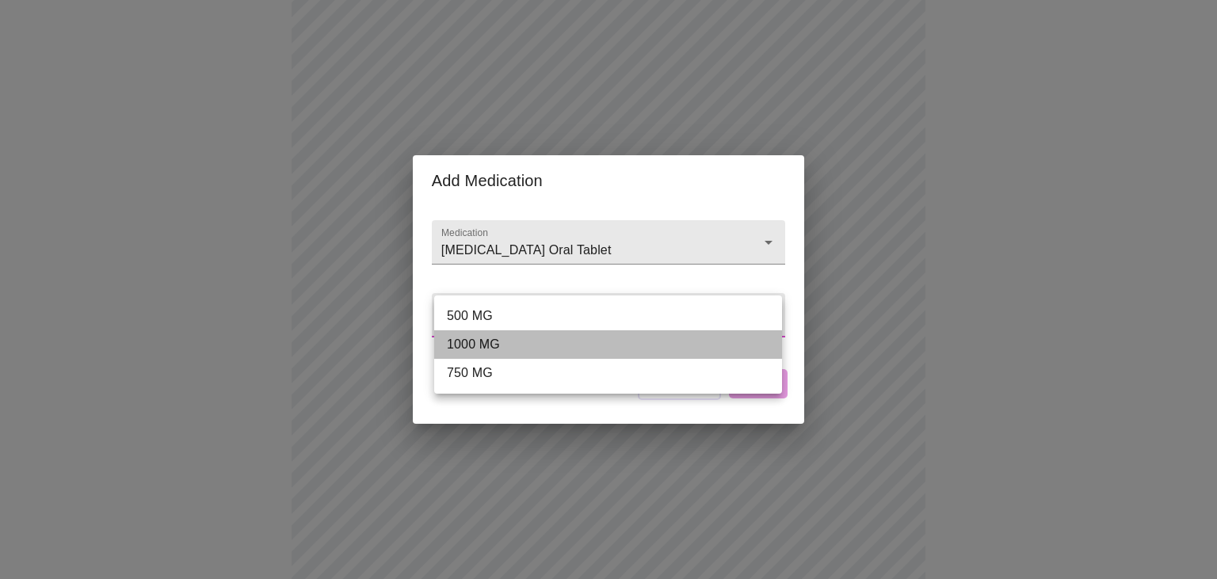
click at [477, 346] on li "1000 MG" at bounding box center [608, 344] width 348 height 29
type input "1000 MG"
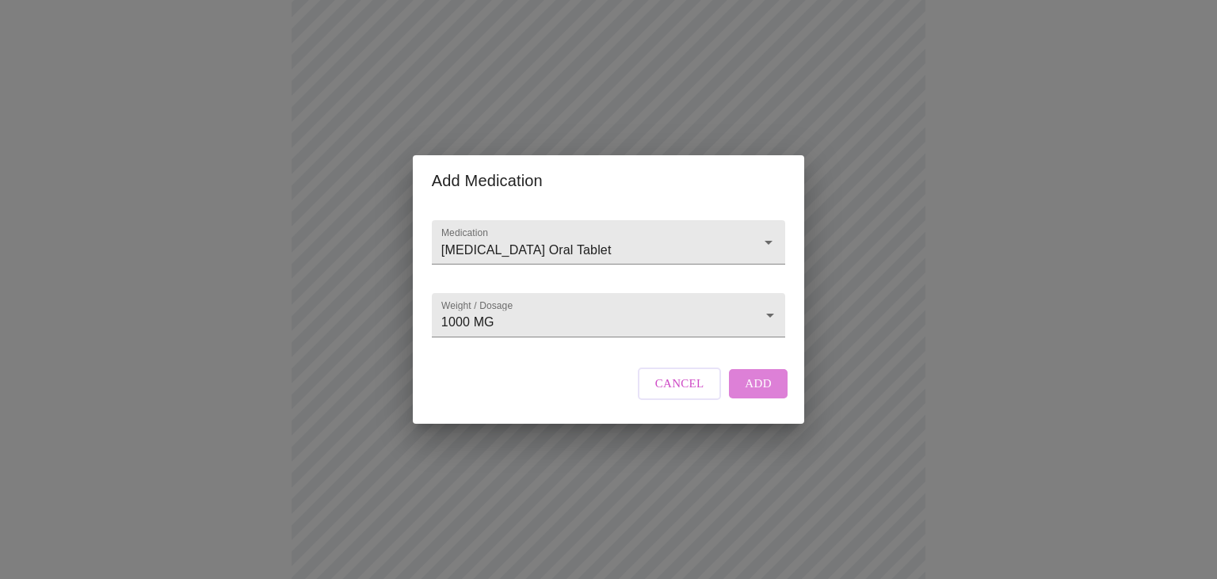
click at [749, 394] on span "Add" at bounding box center [758, 383] width 27 height 21
click at [492, 239] on input "Medication" at bounding box center [586, 249] width 296 height 29
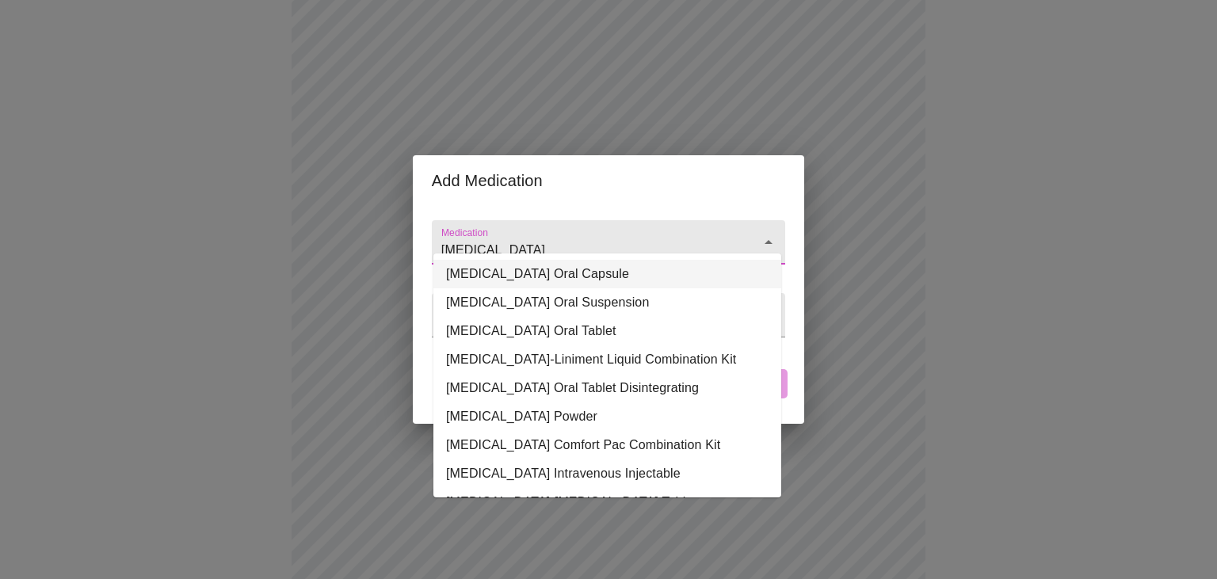
click at [620, 279] on li "[MEDICAL_DATA] Oral Capsule" at bounding box center [607, 274] width 348 height 29
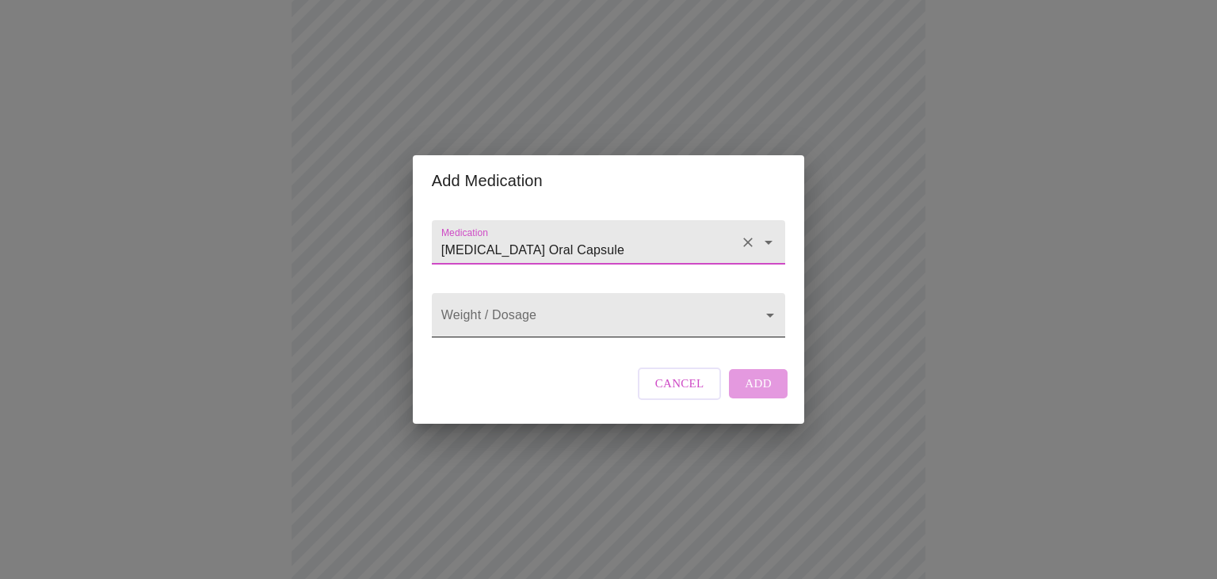
click at [540, 328] on body "MyMenopauseRx Appointments Messaging Labs Uploads Medications Community Refer a…" at bounding box center [608, 396] width 1204 height 1281
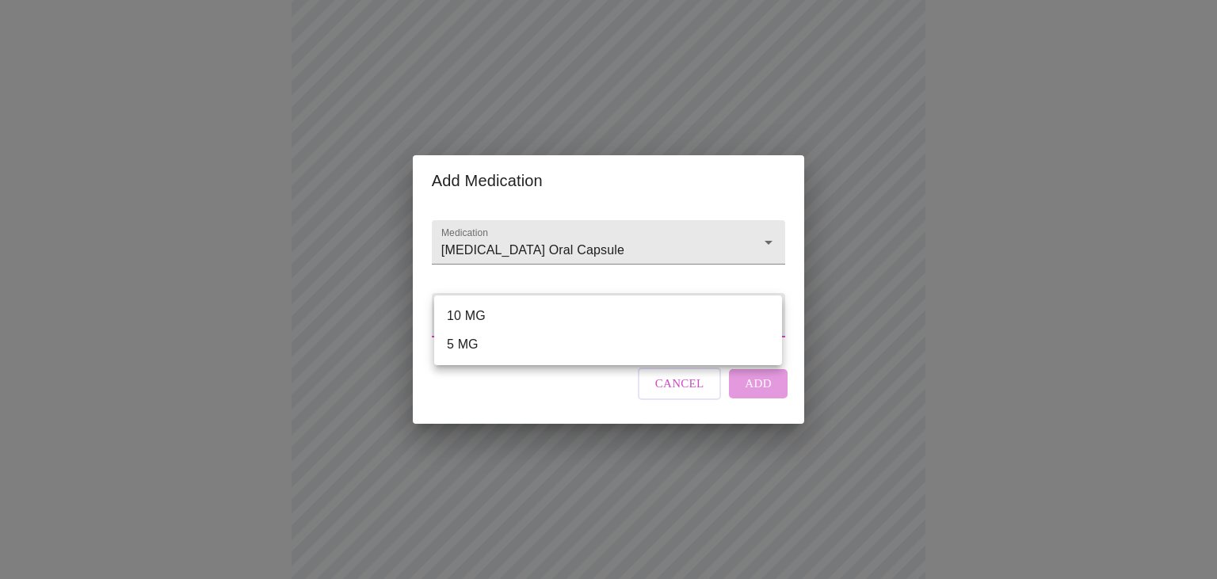
click at [567, 254] on div at bounding box center [608, 289] width 1217 height 579
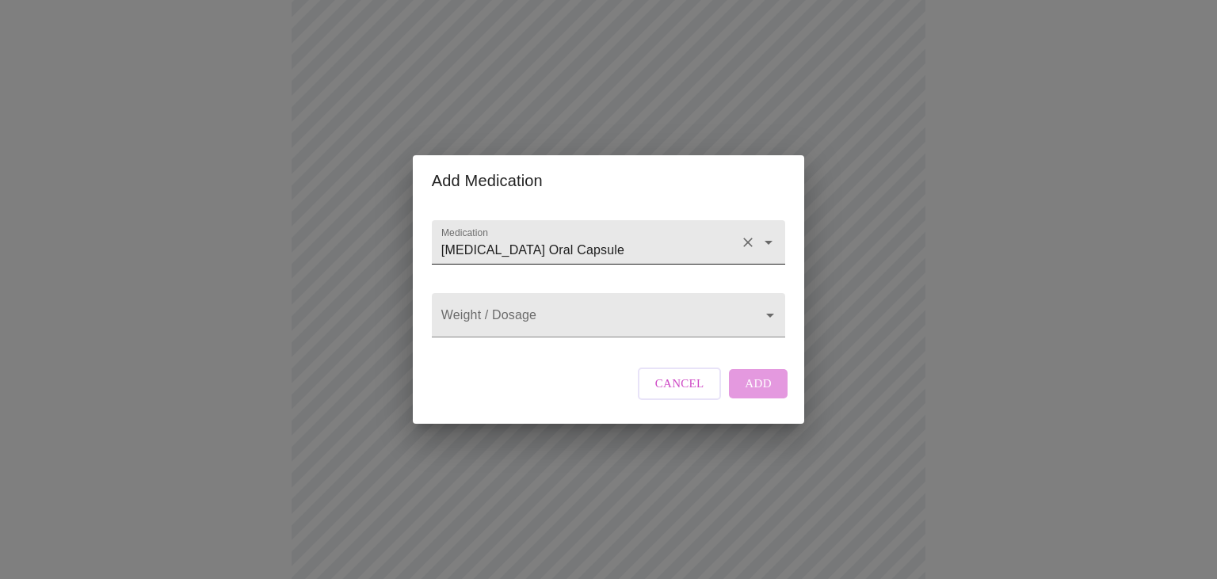
click at [582, 235] on input "[MEDICAL_DATA] Oral Capsule" at bounding box center [586, 249] width 296 height 29
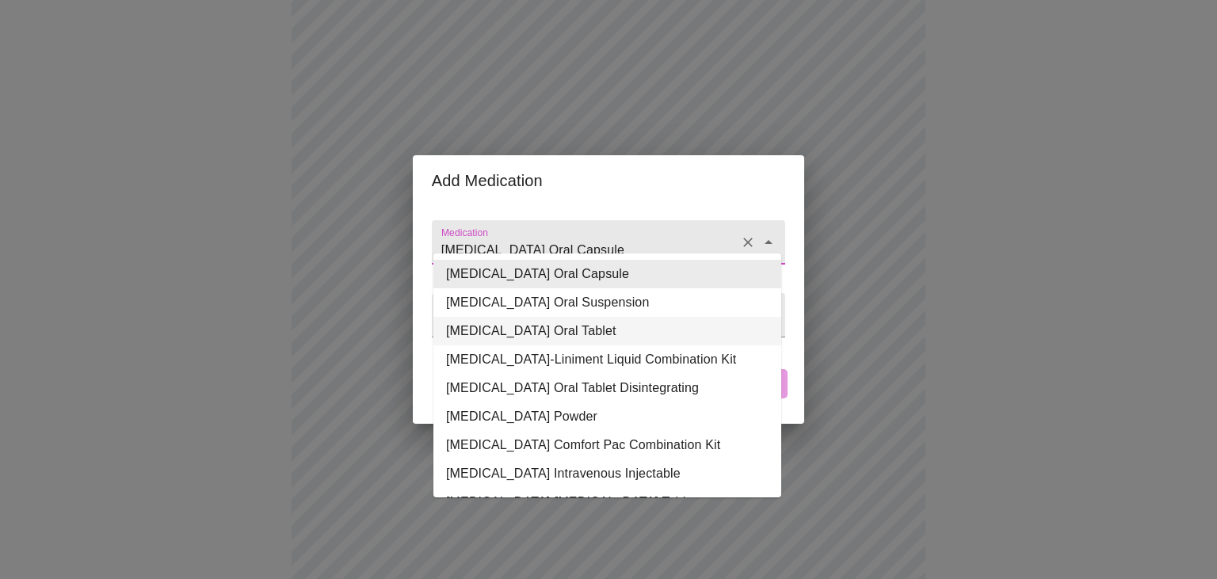
click at [590, 339] on li "[MEDICAL_DATA] Oral Tablet" at bounding box center [607, 331] width 348 height 29
type input "[MEDICAL_DATA] Oral Tablet"
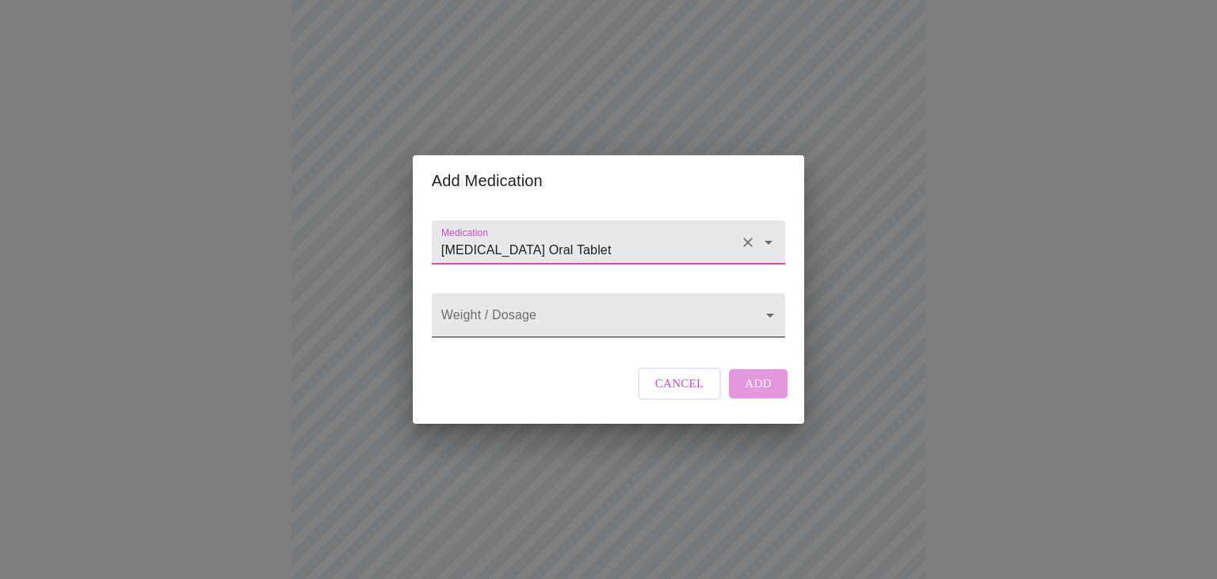
click at [583, 311] on body "MyMenopauseRx Appointments Messaging Labs Uploads Medications Community Refer a…" at bounding box center [608, 396] width 1204 height 1281
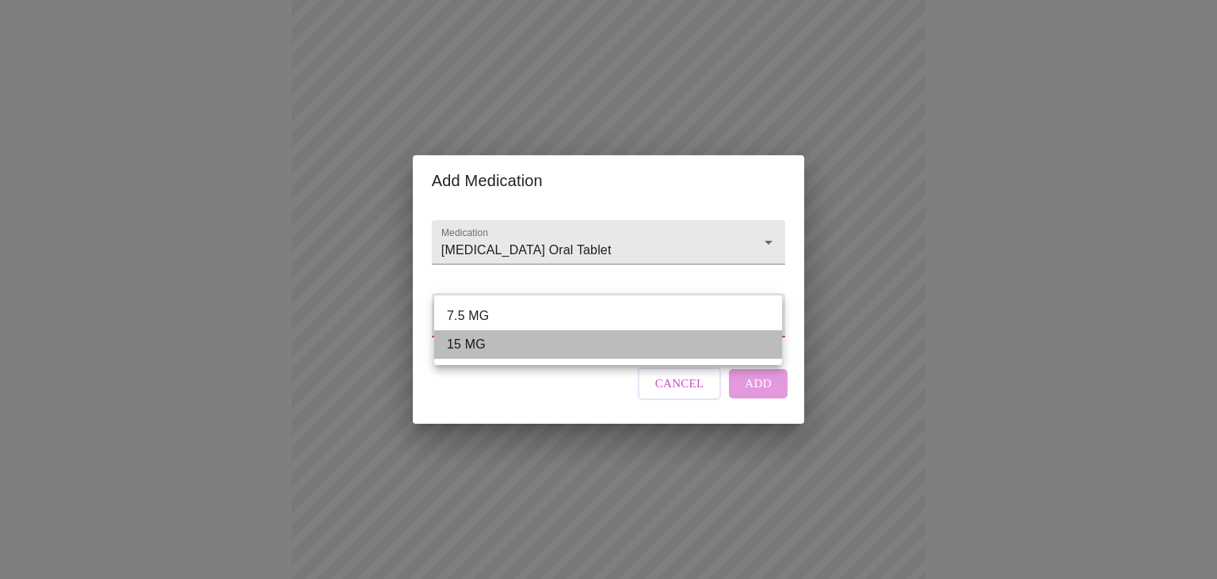
click at [513, 345] on li "15 MG" at bounding box center [608, 344] width 348 height 29
type input "15 MG"
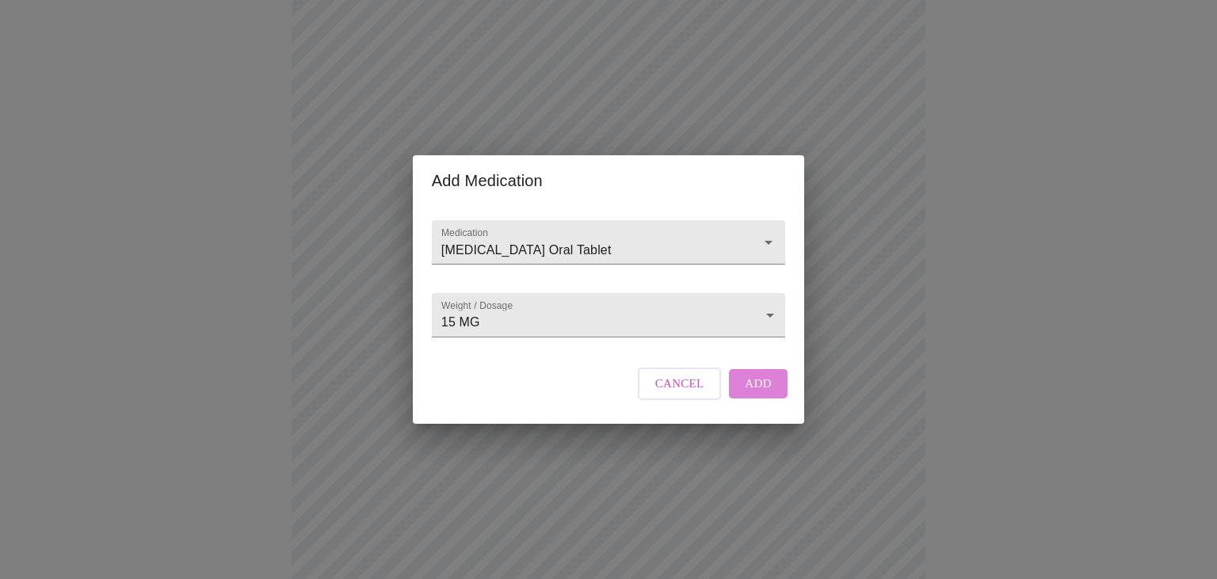
click at [758, 394] on span "Add" at bounding box center [758, 383] width 27 height 21
click at [513, 238] on input "Medication" at bounding box center [586, 249] width 296 height 29
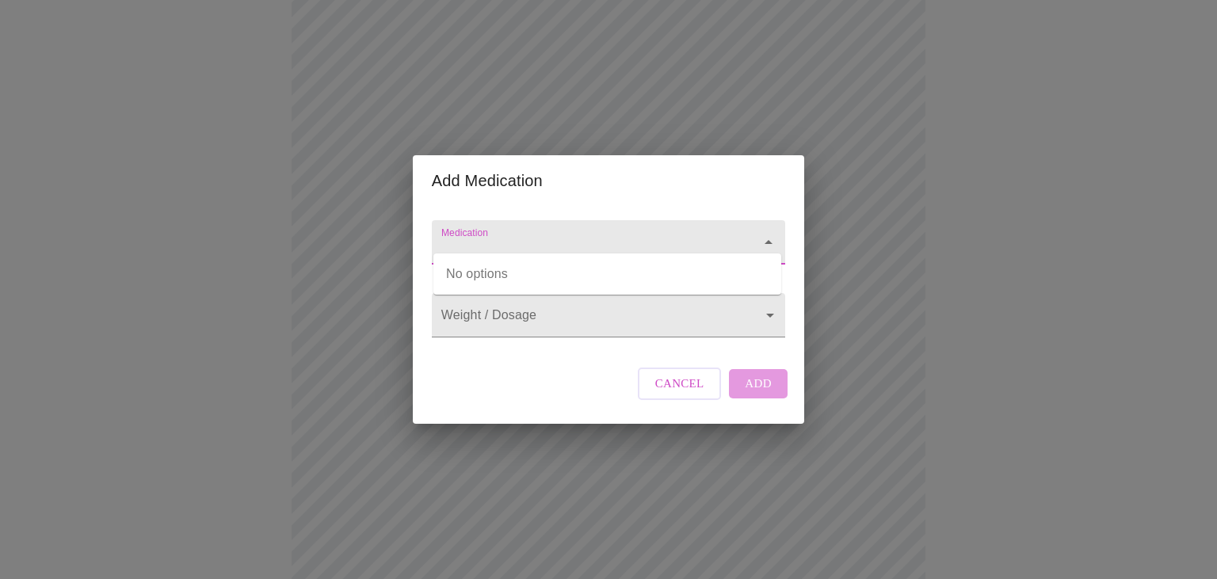
click at [513, 236] on input "Medication" at bounding box center [586, 249] width 296 height 29
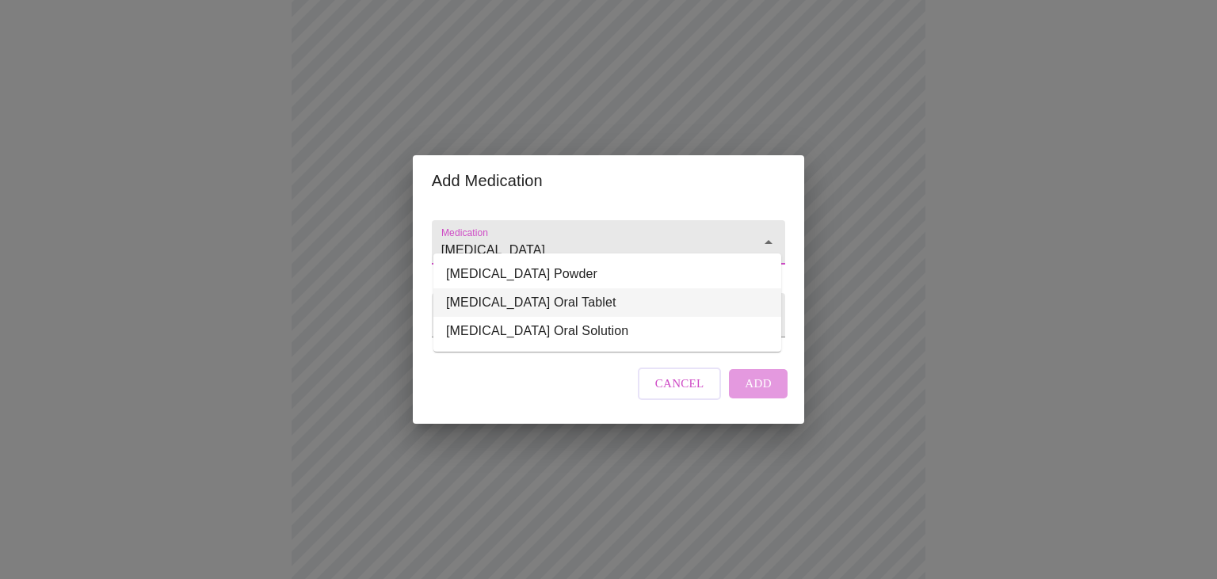
click at [632, 307] on li "[MEDICAL_DATA] Oral Tablet" at bounding box center [607, 302] width 348 height 29
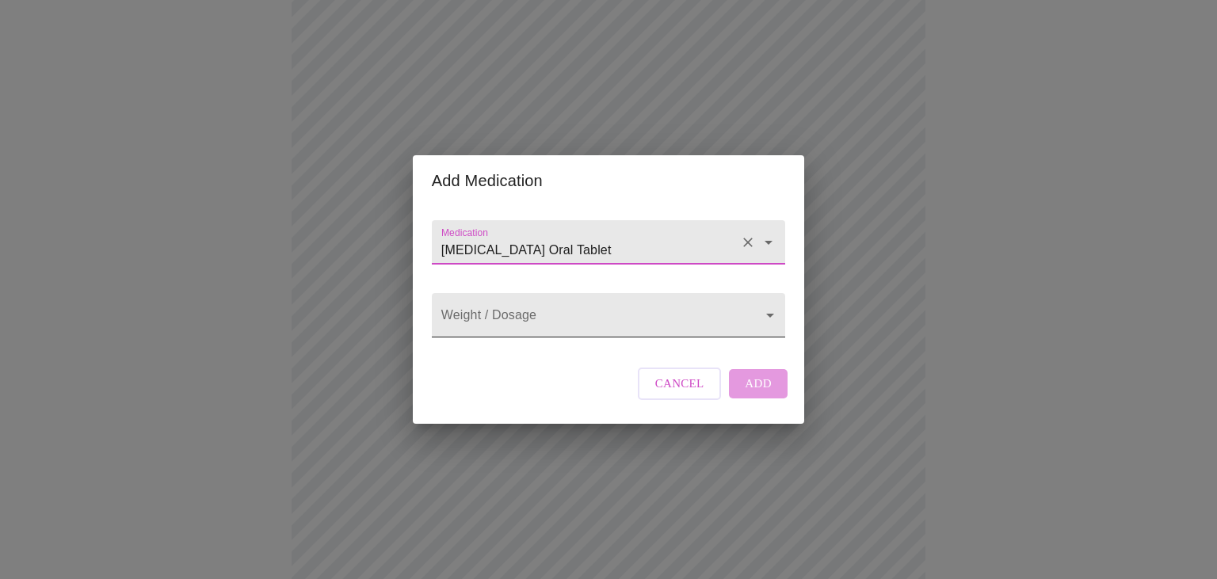
type input "[MEDICAL_DATA] Oral Tablet"
click at [561, 319] on body "MyMenopauseRx Appointments Messaging Labs Uploads Medications Community Refer a…" at bounding box center [608, 426] width 1204 height 1340
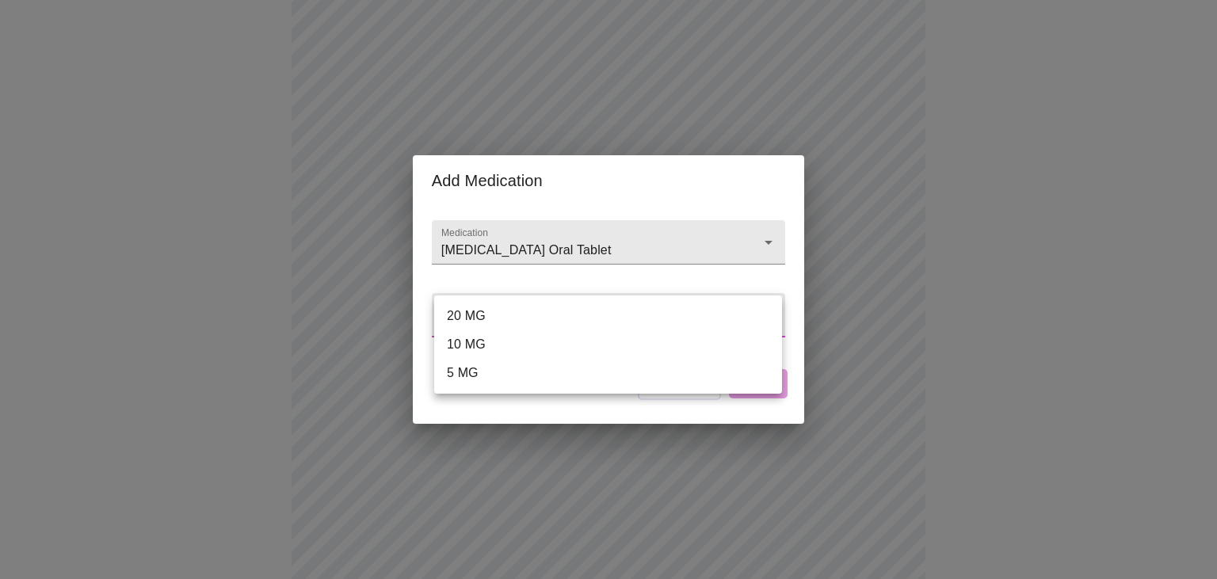
click at [523, 347] on li "10 MG" at bounding box center [608, 344] width 348 height 29
type input "10 MG"
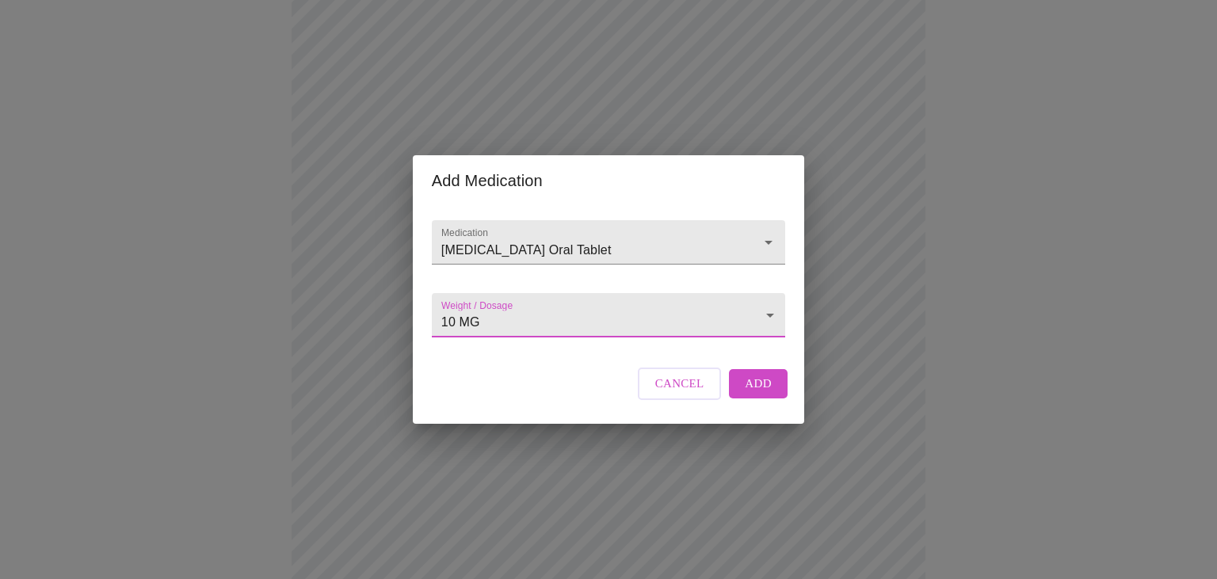
click at [757, 394] on span "Add" at bounding box center [758, 383] width 27 height 21
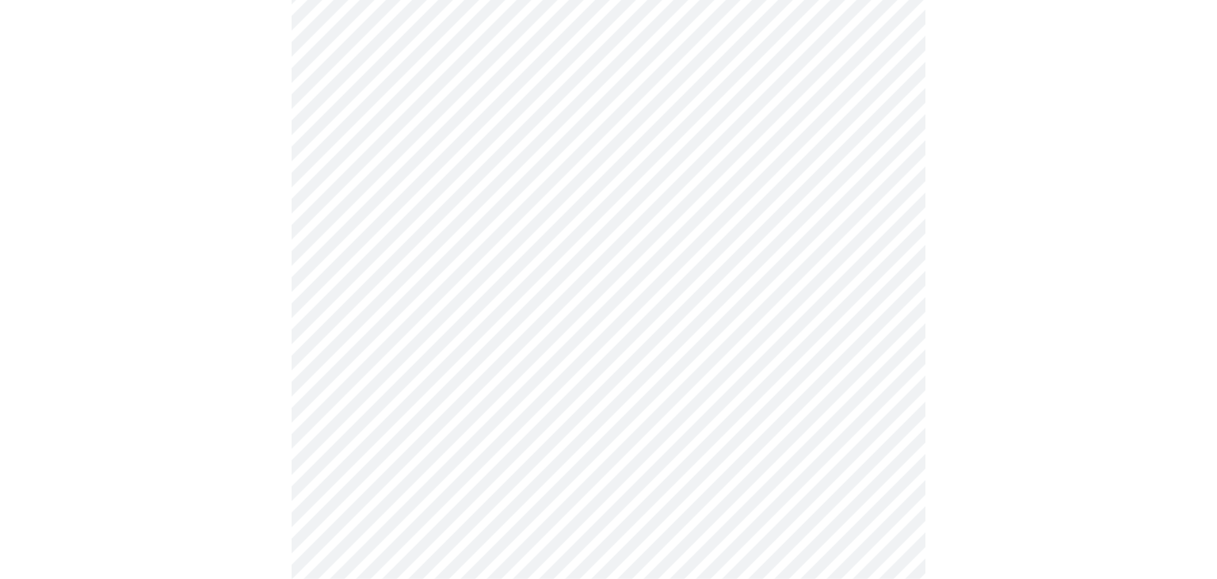
scroll to position [500, 0]
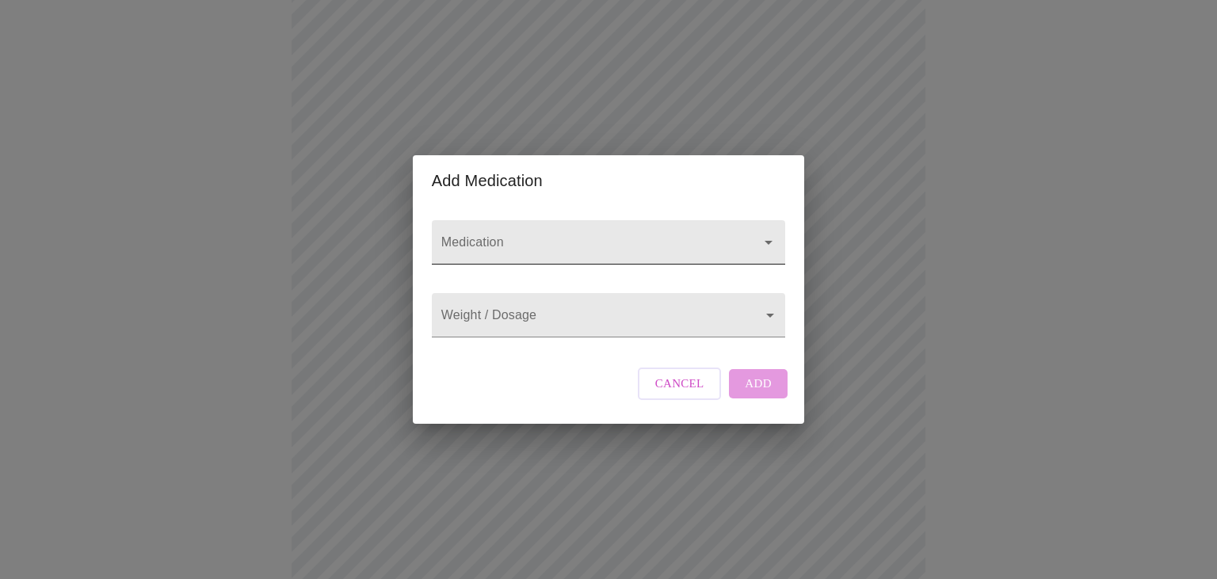
drag, startPoint x: 529, startPoint y: 208, endPoint x: 531, endPoint y: 216, distance: 8.1
click at [529, 220] on div at bounding box center [608, 242] width 353 height 44
type input "[MEDICAL_DATA]"
drag, startPoint x: 553, startPoint y: 231, endPoint x: 188, endPoint y: 231, distance: 365.3
click at [438, 235] on input "[MEDICAL_DATA]" at bounding box center [586, 249] width 296 height 29
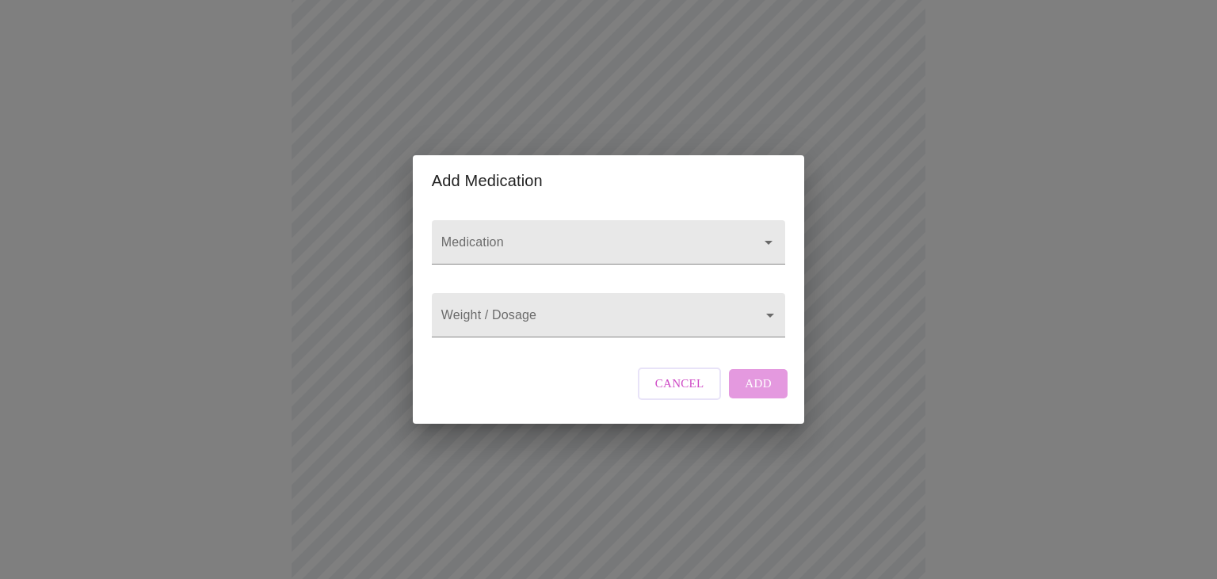
click at [334, 296] on div "Add Medication Medication Weight / Dosage ​ Cancel Add" at bounding box center [608, 289] width 1217 height 579
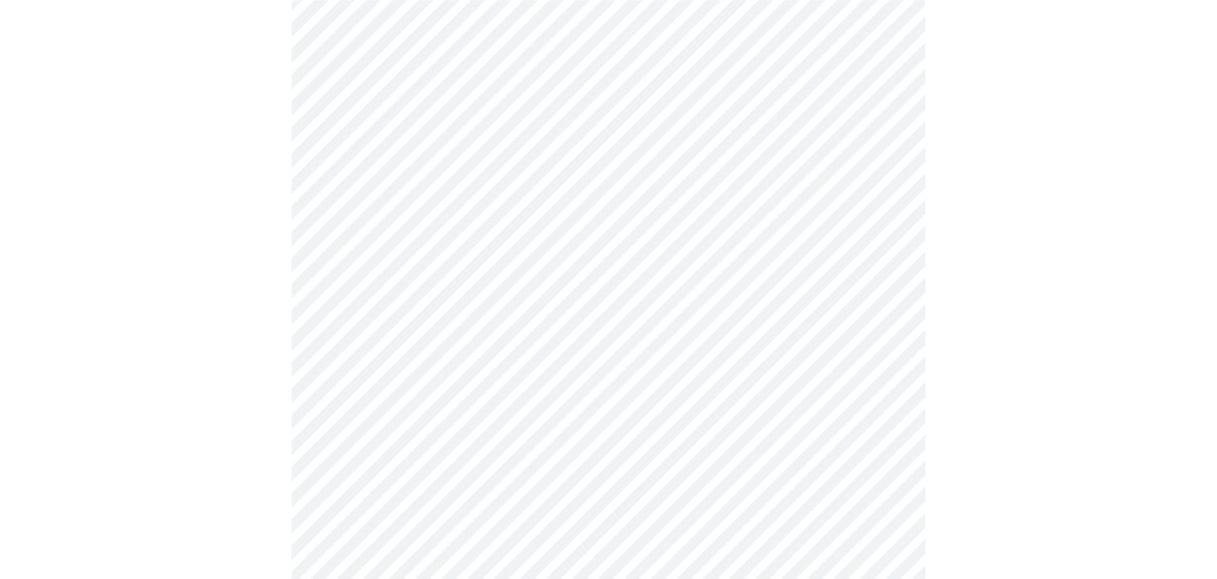
scroll to position [0, 0]
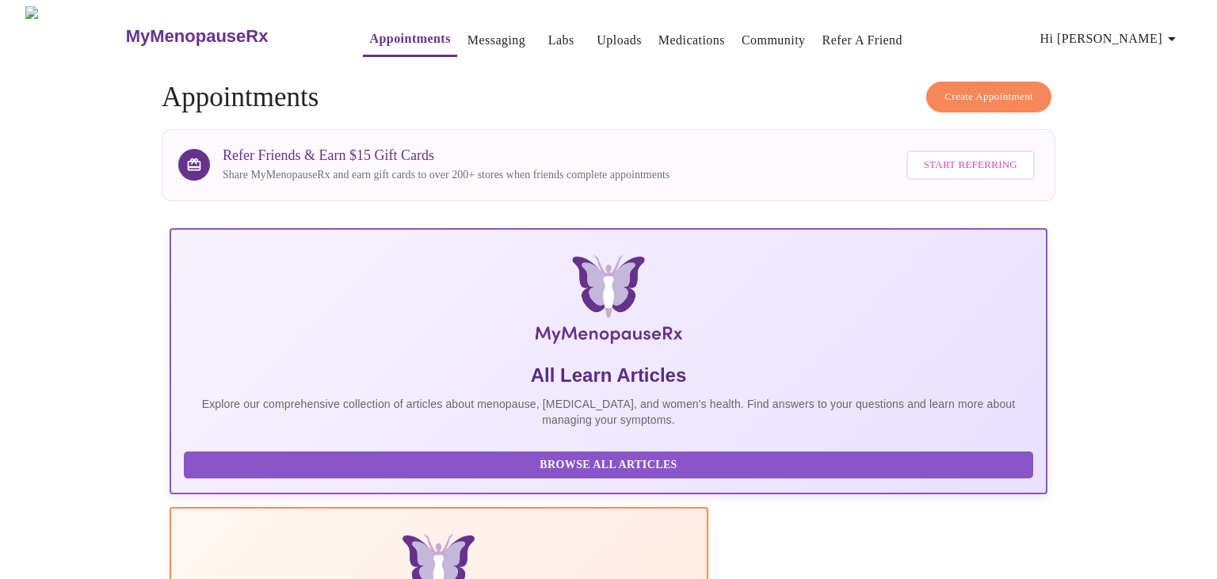
click at [597, 29] on link "Uploads" at bounding box center [619, 40] width 45 height 22
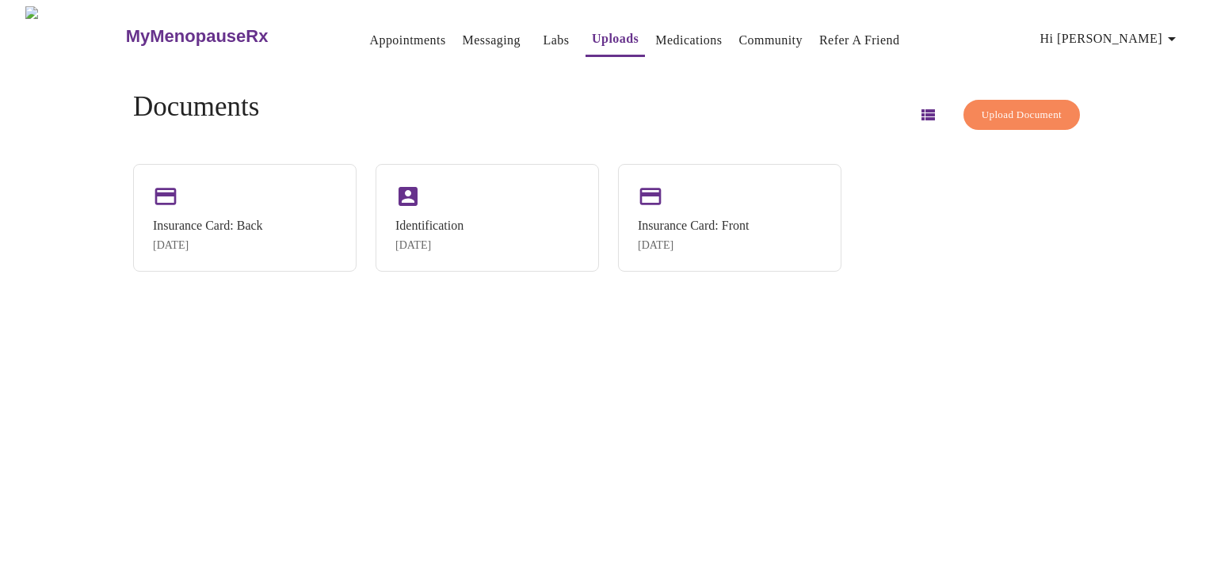
click at [991, 113] on span "Upload Document" at bounding box center [1022, 115] width 80 height 18
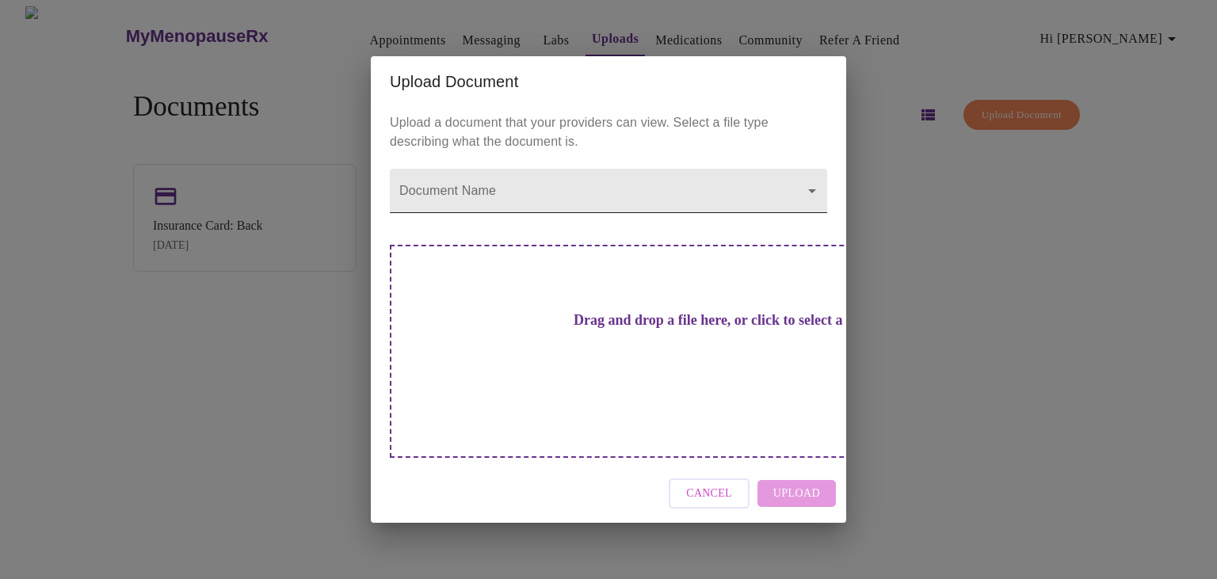
click at [635, 255] on body "MyMenopauseRx Appointments Messaging Labs Uploads Medications Community Refer a…" at bounding box center [608, 295] width 1204 height 579
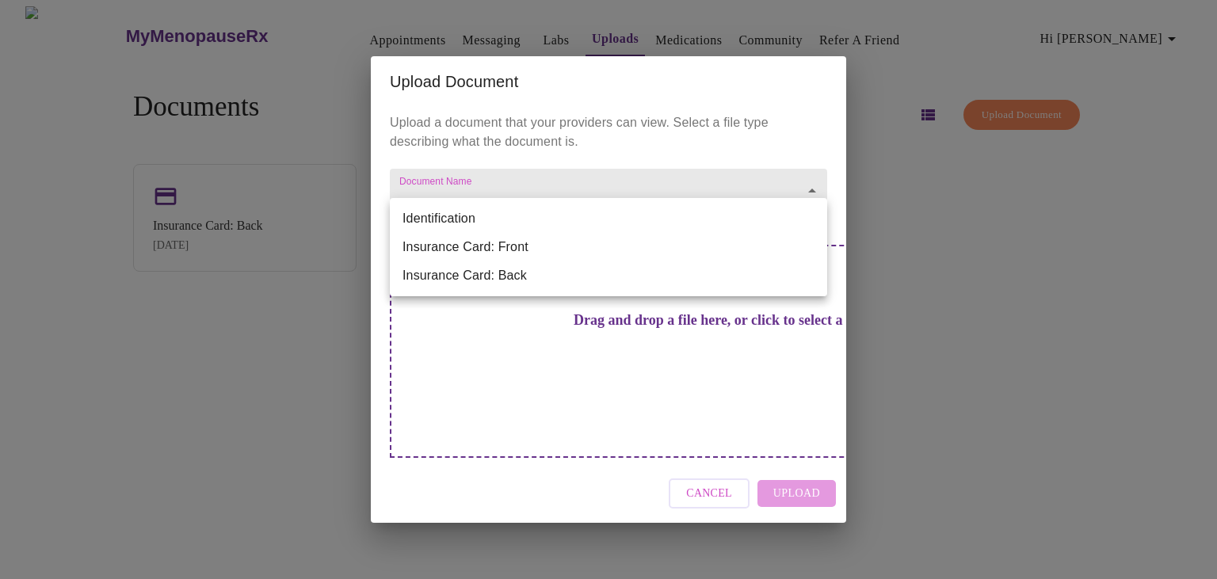
click at [673, 153] on div at bounding box center [608, 289] width 1217 height 579
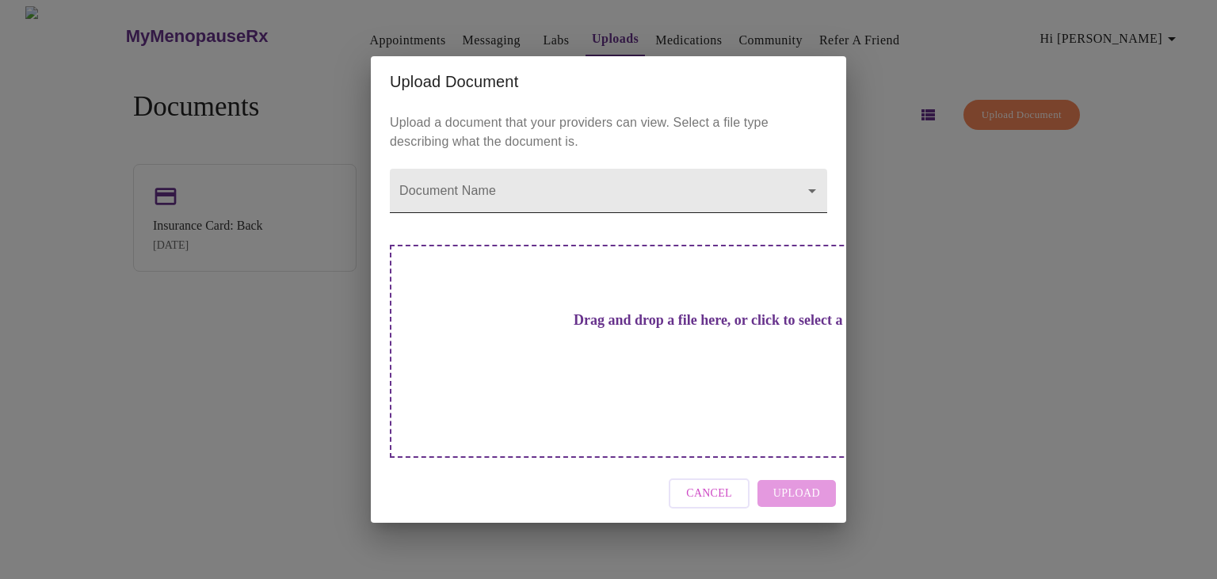
drag, startPoint x: 654, startPoint y: 155, endPoint x: 639, endPoint y: 200, distance: 47.1
click at [653, 151] on p "Upload a document that your providers can view. Select a file type describing w…" at bounding box center [608, 132] width 437 height 38
click at [633, 216] on body "MyMenopauseRx Appointments Messaging Labs Uploads Medications Community Refer a…" at bounding box center [608, 295] width 1204 height 579
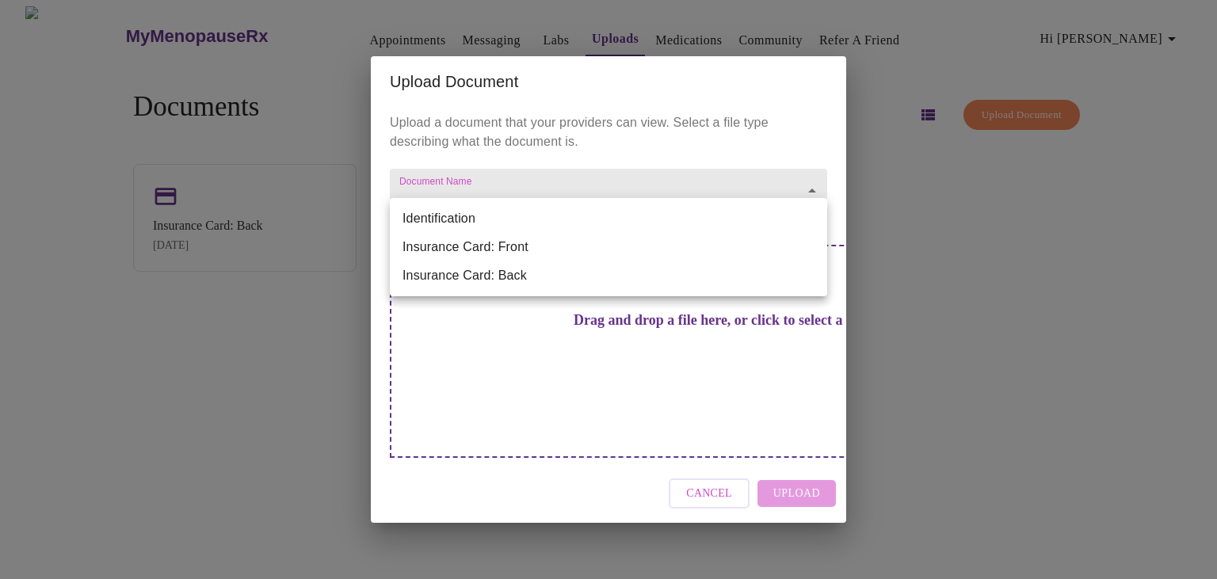
click at [630, 157] on div at bounding box center [608, 289] width 1217 height 579
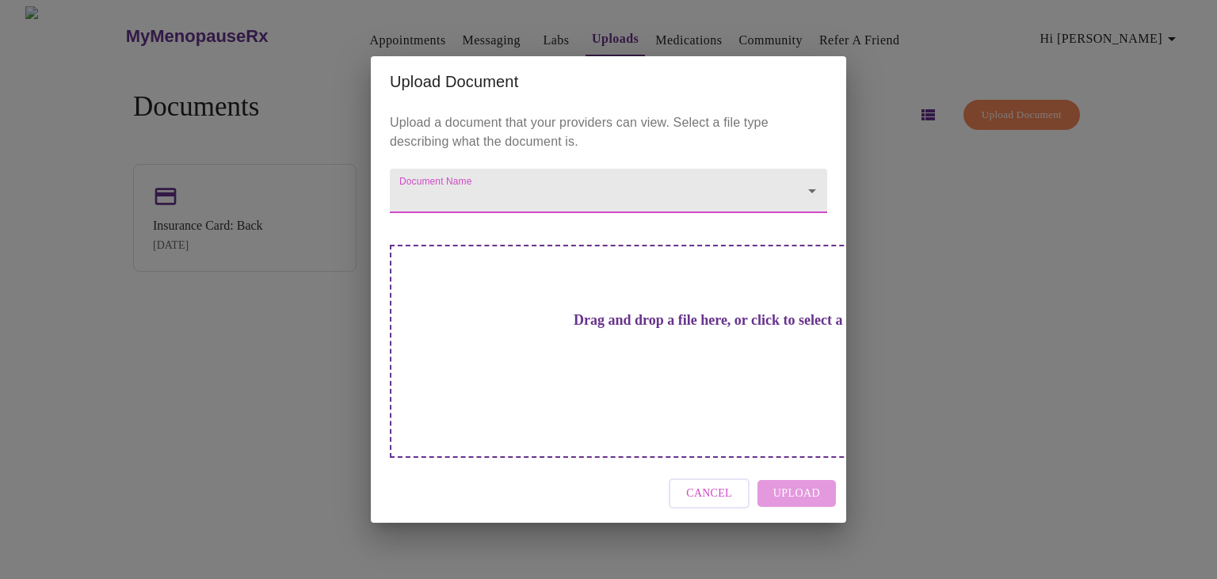
click at [688, 464] on div "Cancel Upload" at bounding box center [608, 493] width 475 height 59
click at [694, 484] on span "Cancel" at bounding box center [709, 494] width 46 height 20
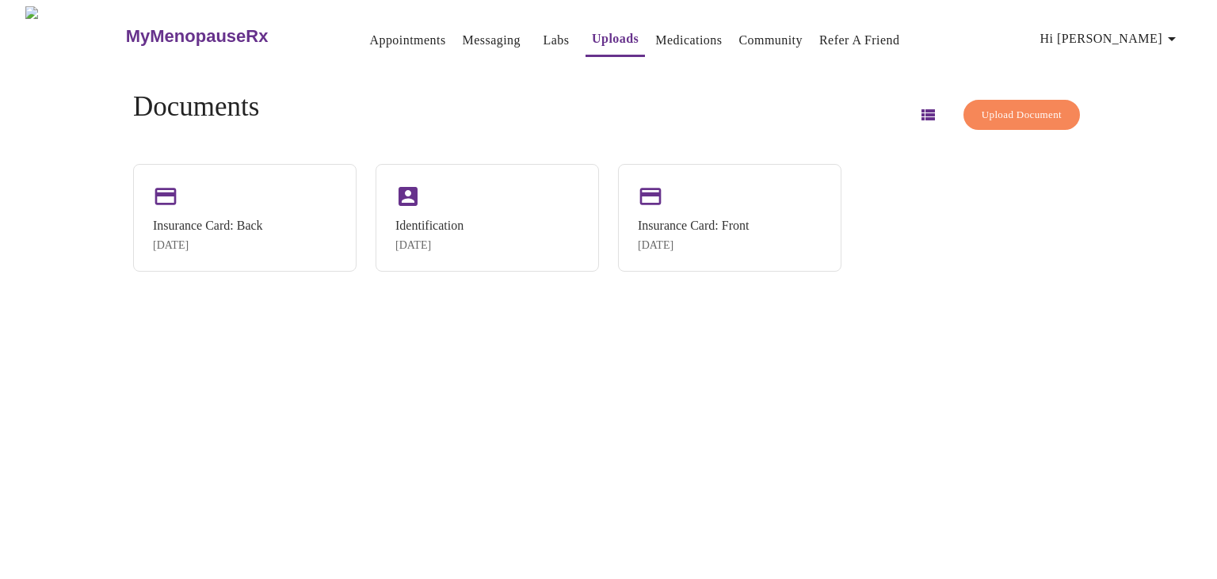
click at [544, 37] on link "Labs" at bounding box center [557, 40] width 26 height 22
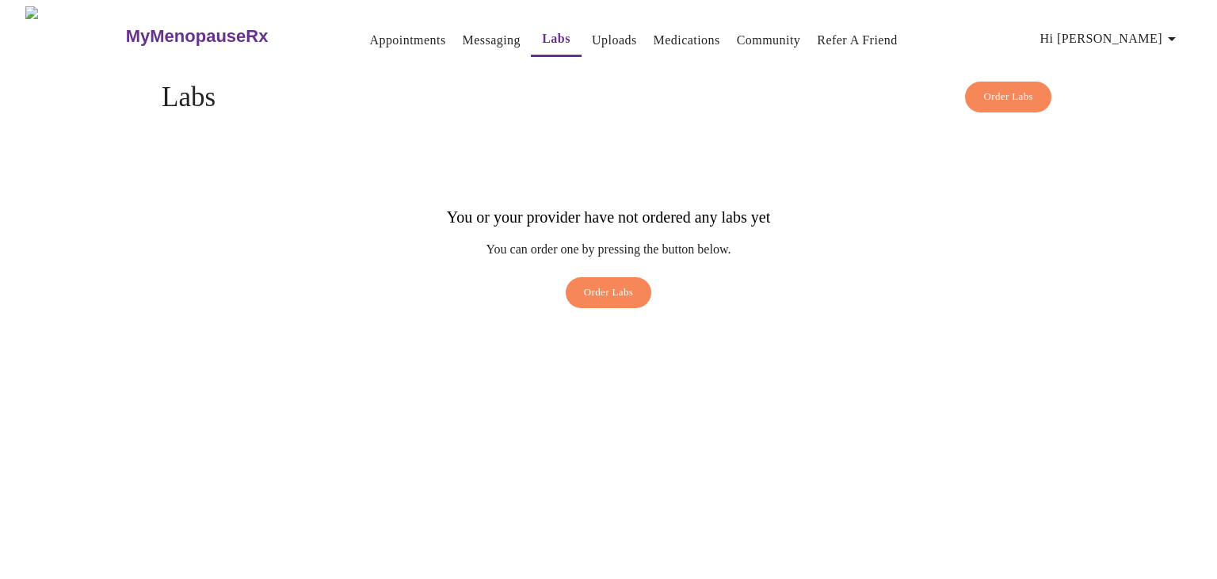
click at [597, 284] on span "Order Labs" at bounding box center [609, 293] width 50 height 18
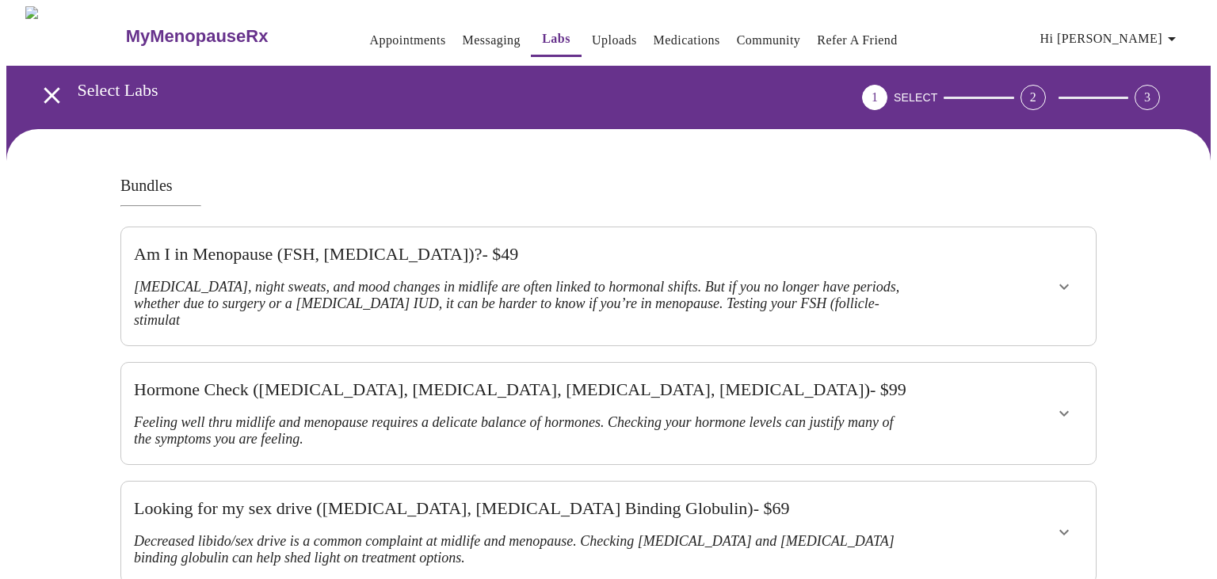
click at [46, 82] on icon "open drawer" at bounding box center [52, 96] width 28 height 28
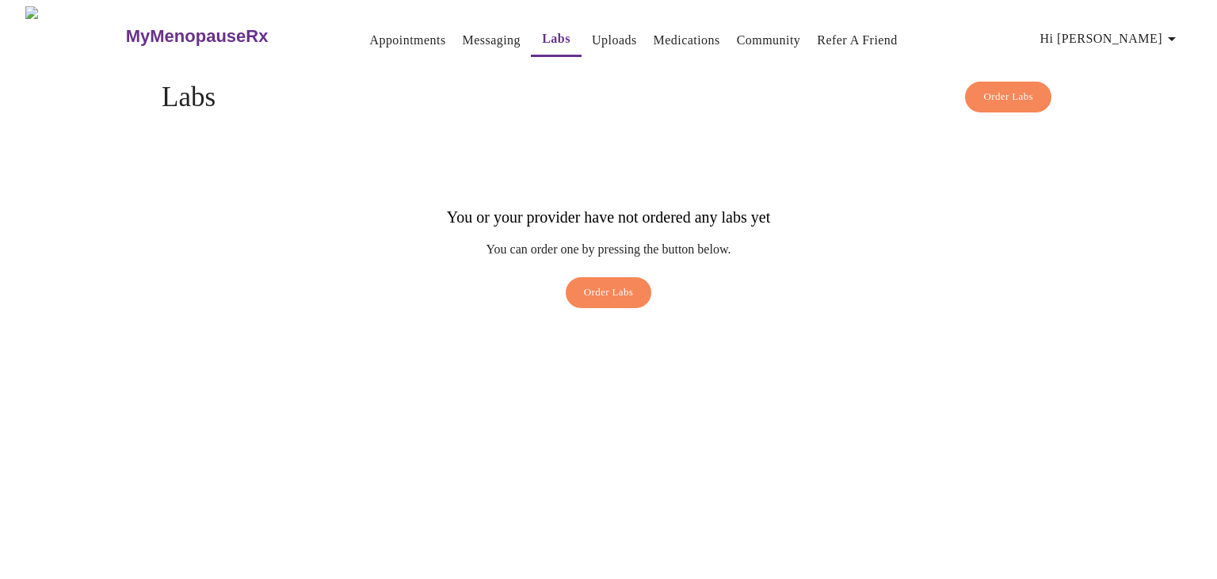
click at [602, 38] on link "Uploads" at bounding box center [614, 40] width 45 height 22
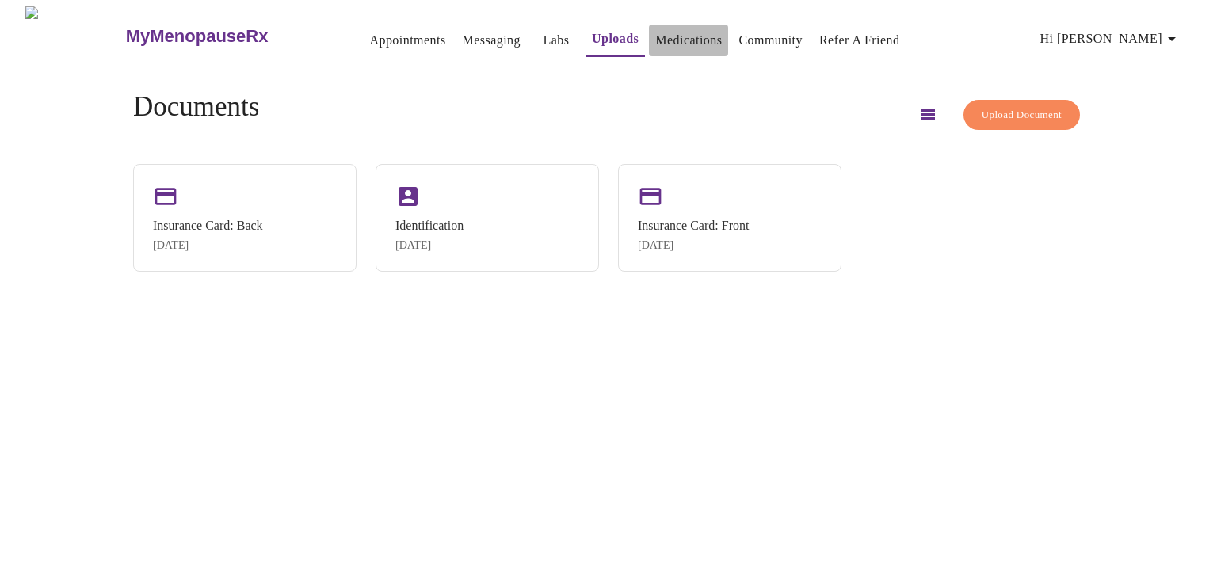
click at [665, 30] on link "Medications" at bounding box center [688, 40] width 67 height 22
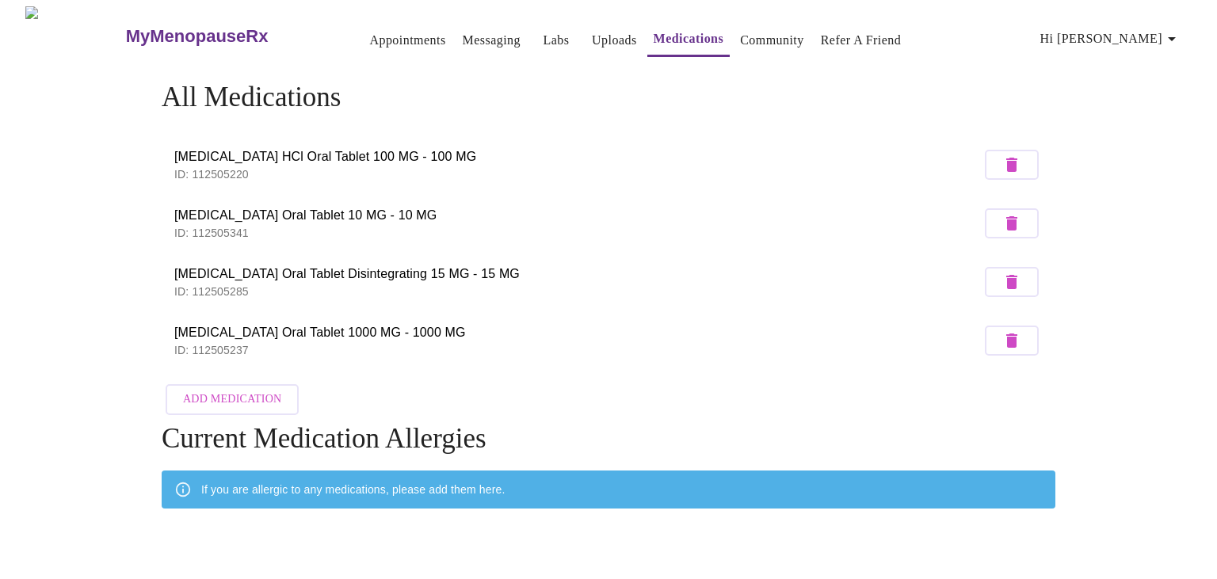
click at [463, 39] on link "Messaging" at bounding box center [492, 40] width 58 height 22
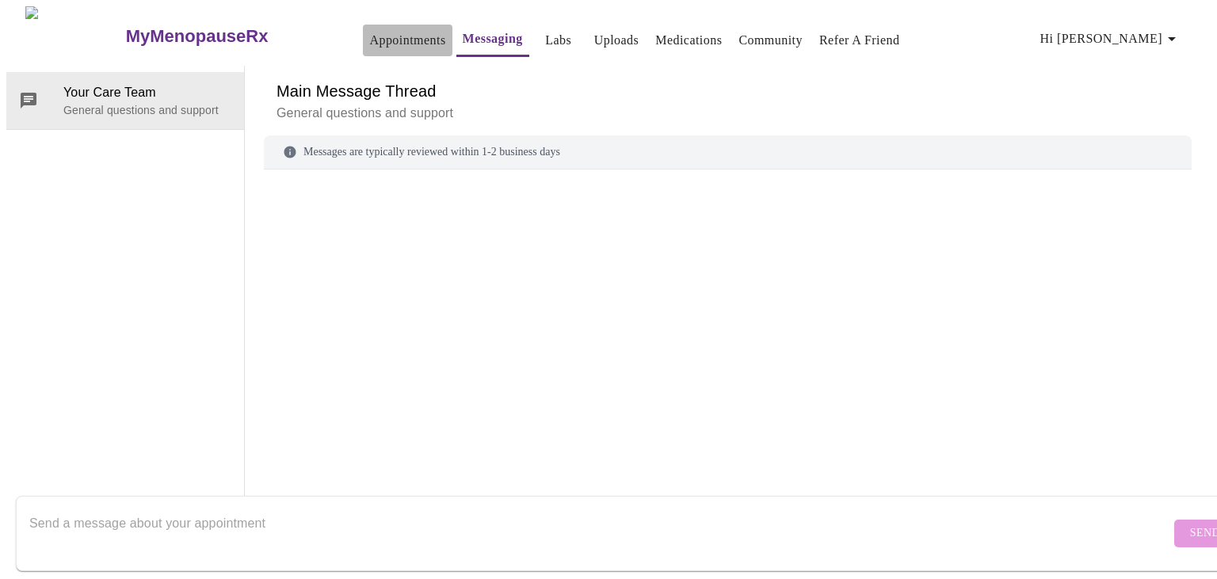
click at [371, 43] on link "Appointments" at bounding box center [407, 40] width 76 height 22
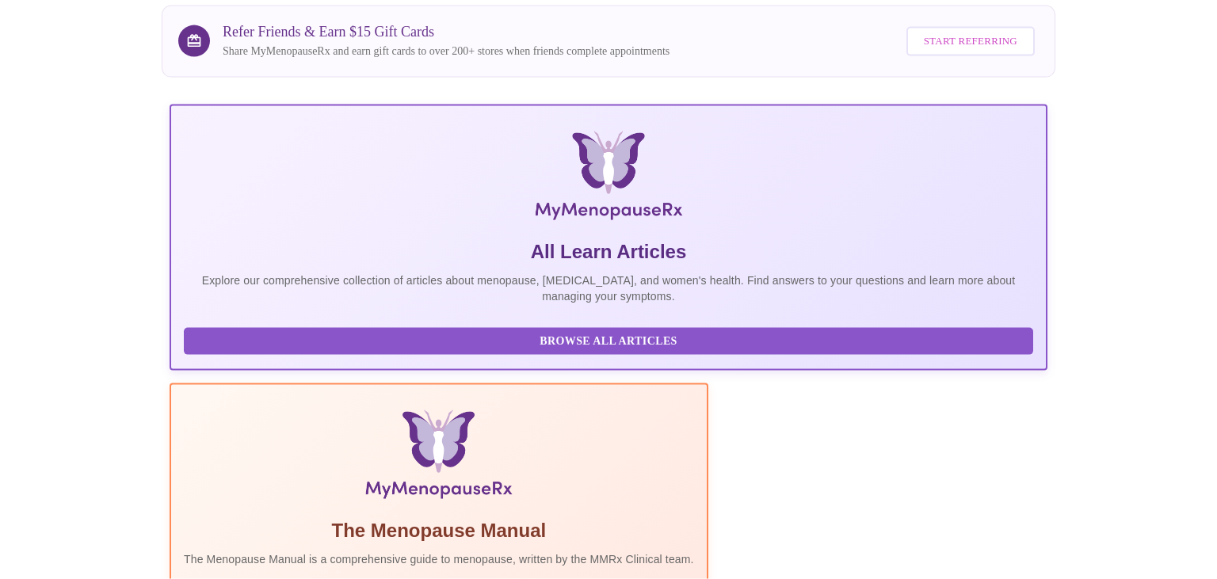
scroll to position [285, 0]
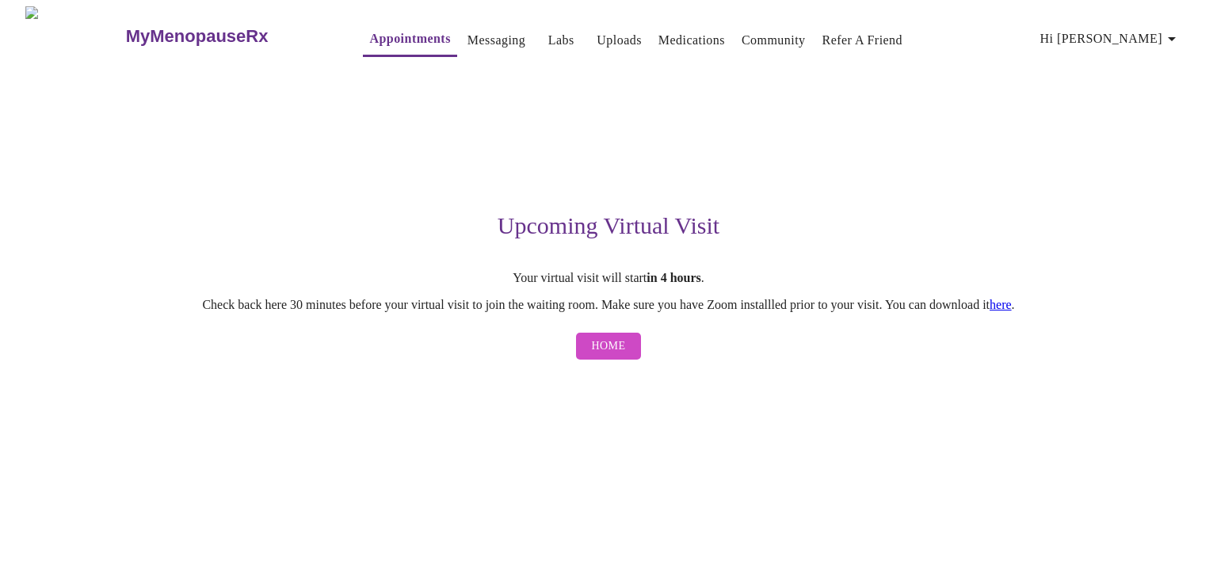
click at [613, 353] on span "Home" at bounding box center [609, 347] width 34 height 20
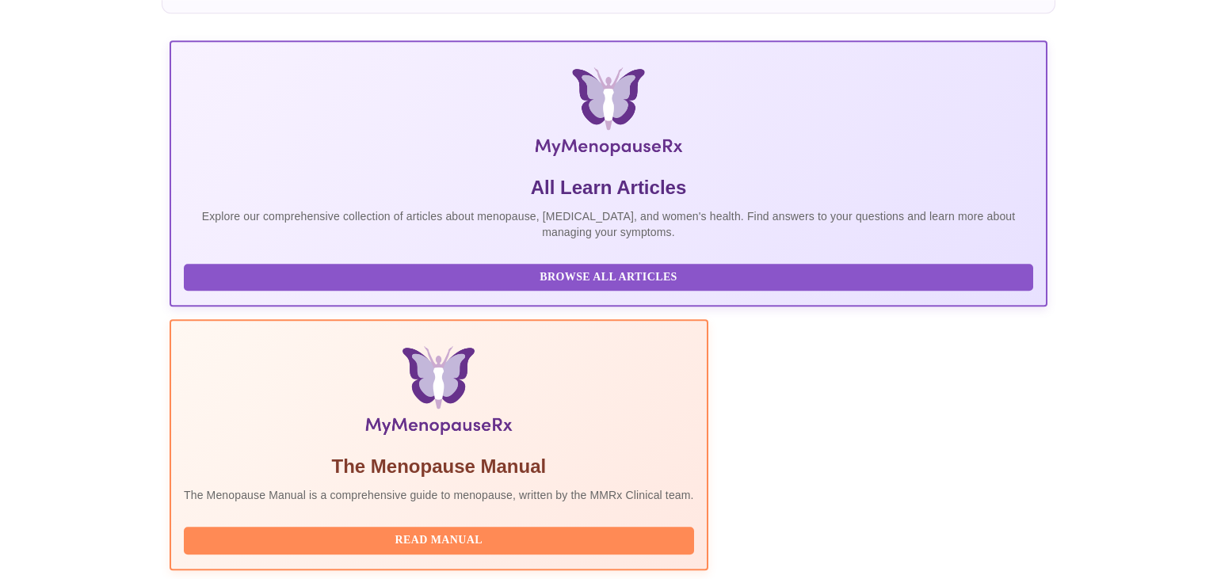
scroll to position [285, 0]
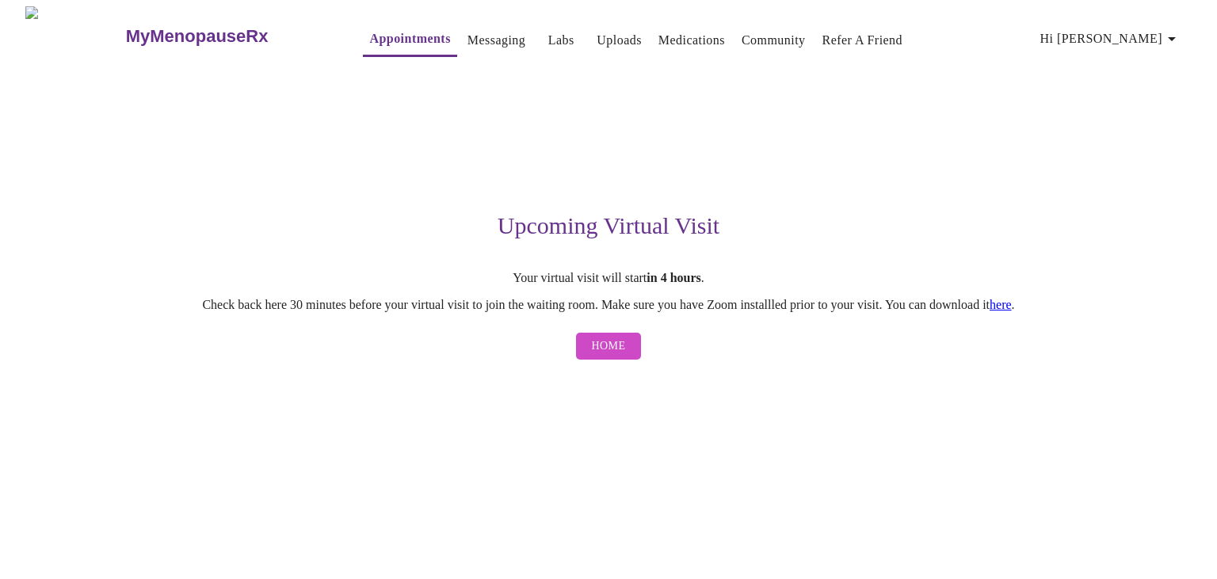
click at [601, 342] on span "Home" at bounding box center [609, 347] width 34 height 20
